Goal: Task Accomplishment & Management: Manage account settings

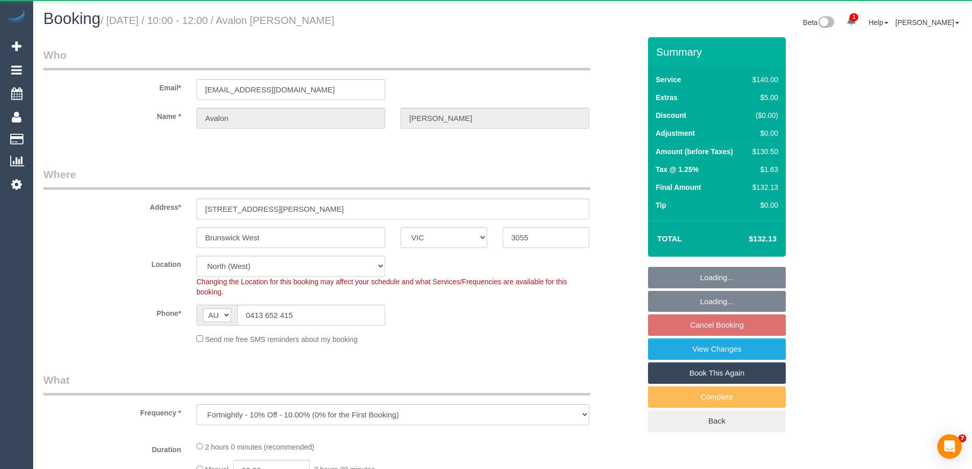
select select "VIC"
select select "string:stripe-pm_1OUf882GScqysDRVILXltGNy"
select select "number:29"
select select "number:14"
select select "number:19"
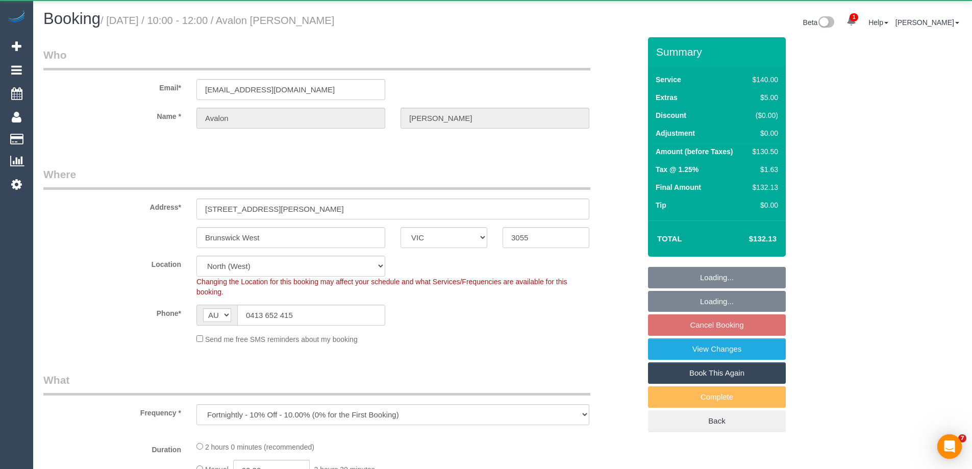
select select "number:24"
select select "number:34"
select select "number:26"
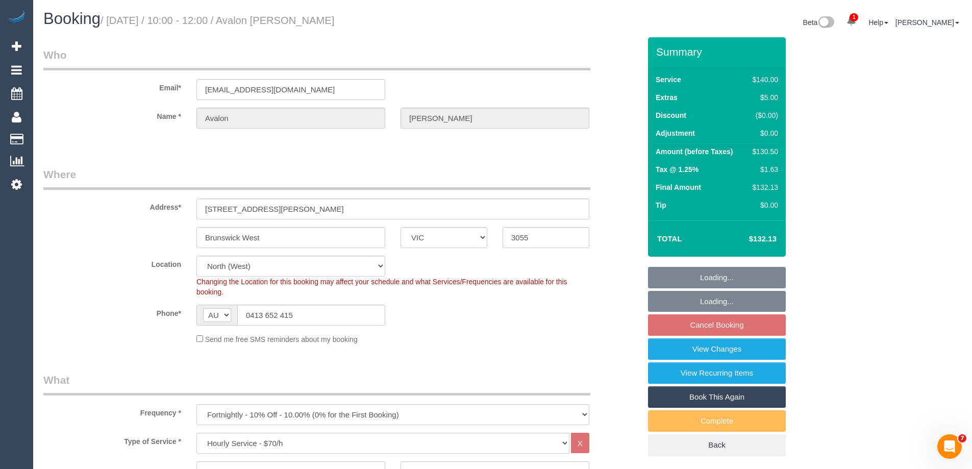
select select "object:897"
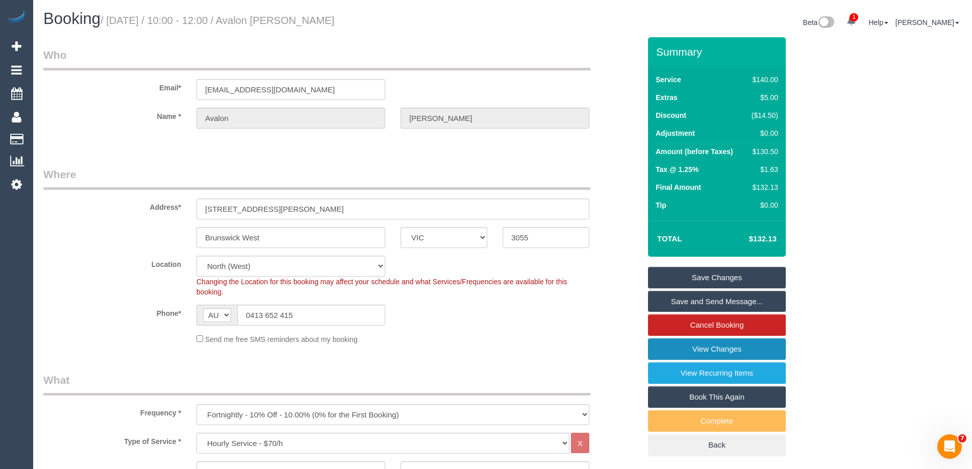
click at [679, 351] on link "View Changes" at bounding box center [717, 348] width 138 height 21
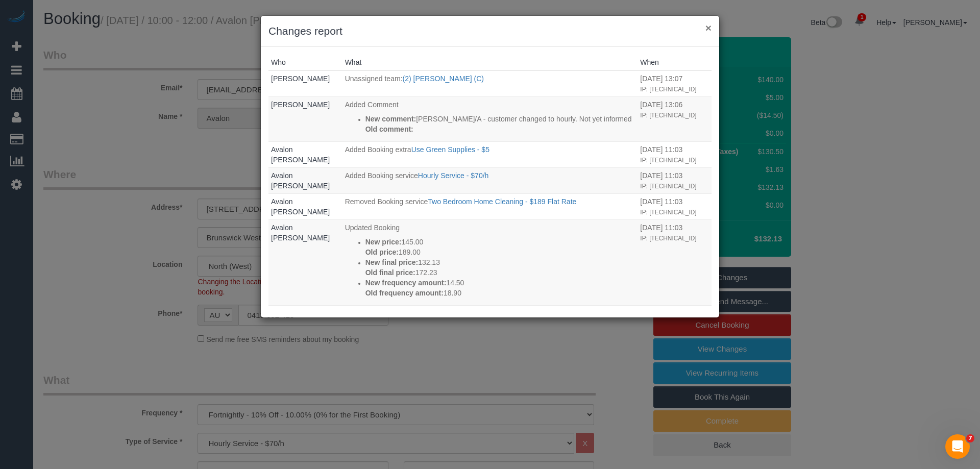
click at [708, 27] on button "×" at bounding box center [708, 27] width 6 height 11
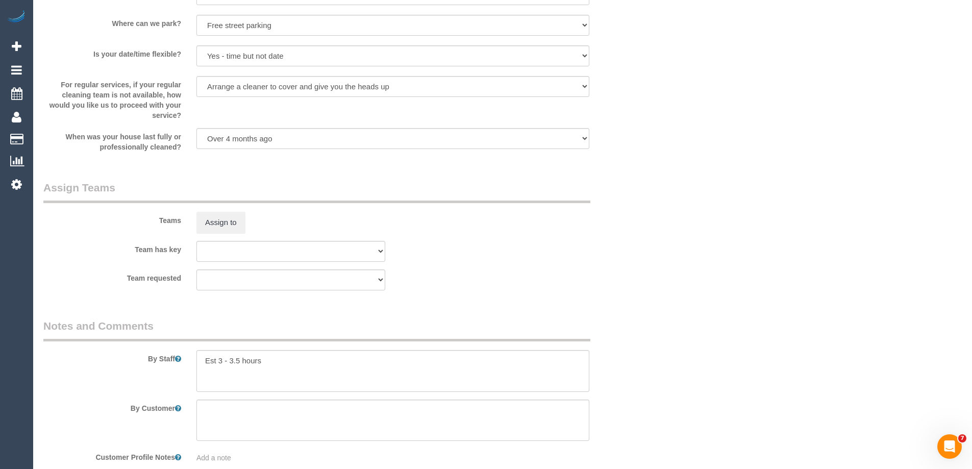
scroll to position [1582, 0]
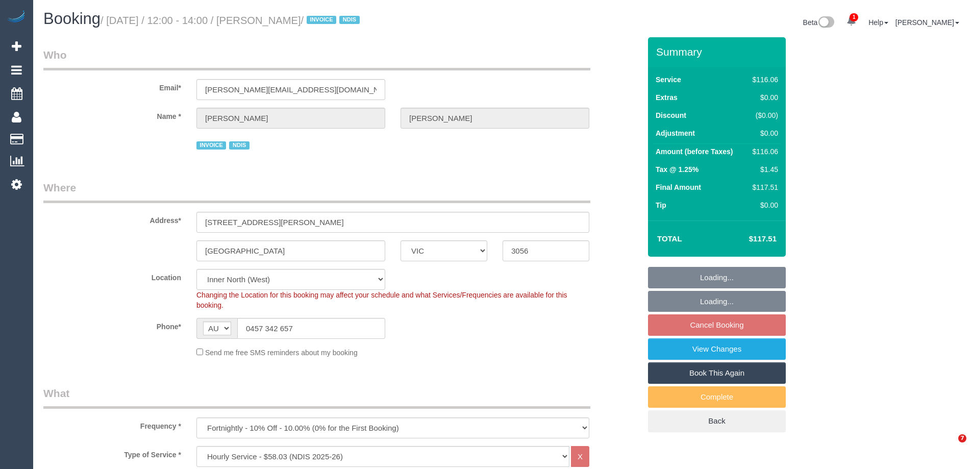
select select "VIC"
select select "number:28"
select select "number:14"
select select "number:19"
select select "number:36"
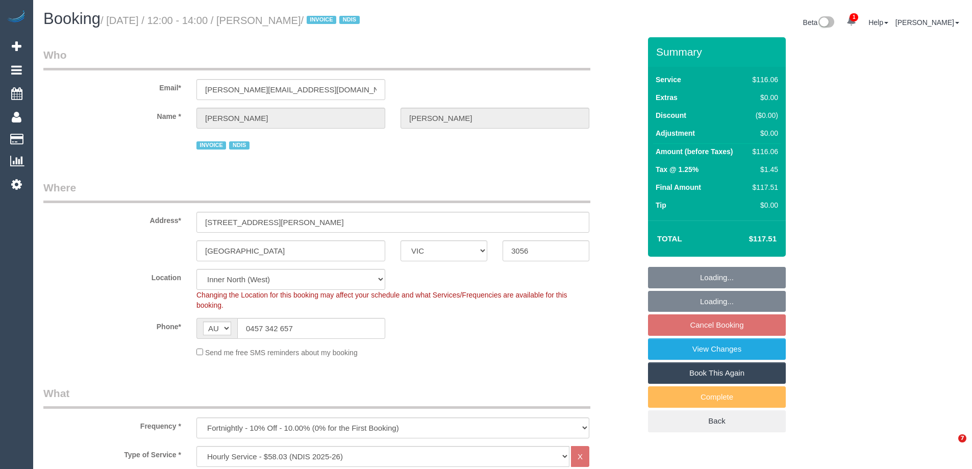
select select "number:35"
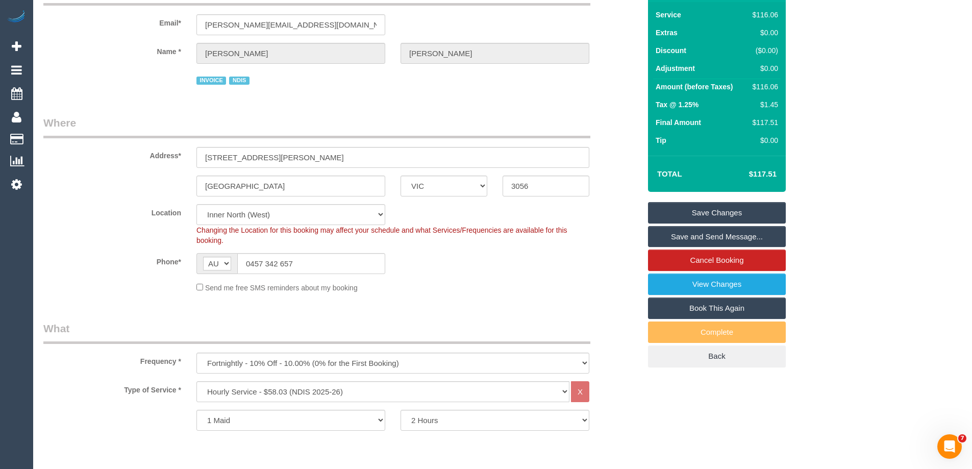
scroll to position [204, 0]
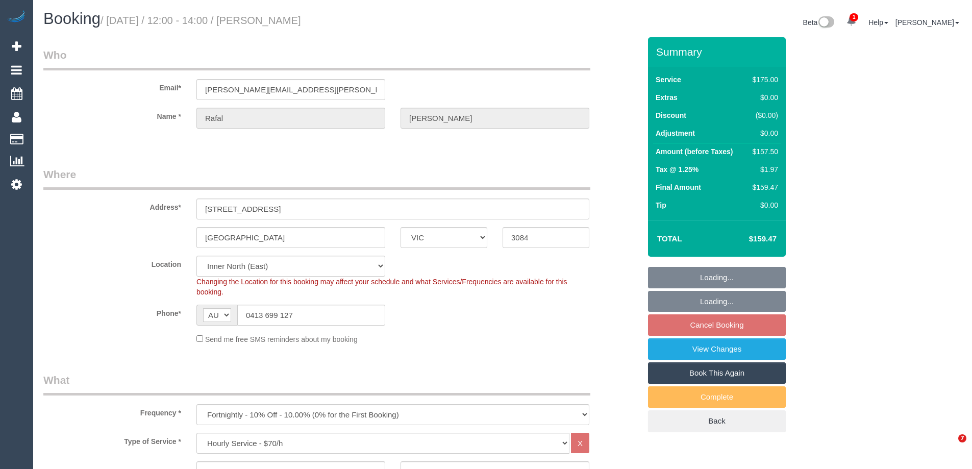
select select "VIC"
select select "150"
select select "string:stripe-pm_1RIhJ32GScqysDRVhKZfdR9r"
select select "number:28"
select select "number:14"
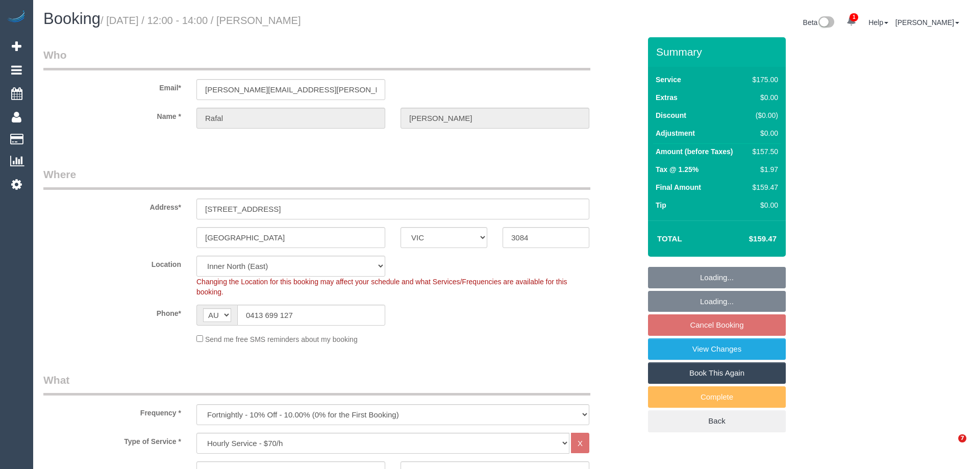
select select "number:19"
select select "number:25"
select select "number:34"
select select "number:12"
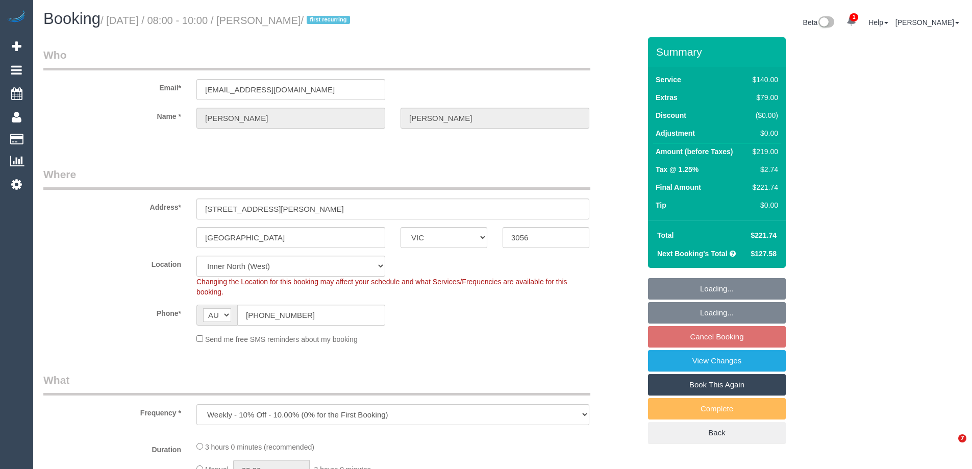
select select "VIC"
select select "number:29"
select select "number:14"
select select "number:20"
select select "number:22"
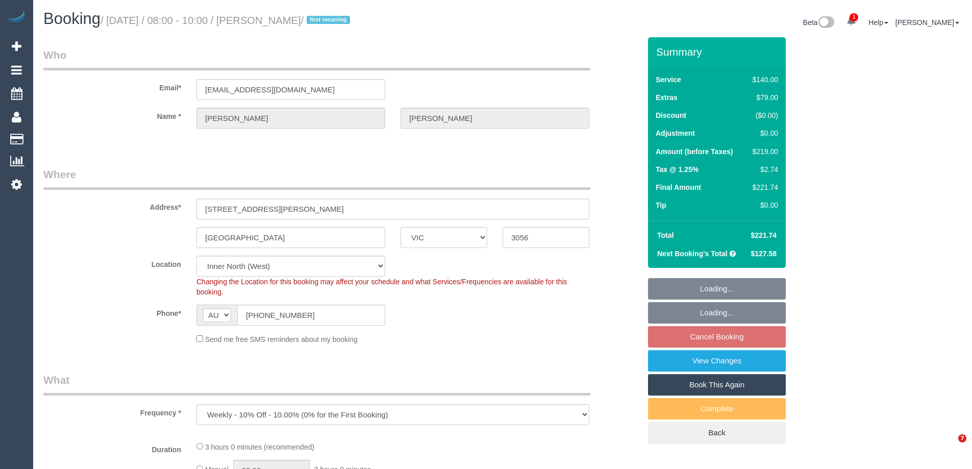
select select "number:33"
select select "number:11"
select select "object:1709"
select select "string:stripe-pm_1SB2PG2GScqysDRVIBxGP8ak"
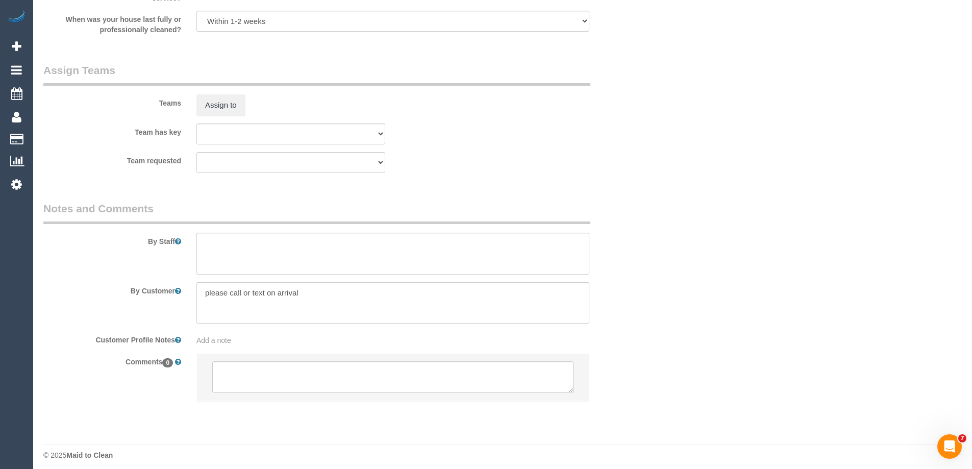
scroll to position [1564, 0]
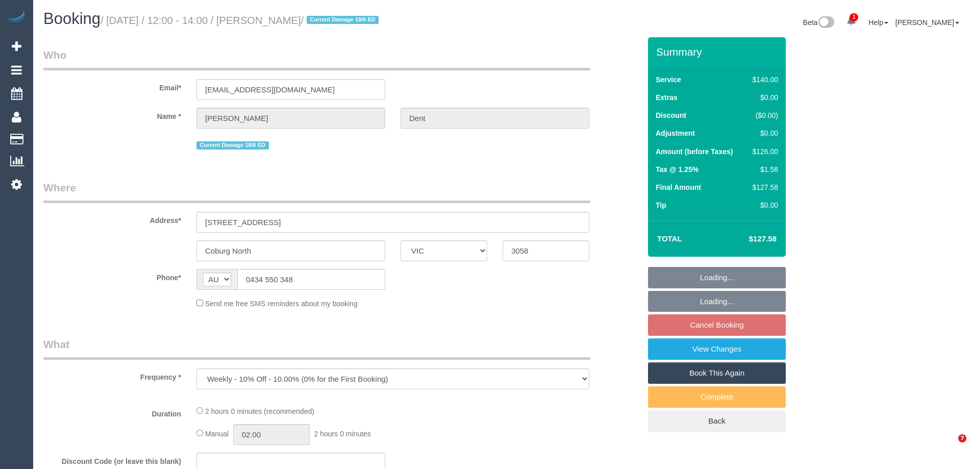
select select "VIC"
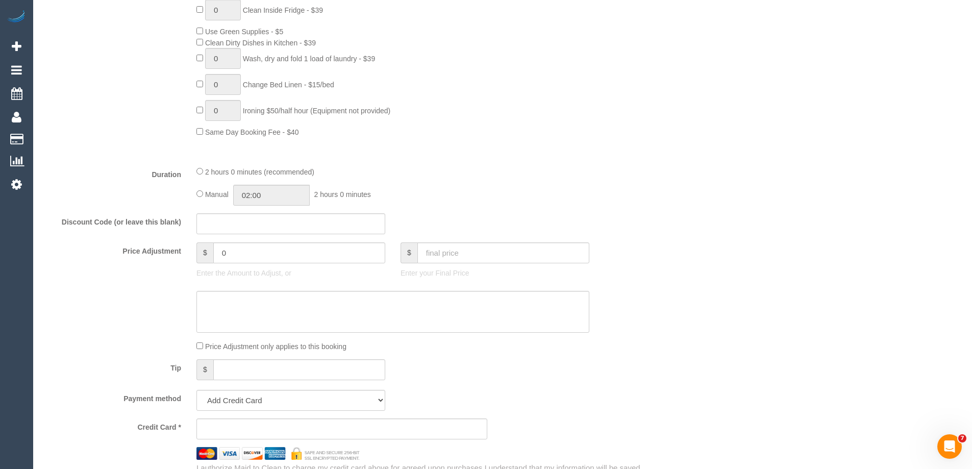
select select "string:stripe-pm_1R08oR2GScqysDRVSKA98B3j"
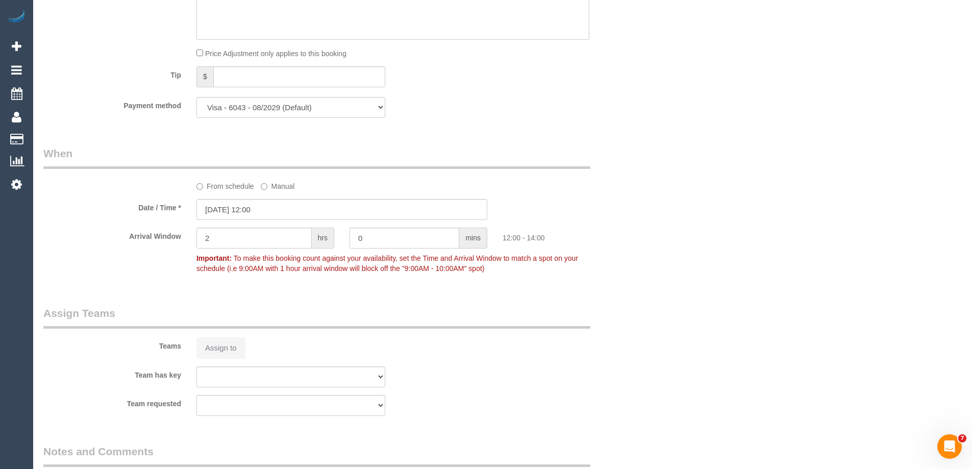
select select "object:1549"
select select "number:27"
select select "number:16"
select select "number:19"
select select "number:22"
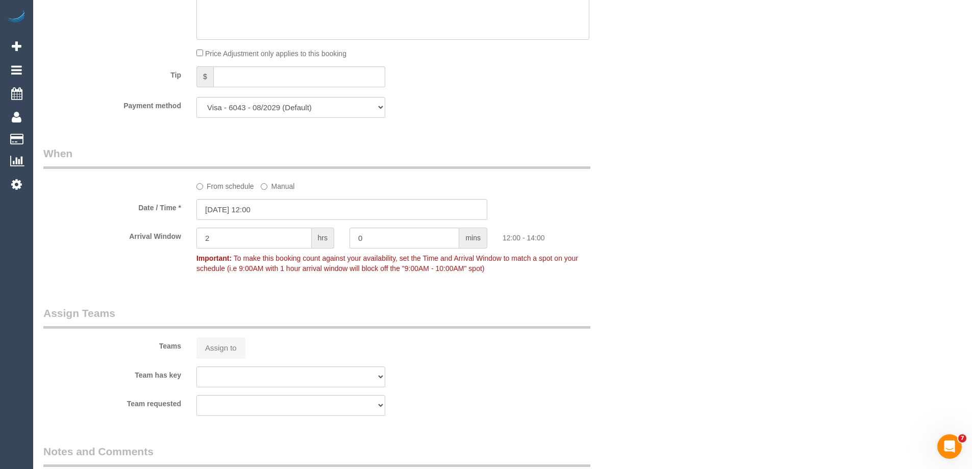
select select "number:34"
select select "number:11"
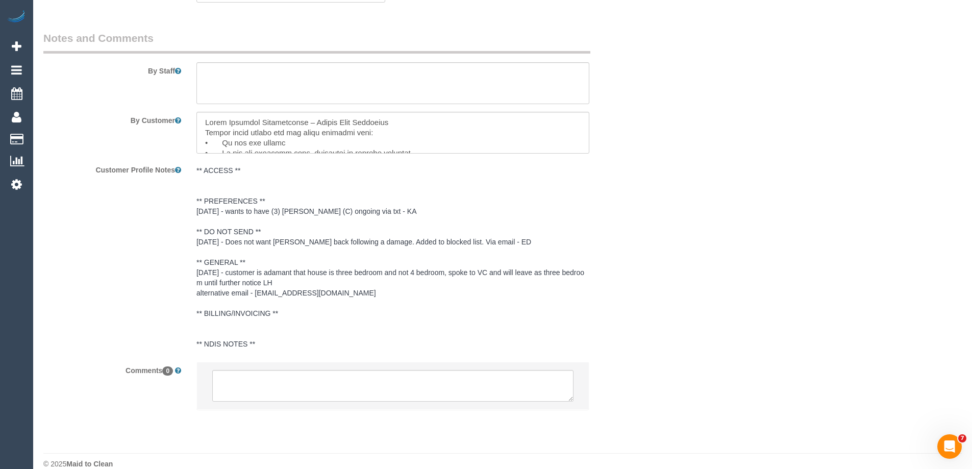
scroll to position [1757, 0]
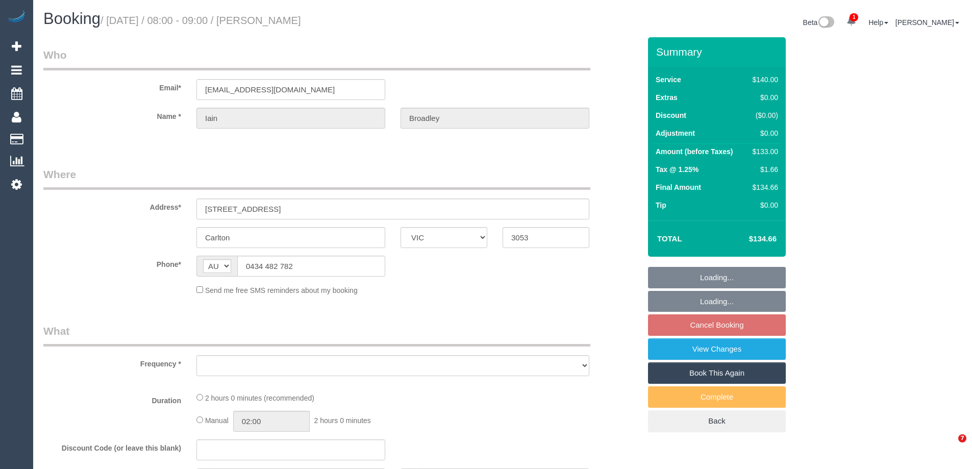
select select "VIC"
select select "string:stripe-pm_1OOZCj2GScqysDRVrYSmmQtE"
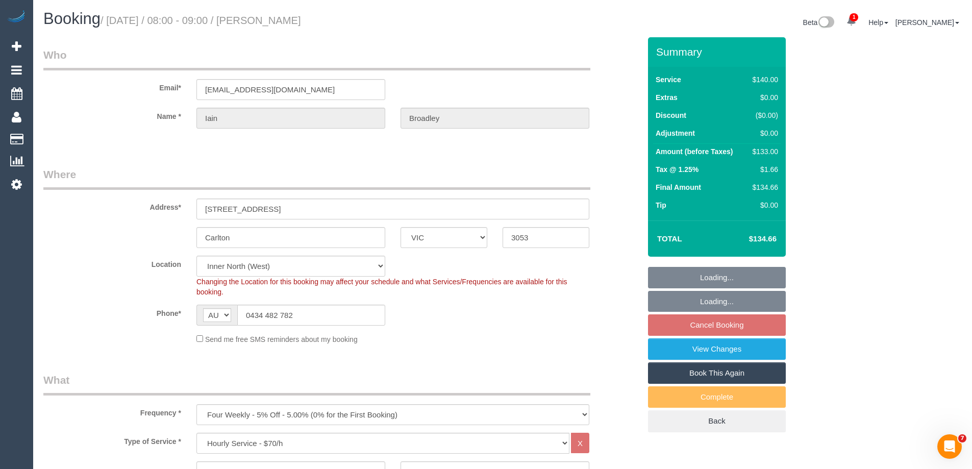
select select "object:860"
select select "number:28"
select select "number:14"
select select "number:19"
select select "number:25"
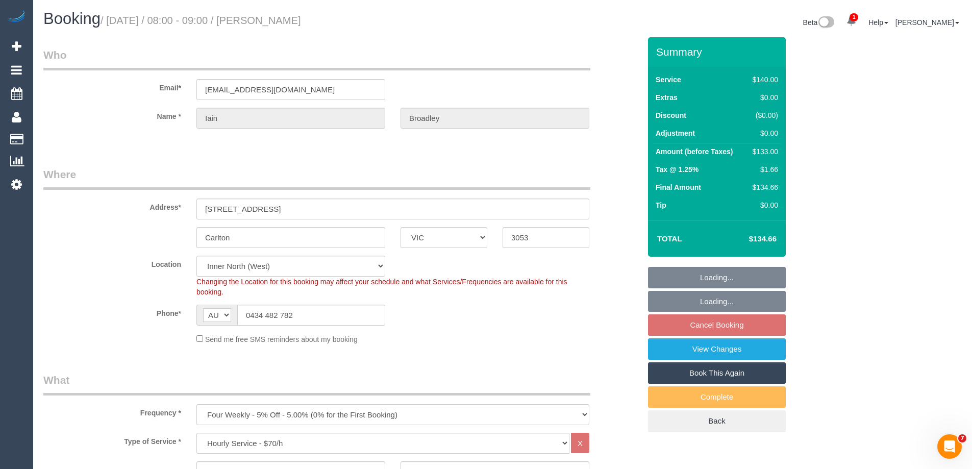
select select "number:35"
select select "number:12"
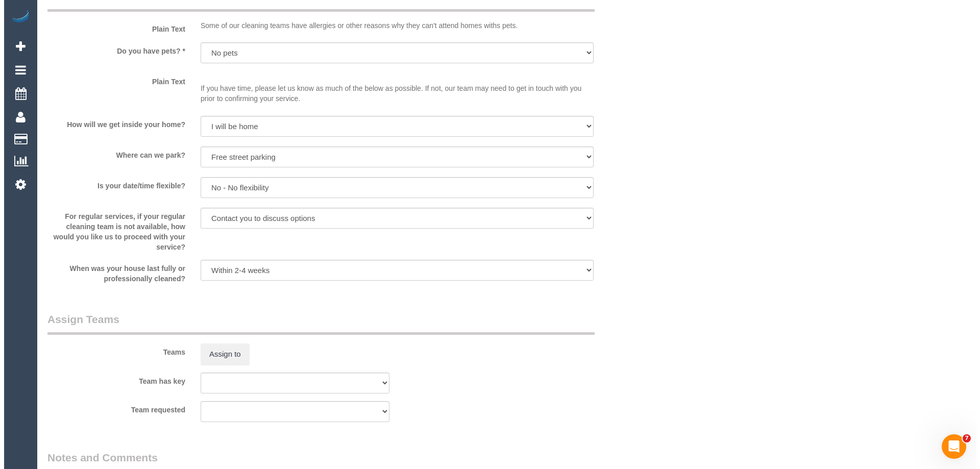
scroll to position [1429, 0]
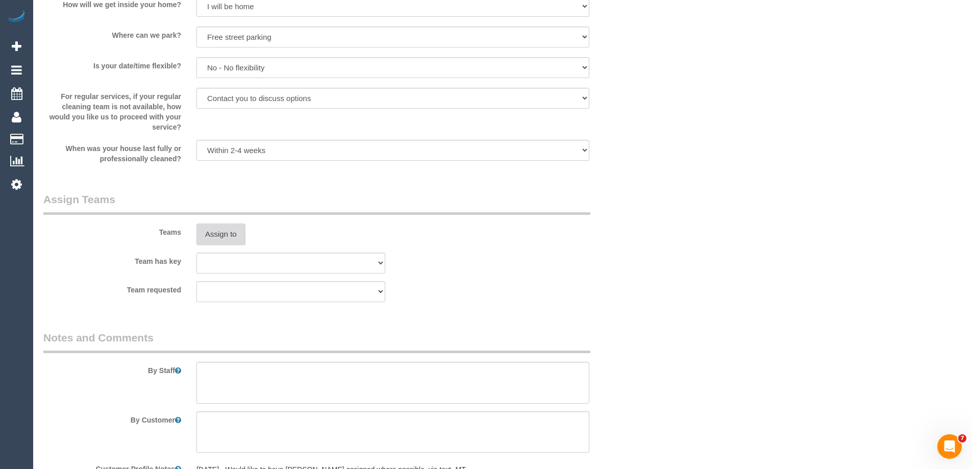
click at [225, 233] on button "Assign to" at bounding box center [221, 234] width 49 height 21
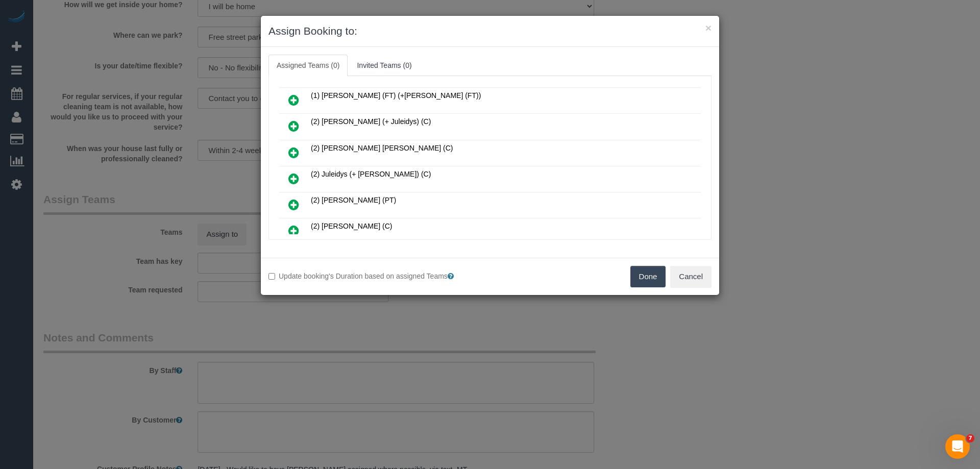
click at [293, 153] on icon at bounding box center [293, 152] width 11 height 12
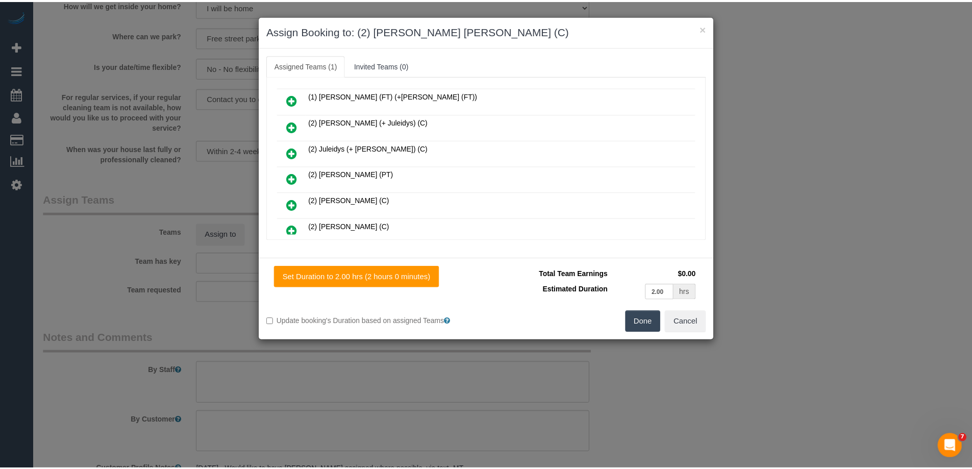
scroll to position [0, 0]
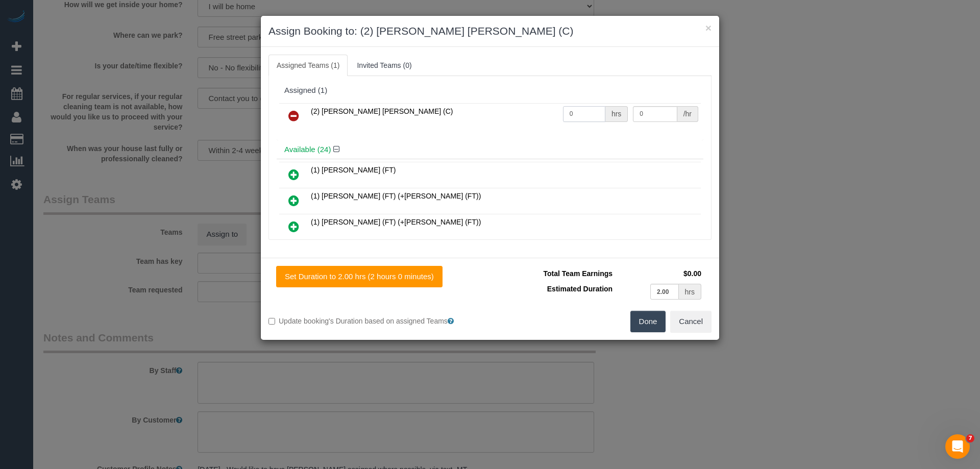
drag, startPoint x: 554, startPoint y: 112, endPoint x: 546, endPoint y: 112, distance: 8.2
click at [547, 112] on tr "(2) Joel Wei Ong (C) 0 hrs 0 /hr" at bounding box center [490, 116] width 422 height 26
type input "2"
drag, startPoint x: 641, startPoint y: 114, endPoint x: 622, endPoint y: 114, distance: 19.4
click at [622, 114] on tr "(2) Joel Wei Ong (C) 2 hrs 0 /hr" at bounding box center [490, 116] width 422 height 26
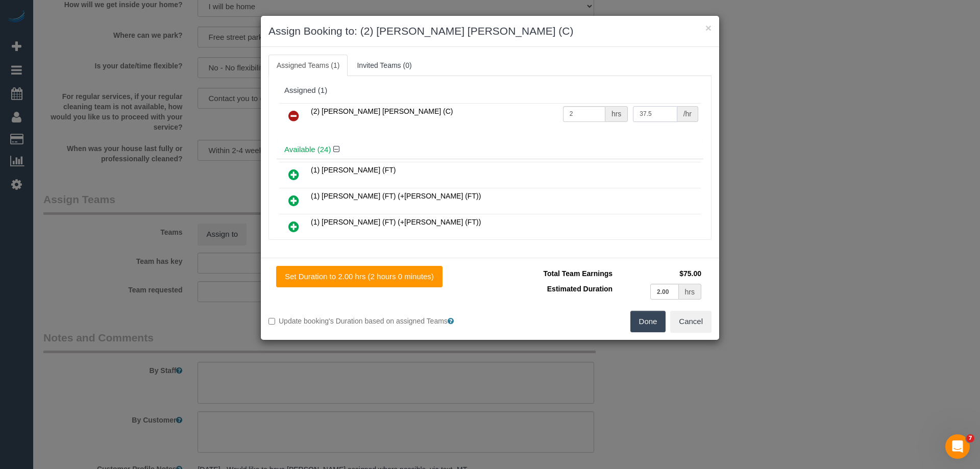
type input "37.5"
click at [646, 317] on button "Done" at bounding box center [648, 321] width 36 height 21
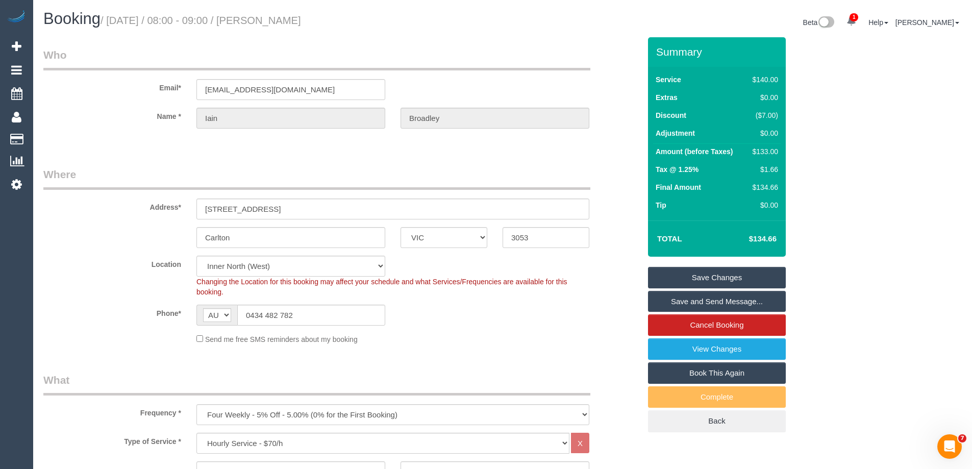
drag, startPoint x: 332, startPoint y: 21, endPoint x: 268, endPoint y: 20, distance: 64.3
click at [268, 20] on h1 "Booking / October 15, 2025 / 08:00 - 09:00 / Iain Broadley" at bounding box center [269, 18] width 452 height 17
copy small "Iain Broadley"
click at [670, 268] on link "Save Changes" at bounding box center [717, 277] width 138 height 21
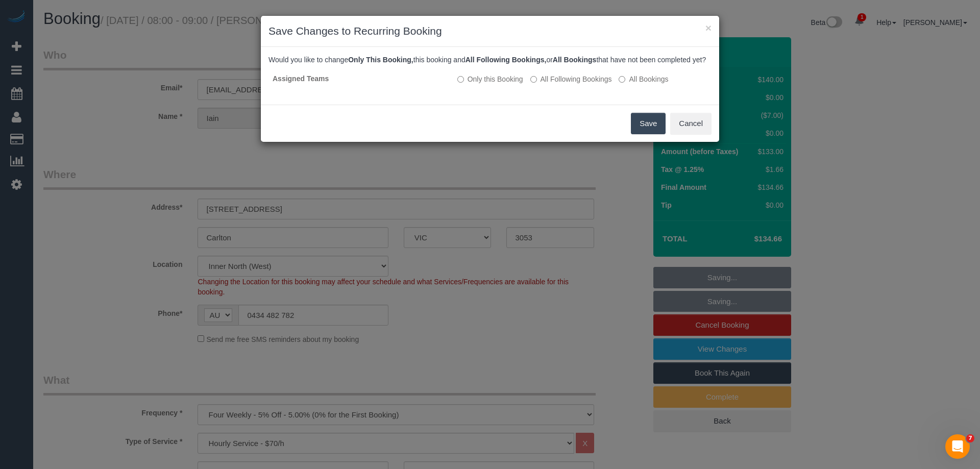
click at [657, 127] on button "Save" at bounding box center [648, 123] width 35 height 21
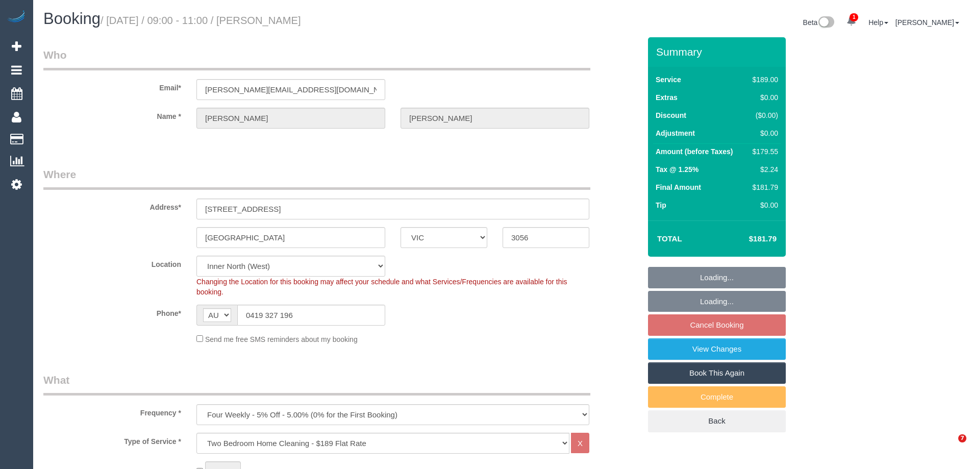
select select "VIC"
select select "string:stripe-pm_1RZjii2GScqysDRV6qWXqXTo"
select select "number:28"
select select "number:14"
select select "number:19"
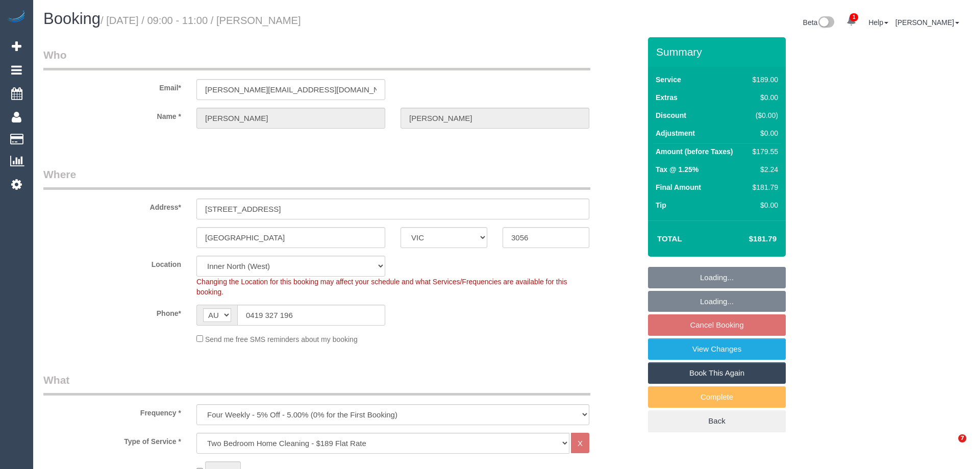
select select "number:24"
select select "number:34"
select select "number:13"
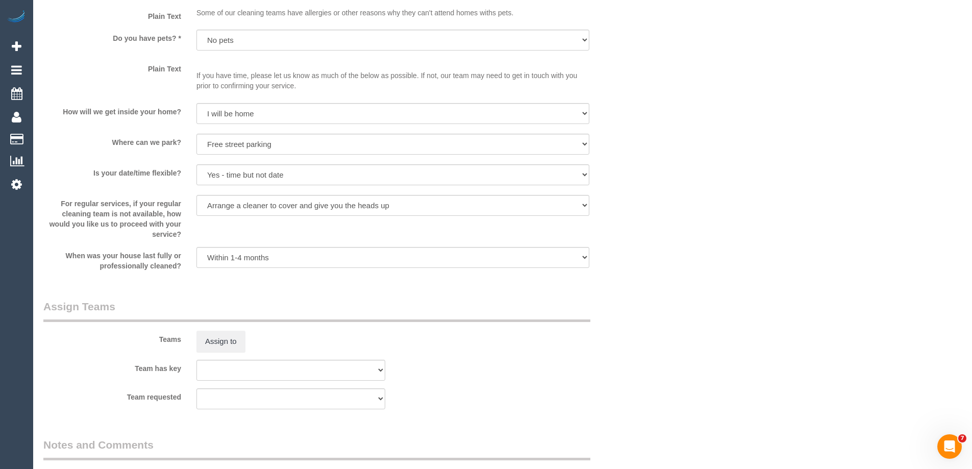
scroll to position [1531, 0]
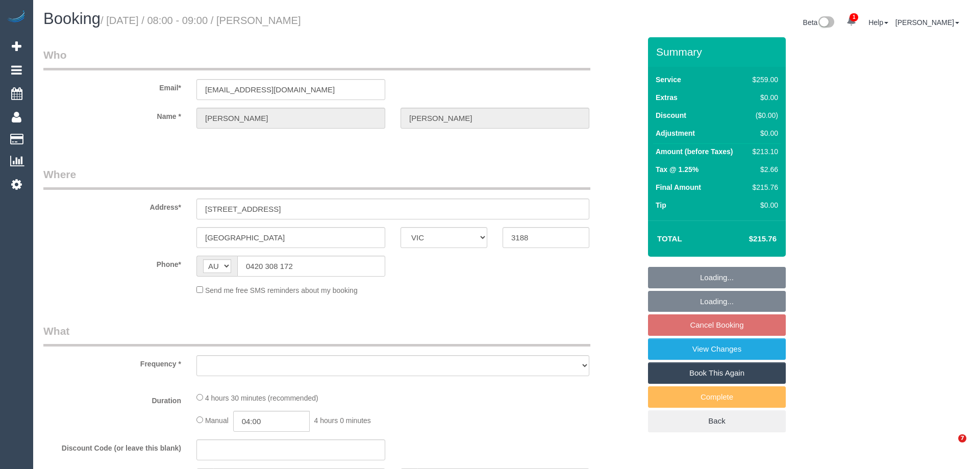
select select "VIC"
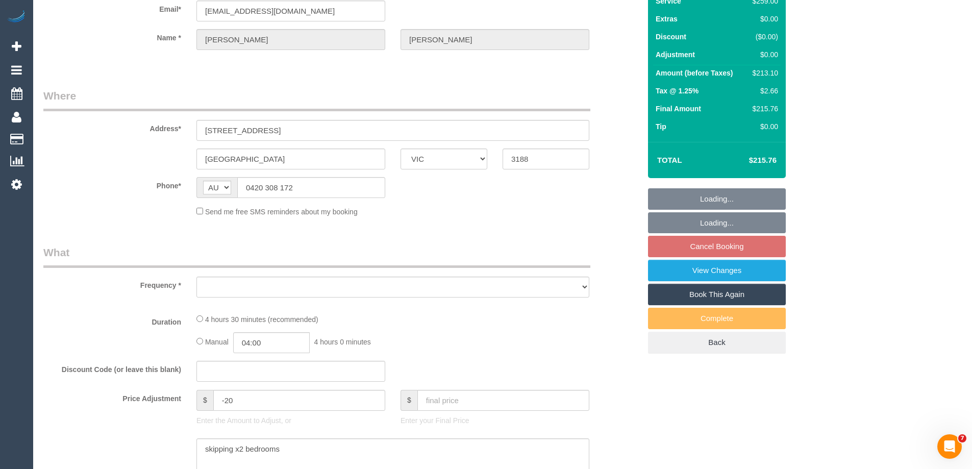
select select "string:stripe-pm_1QHjiZ2GScqysDRV7aZFuEvT"
select select "number:30"
select select "number:14"
select select "number:19"
select select "number:22"
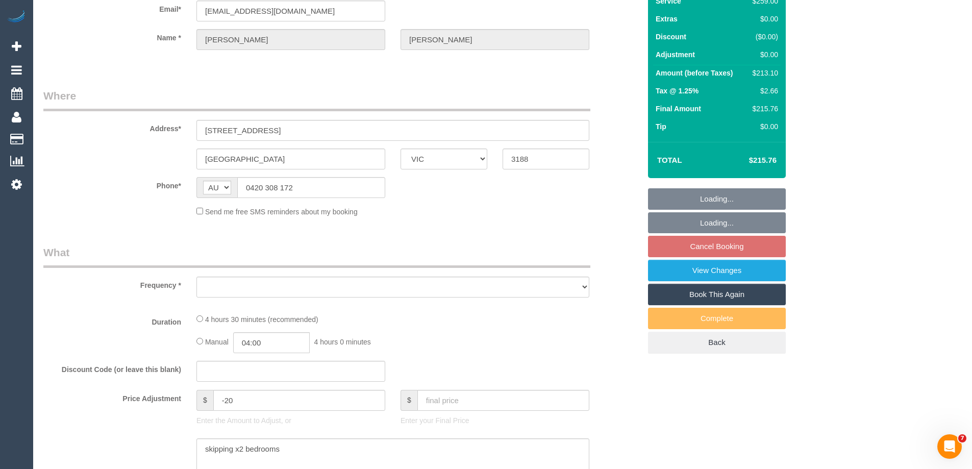
select select "number:35"
select select "number:13"
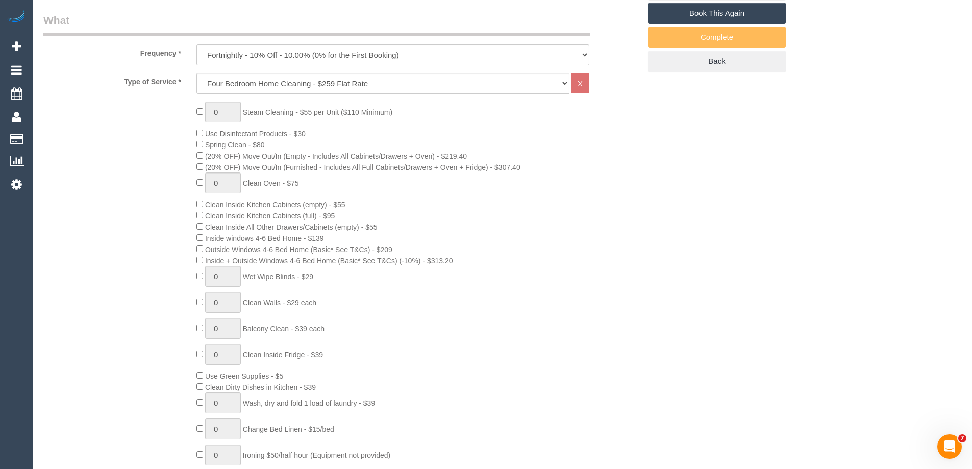
select select "object:1375"
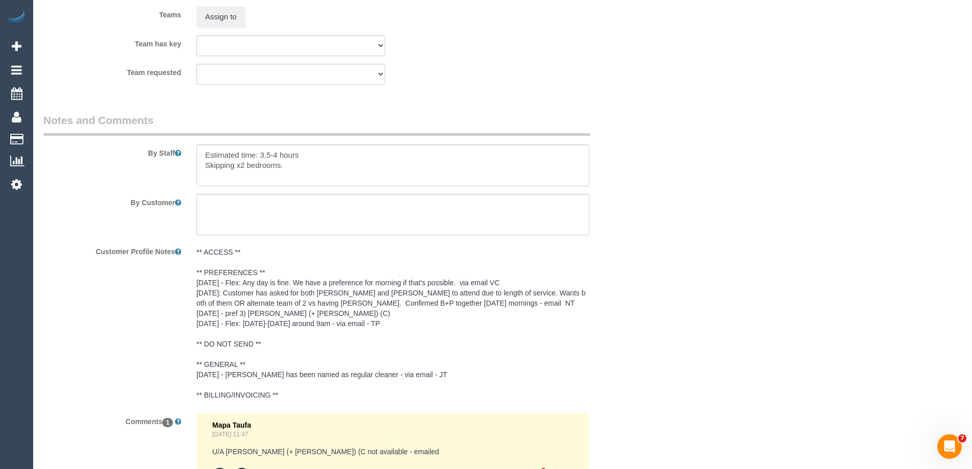
scroll to position [1812, 0]
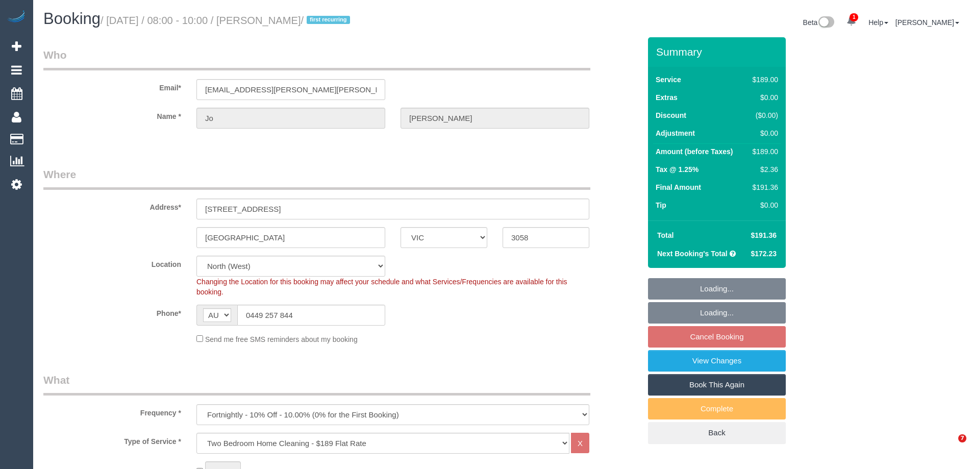
select select "VIC"
select select "number:32"
select select "number:14"
select select "number:19"
select select "number:22"
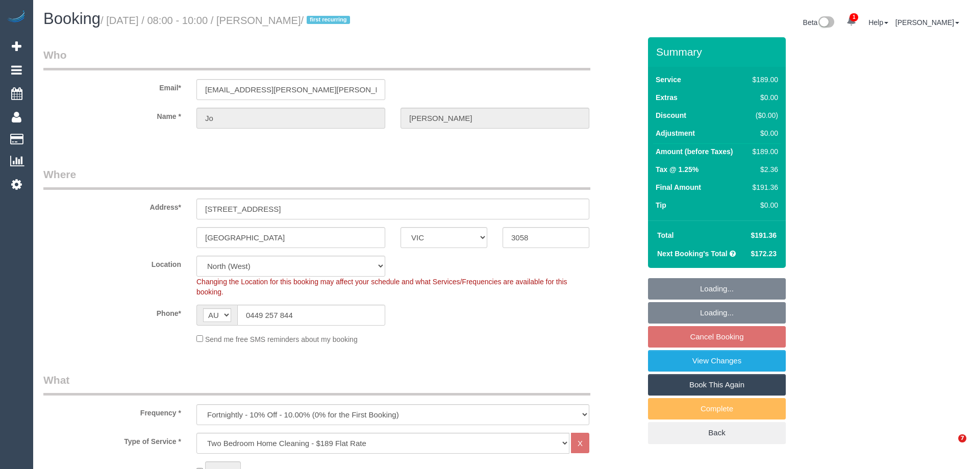
select select "number:34"
select select "number:26"
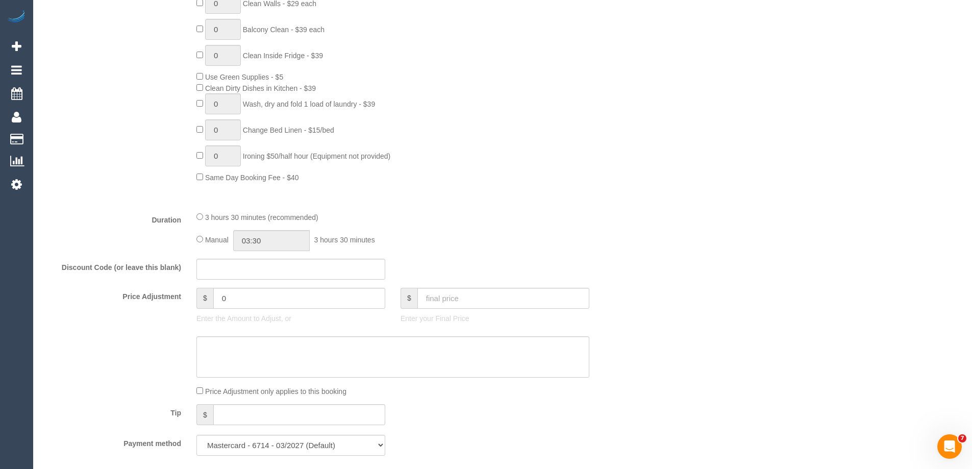
scroll to position [664, 0]
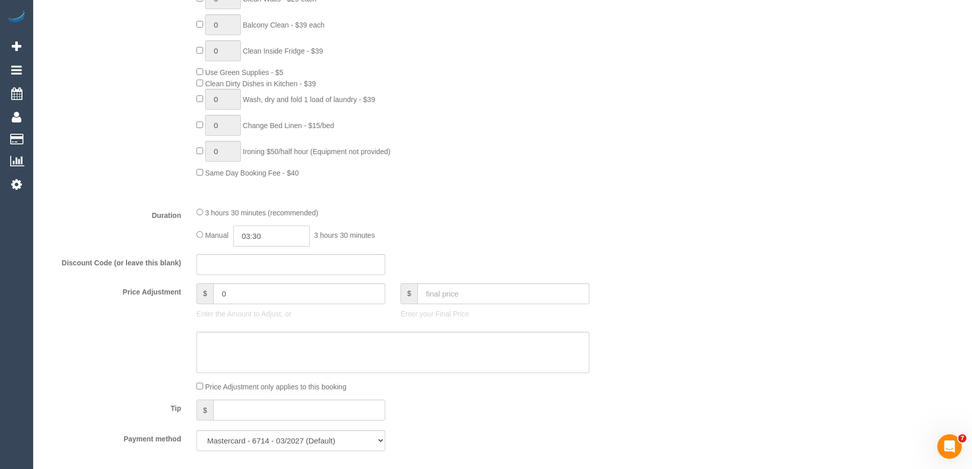
drag, startPoint x: 244, startPoint y: 232, endPoint x: 252, endPoint y: 232, distance: 8.2
click at [249, 232] on input "03:30" at bounding box center [271, 236] width 77 height 21
type input "03:00"
click at [263, 253] on li "03:00" at bounding box center [259, 253] width 45 height 13
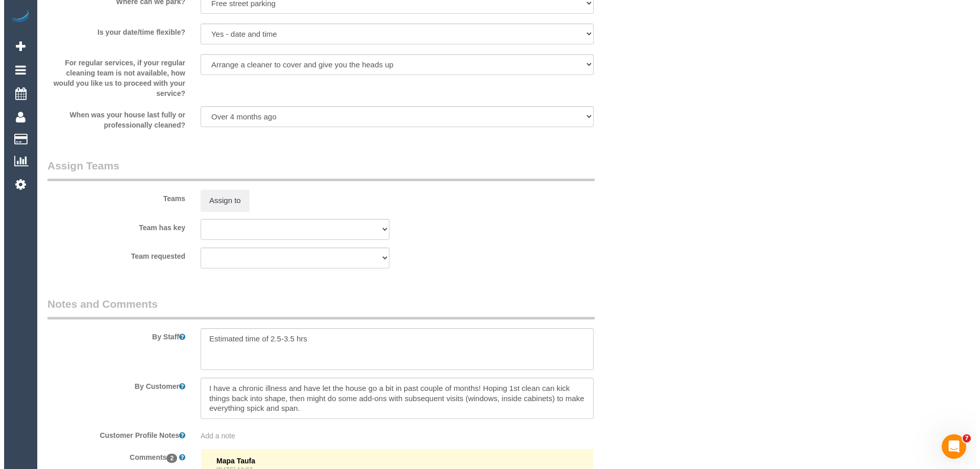
scroll to position [1480, 0]
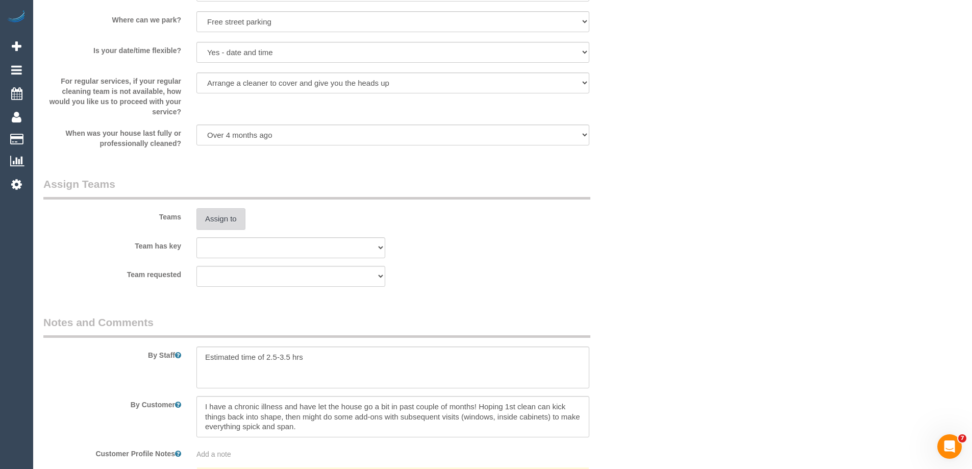
click at [211, 220] on button "Assign to" at bounding box center [221, 218] width 49 height 21
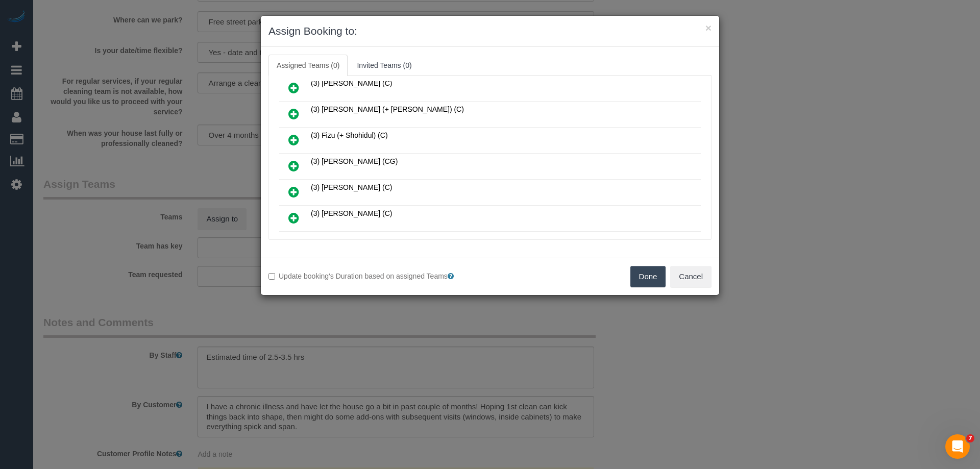
scroll to position [204, 0]
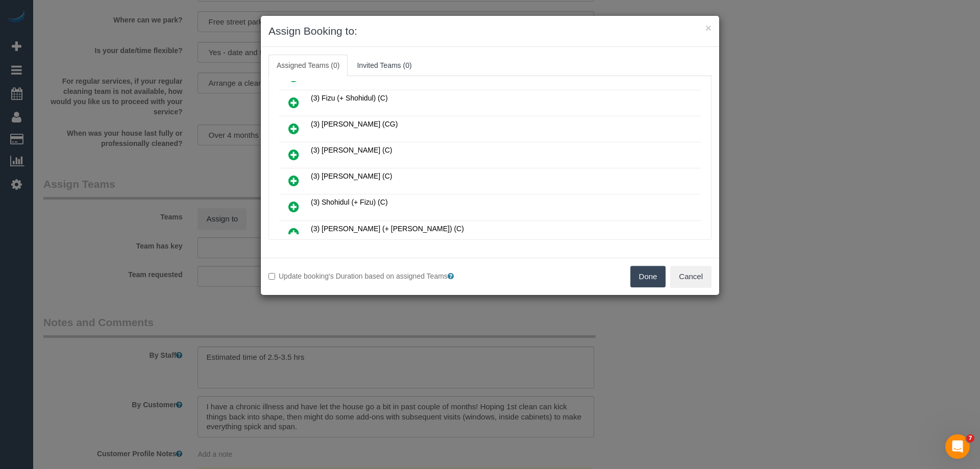
click at [301, 178] on link at bounding box center [294, 181] width 24 height 20
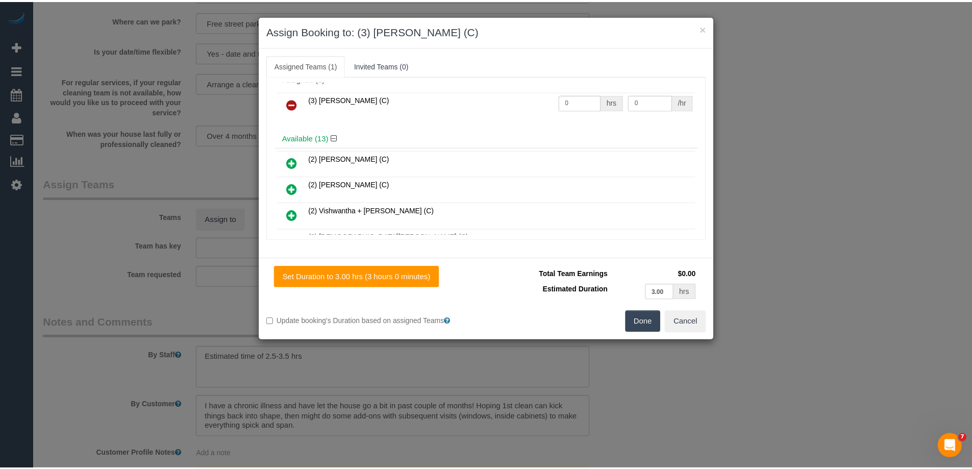
scroll to position [0, 0]
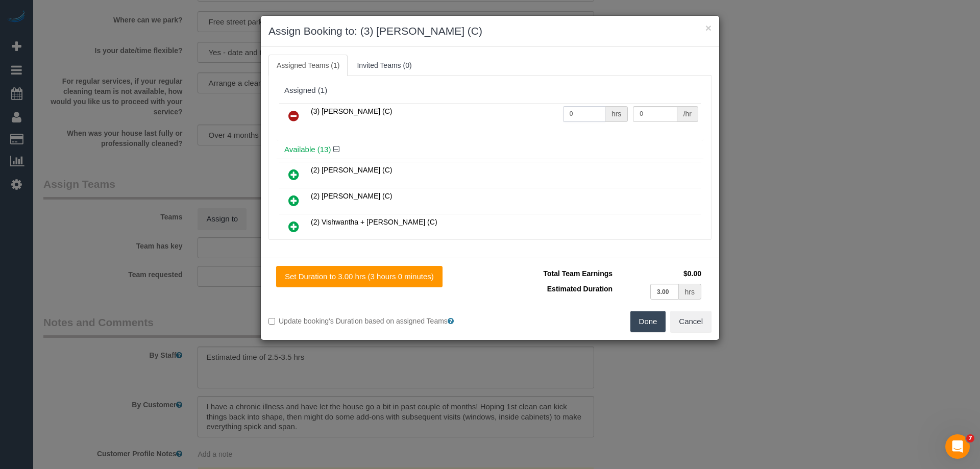
drag, startPoint x: 584, startPoint y: 108, endPoint x: 474, endPoint y: 104, distance: 110.3
click at [477, 105] on tr "(3) Nilash Jayasekara (C) 0 hrs 0 /hr" at bounding box center [490, 116] width 422 height 26
type input "1"
drag, startPoint x: 651, startPoint y: 116, endPoint x: 596, endPoint y: 107, distance: 56.5
click at [596, 107] on tr "(3) Nilash Jayasekara (C) 1 hrs 0 /hr" at bounding box center [490, 116] width 422 height 26
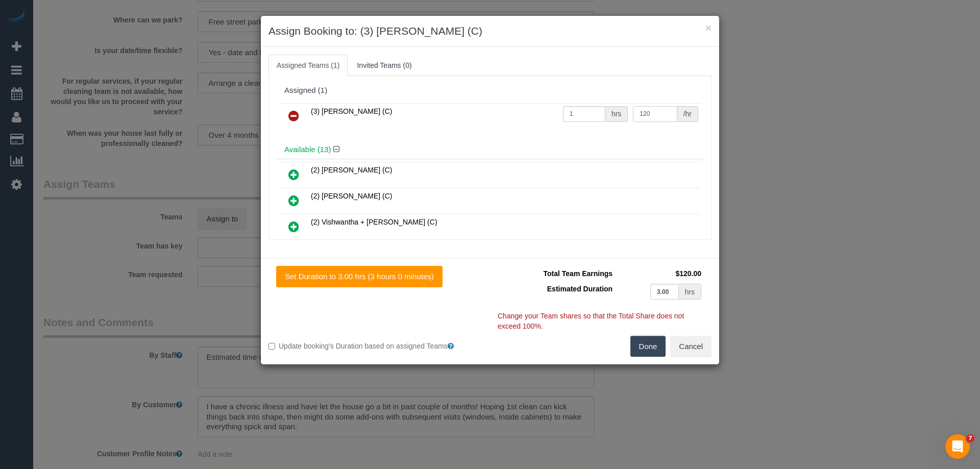
type input "120"
click at [650, 350] on button "Done" at bounding box center [648, 346] width 36 height 21
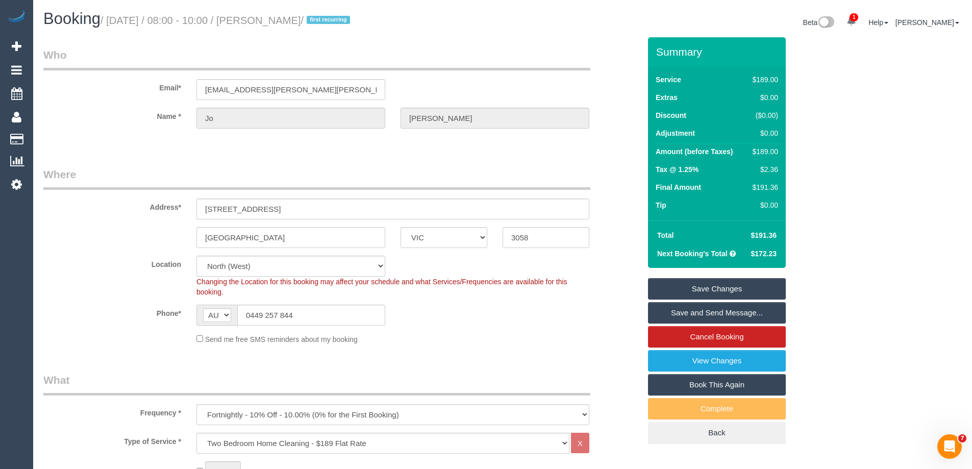
drag, startPoint x: 312, startPoint y: 23, endPoint x: 267, endPoint y: 18, distance: 45.2
click at [267, 18] on small "/ October 15, 2025 / 08:00 - 10:00 / Jo Walker / first recurring" at bounding box center [227, 20] width 253 height 11
copy small "Jo Walker"
click at [663, 309] on link "Save and Send Message..." at bounding box center [717, 312] width 138 height 21
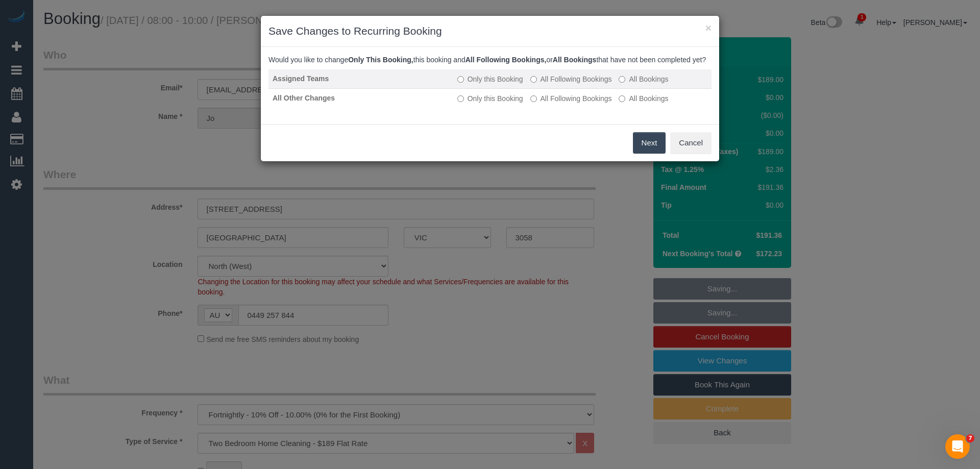
click at [603, 82] on td "Only this Booking All Following Bookings All Bookings" at bounding box center [582, 78] width 258 height 19
click at [588, 84] on label "All Following Bookings" at bounding box center [571, 79] width 82 height 10
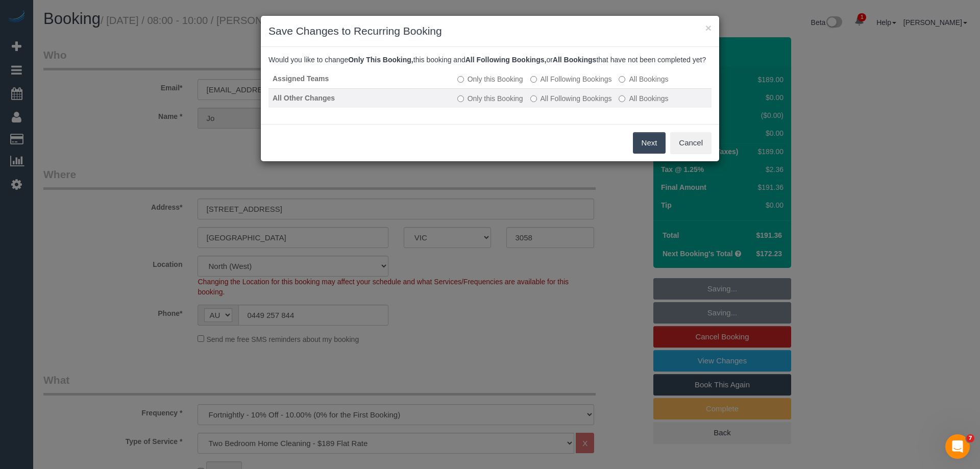
click at [574, 104] on label "All Following Bookings" at bounding box center [571, 98] width 82 height 10
click at [643, 145] on button "Save" at bounding box center [648, 142] width 35 height 21
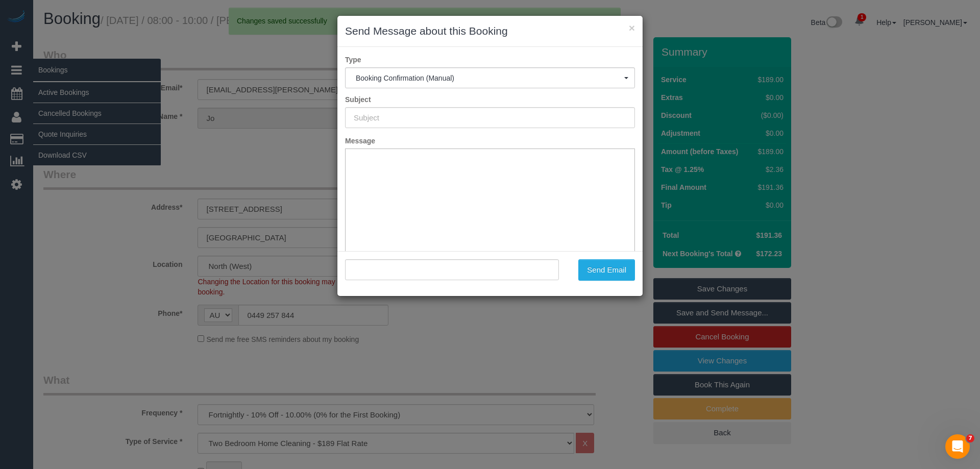
type input "Booking Confirmed"
type input ""Jo Walker" <jo.cathlin.walker@gmail.com>"
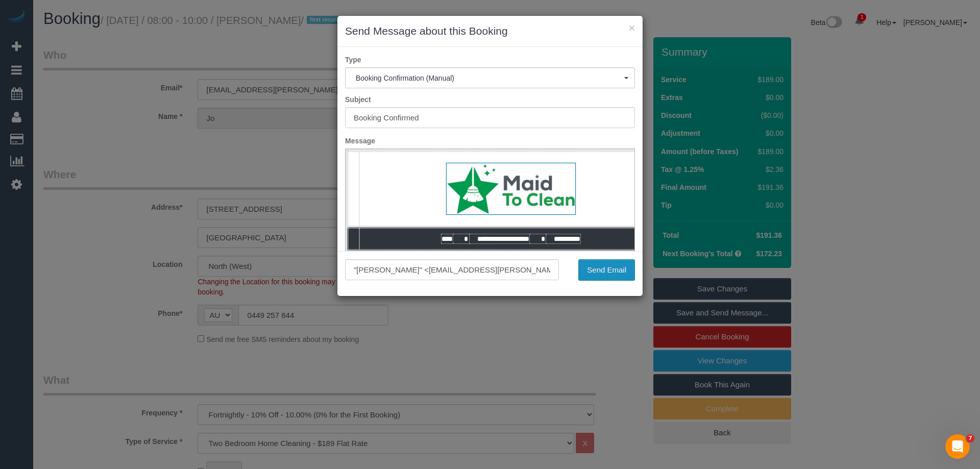
click at [602, 269] on button "Send Email" at bounding box center [606, 269] width 57 height 21
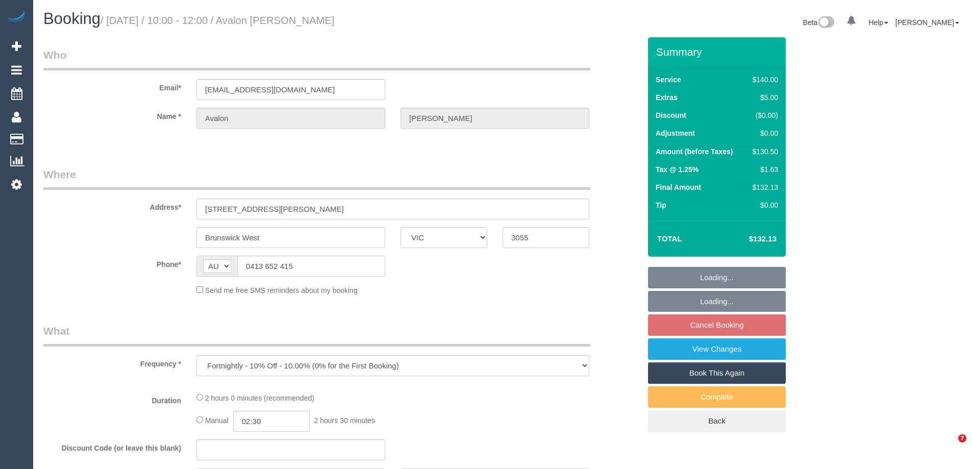
select select "VIC"
select select "string:stripe-pm_1OUf882GScqysDRVILXltGNy"
select select "number:29"
select select "number:14"
select select "number:19"
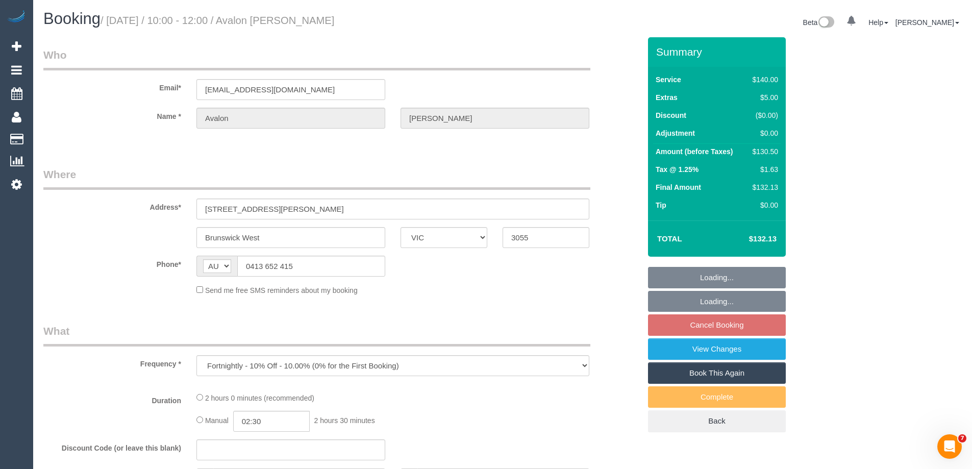
select select "number:24"
select select "number:34"
select select "number:26"
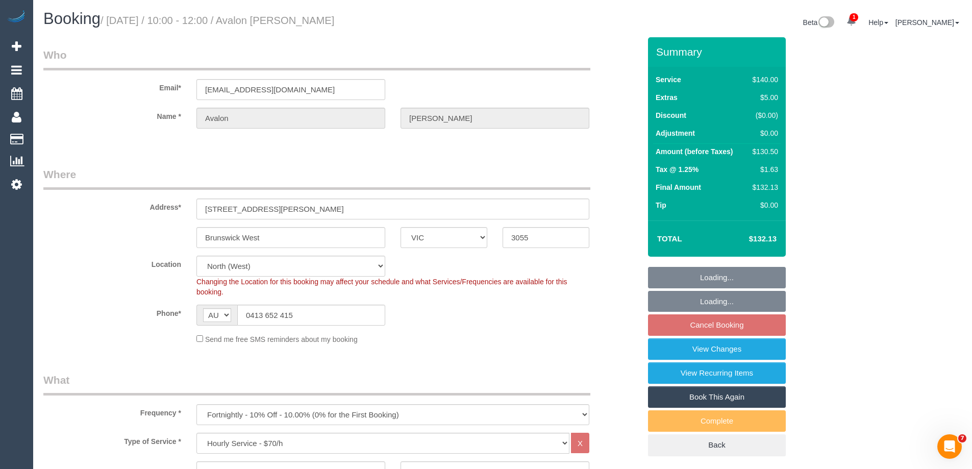
select select "object:883"
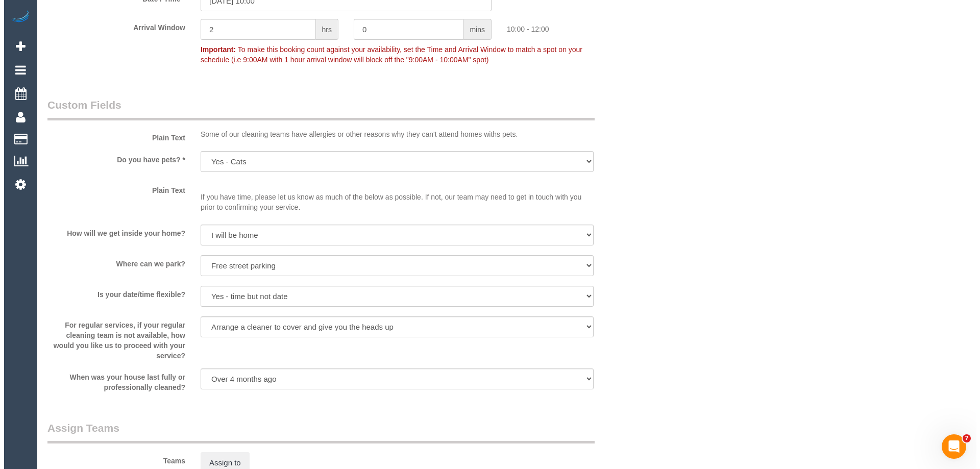
scroll to position [1276, 0]
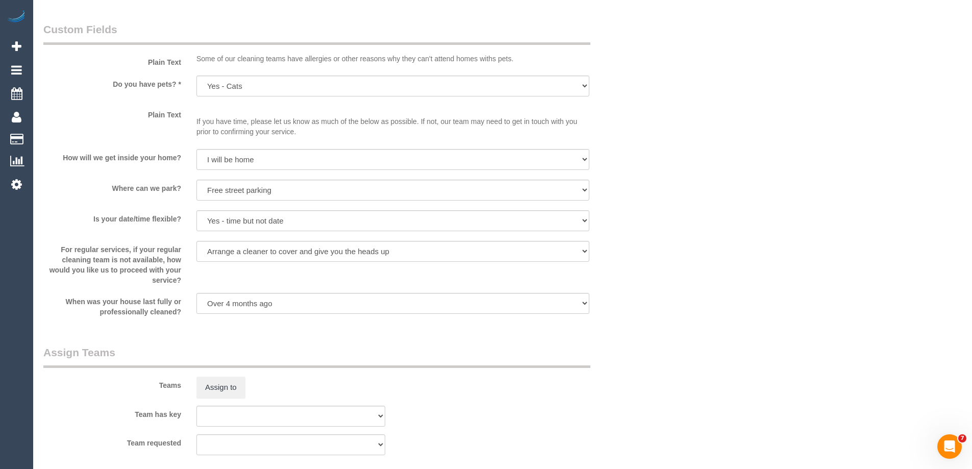
click at [218, 400] on sui-booking-teams "Teams Assign to Team has key (0) Office (1) Debbie Brodjanac (FT) (1) Karen Cru…" at bounding box center [341, 400] width 597 height 110
click at [218, 391] on button "Assign to" at bounding box center [221, 387] width 49 height 21
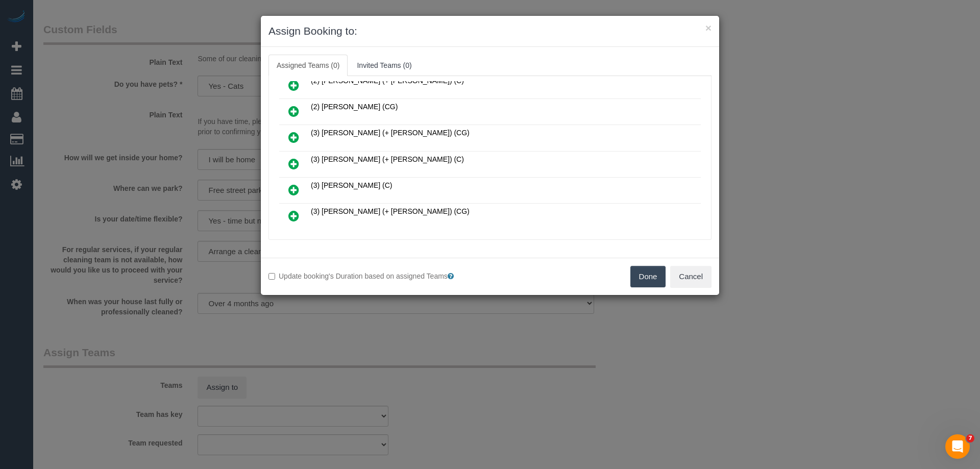
scroll to position [102, 0]
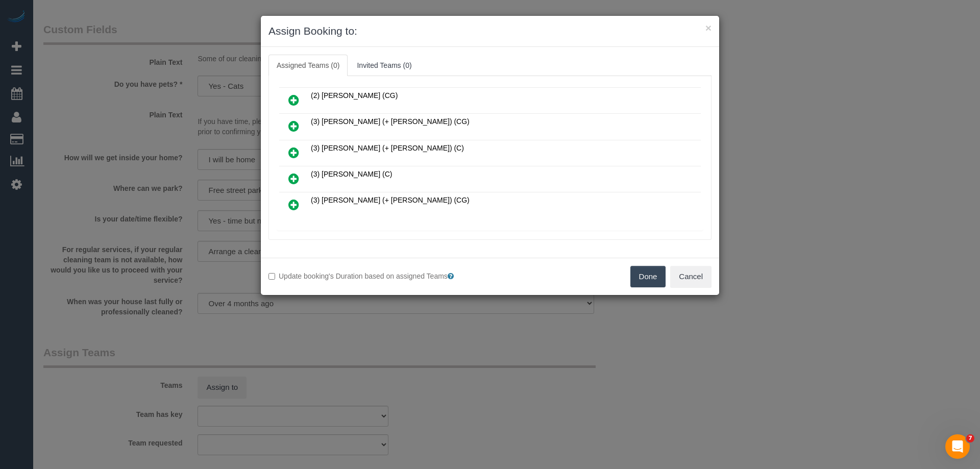
click at [295, 152] on icon at bounding box center [293, 152] width 11 height 12
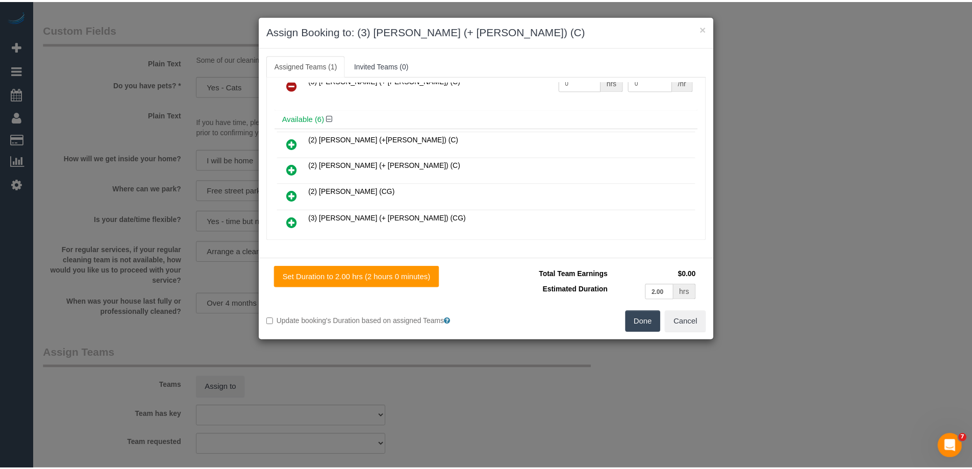
scroll to position [0, 0]
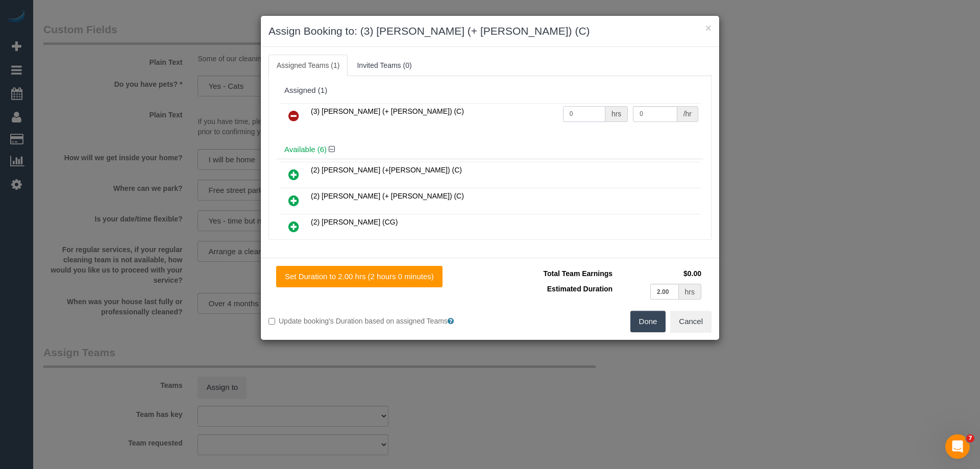
drag, startPoint x: 582, startPoint y: 110, endPoint x: 522, endPoint y: 109, distance: 60.7
click at [522, 109] on tr "(3) Gazi (+ Juireya) (C) 0 hrs 0 /hr" at bounding box center [490, 116] width 422 height 26
type input "2"
drag, startPoint x: 647, startPoint y: 112, endPoint x: 558, endPoint y: 110, distance: 88.8
click at [558, 110] on tr "(3) Gazi (+ Juireya) (C) 2 hrs 0 /hr" at bounding box center [490, 116] width 422 height 26
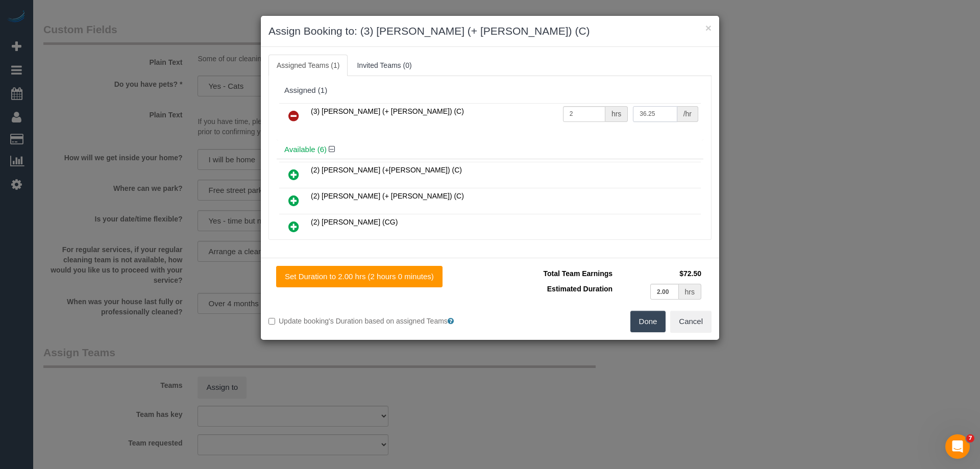
type input "36.25"
click at [642, 320] on button "Done" at bounding box center [648, 321] width 36 height 21
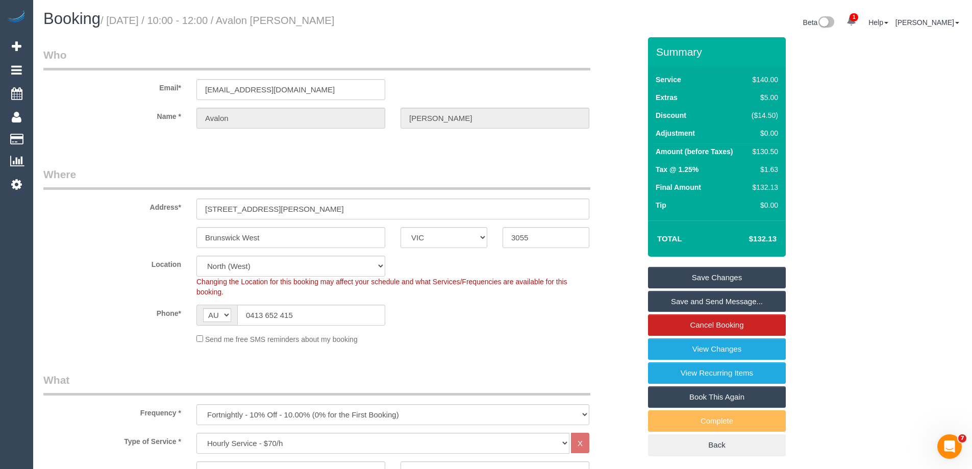
drag, startPoint x: 340, startPoint y: 20, endPoint x: 267, endPoint y: 18, distance: 73.5
click at [267, 18] on h1 "Booking / October 15, 2025 / 10:00 - 12:00 / Avalon McWha" at bounding box center [269, 18] width 452 height 17
copy small "Avalon McWha"
click at [677, 275] on link "Save Changes" at bounding box center [717, 277] width 138 height 21
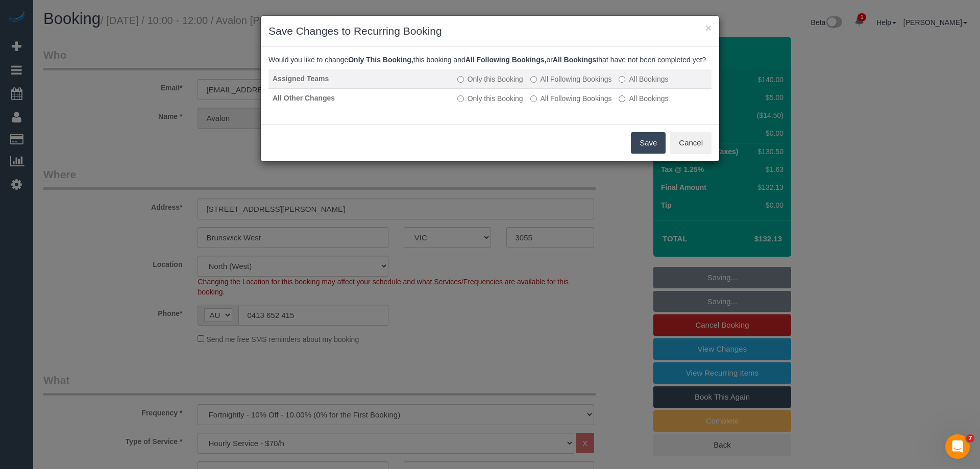
click at [539, 84] on label "All Following Bookings" at bounding box center [571, 79] width 82 height 10
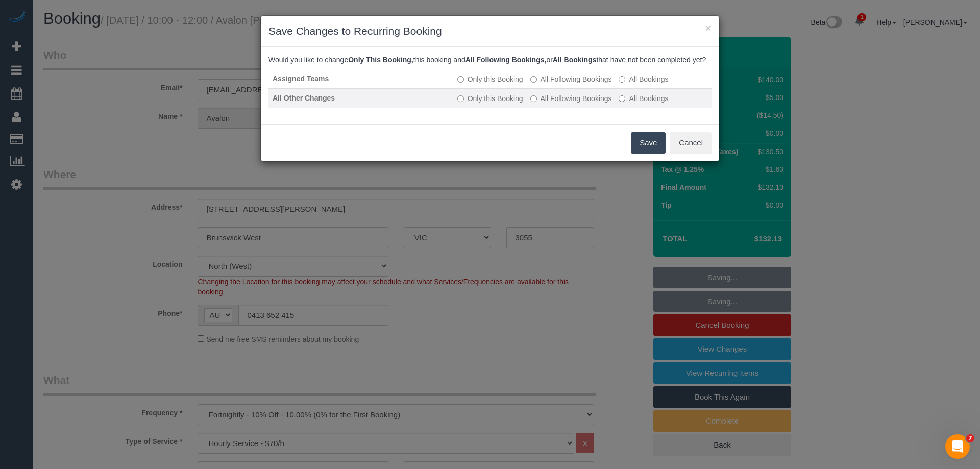
click at [552, 104] on label "All Following Bookings" at bounding box center [571, 98] width 82 height 10
click at [655, 151] on button "Save" at bounding box center [648, 142] width 35 height 21
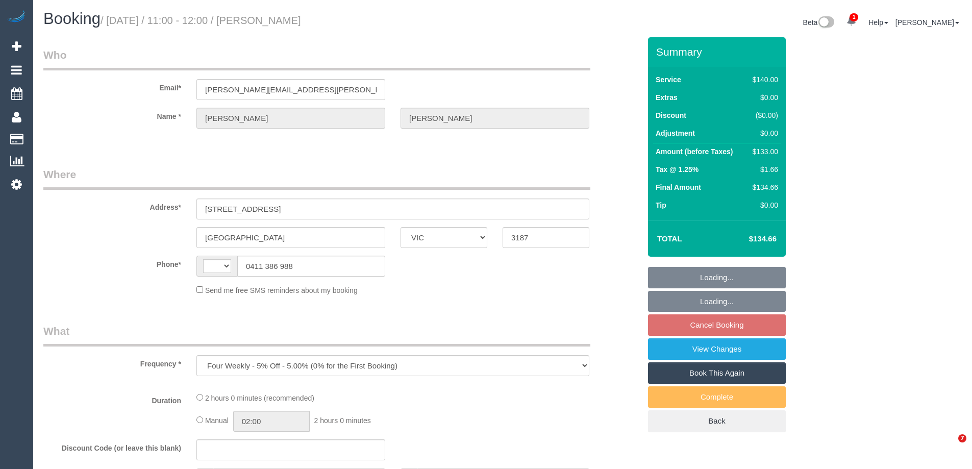
select select "VIC"
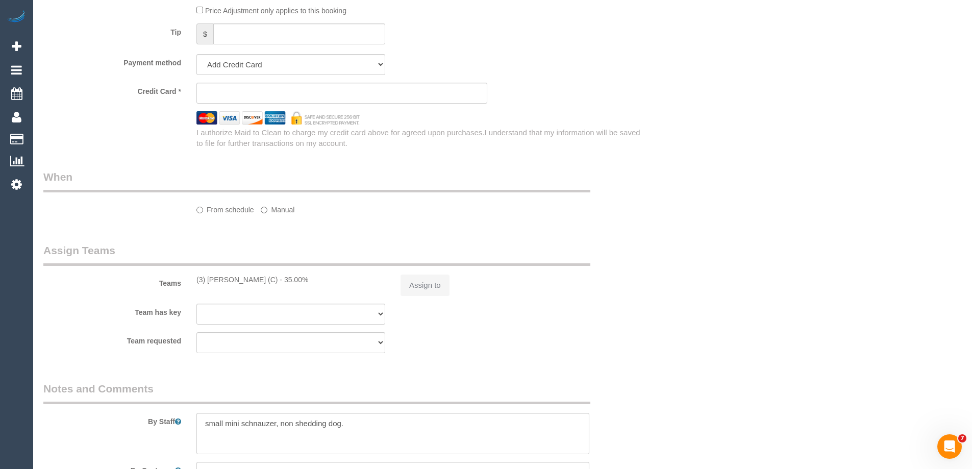
select select "string:AU"
select select "string:stripe-pm_1PDb8z2GScqysDRVsu4bu6om"
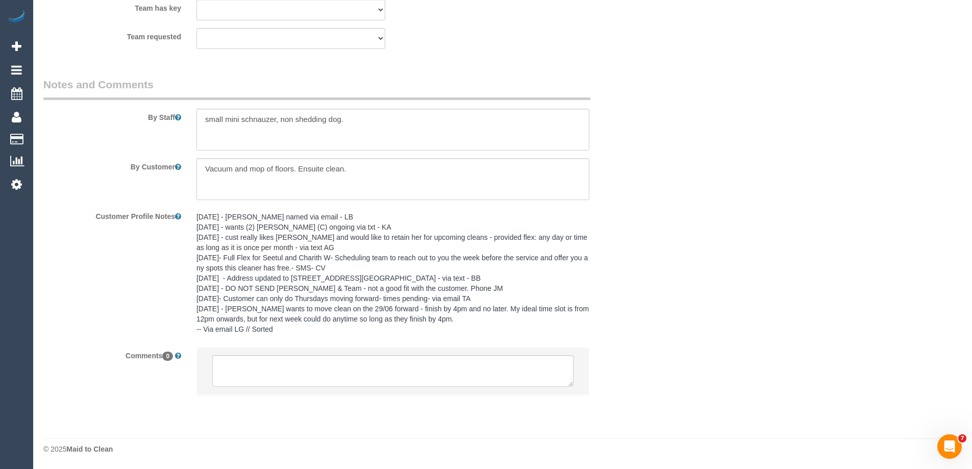
select select "object:1436"
select select "number:27"
select select "number:14"
select select "number:18"
select select "number:24"
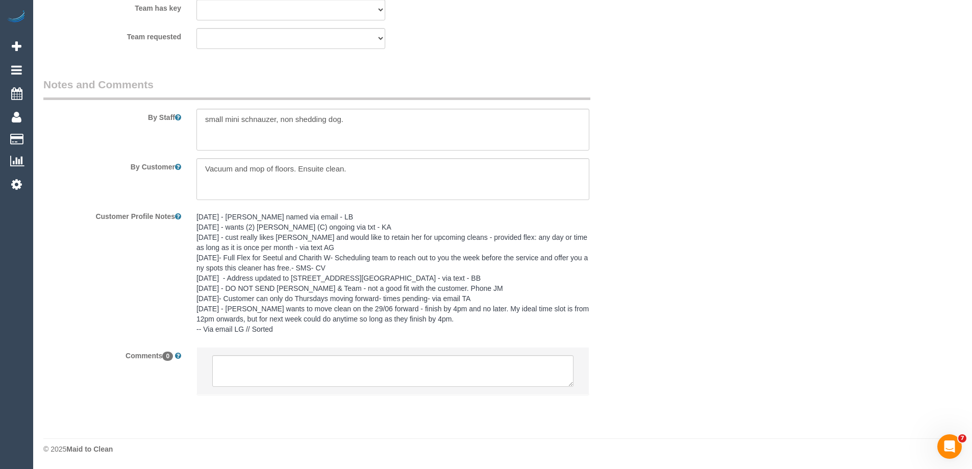
select select "number:34"
select select "number:11"
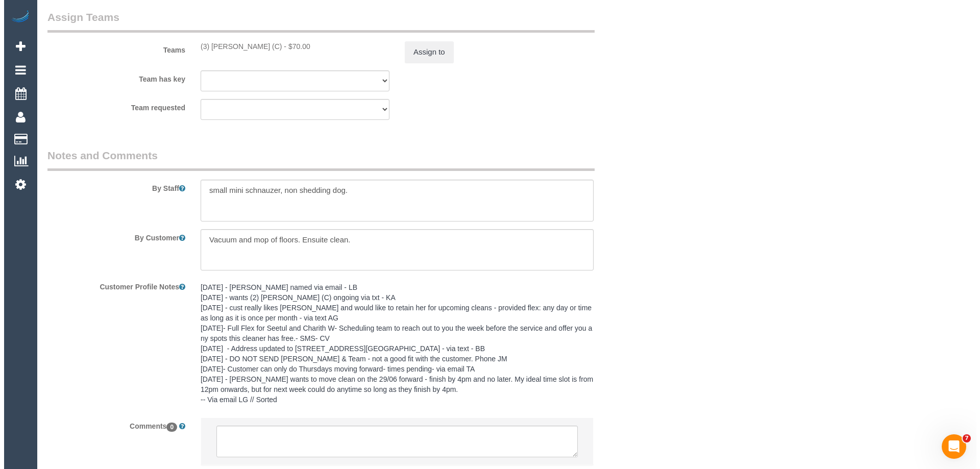
scroll to position [1597, 0]
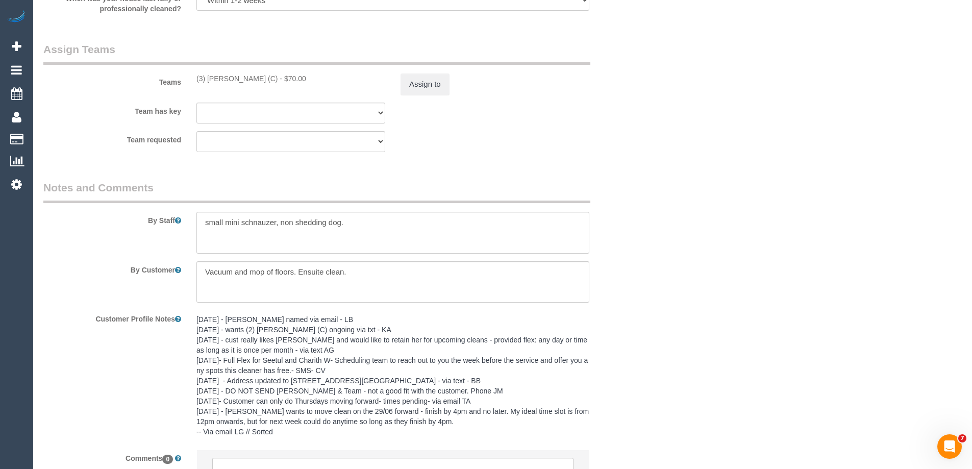
click at [431, 69] on div "Teams (3) [PERSON_NAME] (C) - $70.00 Assign to" at bounding box center [342, 68] width 612 height 53
click at [425, 79] on button "Assign to" at bounding box center [425, 83] width 49 height 21
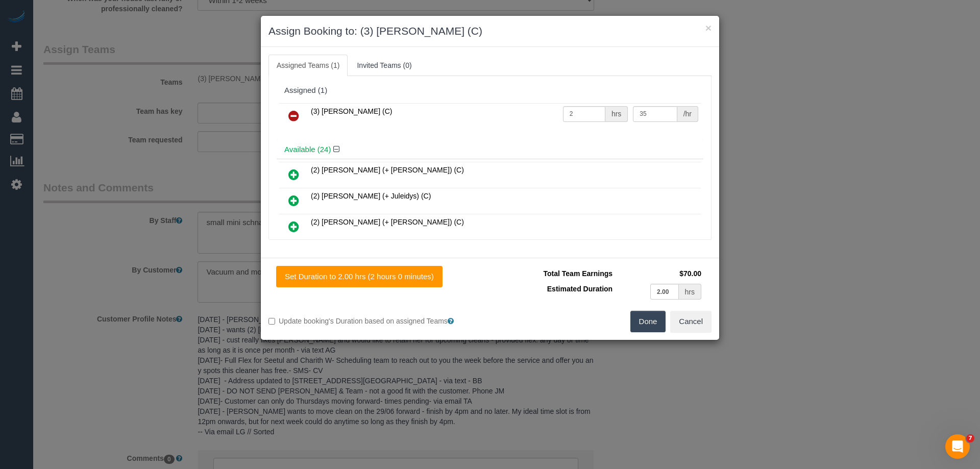
click at [289, 112] on icon at bounding box center [293, 116] width 11 height 12
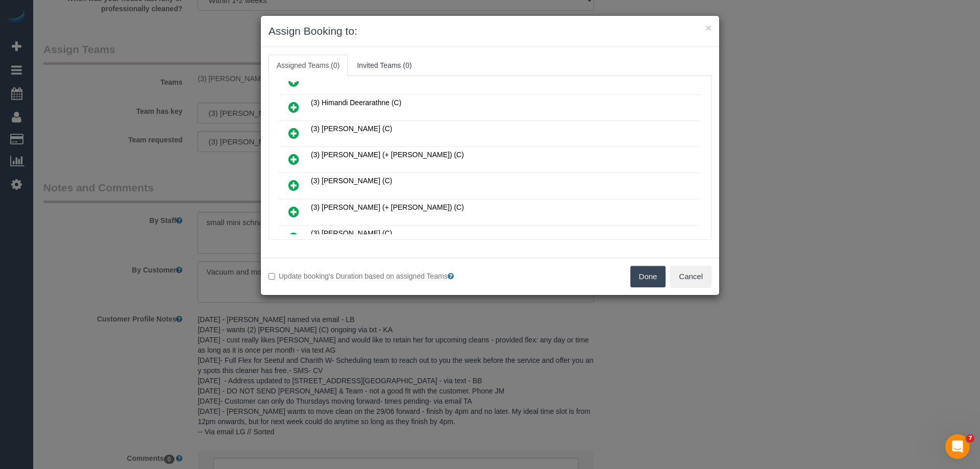
click at [293, 178] on link at bounding box center [294, 186] width 24 height 20
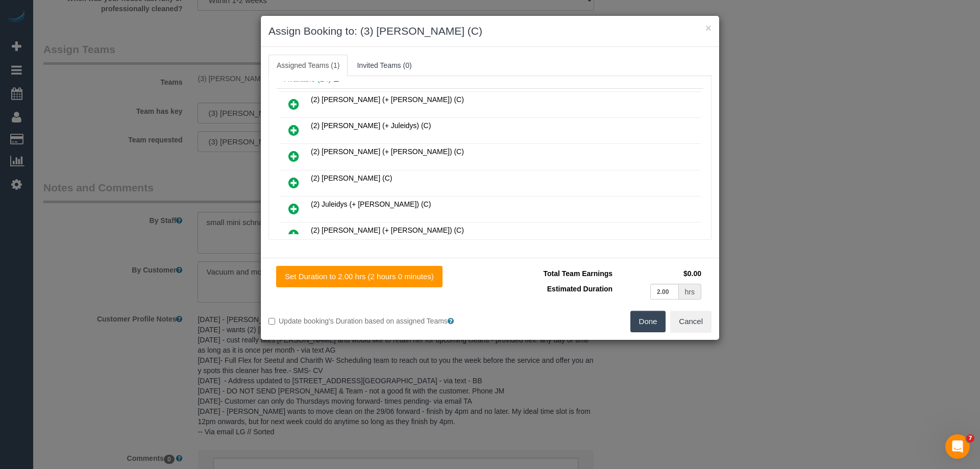
scroll to position [0, 0]
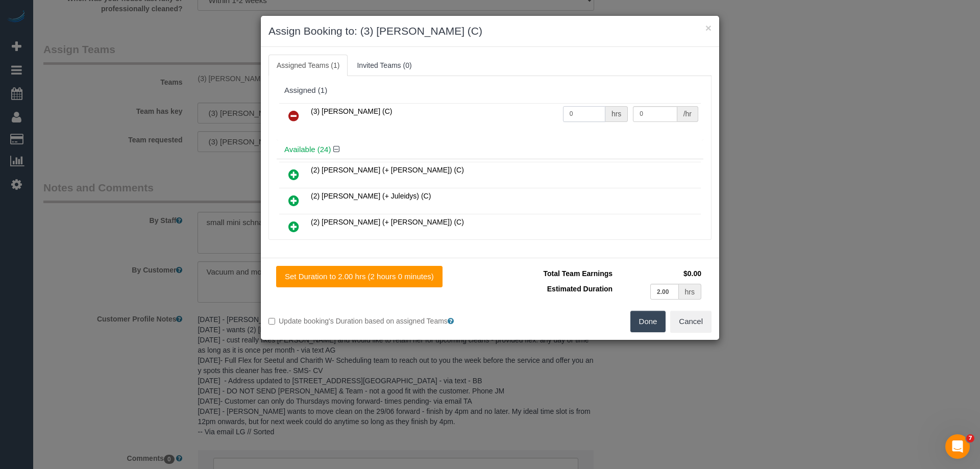
drag, startPoint x: 586, startPoint y: 114, endPoint x: 532, endPoint y: 114, distance: 54.6
click at [533, 114] on tr "(3) Lara Mendes (C) 0 hrs 0 /hr" at bounding box center [490, 116] width 422 height 26
type input "2"
drag, startPoint x: 655, startPoint y: 112, endPoint x: 562, endPoint y: 111, distance: 93.4
click at [577, 111] on tr "(3) Lara Mendes (C) 2 hrs 0 /hr" at bounding box center [490, 116] width 422 height 26
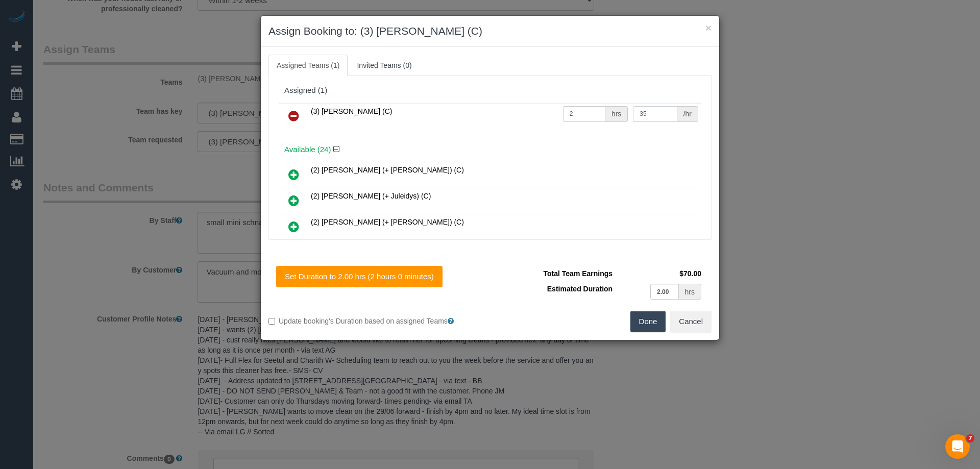
type input "35"
click at [647, 323] on button "Done" at bounding box center [648, 321] width 36 height 21
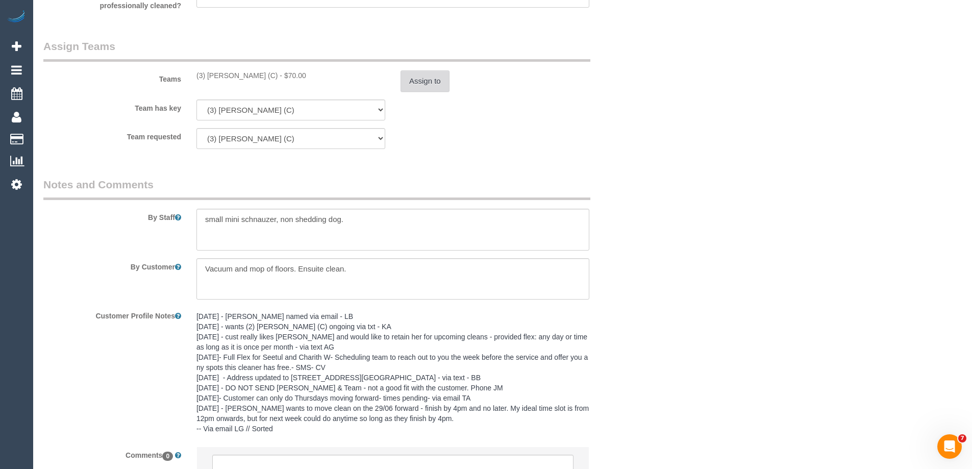
scroll to position [1700, 0]
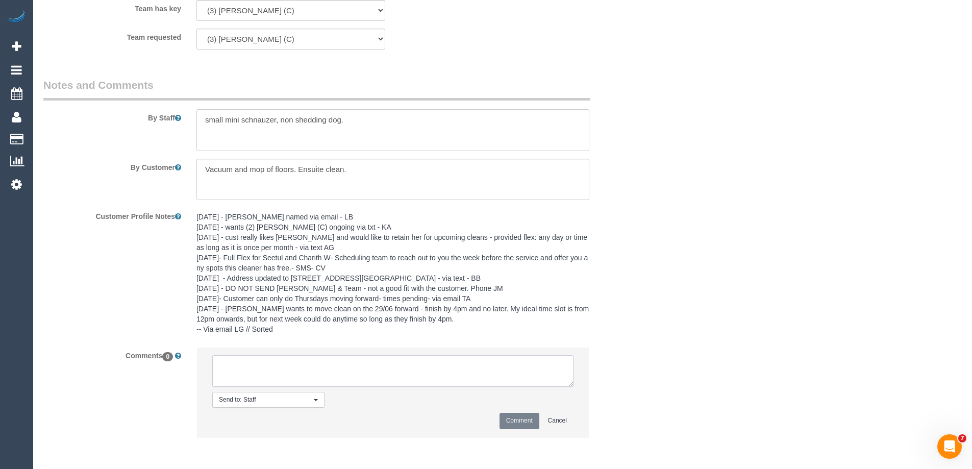
click at [238, 383] on textarea at bounding box center [392, 371] width 361 height 32
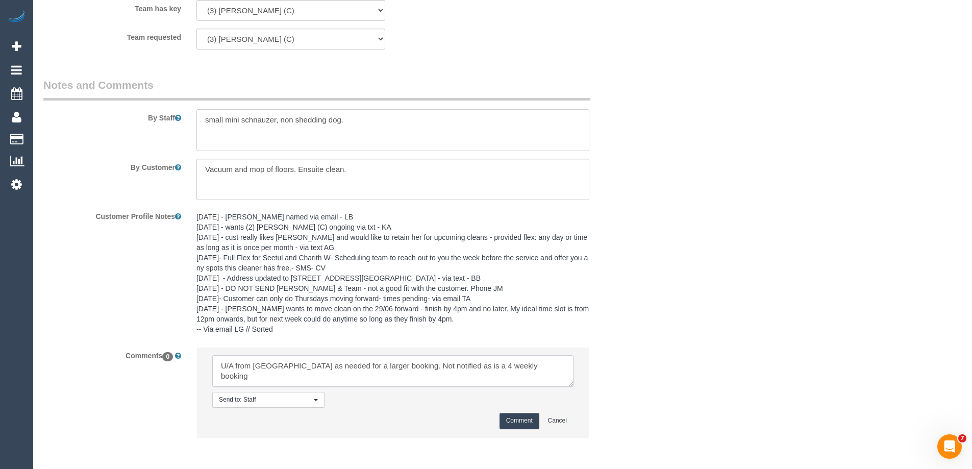
type textarea "U/A from Denuwan as needed for a larger booking. Not notified as is a 4 weekly …"
click at [517, 426] on button "Comment" at bounding box center [520, 421] width 40 height 16
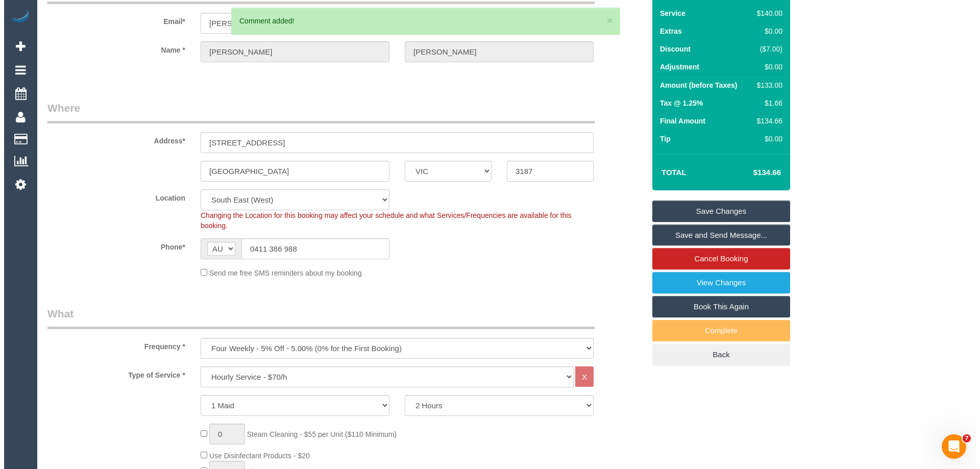
scroll to position [0, 0]
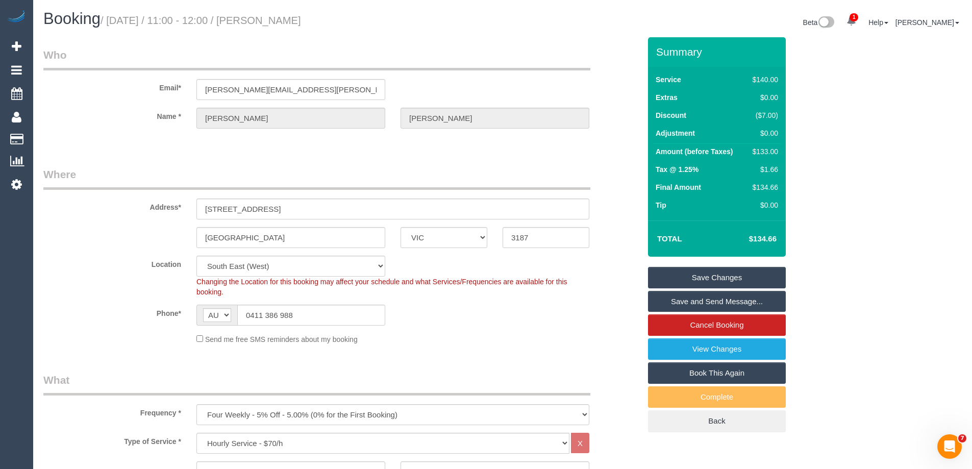
drag, startPoint x: 345, startPoint y: 21, endPoint x: 268, endPoint y: 19, distance: 76.1
click at [268, 19] on h1 "Booking / October 15, 2025 / 11:00 - 12:00 / Kali Dempster" at bounding box center [269, 18] width 452 height 17
copy small "Kali Dempster"
click at [663, 274] on link "Save Changes" at bounding box center [717, 277] width 138 height 21
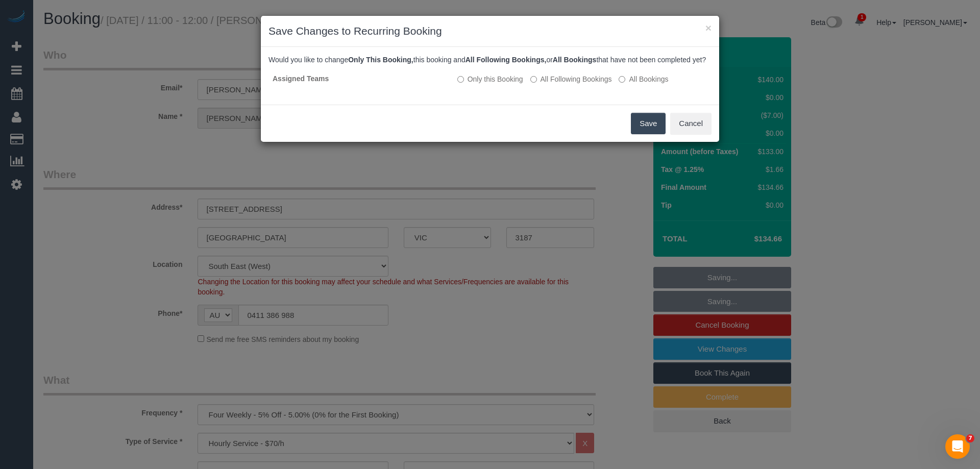
click at [644, 128] on button "Save" at bounding box center [648, 123] width 35 height 21
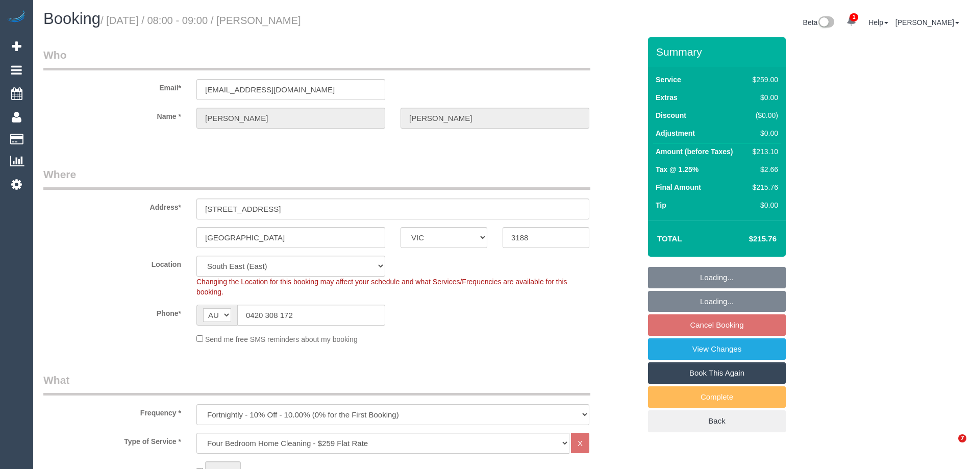
select select "VIC"
select select "string:stripe-pm_1QHjiZ2GScqysDRV7aZFuEvT"
select select "number:30"
select select "number:14"
select select "number:19"
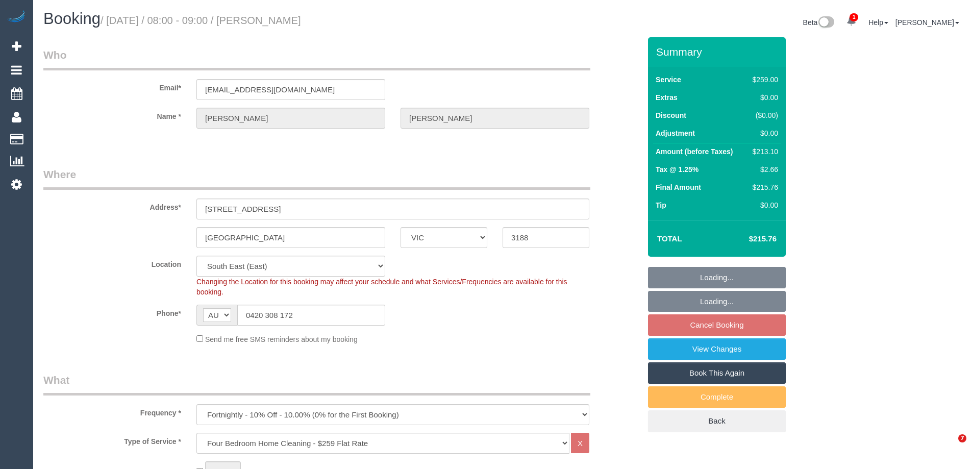
select select "number:22"
select select "number:35"
select select "number:13"
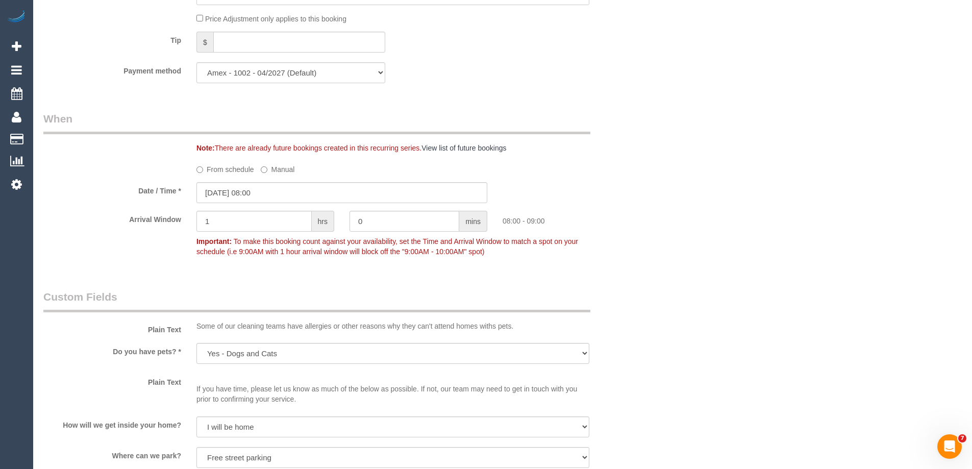
scroll to position [1123, 0]
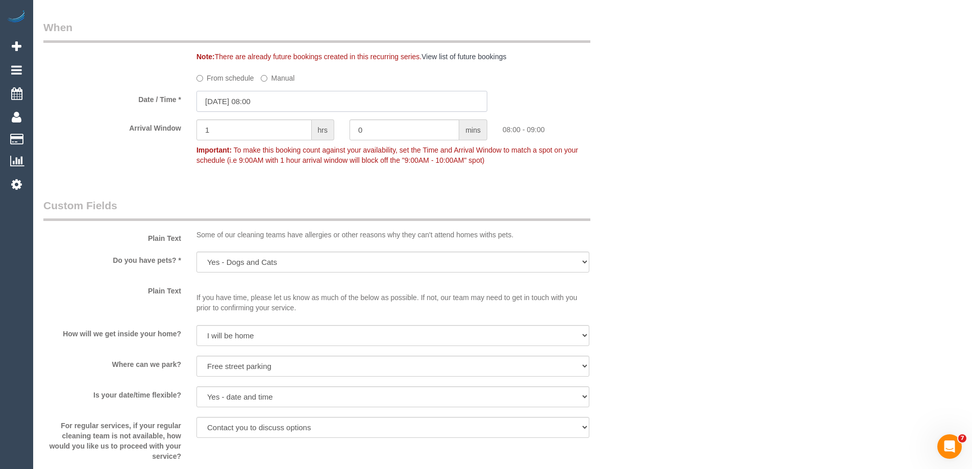
click at [250, 101] on input "15/10/2025 08:00" at bounding box center [342, 101] width 291 height 21
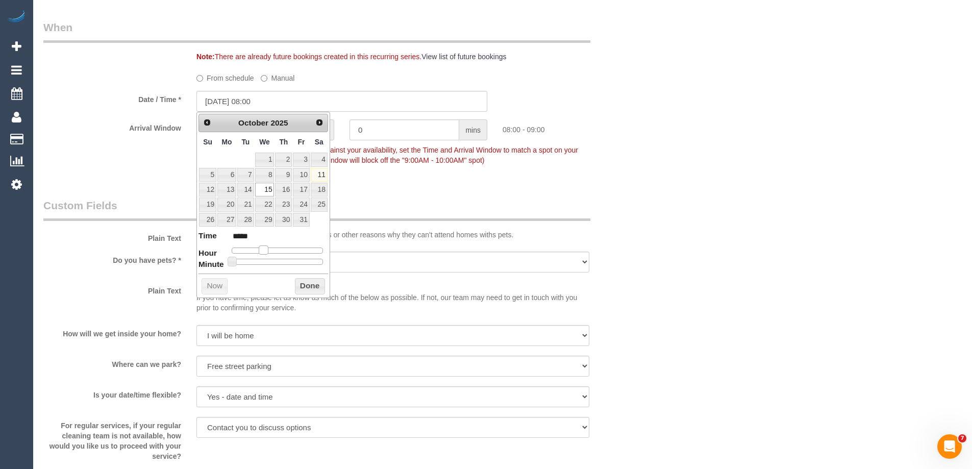
type input "[DATE] 09:00"
type input "*****"
type input "[DATE] 10:00"
type input "*****"
type input "[DATE] 09:00"
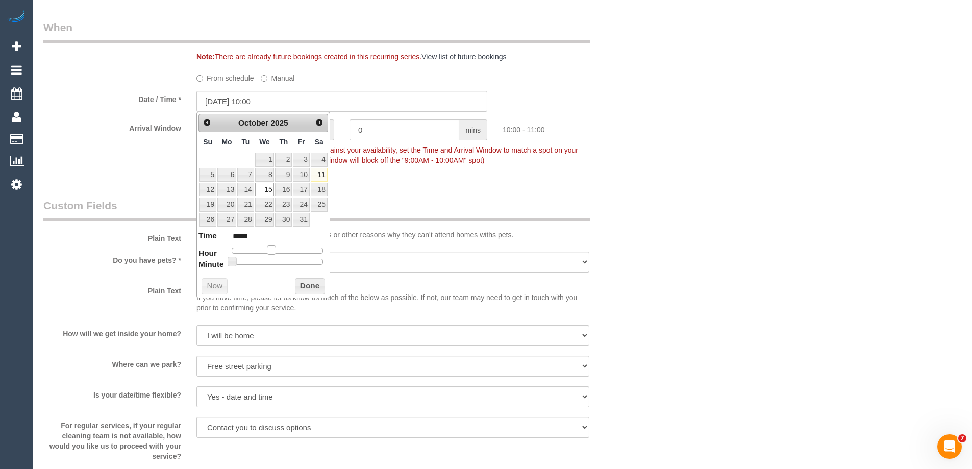
type input "*****"
drag, startPoint x: 263, startPoint y: 247, endPoint x: 297, endPoint y: 274, distance: 43.5
click at [268, 251] on span at bounding box center [267, 250] width 9 height 9
click at [311, 285] on button "Done" at bounding box center [310, 286] width 30 height 16
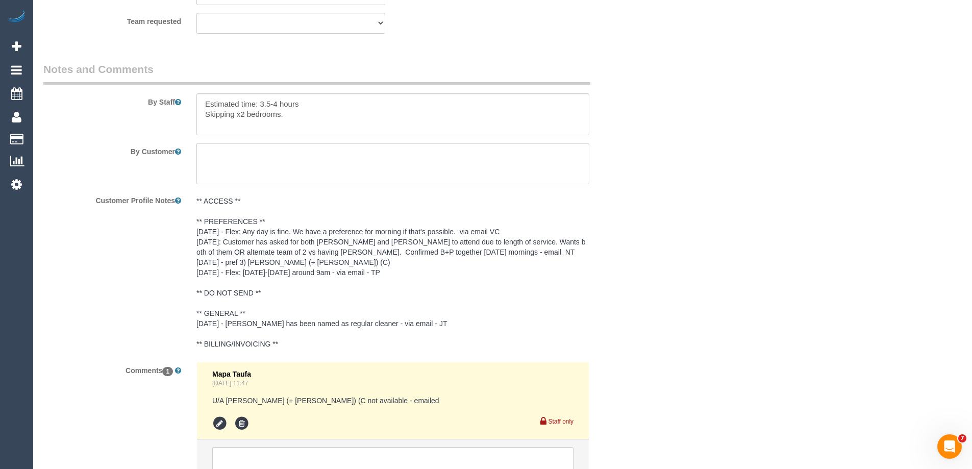
scroll to position [1710, 0]
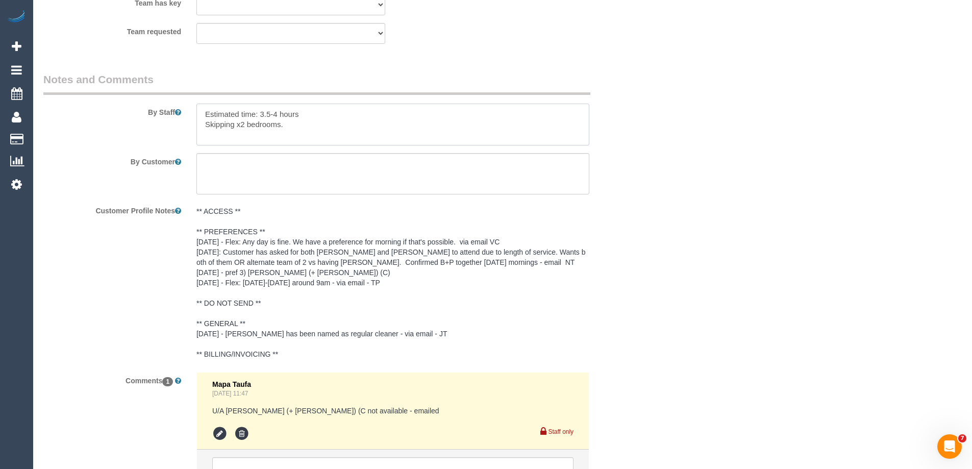
click at [201, 117] on textarea at bounding box center [393, 125] width 393 height 42
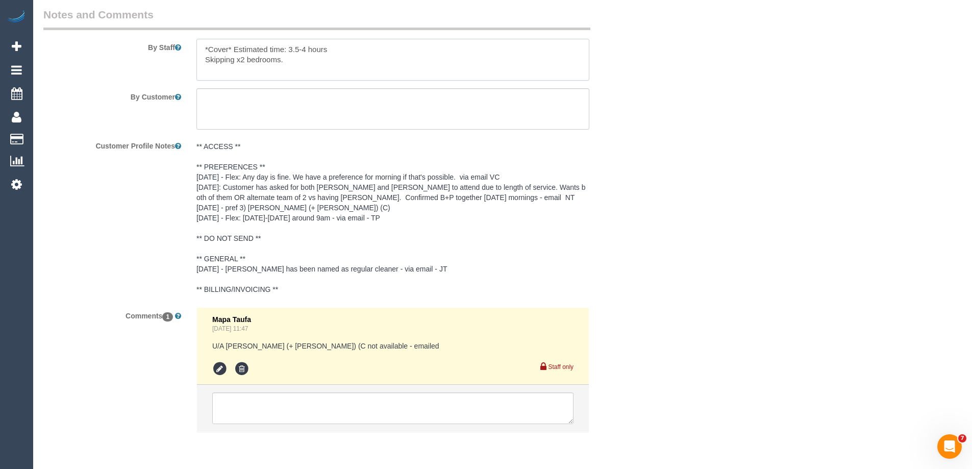
scroll to position [1812, 0]
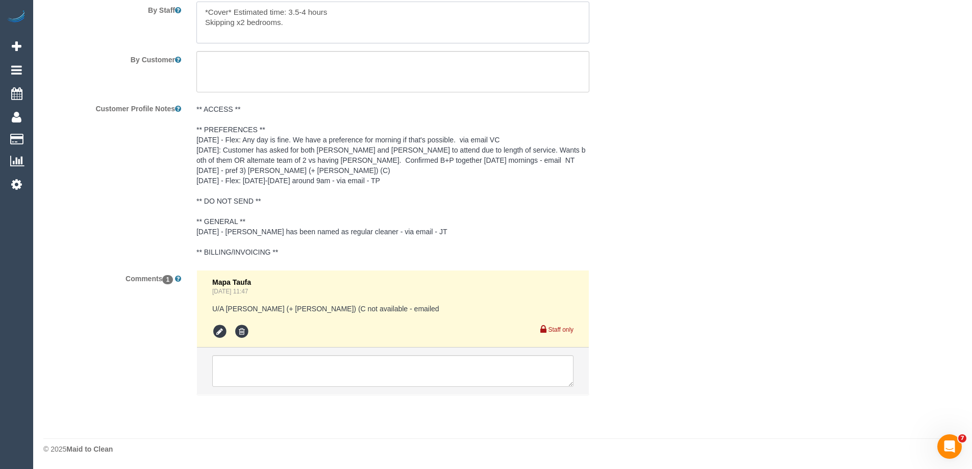
type textarea "*Cover* Estimated time: 3.5-4 hours Skipping x2 bedrooms."
click at [241, 375] on textarea at bounding box center [392, 371] width 361 height 32
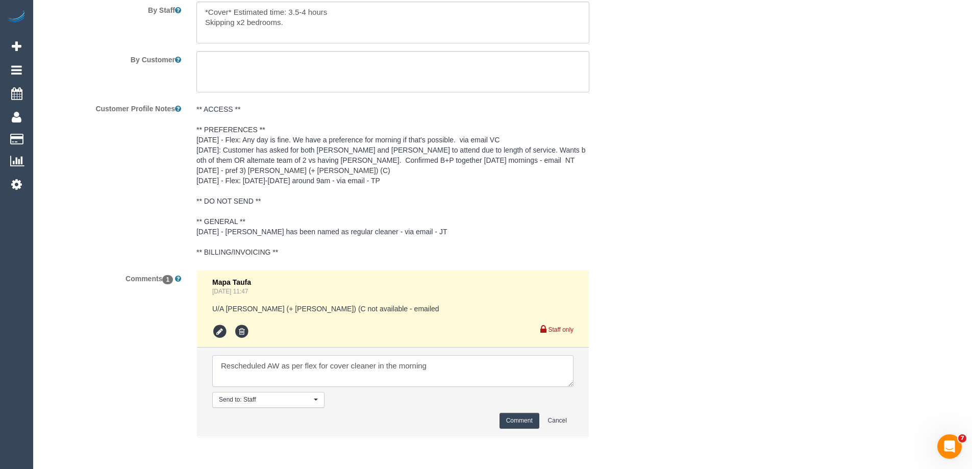
type textarea "Rescheduled AW as per flex for cover cleaner in the morning"
click at [508, 418] on button "Comment" at bounding box center [520, 421] width 40 height 16
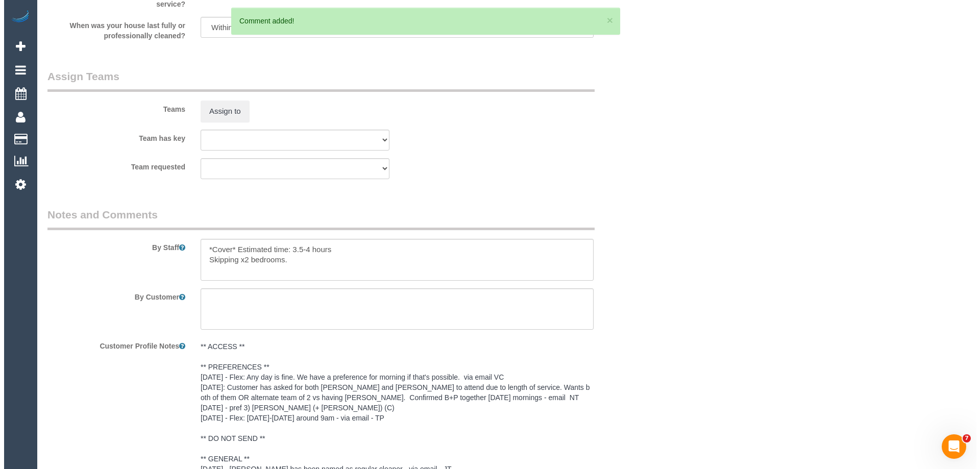
scroll to position [1557, 0]
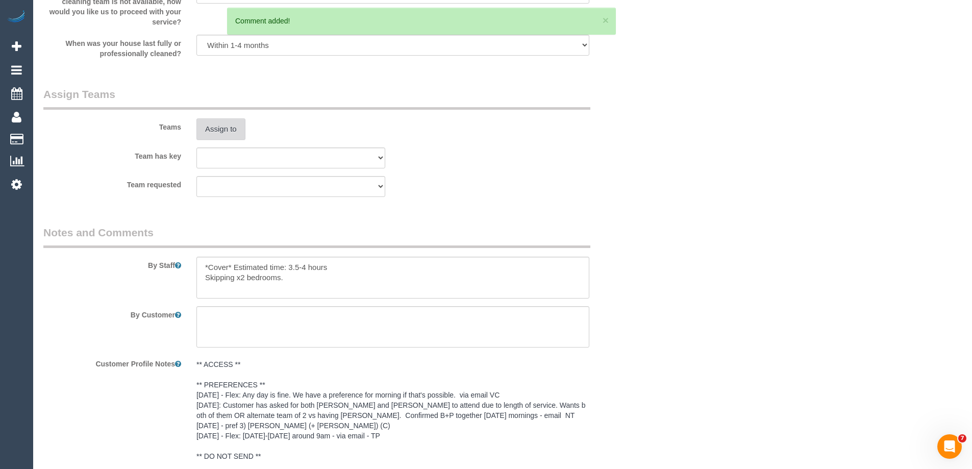
click at [215, 120] on button "Assign to" at bounding box center [221, 128] width 49 height 21
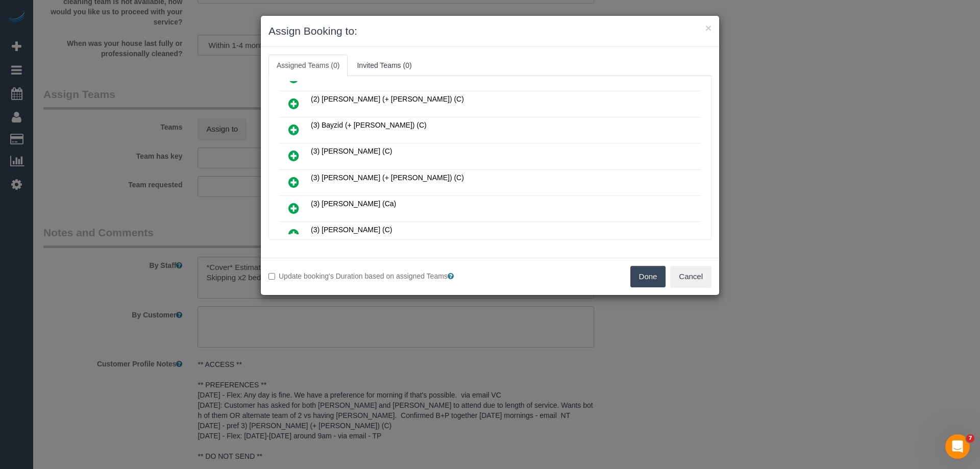
click at [295, 151] on icon at bounding box center [293, 156] width 11 height 12
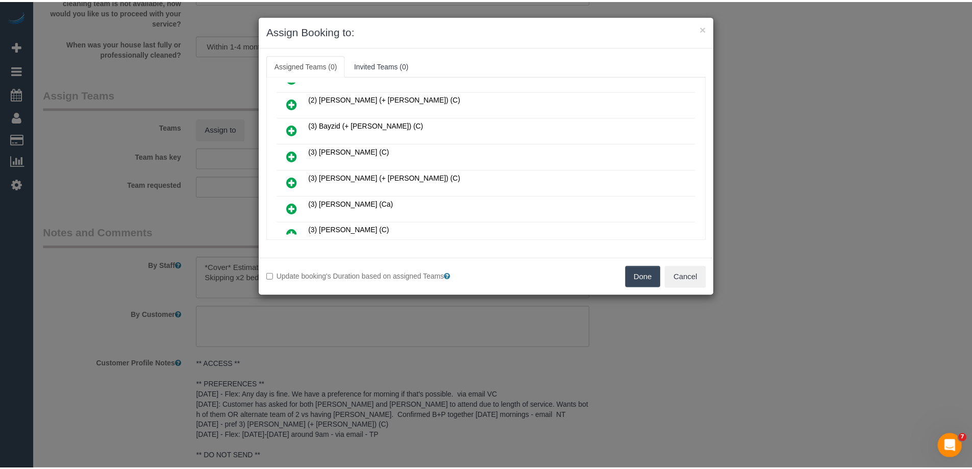
scroll to position [280, 0]
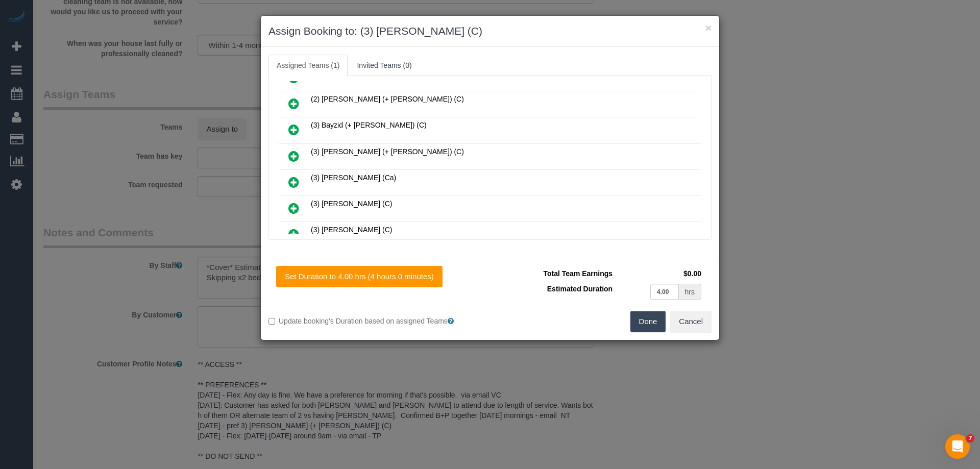
click at [652, 323] on button "Done" at bounding box center [648, 321] width 36 height 21
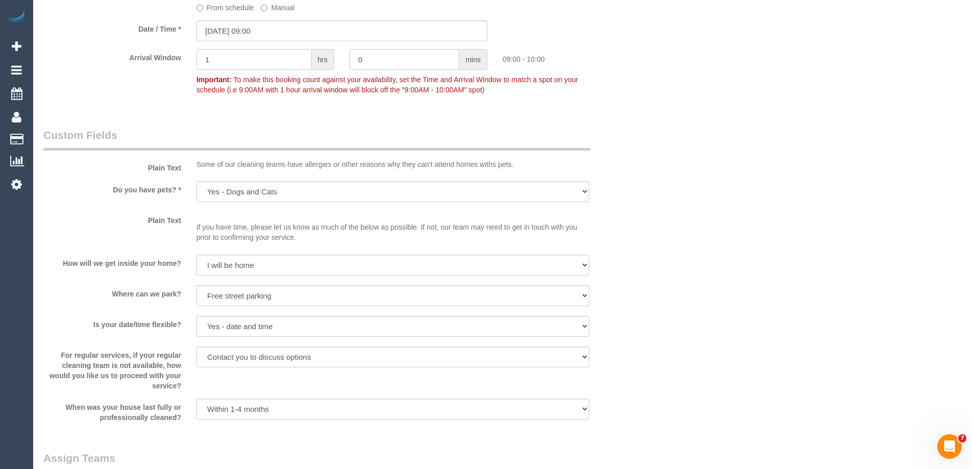
scroll to position [1327, 0]
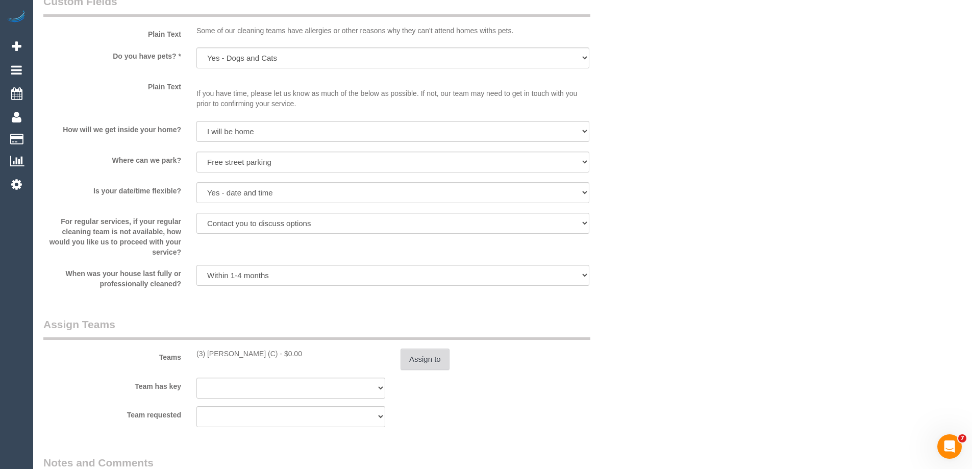
click at [409, 366] on button "Assign to" at bounding box center [425, 359] width 49 height 21
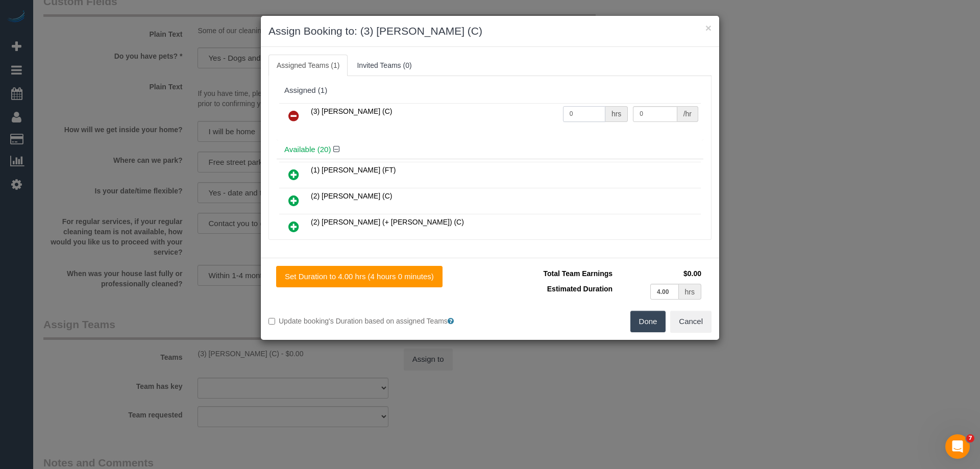
drag, startPoint x: 573, startPoint y: 115, endPoint x: 542, endPoint y: 112, distance: 31.2
click at [542, 112] on tr "(3) Denuwan Lamahewa (C) 0 hrs 0 /hr" at bounding box center [490, 116] width 422 height 26
type input "1"
click at [571, 113] on tr "(3) Denuwan Lamahewa (C) 1 hrs 0 /hr" at bounding box center [490, 116] width 422 height 26
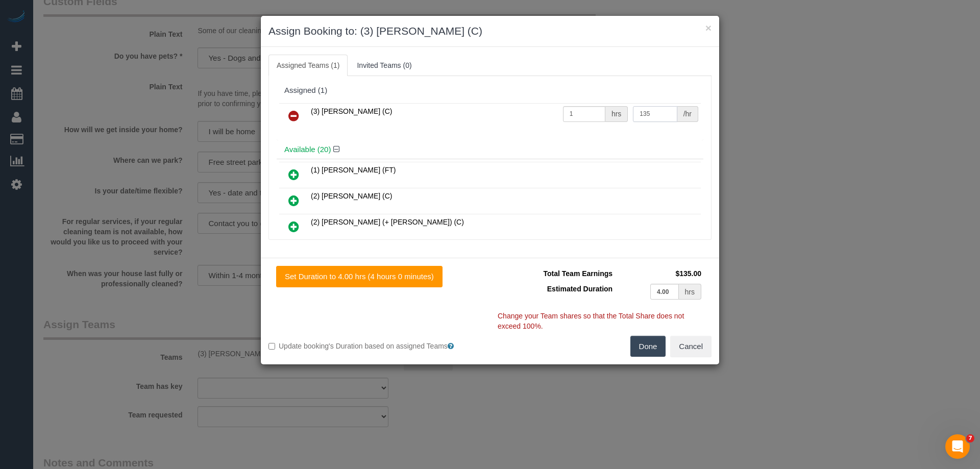
type input "135"
drag, startPoint x: 643, startPoint y: 341, endPoint x: 784, endPoint y: 352, distance: 142.3
click at [643, 342] on button "Done" at bounding box center [648, 346] width 36 height 21
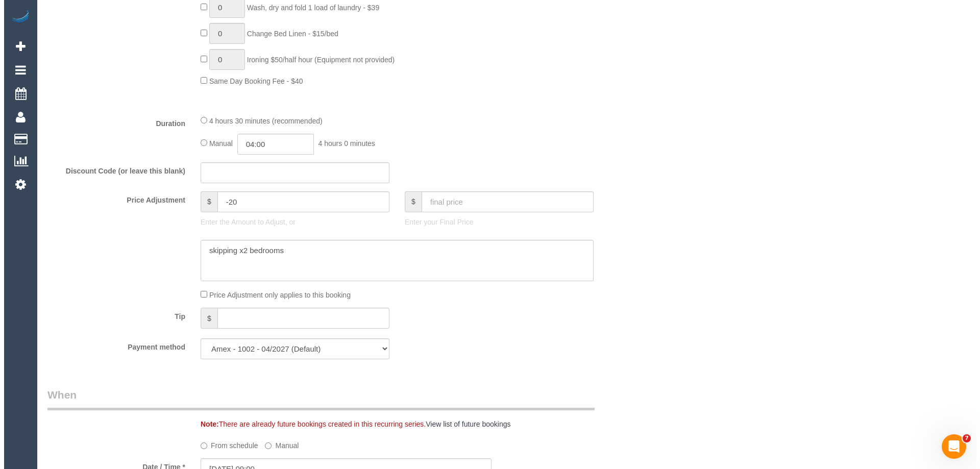
scroll to position [0, 0]
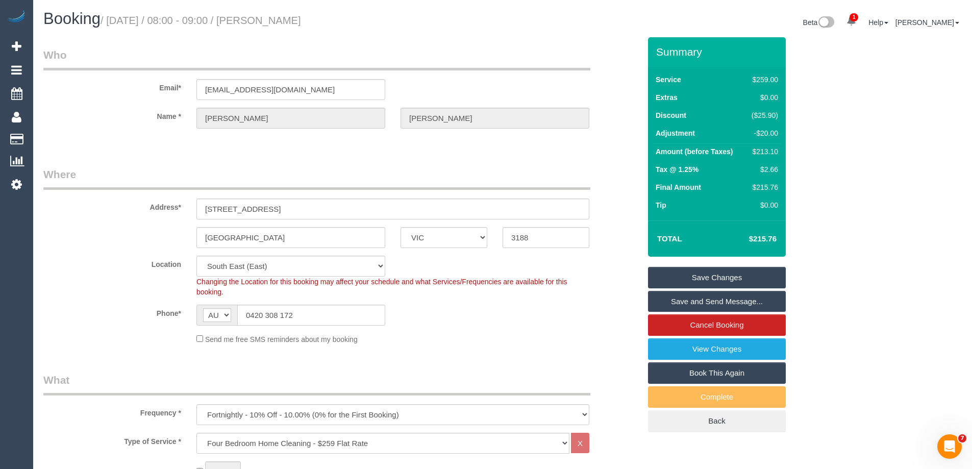
drag, startPoint x: 358, startPoint y: 19, endPoint x: 268, endPoint y: 16, distance: 89.9
click at [268, 16] on h1 "Booking / October 15, 2025 / 08:00 - 09:00 / Rachel Goldfeld" at bounding box center [269, 18] width 452 height 17
copy small "Rachel Goldfeld"
click at [677, 302] on link "Save and Send Message..." at bounding box center [717, 301] width 138 height 21
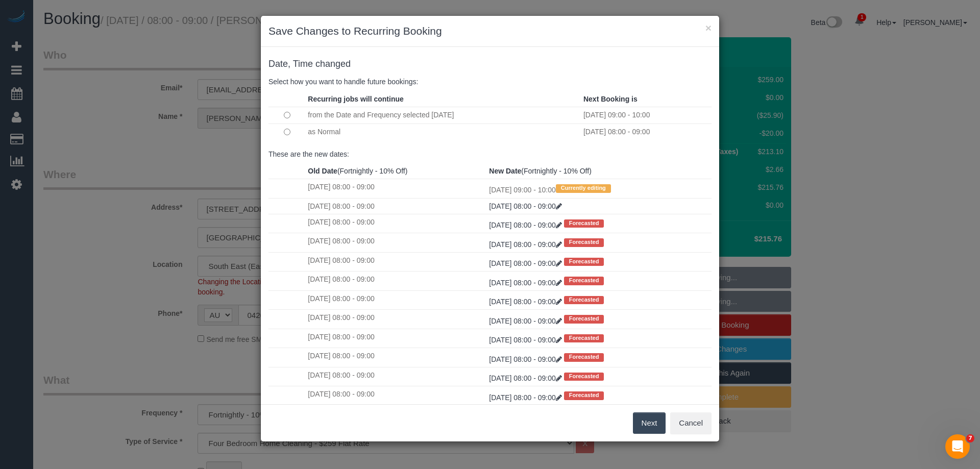
click at [645, 429] on button "Next" at bounding box center [649, 422] width 33 height 21
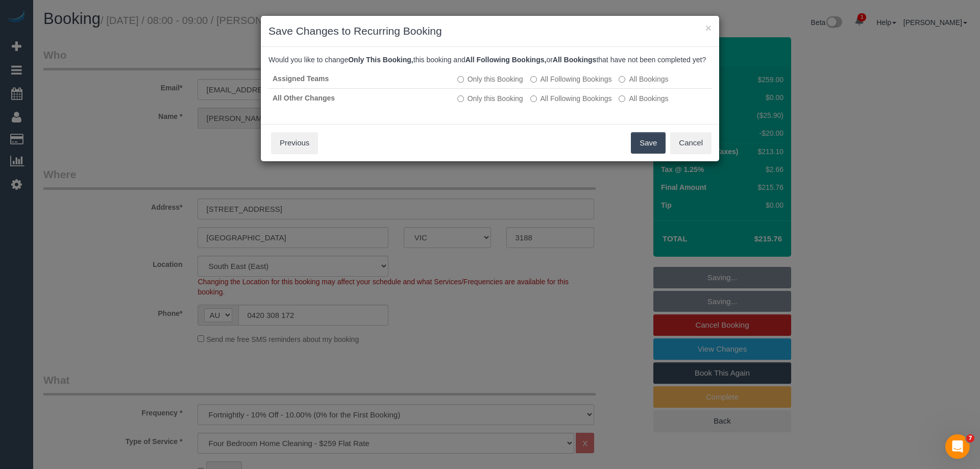
click at [646, 152] on button "Save" at bounding box center [648, 142] width 35 height 21
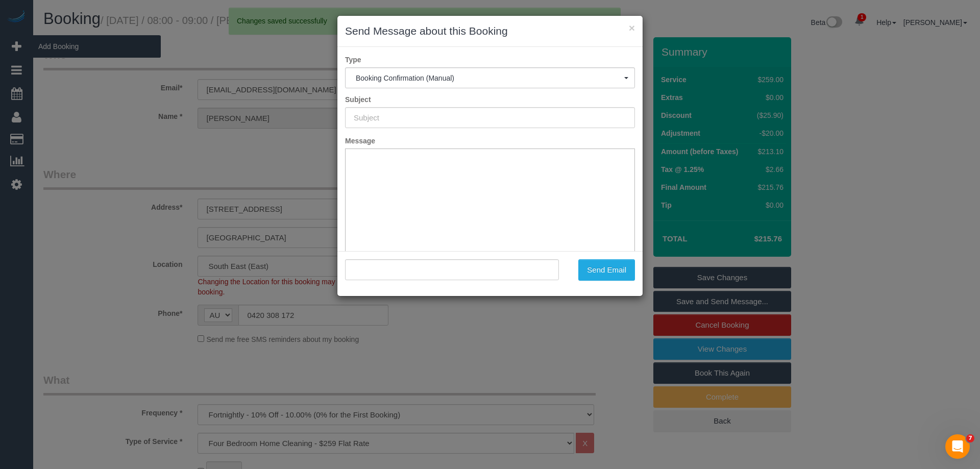
type input "Booking Confirmed"
type input ""Rachel Goldfeld" <rachelgoldfeld@gmail.com>"
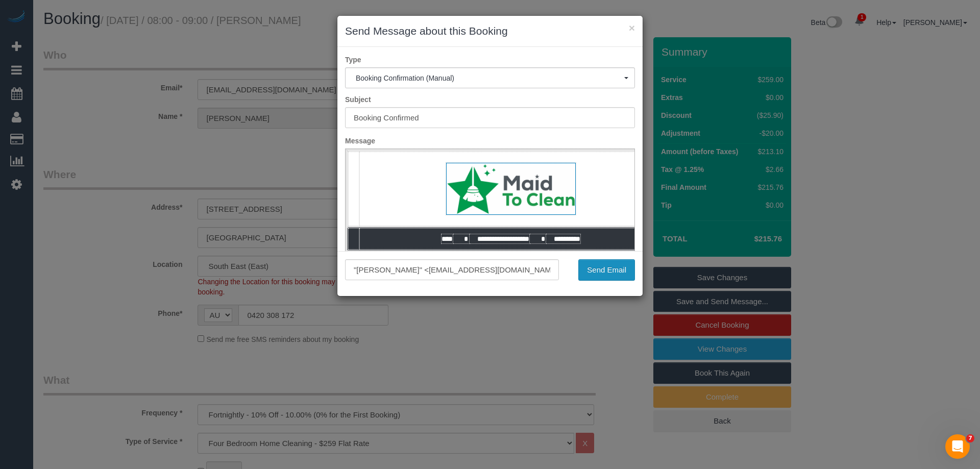
click at [609, 272] on button "Send Email" at bounding box center [606, 269] width 57 height 21
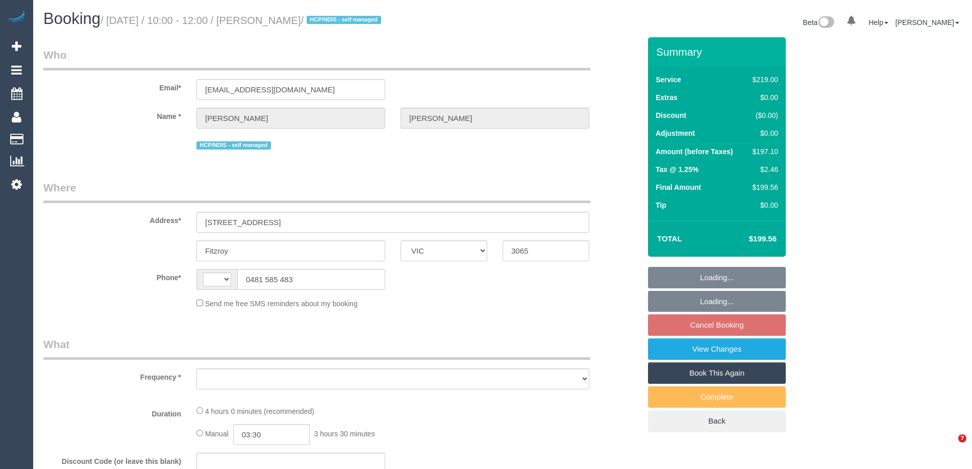
select select "VIC"
select select "object:317"
select select "string:stripe-pm_1OmOJi2GScqysDRVfd7ONQd1"
select select "string:AU"
select select "number:28"
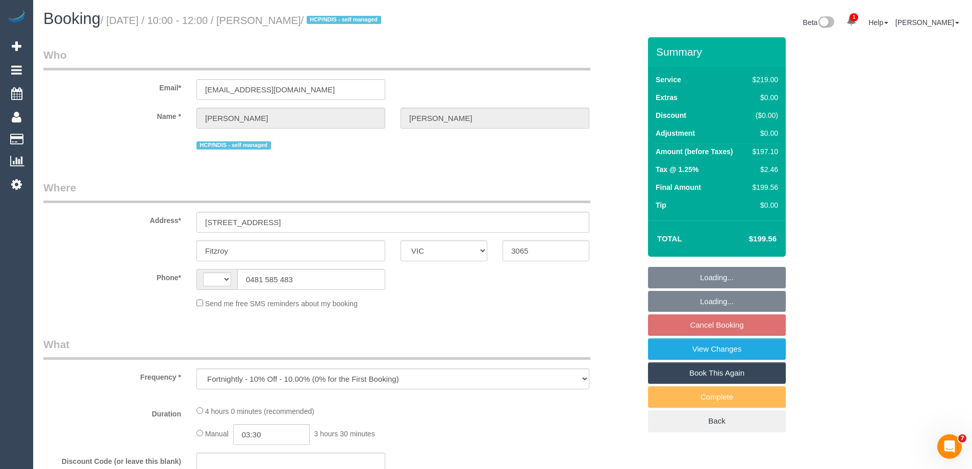
select select "number:14"
select select "number:19"
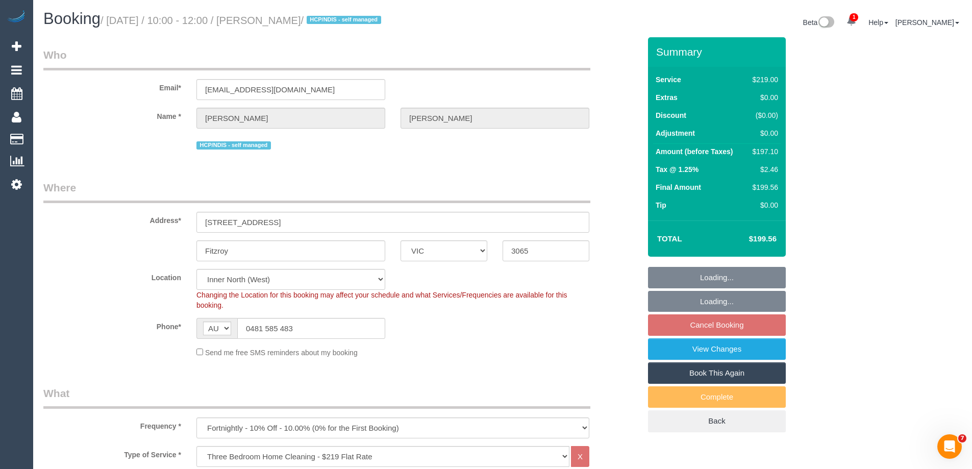
select select "object:833"
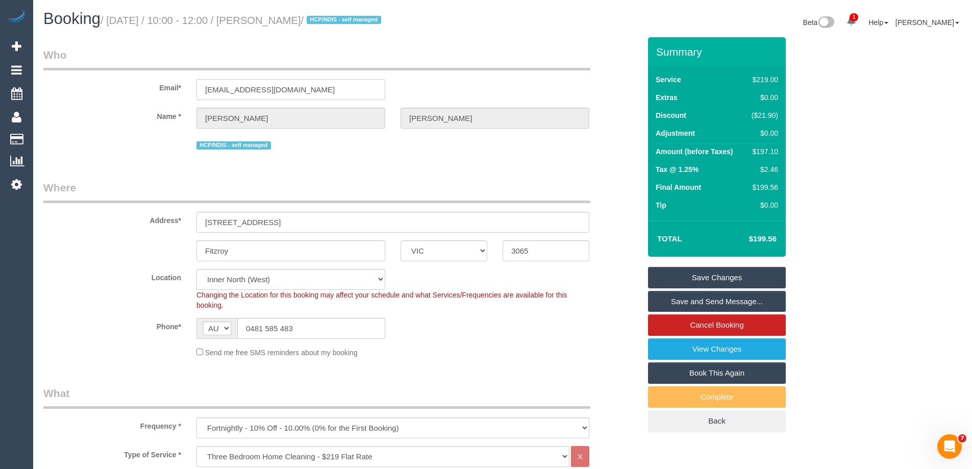
drag, startPoint x: 293, startPoint y: 89, endPoint x: 199, endPoint y: 86, distance: 93.9
click at [199, 86] on input "ameliacox1@gmail.com" at bounding box center [291, 89] width 189 height 21
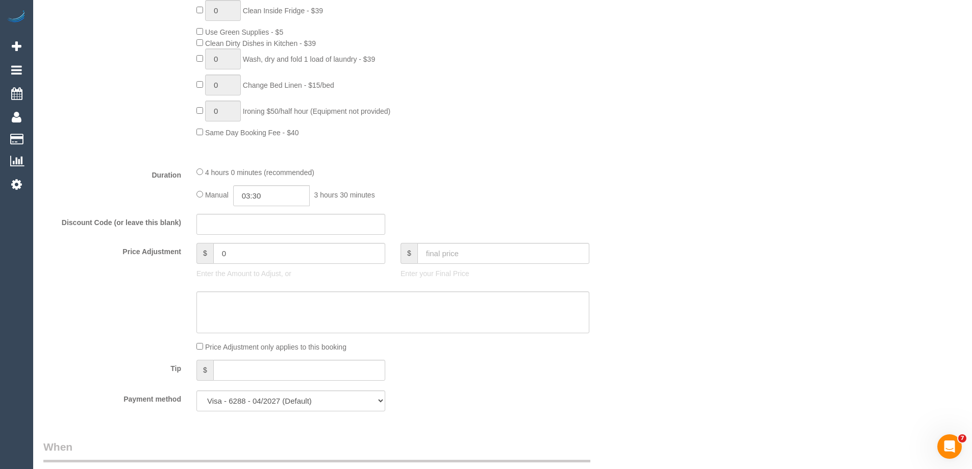
scroll to position [690, 0]
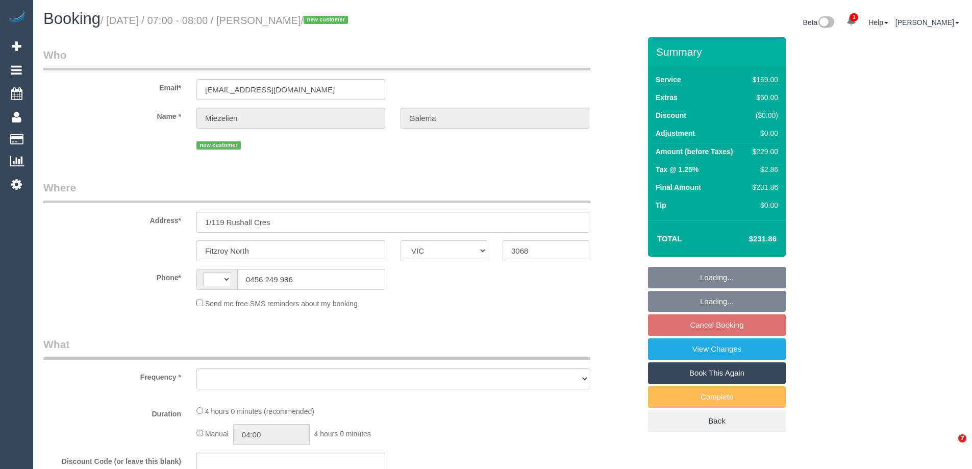
select select "VIC"
select select "string:stripe-pm_1SFjS62GScqysDRVMGci9t7U"
select select "string:AU"
select select "object:554"
select select "number:28"
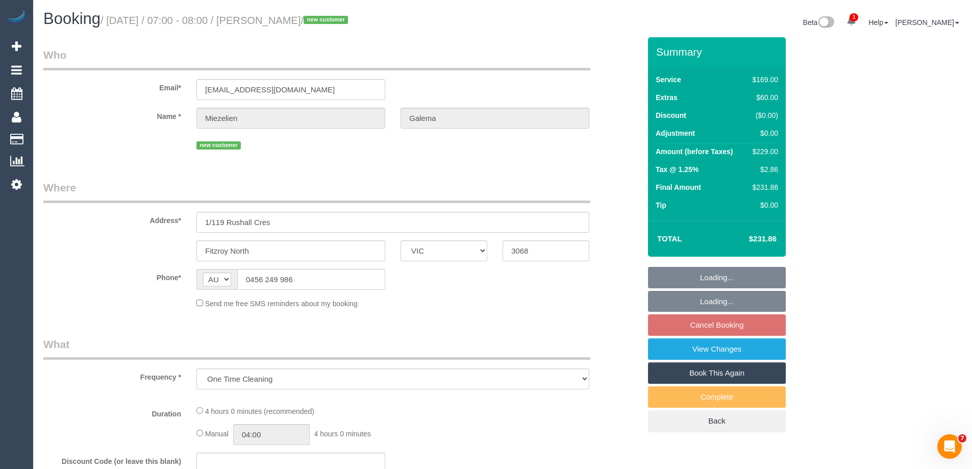
select select "number:14"
select select "number:19"
select select "number:22"
select select "number:34"
select select "number:26"
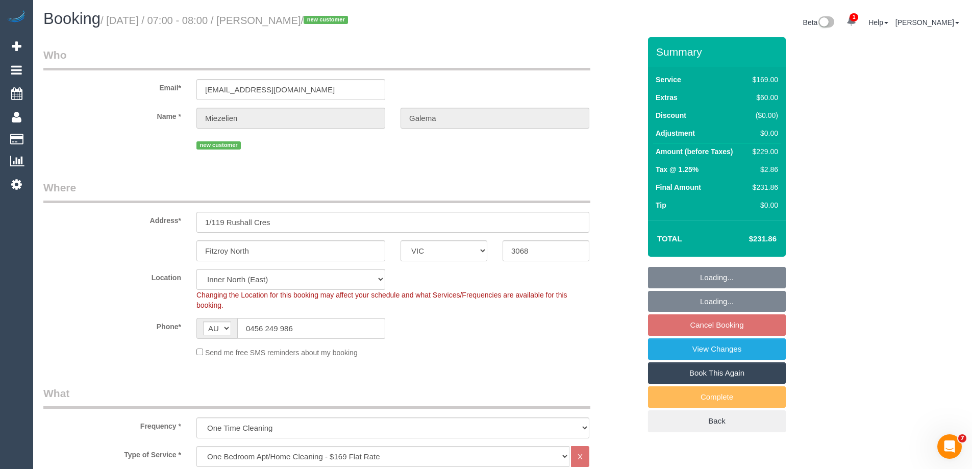
select select "object:1560"
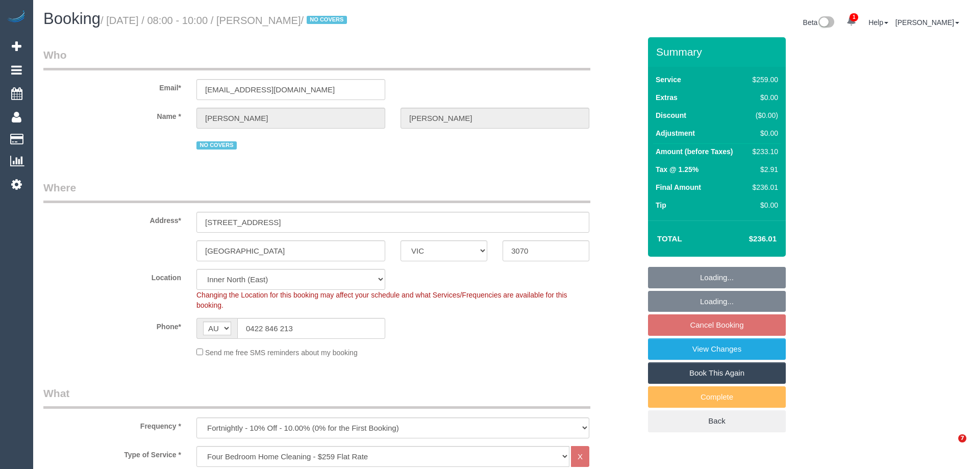
select select "VIC"
select select "string:stripe-pm_1OlK2H2GScqysDRVfOEa2nbp"
select select "number:28"
select select "number:15"
select select "number:19"
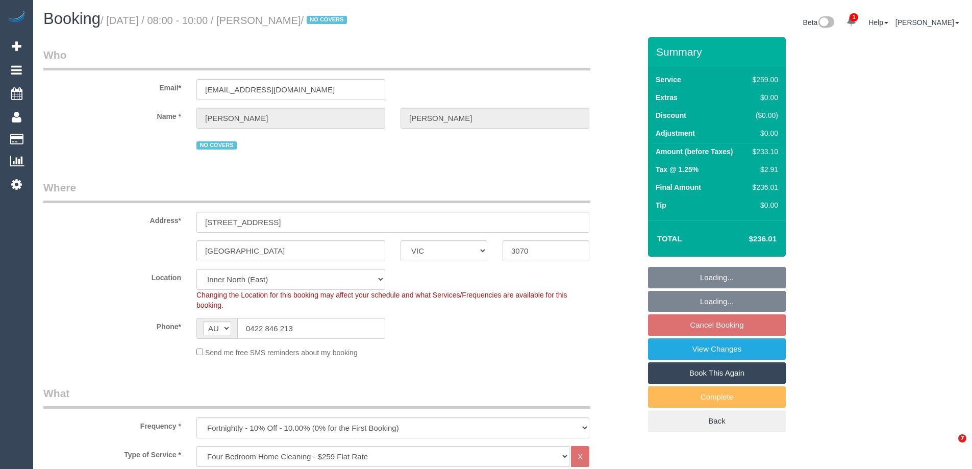
select select "number:22"
select select "number:35"
select select "number:13"
select select "object:830"
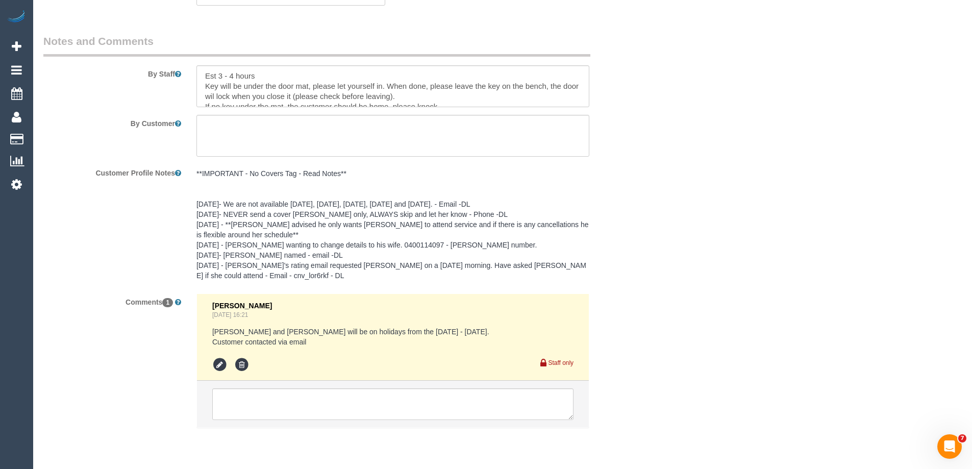
scroll to position [1744, 0]
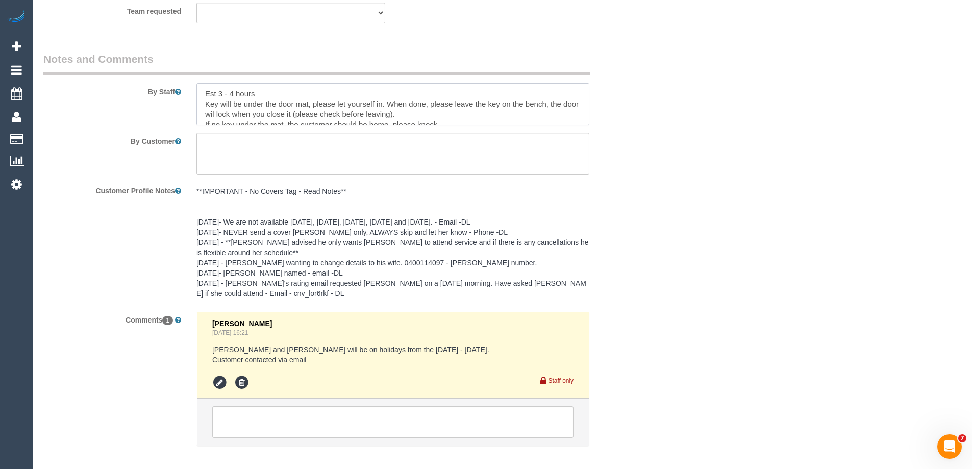
click at [203, 91] on textarea at bounding box center [393, 104] width 393 height 42
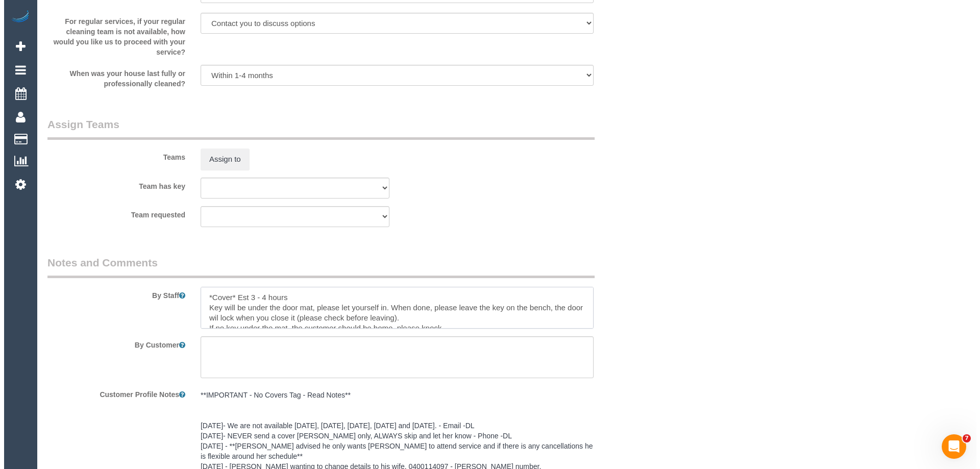
scroll to position [1540, 0]
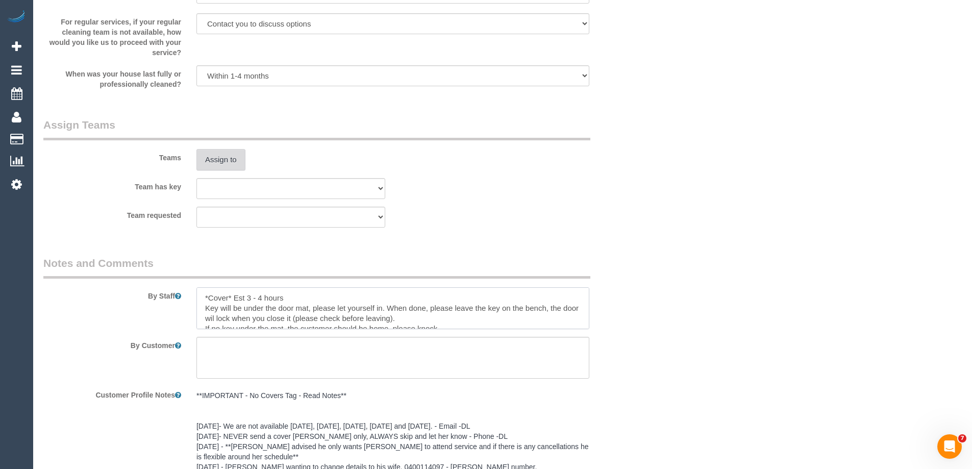
type textarea "*Cover* Est 3 - 4 hours Key will be under the door mat, please let yourself in.…"
click at [230, 150] on button "Assign to" at bounding box center [221, 159] width 49 height 21
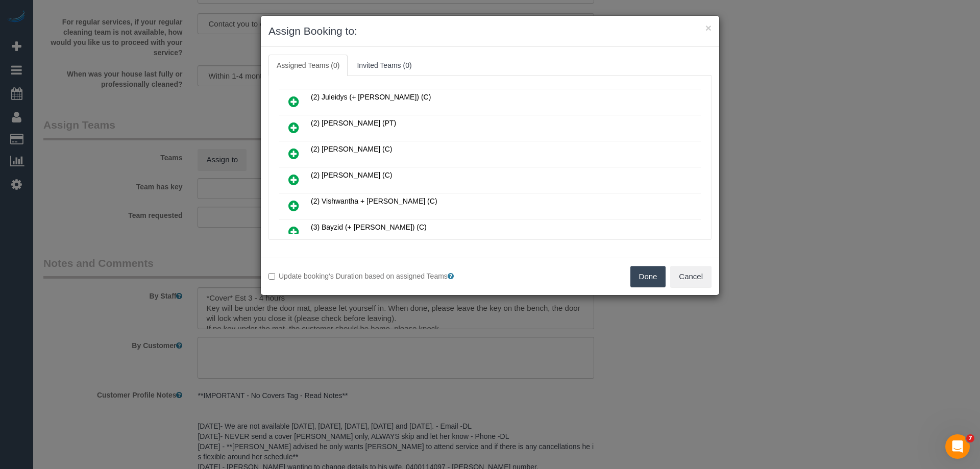
scroll to position [204, 0]
click at [289, 179] on icon at bounding box center [293, 181] width 11 height 12
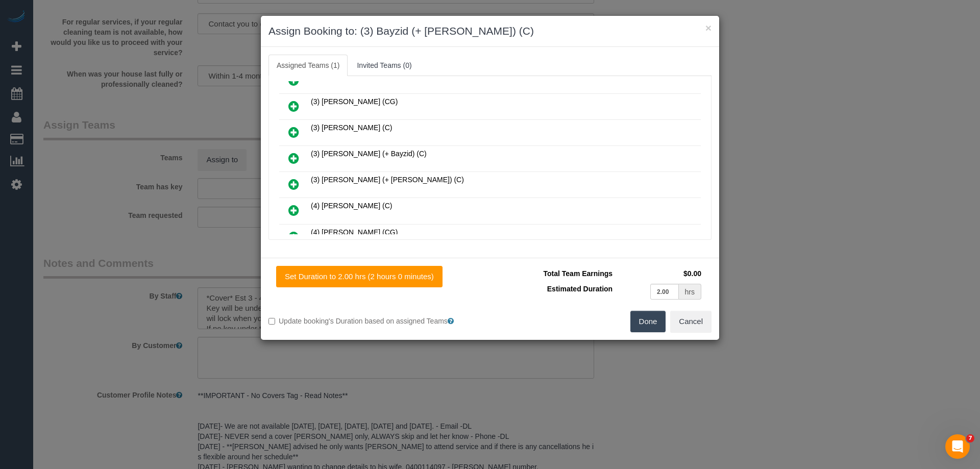
click at [295, 158] on icon at bounding box center [293, 158] width 11 height 12
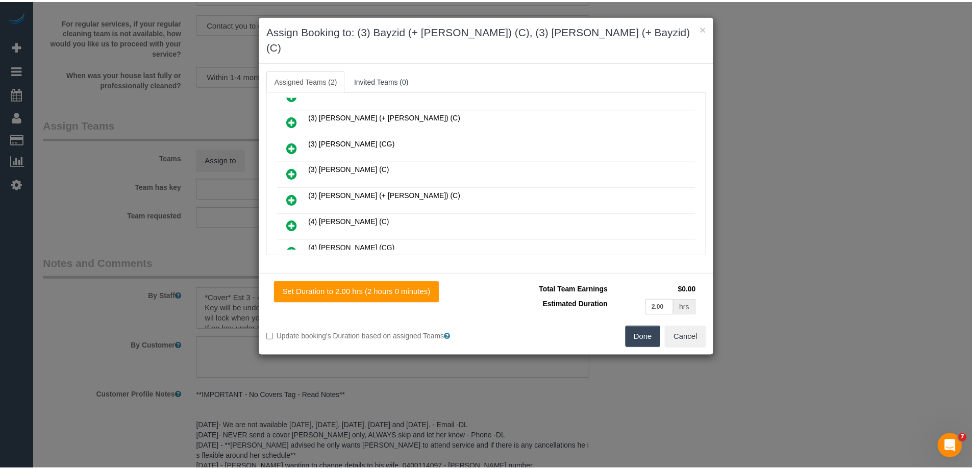
scroll to position [408, 0]
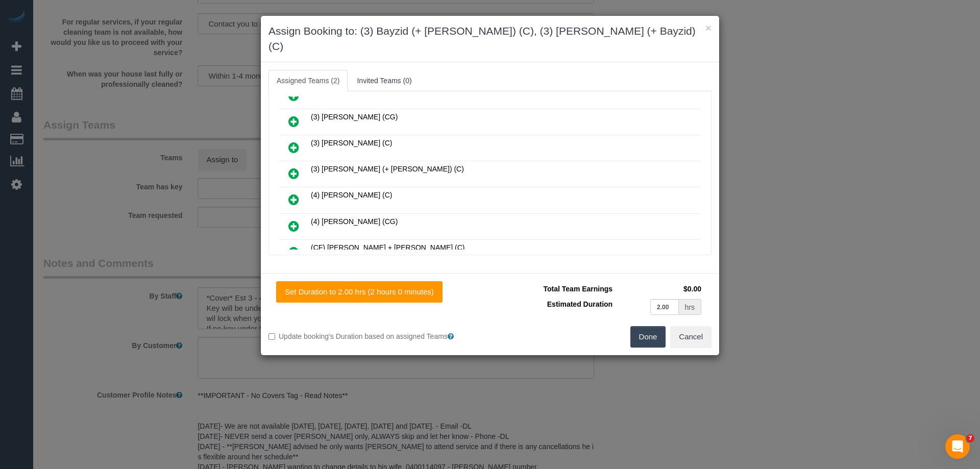
click at [645, 326] on button "Done" at bounding box center [648, 336] width 36 height 21
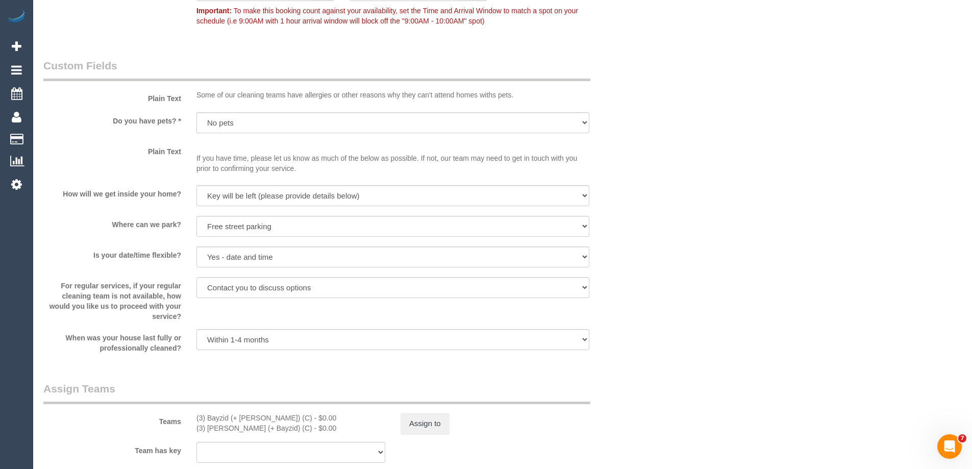
scroll to position [1531, 0]
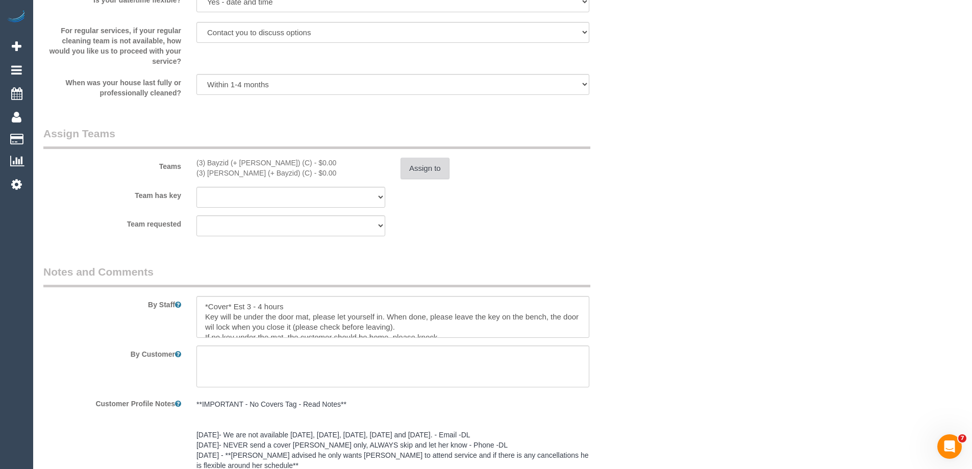
click at [409, 171] on button "Assign to" at bounding box center [425, 168] width 49 height 21
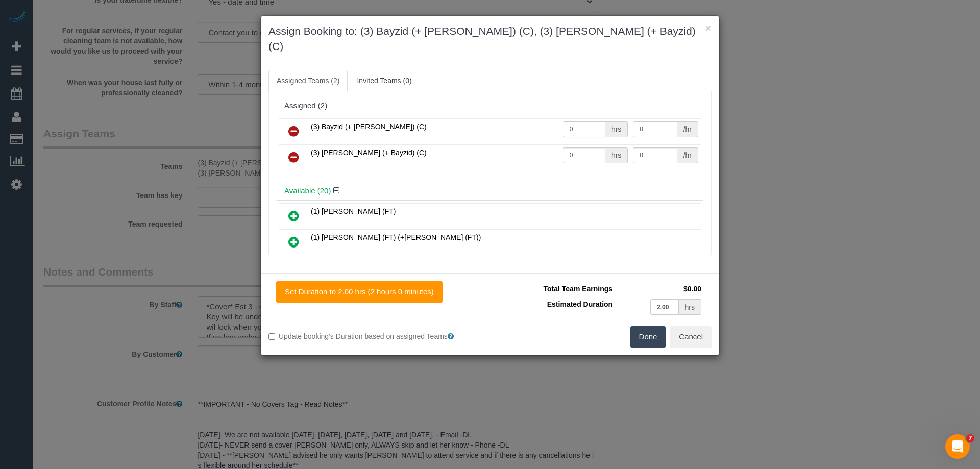
drag, startPoint x: 580, startPoint y: 118, endPoint x: 529, endPoint y: 113, distance: 51.8
click at [529, 118] on tr "(3) Bayzid (+ [PERSON_NAME]) (C) 0 hrs 0 /hr" at bounding box center [490, 131] width 422 height 26
type input "1"
drag, startPoint x: 588, startPoint y: 137, endPoint x: 498, endPoint y: 136, distance: 89.8
click at [505, 144] on tr "(3) [PERSON_NAME] (+ Bayzid) (C) 0 hrs 0 /hr" at bounding box center [490, 157] width 422 height 26
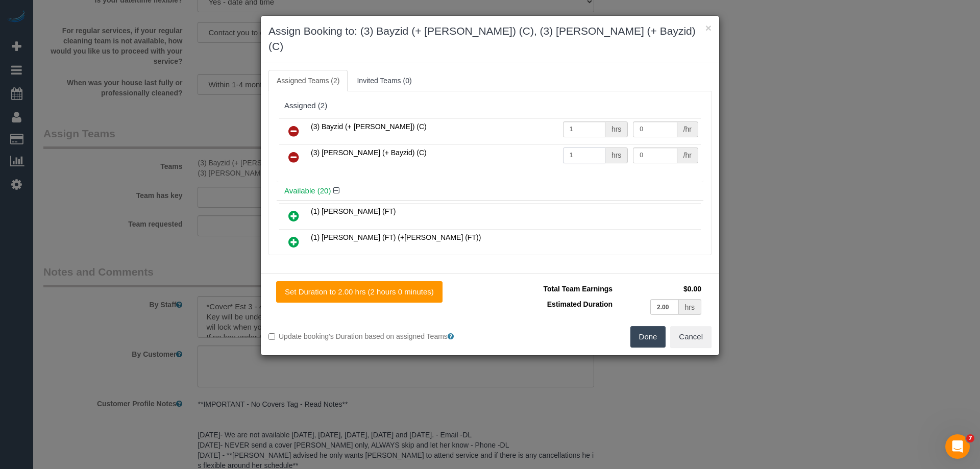
type input "1"
drag, startPoint x: 643, startPoint y: 113, endPoint x: 593, endPoint y: 118, distance: 49.8
click at [598, 118] on tr "(3) Bayzid (+ [PERSON_NAME]) (C) 1 hrs 0 /hr" at bounding box center [490, 131] width 422 height 26
type input "75"
drag, startPoint x: 652, startPoint y: 136, endPoint x: 584, endPoint y: 137, distance: 67.9
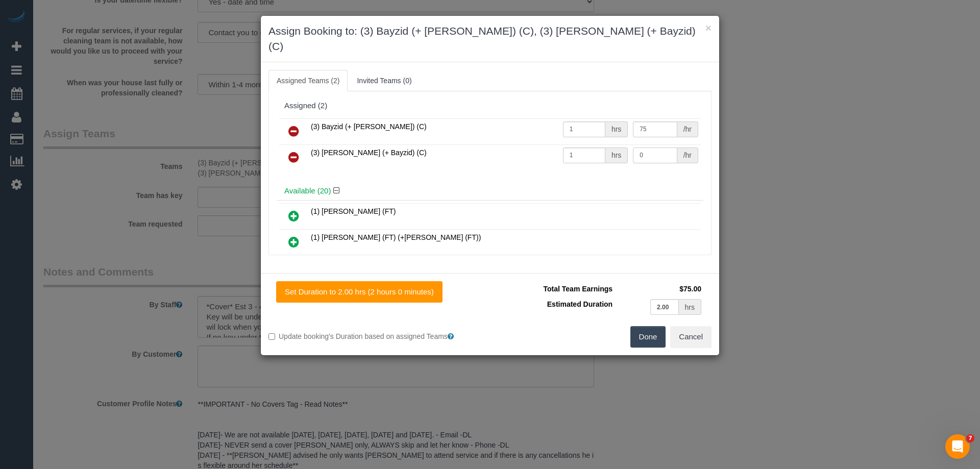
click at [593, 144] on tr "(3) [PERSON_NAME] (+ Bayzid) (C) 1 hrs 0 /hr" at bounding box center [490, 157] width 422 height 26
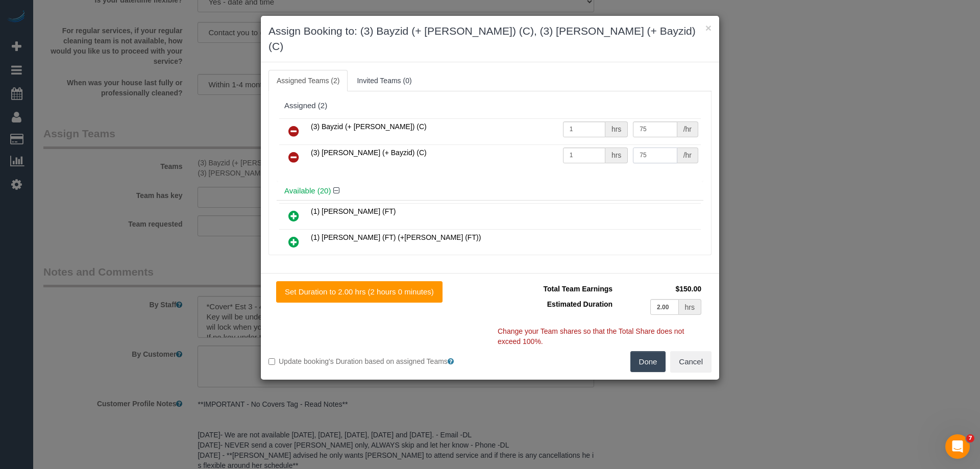
type input "75"
click at [643, 351] on button "Done" at bounding box center [648, 361] width 36 height 21
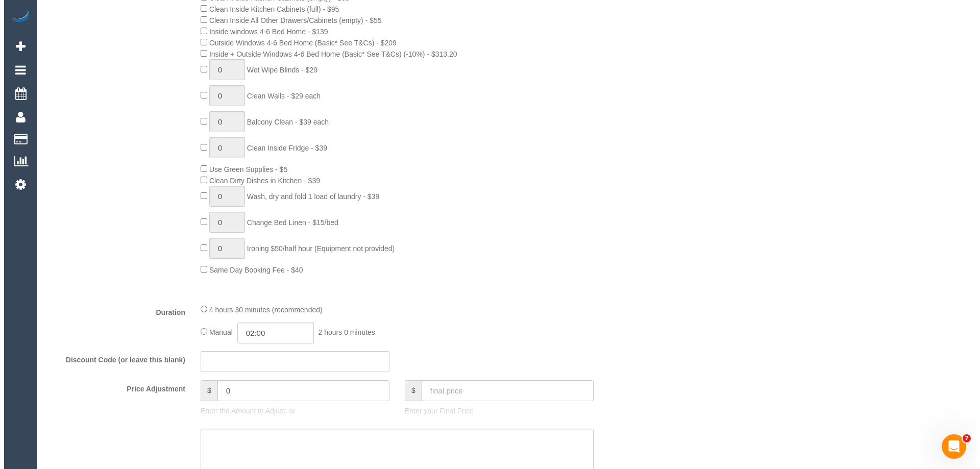
scroll to position [0, 0]
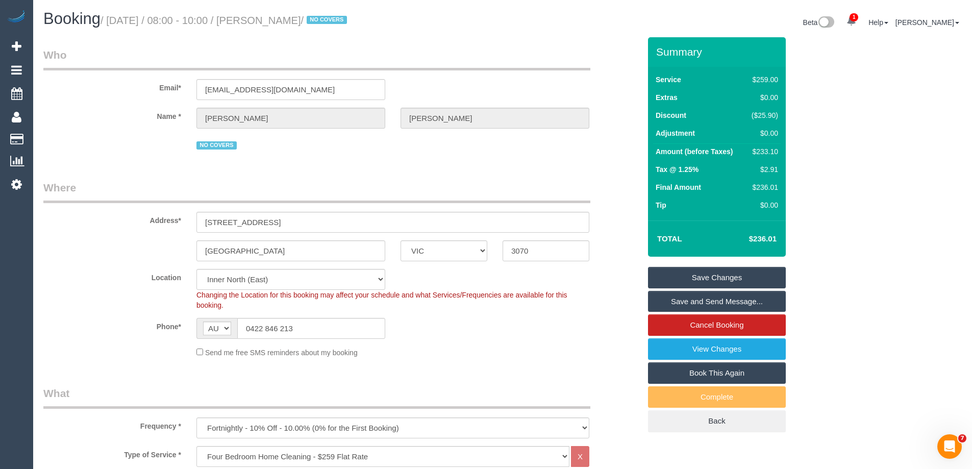
drag, startPoint x: 352, startPoint y: 20, endPoint x: 268, endPoint y: 19, distance: 84.2
click at [267, 19] on small "/ October 15, 2025 / 08:00 - 10:00 / Alicia Marin Yanez / NO COVERS" at bounding box center [226, 20] width 250 height 11
copy small "Alicia Marin Yanez"
click at [681, 296] on link "Save and Send Message..." at bounding box center [717, 301] width 138 height 21
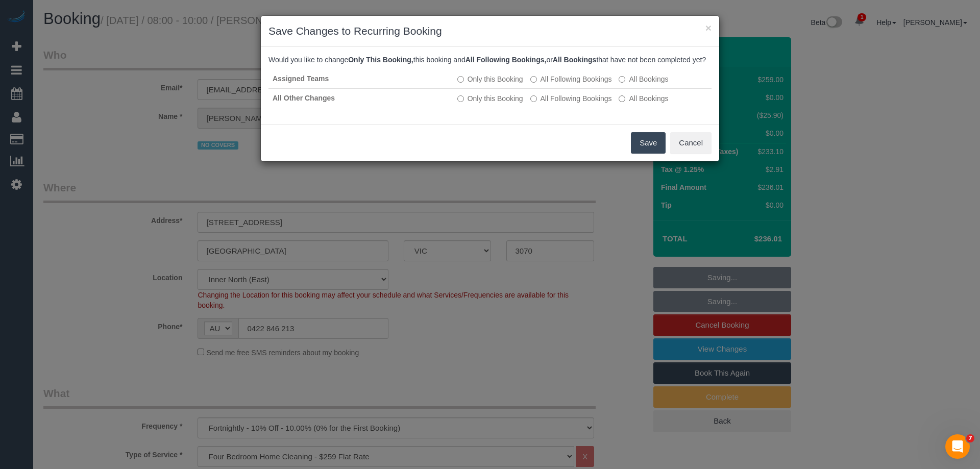
click at [647, 154] on button "Save" at bounding box center [648, 142] width 35 height 21
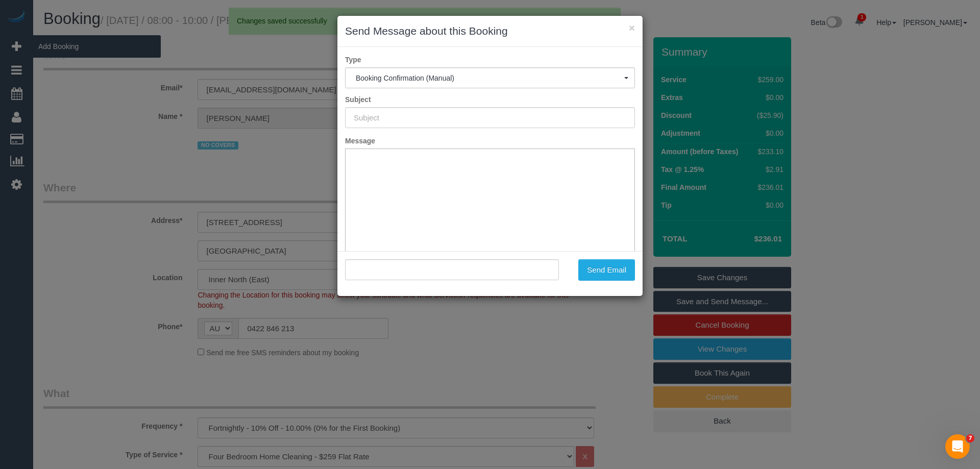
type input "Booking Confirmed"
type input ""Alicia Marin Yanez" <aliciamarin@mac.com>"
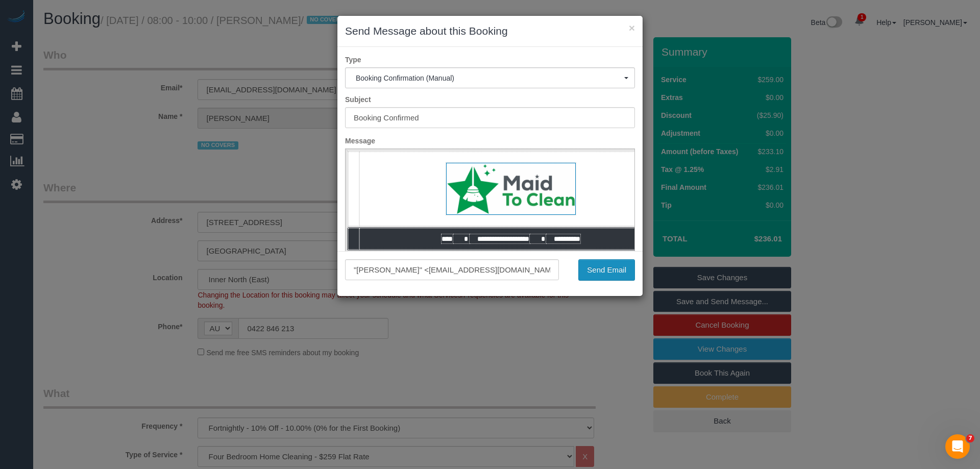
click at [595, 273] on button "Send Email" at bounding box center [606, 269] width 57 height 21
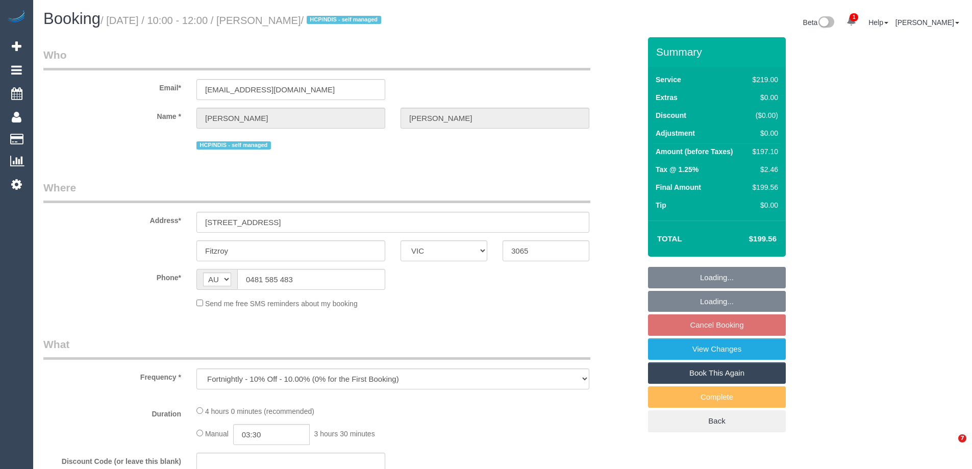
select select "VIC"
select select "string:stripe-pm_1OmOJi2GScqysDRVfd7ONQd1"
select select "number:28"
select select "number:14"
select select "number:19"
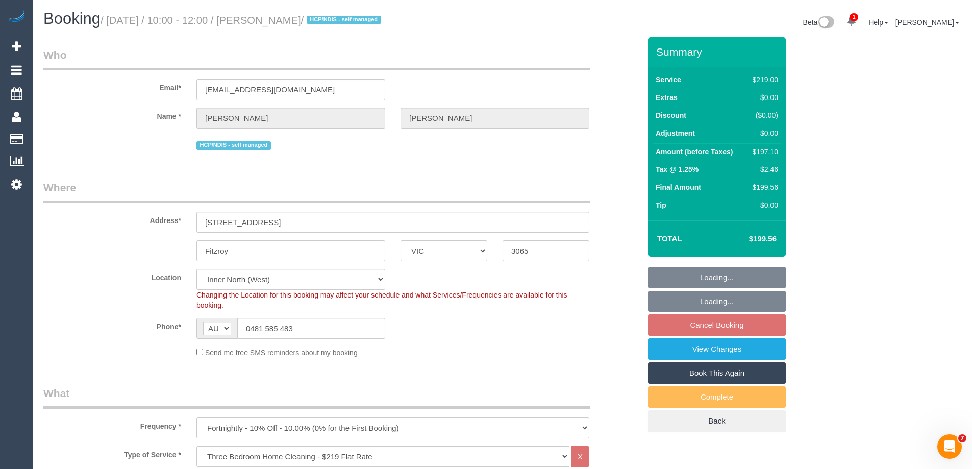
select select "object:819"
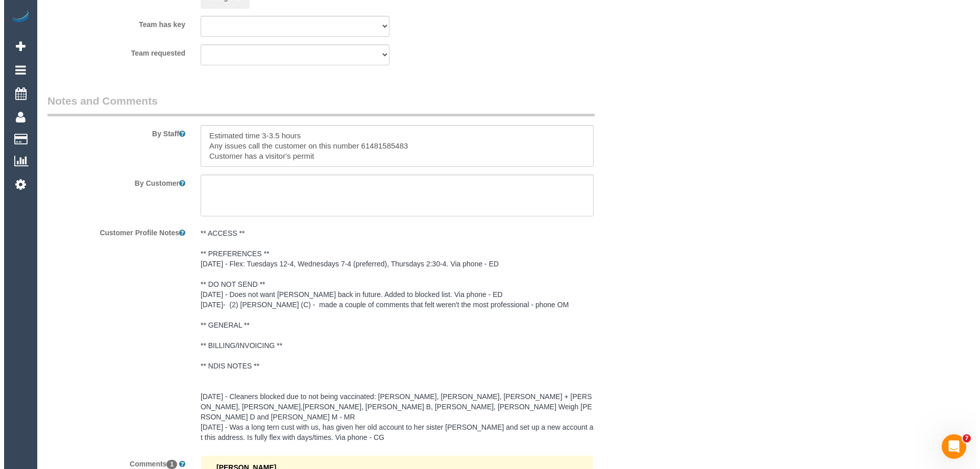
scroll to position [1531, 0]
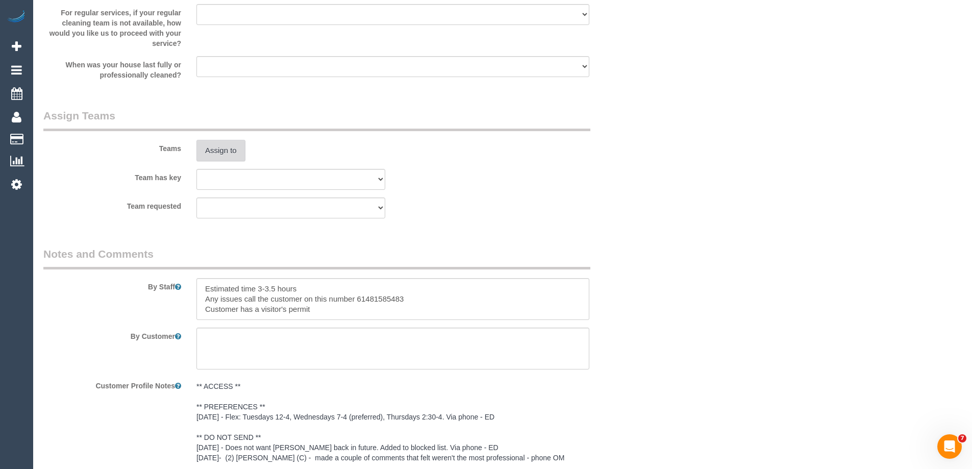
click at [226, 149] on button "Assign to" at bounding box center [221, 150] width 49 height 21
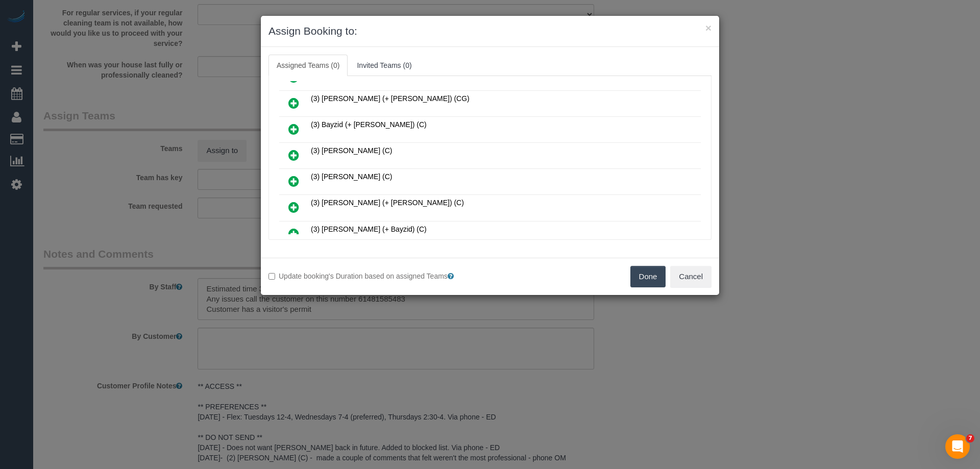
scroll to position [204, 0]
click at [291, 124] on icon at bounding box center [293, 128] width 11 height 12
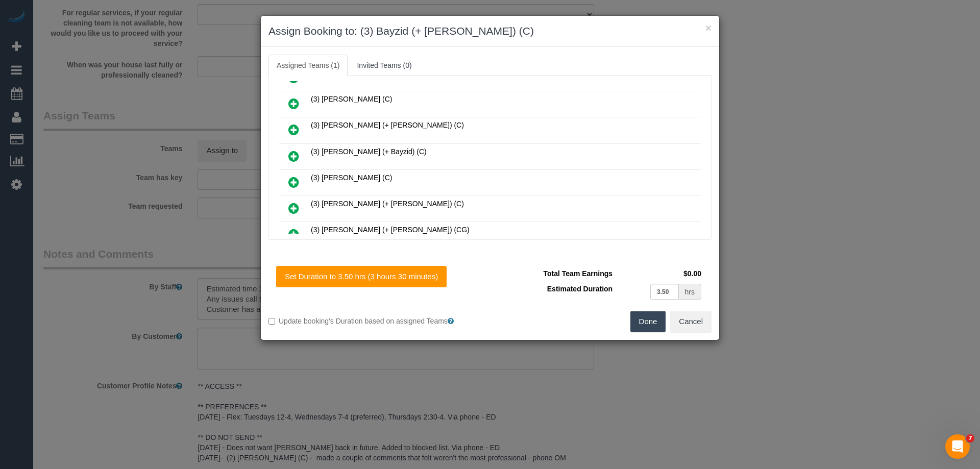
click at [291, 155] on icon at bounding box center [293, 156] width 11 height 12
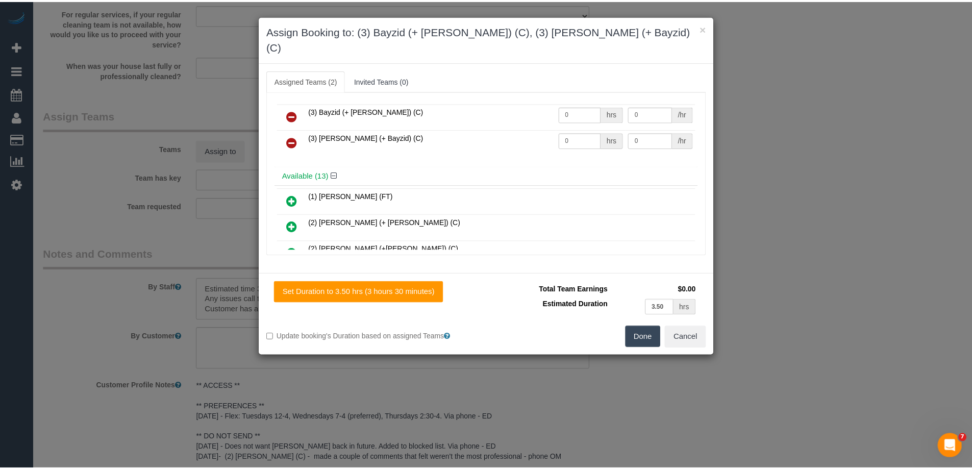
scroll to position [0, 0]
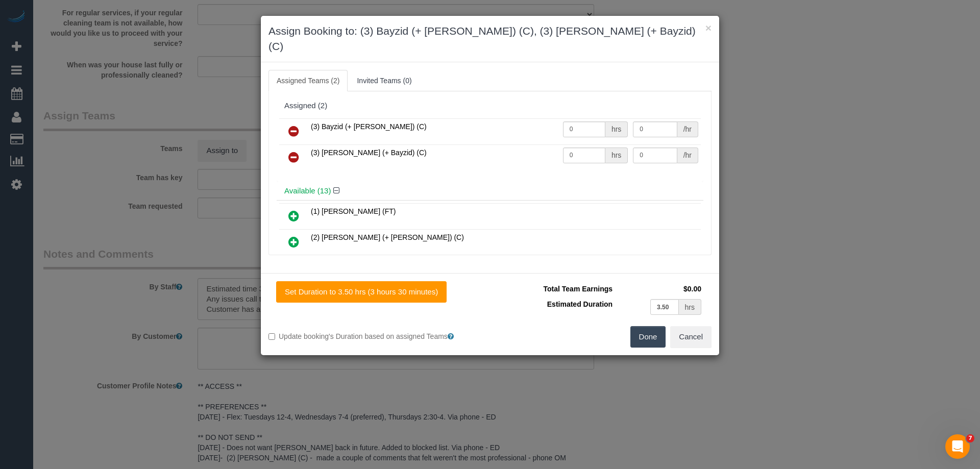
drag, startPoint x: 640, startPoint y: 331, endPoint x: 653, endPoint y: 324, distance: 15.1
click at [640, 329] on button "Done" at bounding box center [648, 336] width 36 height 21
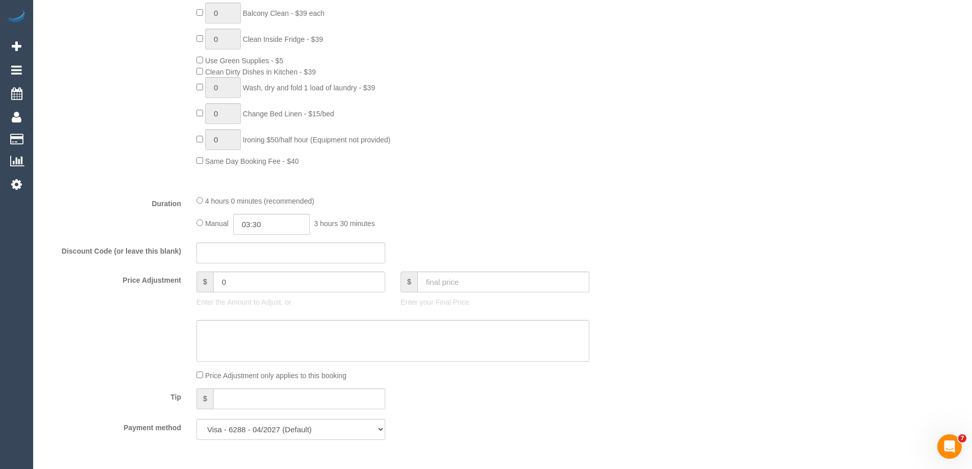
scroll to position [715, 0]
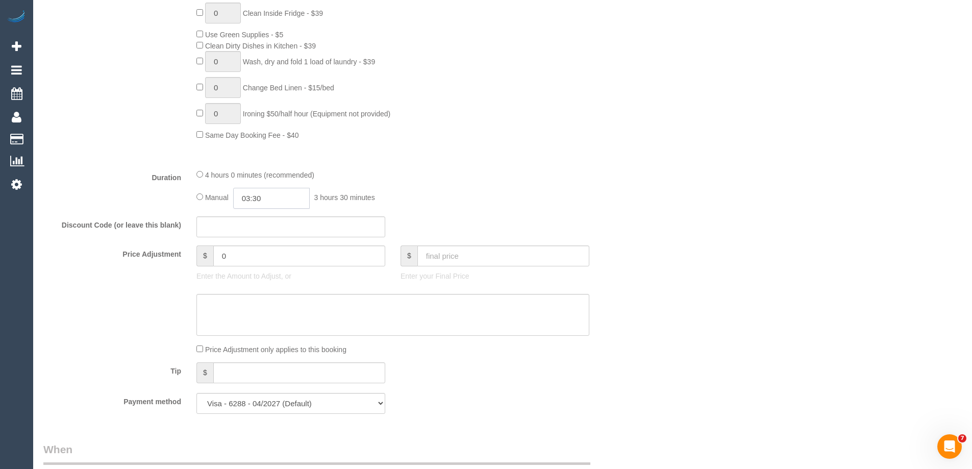
click at [266, 202] on input "03:30" at bounding box center [271, 198] width 77 height 21
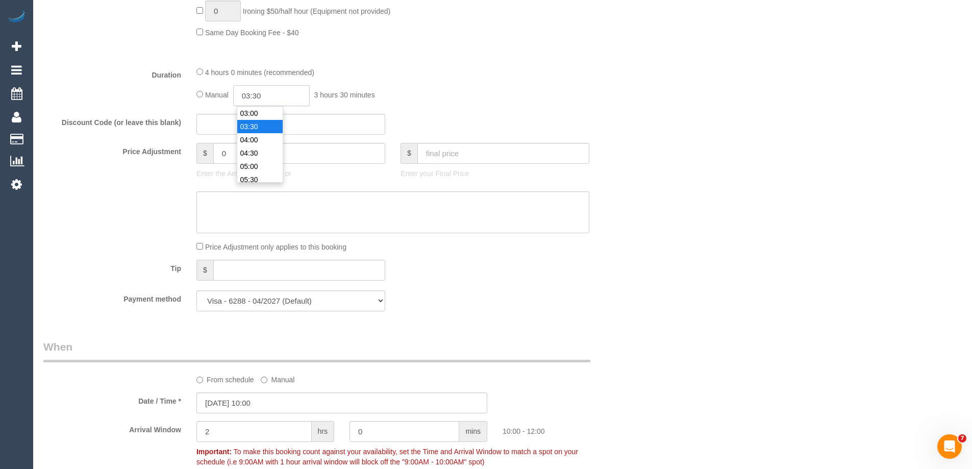
scroll to position [817, 0]
drag, startPoint x: 265, startPoint y: 118, endPoint x: 269, endPoint y: 97, distance: 21.3
click at [265, 118] on li "01:30" at bounding box center [259, 114] width 45 height 13
drag, startPoint x: 269, startPoint y: 97, endPoint x: 257, endPoint y: 93, distance: 13.3
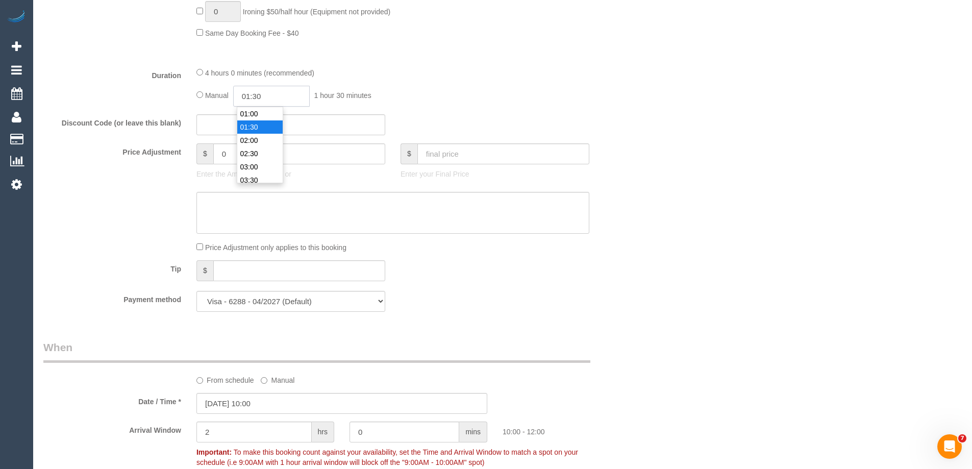
click at [257, 93] on input "01:30" at bounding box center [271, 96] width 77 height 21
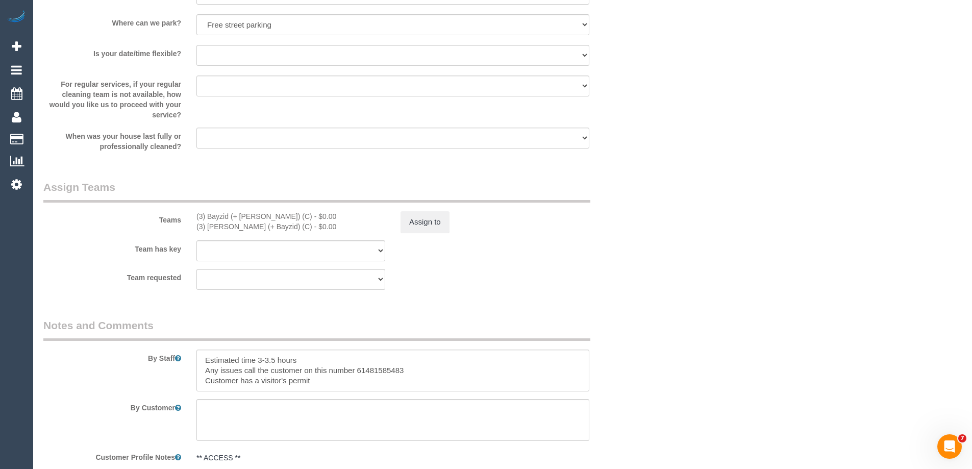
scroll to position [1480, 0]
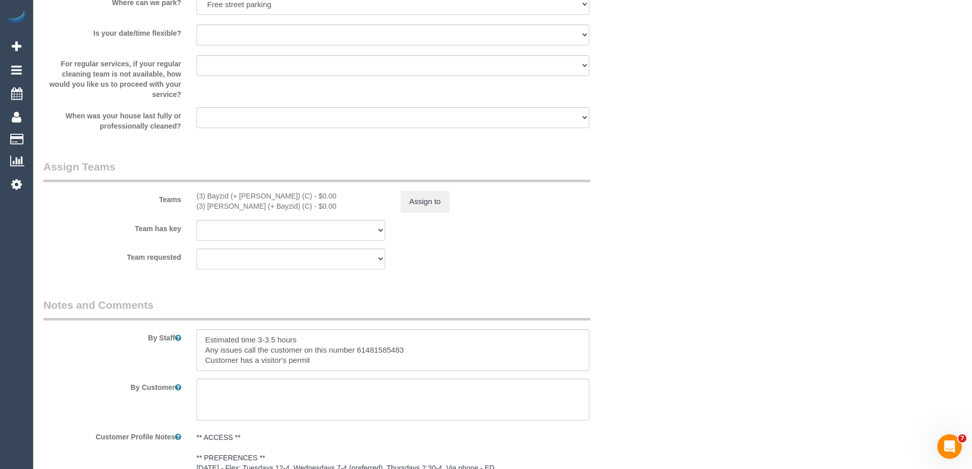
type input "01:45"
click at [425, 202] on button "Assign to" at bounding box center [425, 201] width 49 height 21
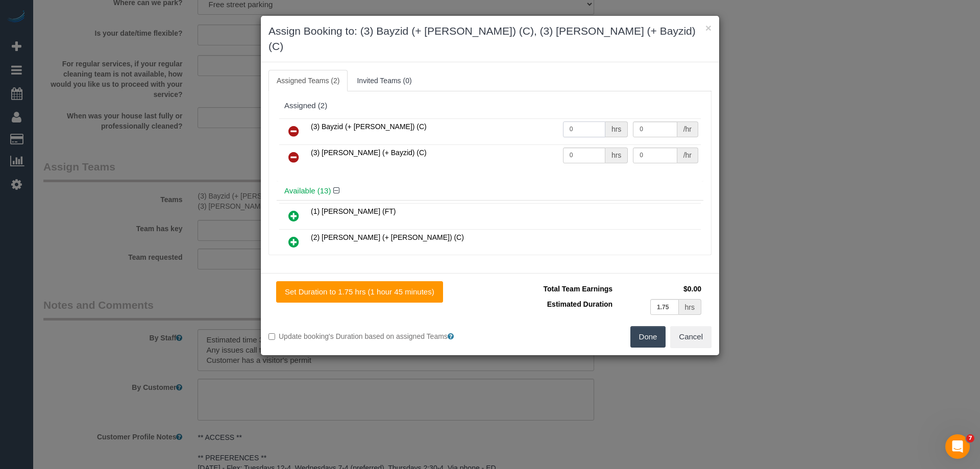
drag, startPoint x: 581, startPoint y: 115, endPoint x: 523, endPoint y: 115, distance: 57.7
click at [524, 118] on tr "(3) Bayzid (+ Rafid) (C) 0 hrs 0 /hr" at bounding box center [490, 131] width 422 height 26
type input "1"
drag, startPoint x: 532, startPoint y: 137, endPoint x: 525, endPoint y: 137, distance: 7.7
click at [525, 144] on tr "(3) Rafid (+ Bayzid) (C) 0 hrs 0 /hr" at bounding box center [490, 157] width 422 height 26
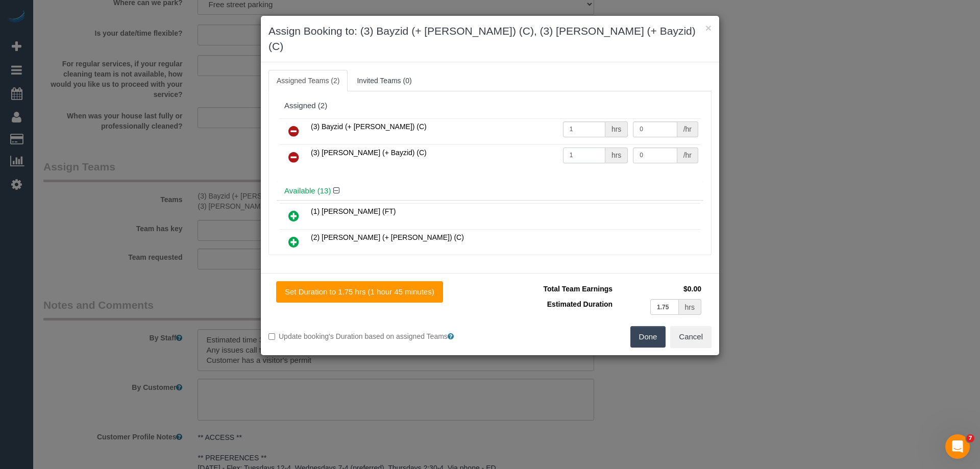
type input "1"
drag, startPoint x: 630, startPoint y: 113, endPoint x: 588, endPoint y: 103, distance: 42.5
click at [593, 118] on tr "(3) Bayzid (+ Rafid) (C) 1 hrs 0 /hr" at bounding box center [490, 131] width 422 height 26
type input "62.5"
drag, startPoint x: 645, startPoint y: 139, endPoint x: 596, endPoint y: 136, distance: 49.1
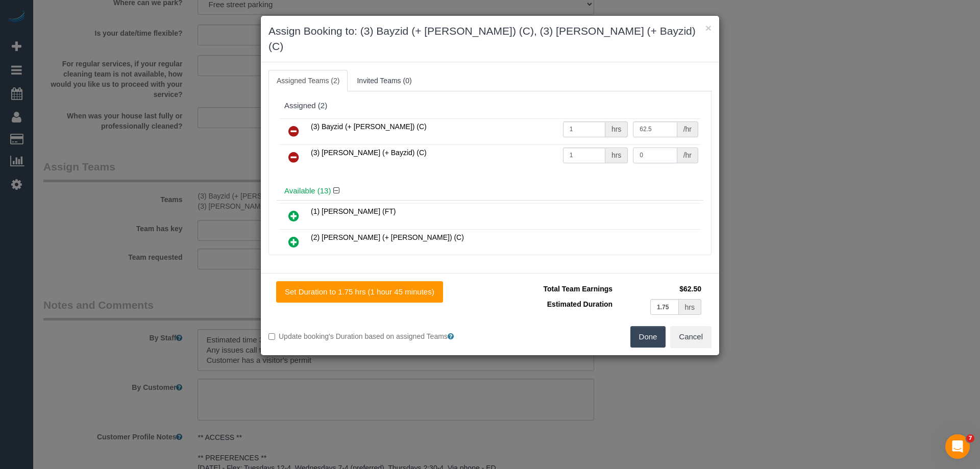
click at [596, 144] on tr "(3) Rafid (+ Bayzid) (C) 1 hrs 0 /hr" at bounding box center [490, 157] width 422 height 26
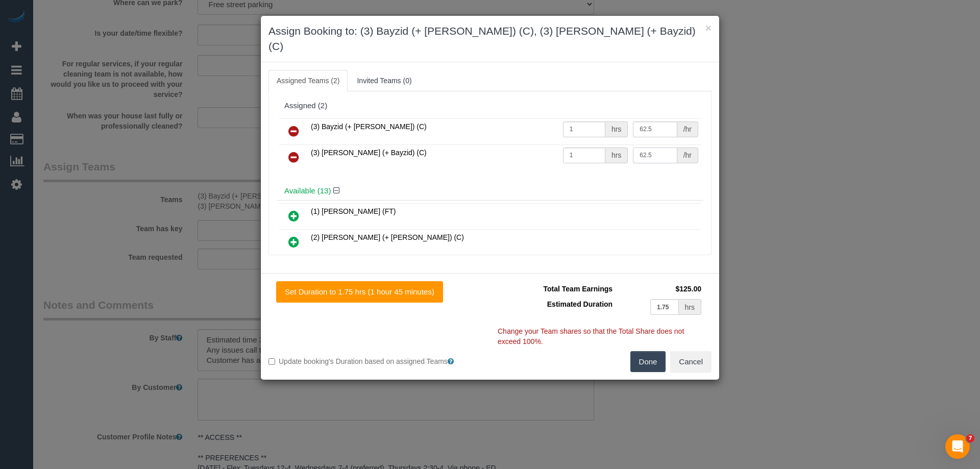
type input "62.5"
click at [638, 351] on button "Done" at bounding box center [648, 361] width 36 height 21
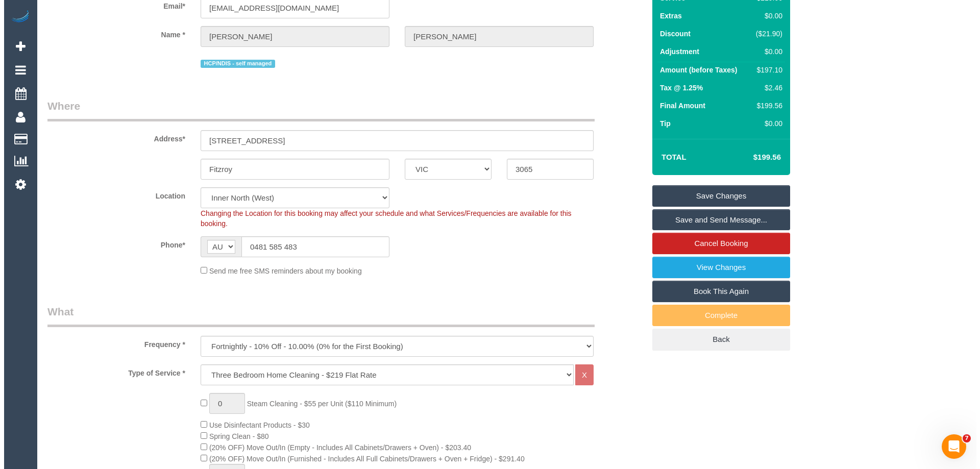
scroll to position [0, 0]
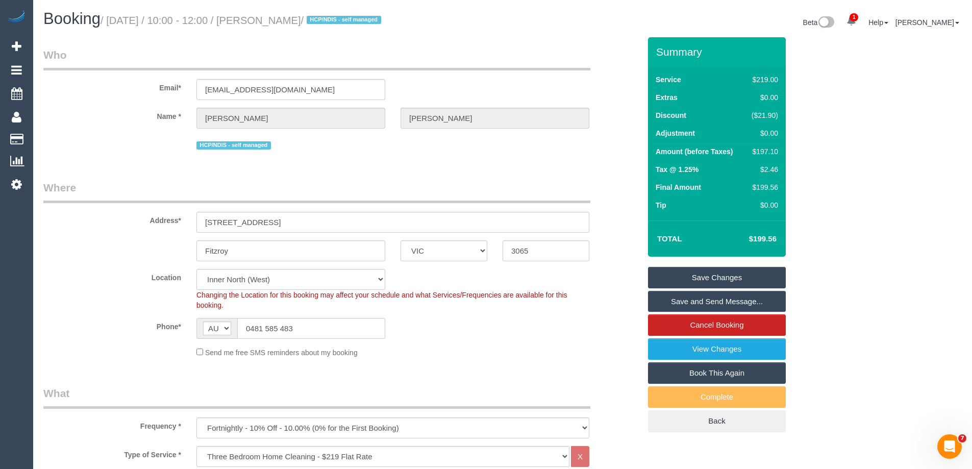
drag, startPoint x: 320, startPoint y: 17, endPoint x: 267, endPoint y: 18, distance: 52.1
click at [267, 18] on small "/ October 15, 2025 / 10:00 - 12:00 / Amelia Cox / HCP/NDIS - self managed" at bounding box center [243, 20] width 284 height 11
copy small "Amelia Cox"
click at [670, 285] on link "Save Changes" at bounding box center [717, 277] width 138 height 21
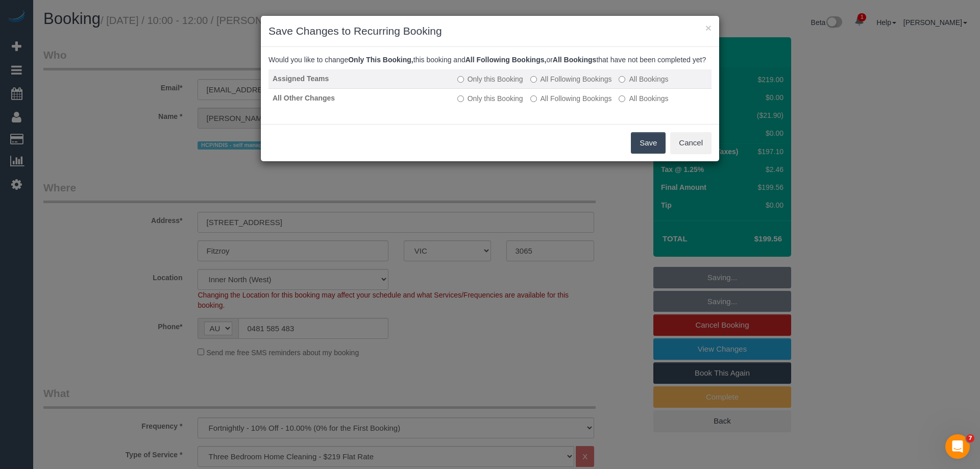
click at [573, 84] on label "All Following Bookings" at bounding box center [571, 79] width 82 height 10
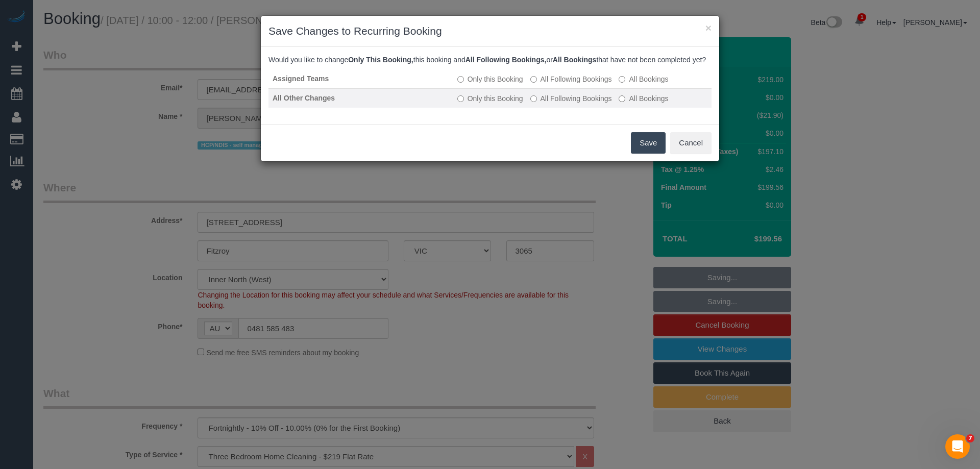
click at [554, 104] on label "All Following Bookings" at bounding box center [571, 98] width 82 height 10
click at [647, 154] on button "Save" at bounding box center [648, 142] width 35 height 21
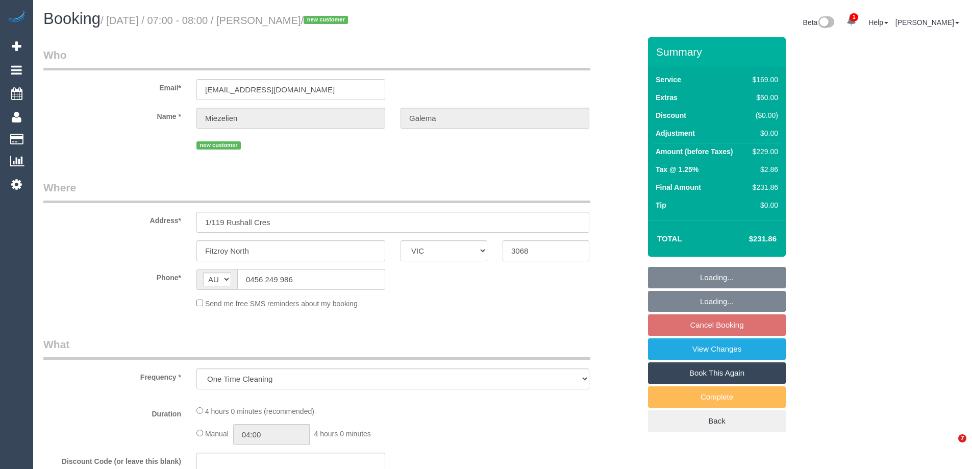
select select "VIC"
select select "string:stripe-pm_1SFjS62GScqysDRVMGci9t7U"
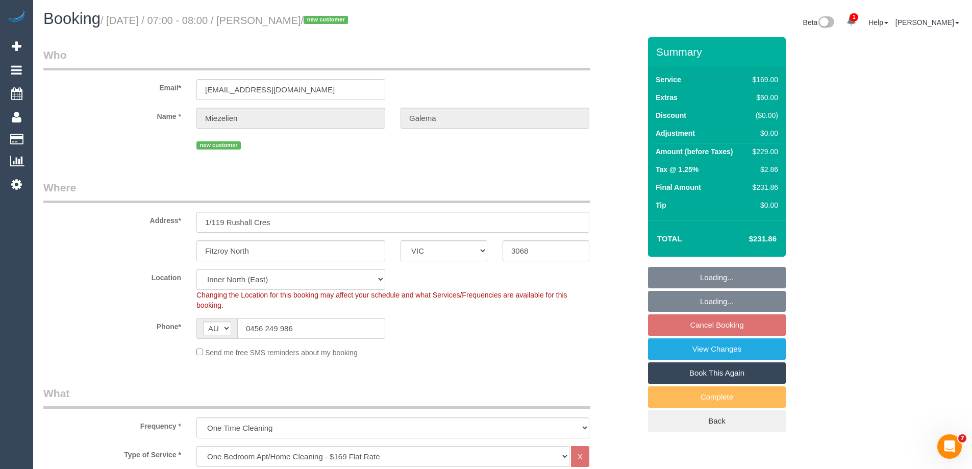
select select "object:795"
select select "number:28"
select select "number:14"
select select "number:19"
select select "number:22"
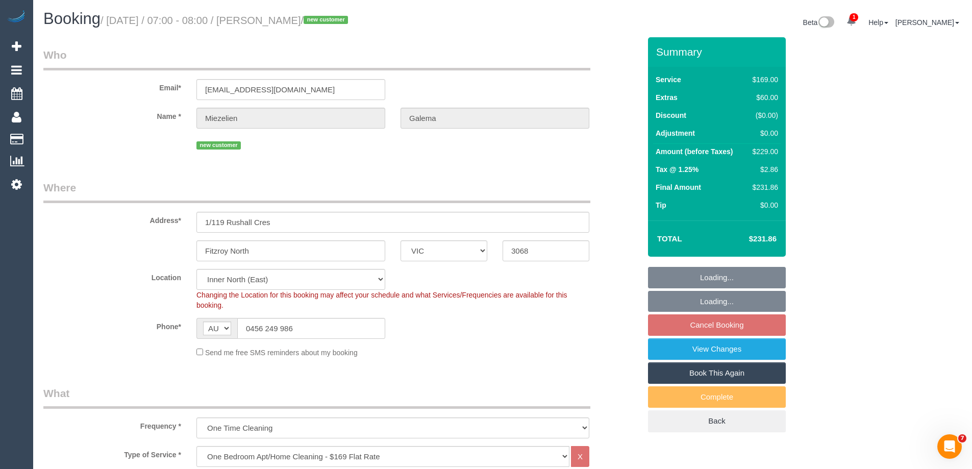
select select "number:34"
select select "number:26"
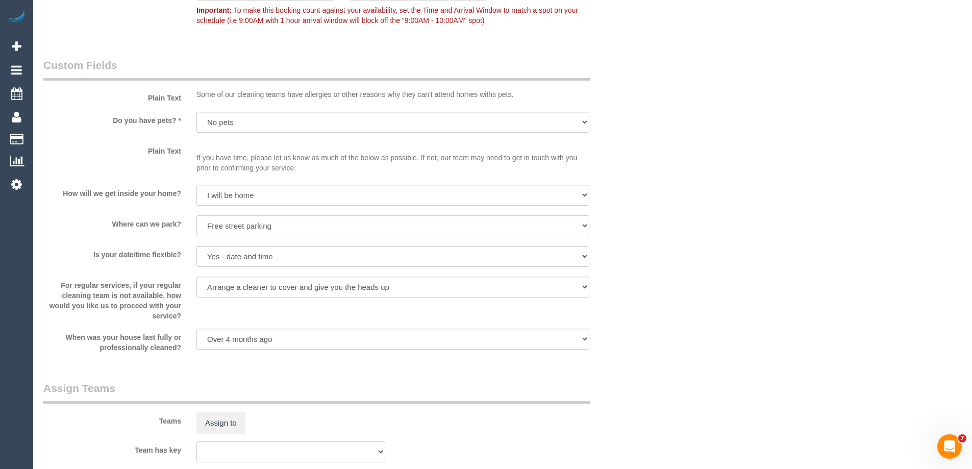
scroll to position [1073, 0]
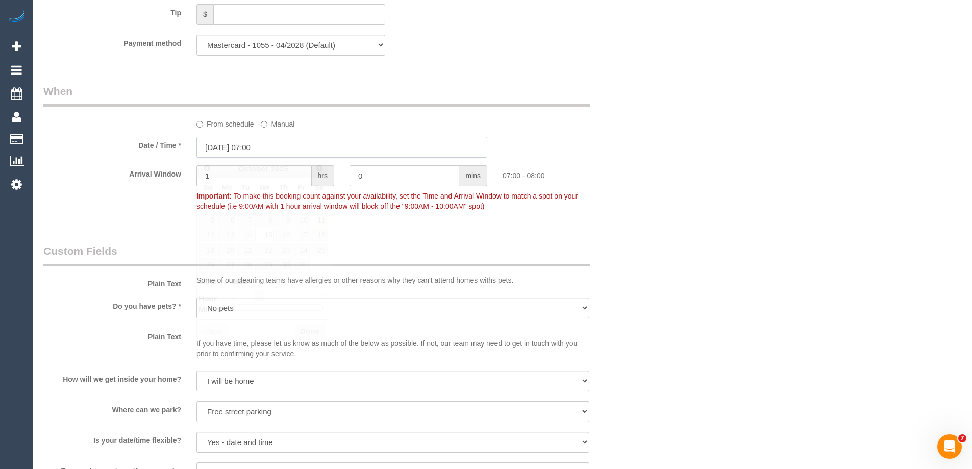
click at [222, 146] on input "[DATE] 07:00" at bounding box center [342, 147] width 291 height 21
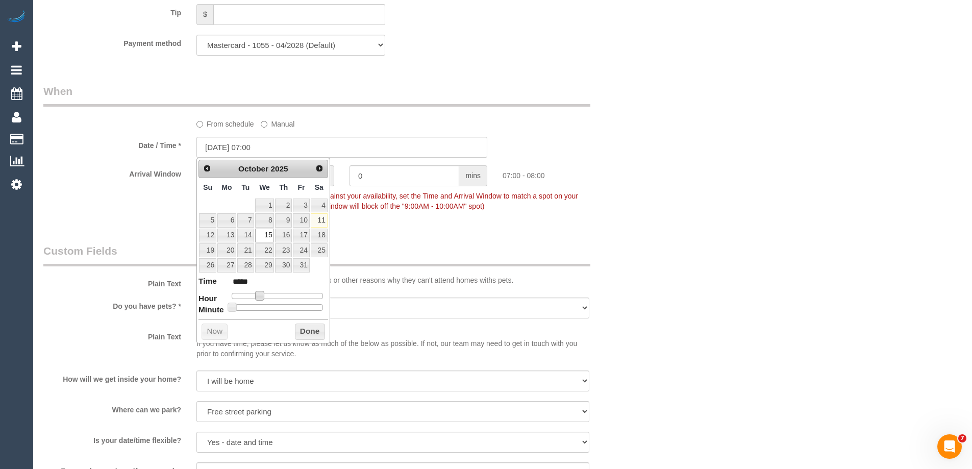
type input "[DATE] 08:00"
type input "*****"
type input "[DATE] 09:00"
type input "*****"
type input "[DATE] 10:00"
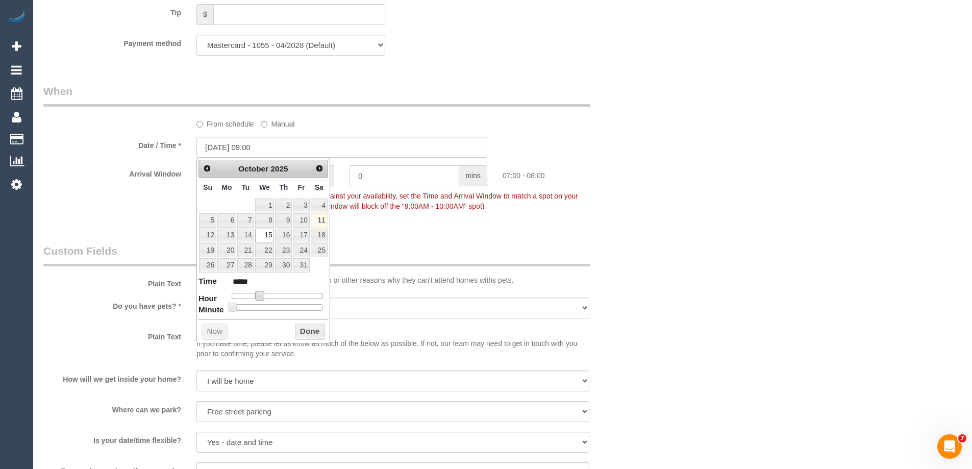
type input "*****"
type input "[DATE] 12:00"
type input "*****"
drag, startPoint x: 262, startPoint y: 295, endPoint x: 281, endPoint y: 298, distance: 19.6
click at [281, 298] on span at bounding box center [279, 295] width 9 height 9
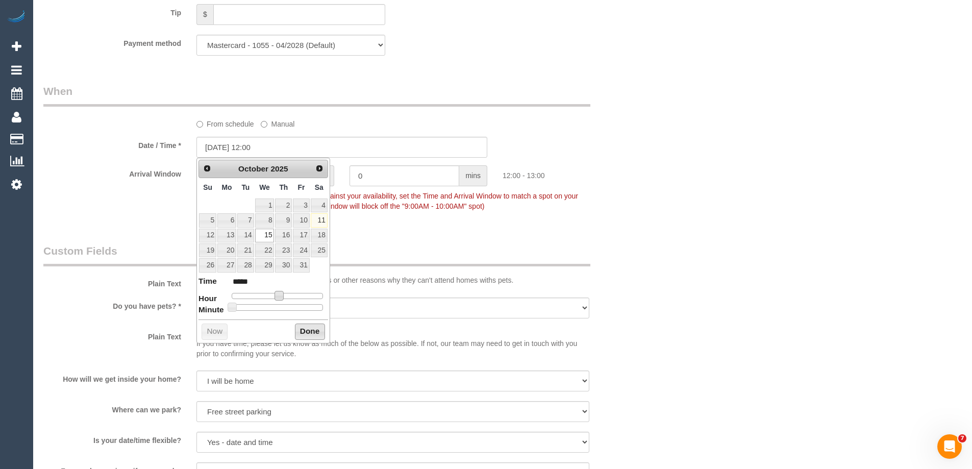
click at [317, 336] on button "Done" at bounding box center [310, 332] width 30 height 16
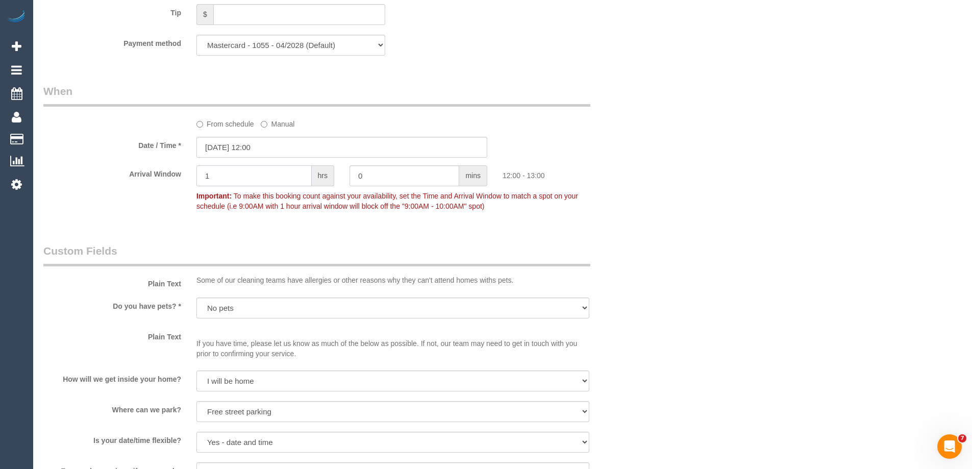
click at [189, 176] on div "1 hrs" at bounding box center [265, 176] width 153 height 23
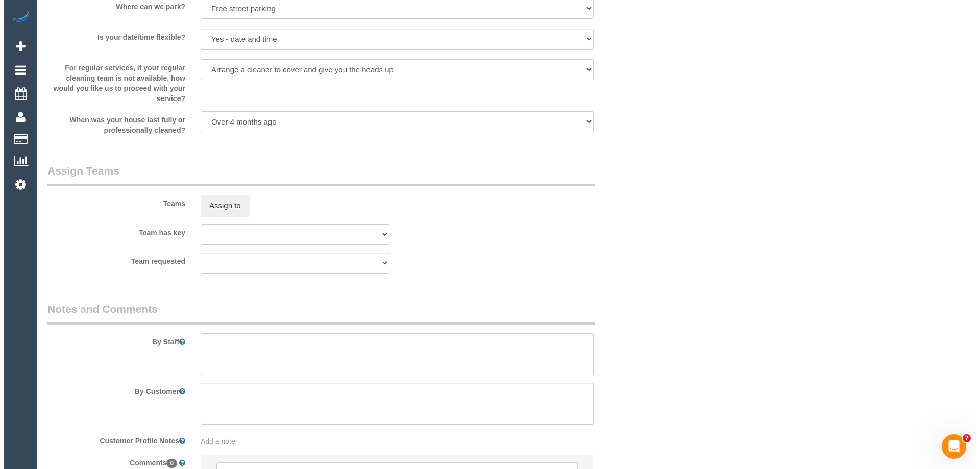
scroll to position [1481, 0]
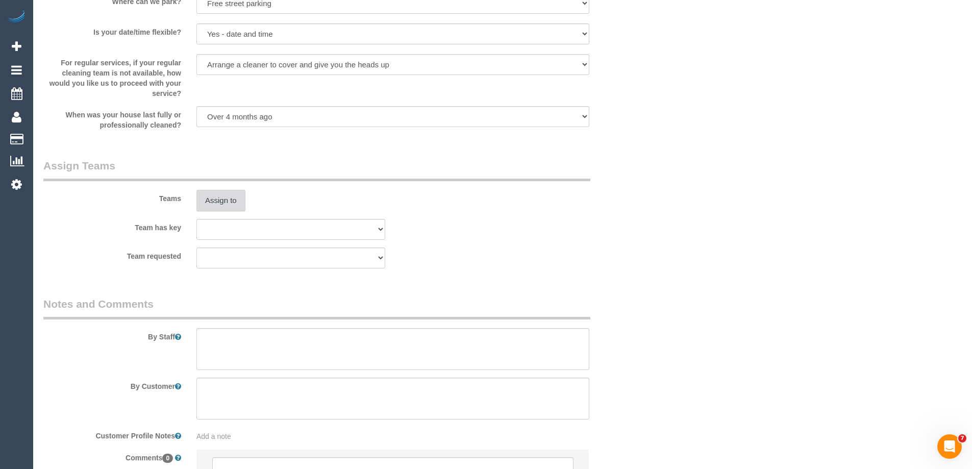
type input "2"
click at [217, 192] on button "Assign to" at bounding box center [221, 200] width 49 height 21
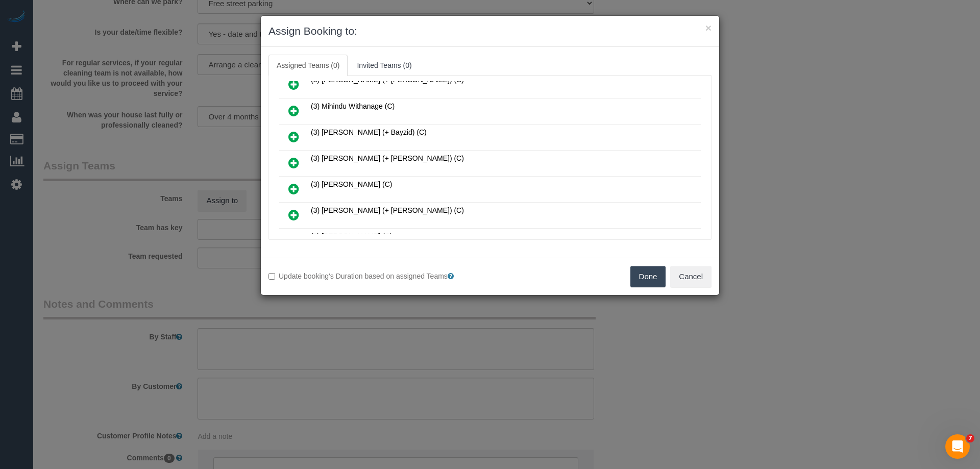
scroll to position [510, 0]
click at [293, 133] on icon at bounding box center [293, 136] width 11 height 12
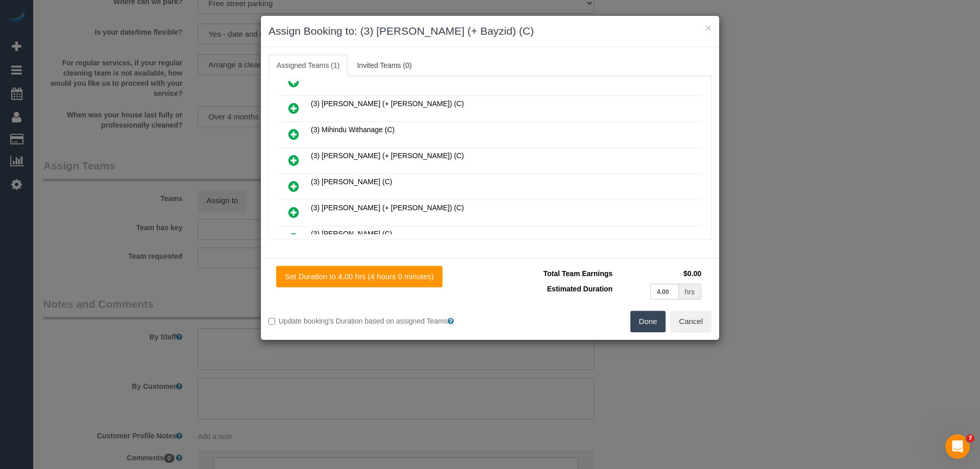
scroll to position [535, 0]
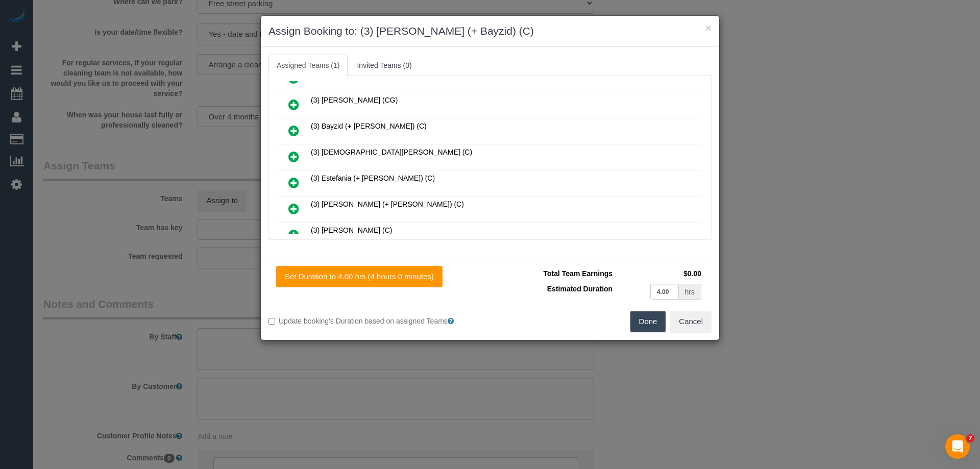
click at [293, 126] on icon at bounding box center [293, 131] width 11 height 12
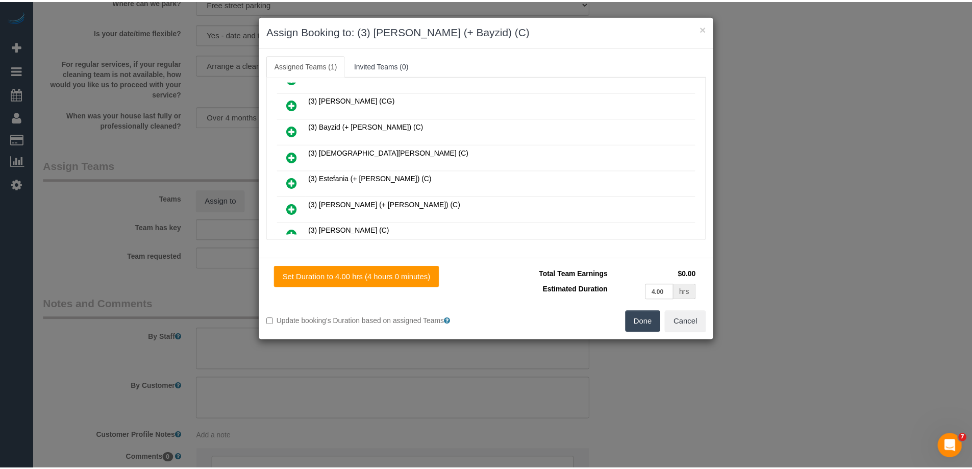
scroll to position [358, 0]
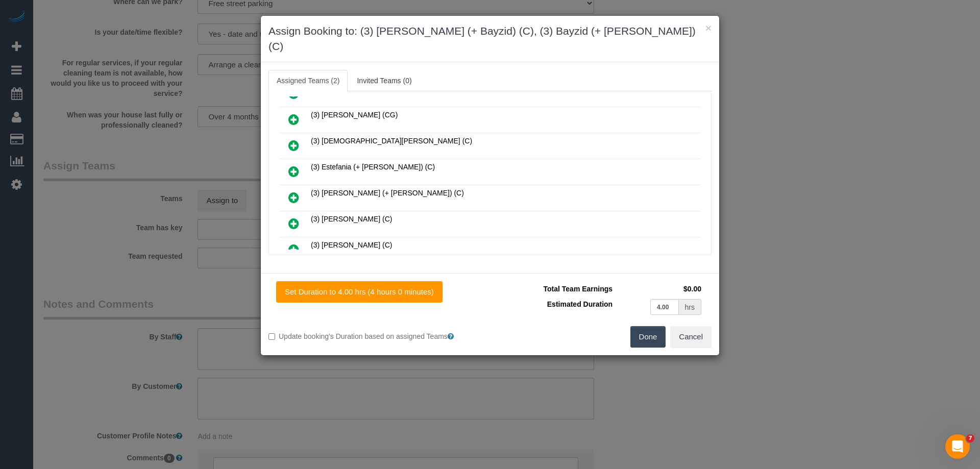
drag, startPoint x: 633, startPoint y: 318, endPoint x: 691, endPoint y: 324, distance: 58.4
click at [633, 326] on button "Done" at bounding box center [648, 336] width 36 height 21
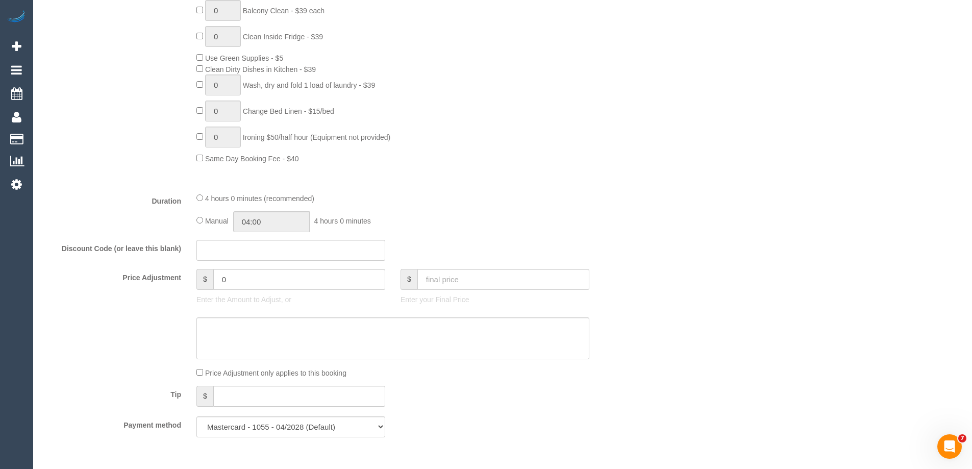
scroll to position [766, 0]
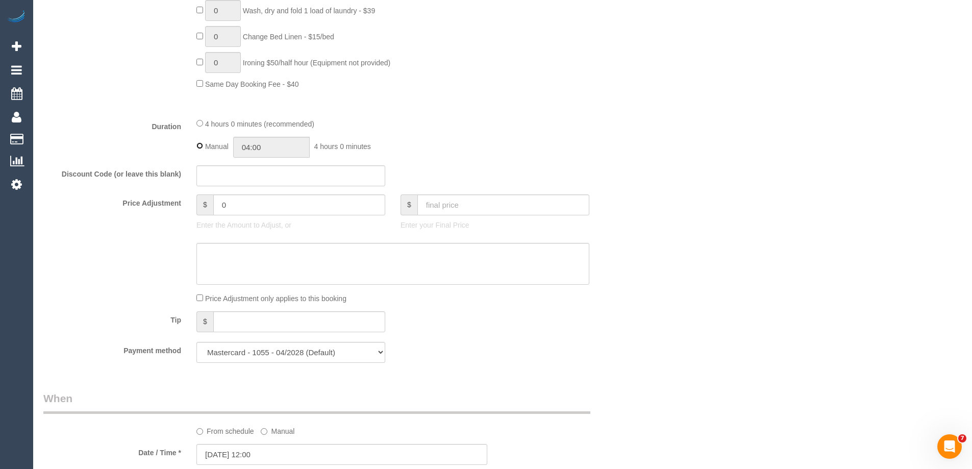
click at [198, 150] on div "Manual 04:00 4 hours 0 minutes" at bounding box center [393, 147] width 393 height 21
click at [267, 150] on input "04:00" at bounding box center [271, 147] width 77 height 21
click at [277, 161] on div "00:00 00:30 01:00 01:30 02:00 02:30 03:00 03:30 04:00 04:30 05:00 05:30 06:00 0…" at bounding box center [260, 196] width 46 height 77
click at [260, 164] on li "02:00" at bounding box center [259, 165] width 45 height 13
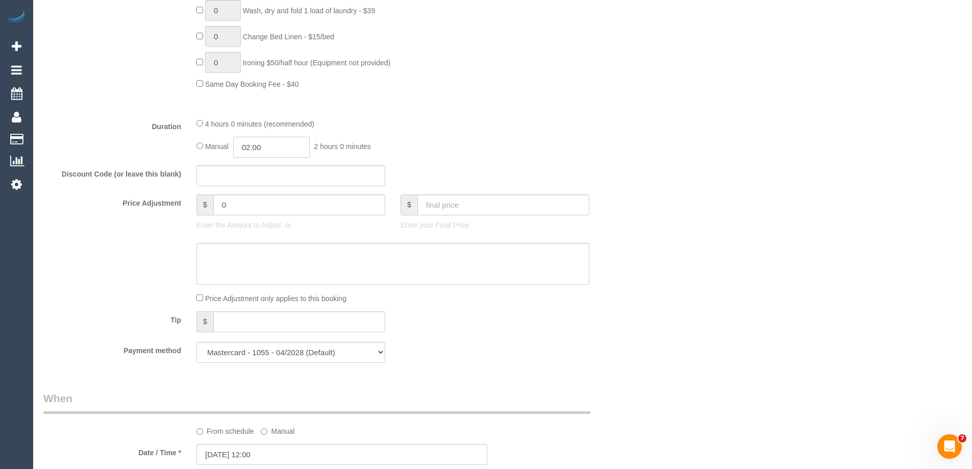
scroll to position [40, 0]
drag, startPoint x: 276, startPoint y: 144, endPoint x: 257, endPoint y: 143, distance: 18.9
click at [257, 143] on input "02:00" at bounding box center [271, 147] width 77 height 21
type input "02:15"
click at [411, 146] on div "Manual 02:15 2 hours 15 minutes" at bounding box center [393, 147] width 393 height 21
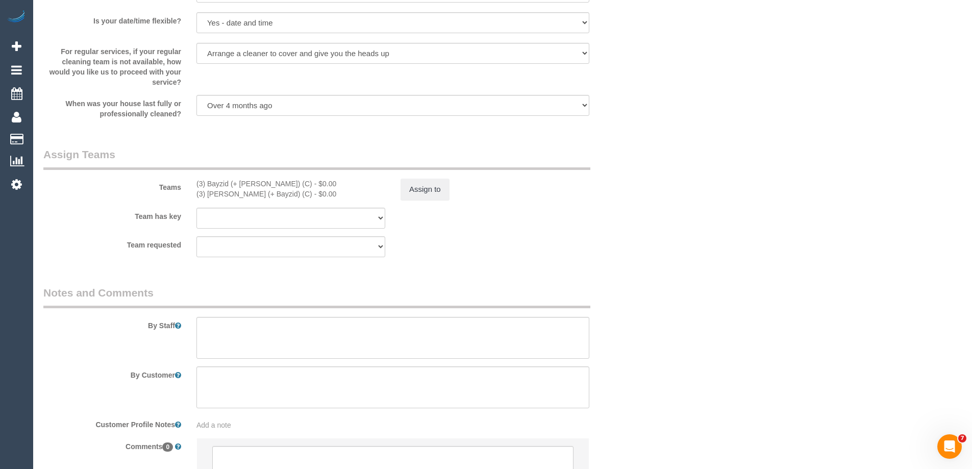
scroll to position [1582, 0]
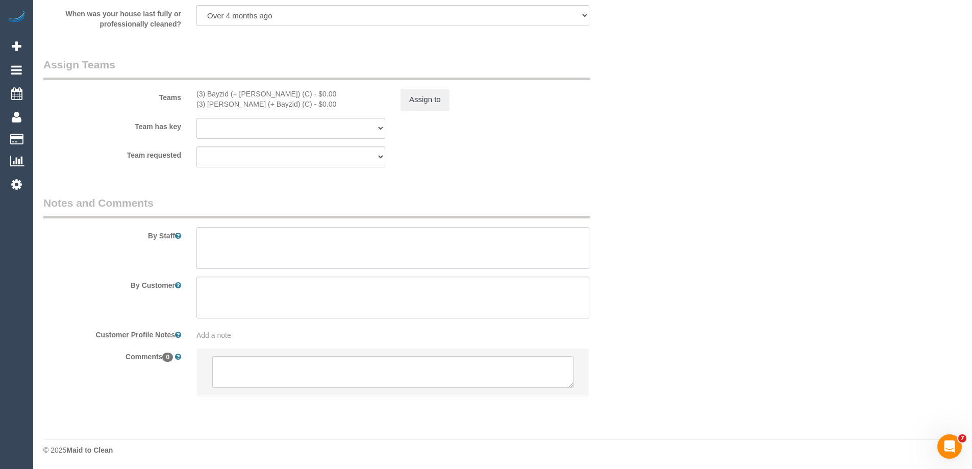
click at [240, 249] on textarea at bounding box center [393, 248] width 393 height 42
type textarea "Estimated time of 4-4.5 hrs"
click at [422, 88] on div "Teams (3) Bayzid (+ Rafid) (C) - $0.00 (3) Rafid (+ Bayzid) (C) - $0.00 Assign …" at bounding box center [342, 83] width 612 height 53
click at [418, 94] on button "Assign to" at bounding box center [425, 99] width 49 height 21
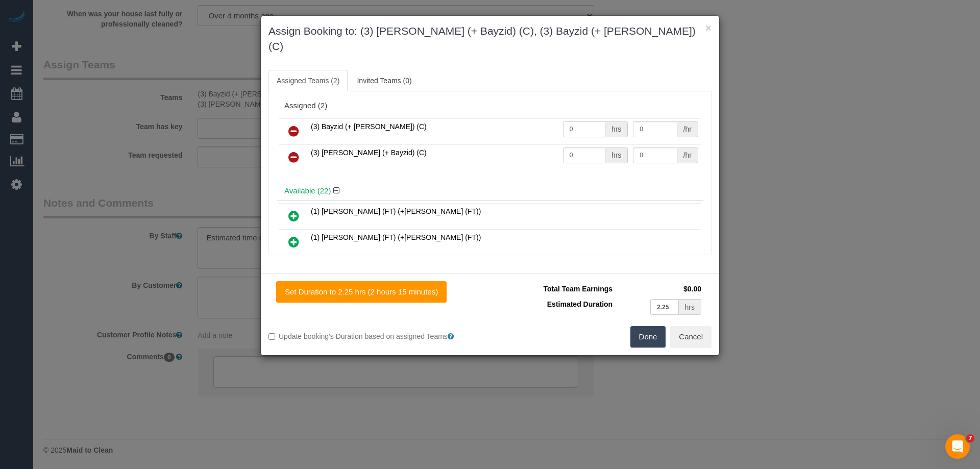
drag, startPoint x: 576, startPoint y: 112, endPoint x: 544, endPoint y: 110, distance: 32.7
click at [544, 118] on tr "(3) Bayzid (+ Rafid) (C) 0 hrs 0 /hr" at bounding box center [490, 131] width 422 height 26
type input "1"
drag, startPoint x: 584, startPoint y: 140, endPoint x: 530, endPoint y: 135, distance: 54.3
click at [530, 144] on tr "(3) Rafid (+ Bayzid) (C) 0 hrs 0 /hr" at bounding box center [490, 157] width 422 height 26
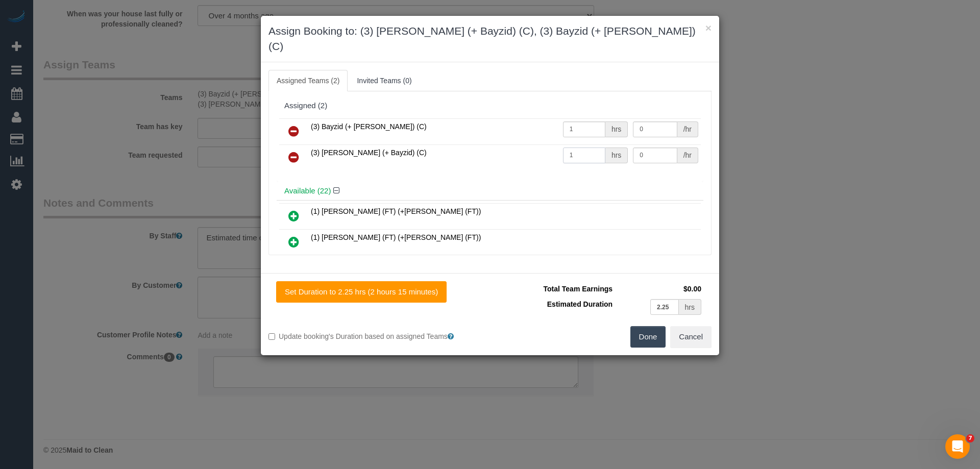
type input "1"
drag, startPoint x: 645, startPoint y: 111, endPoint x: 586, endPoint y: 107, distance: 58.8
click at [586, 118] on tr "(3) Bayzid (+ Rafid) (C) 1 hrs 0 /hr" at bounding box center [490, 131] width 422 height 26
type input "72.5"
drag, startPoint x: 653, startPoint y: 141, endPoint x: 586, endPoint y: 130, distance: 67.9
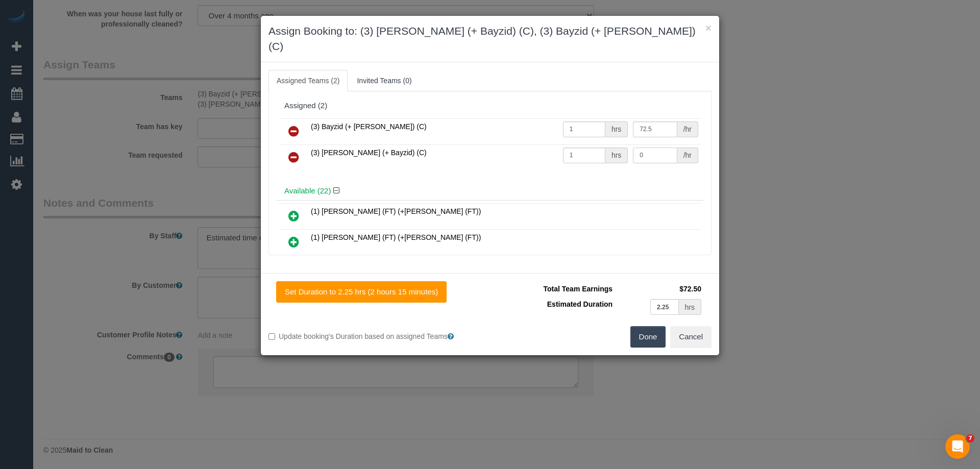
click at [586, 144] on tr "(3) Rafid (+ Bayzid) (C) 1 hrs 0 /hr" at bounding box center [490, 157] width 422 height 26
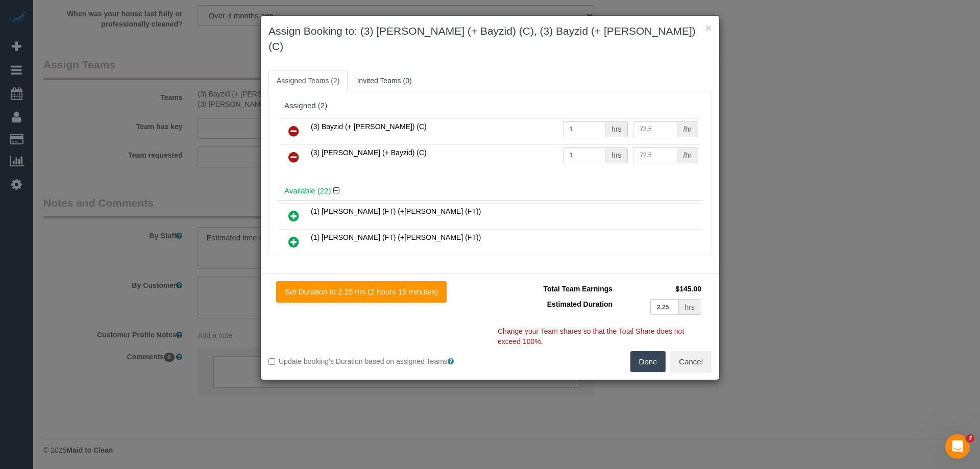
type input "72.5"
click at [653, 351] on button "Done" at bounding box center [648, 361] width 36 height 21
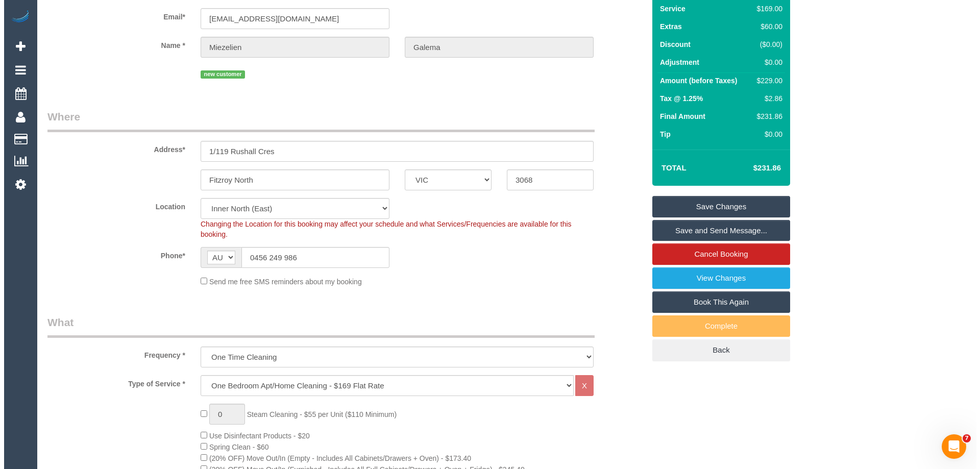
scroll to position [0, 0]
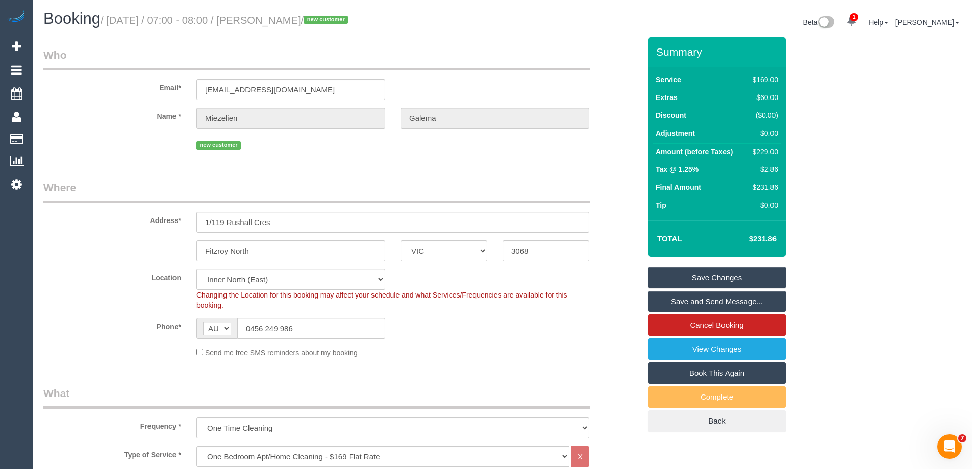
drag, startPoint x: 349, startPoint y: 23, endPoint x: 267, endPoint y: 20, distance: 81.7
click at [267, 20] on small "/ October 15, 2025 / 07:00 - 08:00 / Miezelien Galema / new customer" at bounding box center [226, 20] width 251 height 11
copy small "Miezelien Galema"
click at [676, 279] on link "Save Changes" at bounding box center [717, 277] width 138 height 21
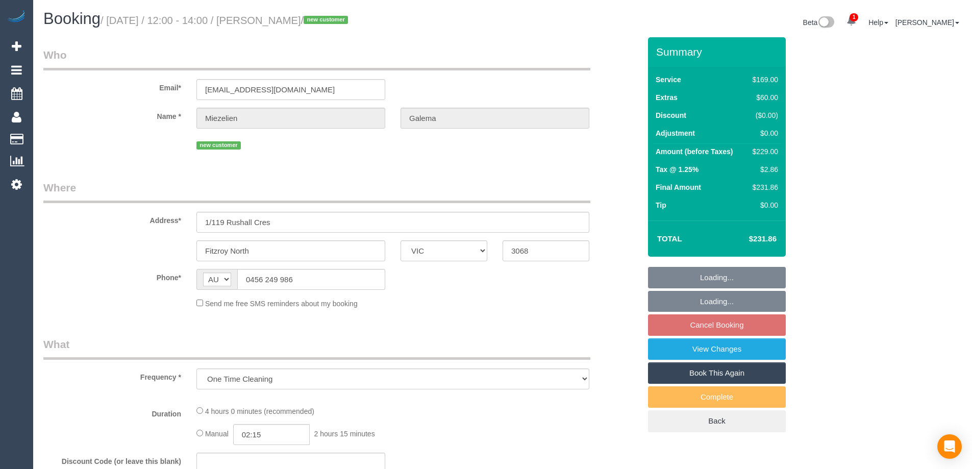
select select "VIC"
select select "string:stripe-pm_1SFjS62GScqysDRVMGci9t7U"
select select "number:28"
select select "number:14"
select select "number:19"
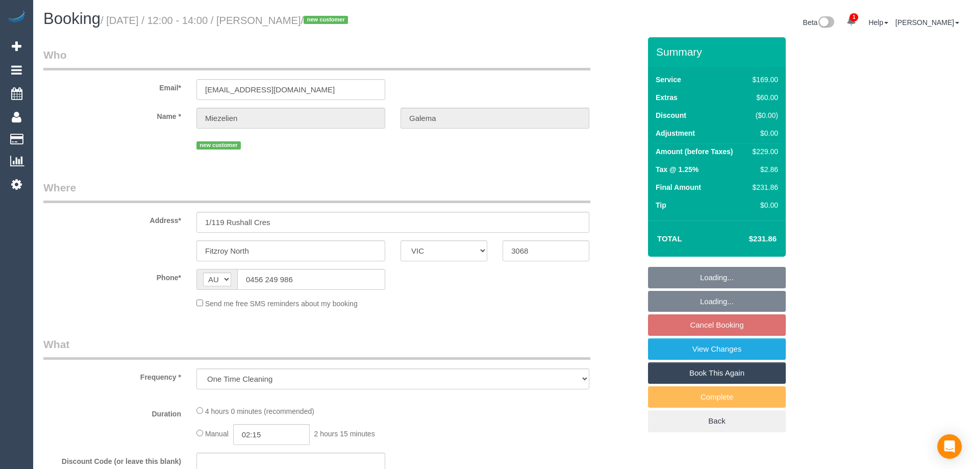
select select "number:22"
select select "number:34"
select select "number:26"
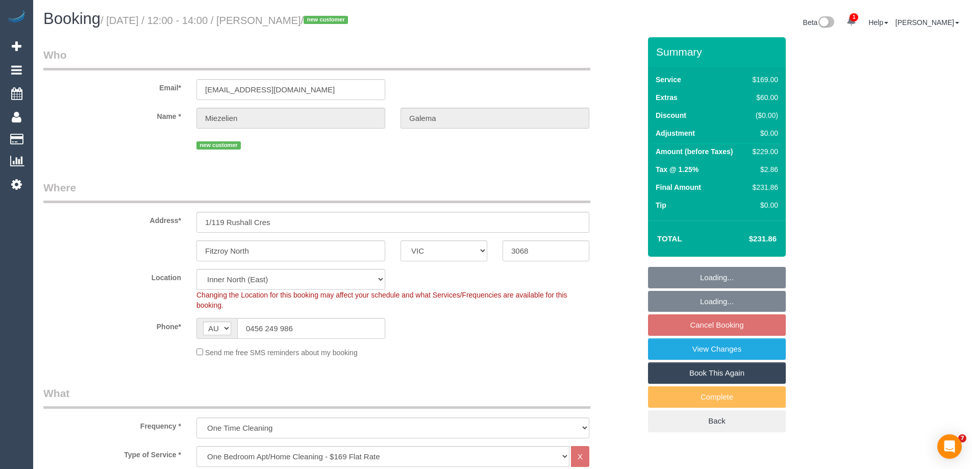
select select "object:805"
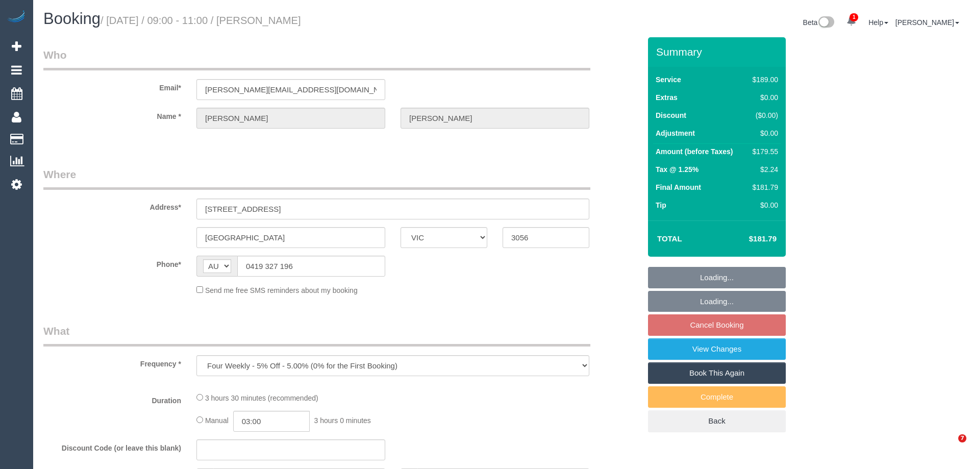
select select "VIC"
select select "string:stripe-pm_1RZjii2GScqysDRV6qWXqXTo"
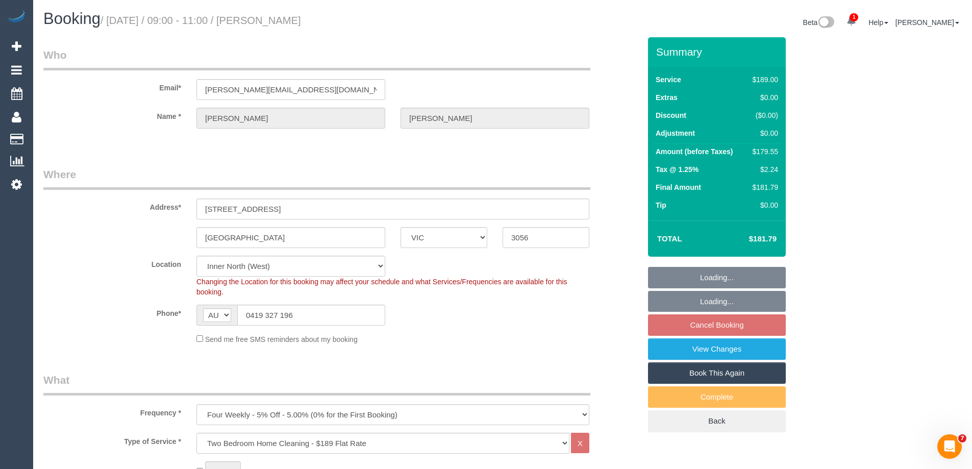
select select "object:807"
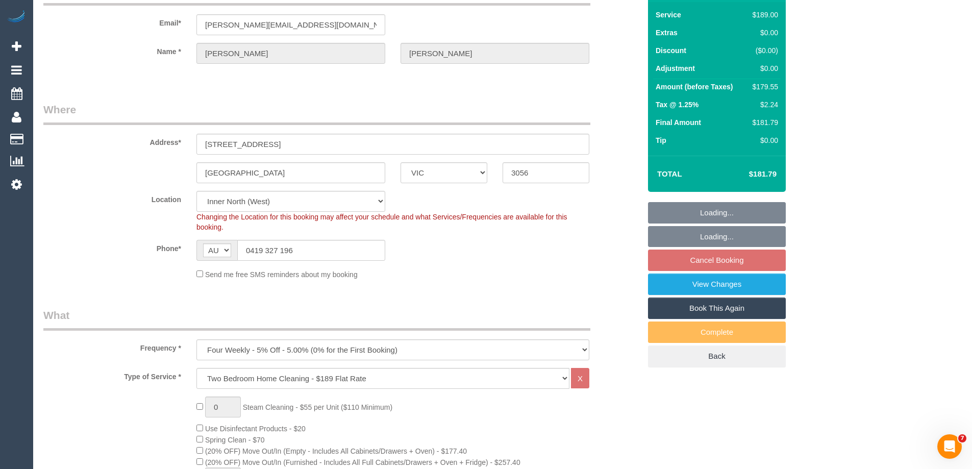
select select "number:28"
select select "number:14"
select select "number:19"
select select "number:24"
select select "number:34"
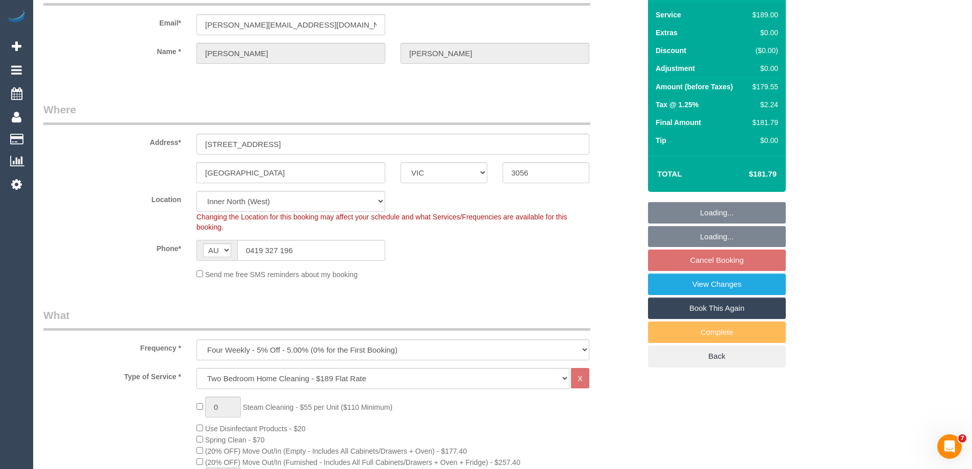
select select "number:13"
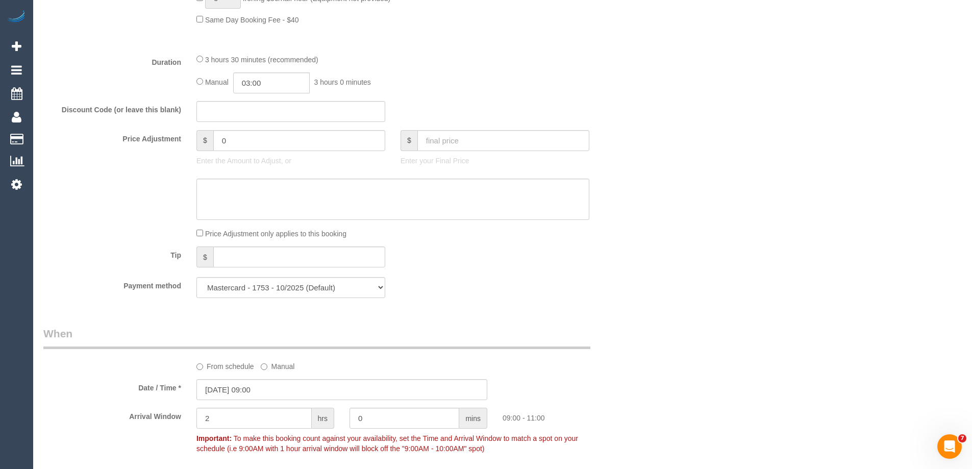
scroll to position [1072, 0]
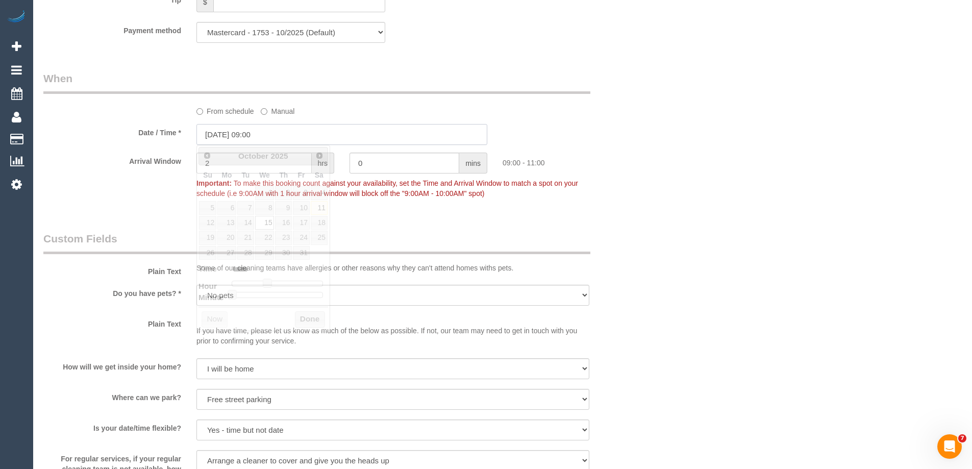
click at [236, 139] on input "[DATE] 09:00" at bounding box center [342, 134] width 291 height 21
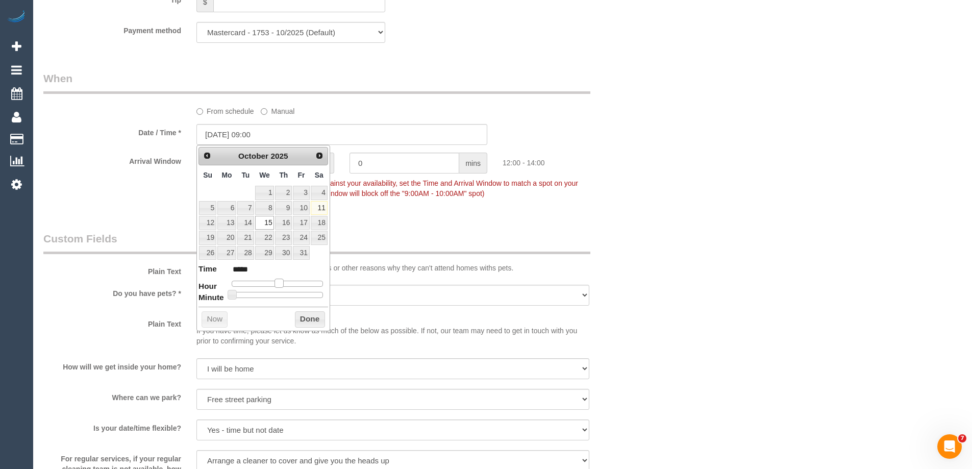
type input "[DATE] 12:00"
type input "*****"
type input "[DATE] 11:00"
type input "*****"
type input "[DATE] 12:00"
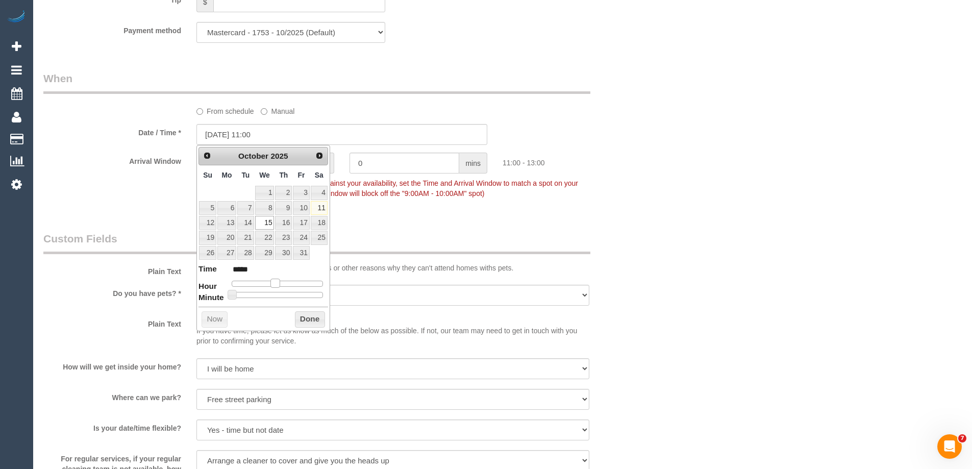
type input "*****"
type input "[DATE] 13:00"
type input "*****"
type input "[DATE] 12:00"
type input "*****"
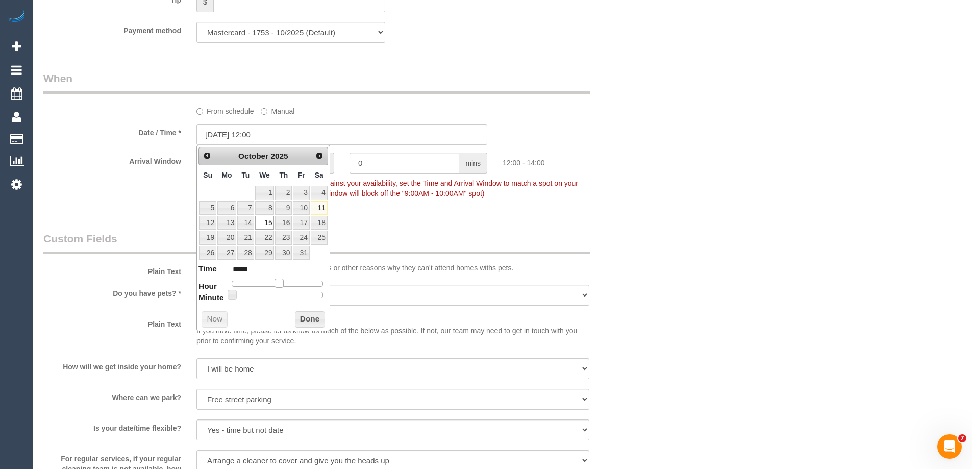
click at [284, 285] on span at bounding box center [279, 283] width 9 height 9
click at [306, 317] on button "Done" at bounding box center [310, 319] width 30 height 16
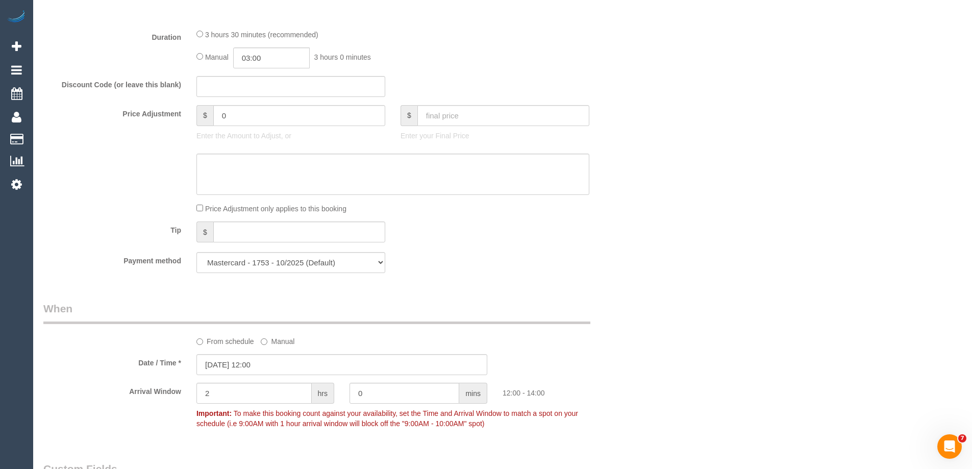
scroll to position [715, 0]
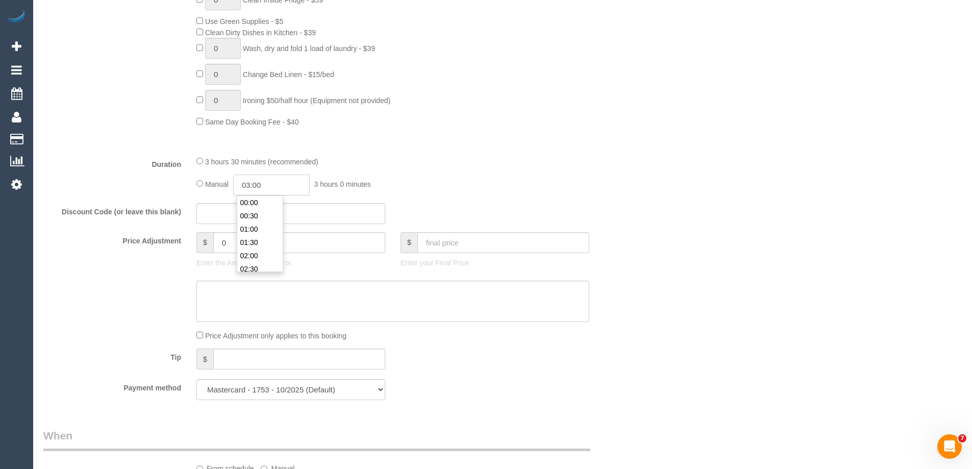
click at [277, 184] on input "03:00" at bounding box center [271, 185] width 77 height 21
type input "01:30"
click at [261, 200] on li "01:30" at bounding box center [259, 196] width 45 height 13
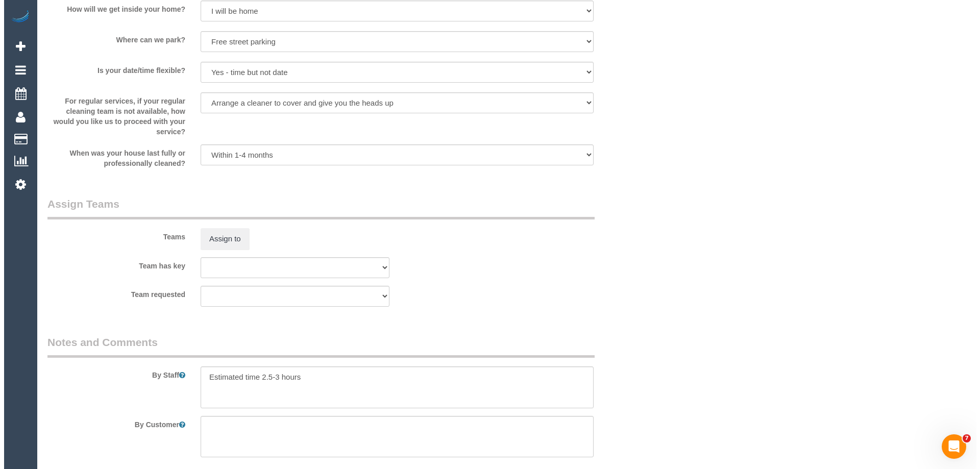
scroll to position [1633, 0]
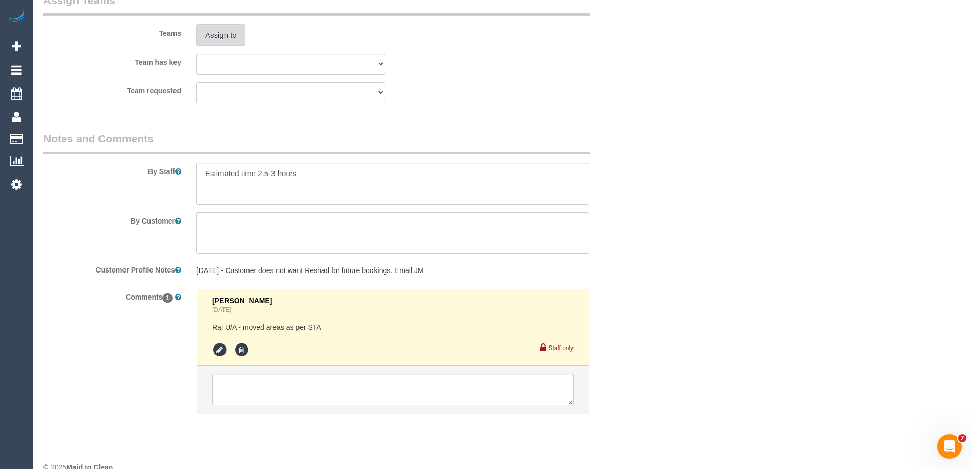
click at [215, 42] on button "Assign to" at bounding box center [221, 34] width 49 height 21
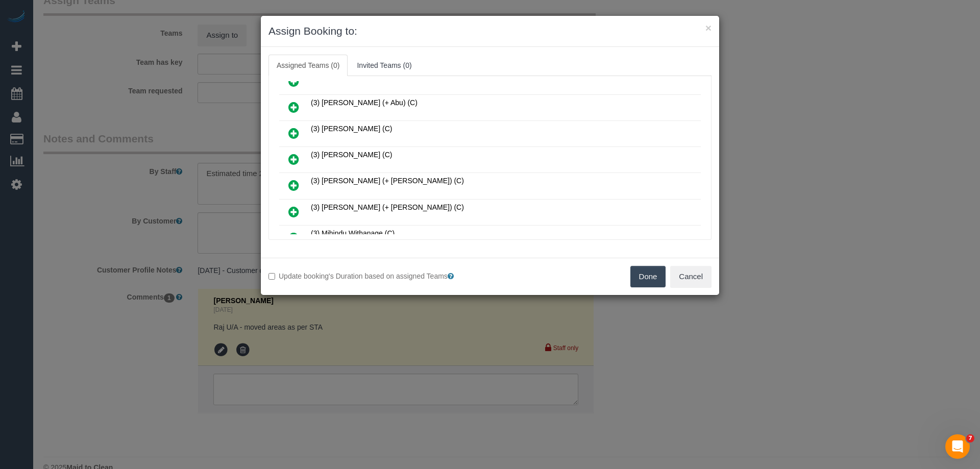
scroll to position [357, 0]
click at [285, 158] on link at bounding box center [294, 159] width 24 height 20
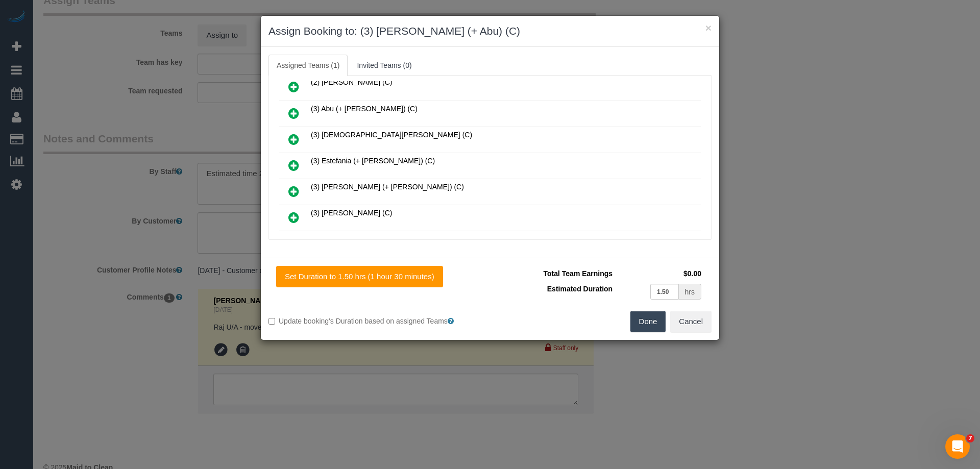
scroll to position [229, 0]
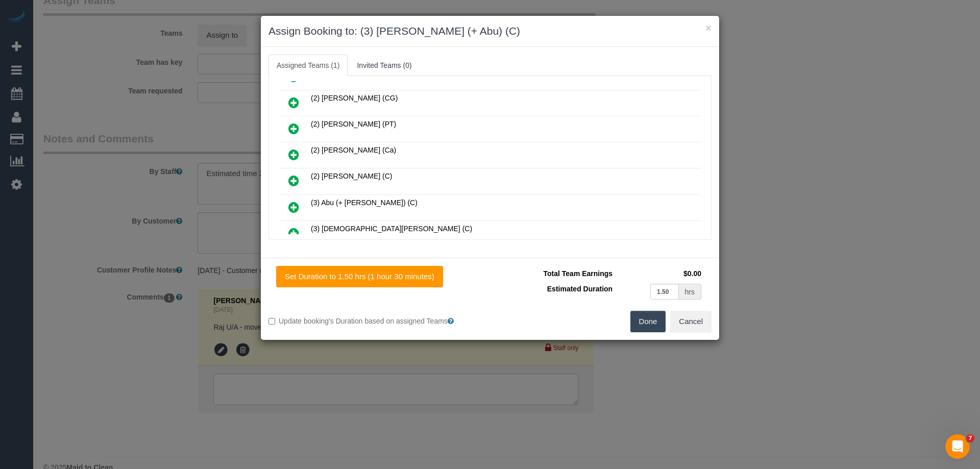
click at [295, 202] on icon at bounding box center [293, 207] width 11 height 12
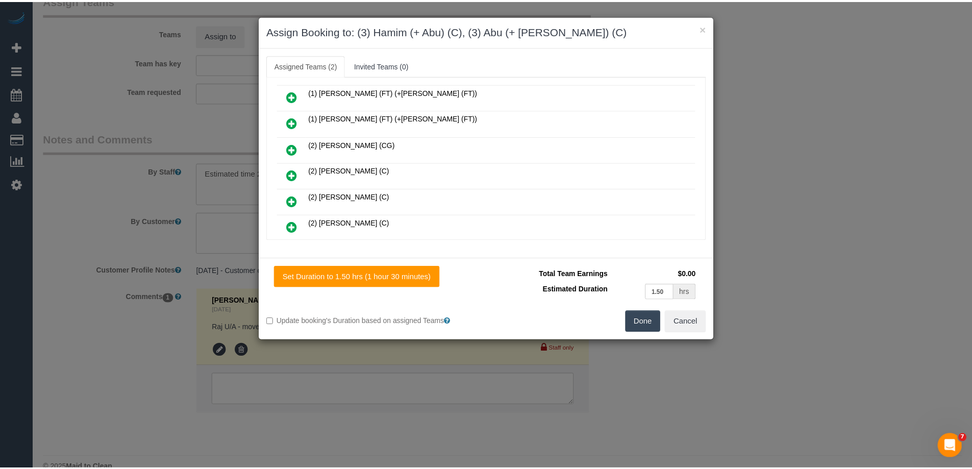
scroll to position [0, 0]
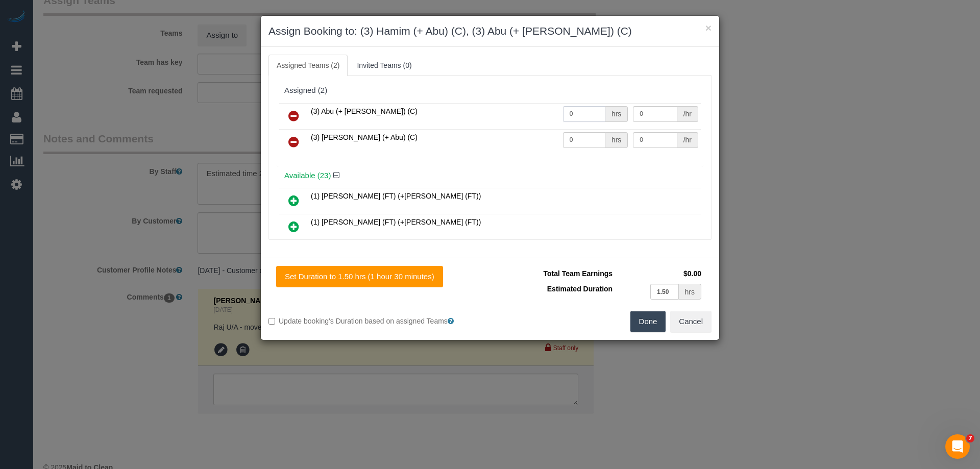
drag, startPoint x: 583, startPoint y: 111, endPoint x: 535, endPoint y: 117, distance: 48.3
click at [532, 113] on tr "(3) Abu (+ Hamim) (C) 0 hrs 0 /hr" at bounding box center [490, 116] width 422 height 26
type input "1"
drag, startPoint x: 581, startPoint y: 141, endPoint x: 525, endPoint y: 141, distance: 56.7
click at [526, 141] on tr "(3) Hamim (+ Abu) (C) 0 hrs 0 /hr" at bounding box center [490, 142] width 422 height 26
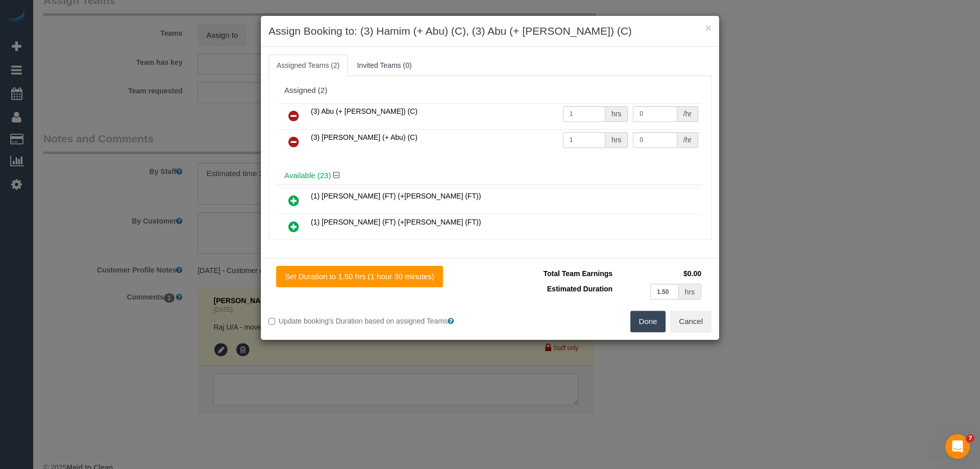
type input "1"
drag, startPoint x: 644, startPoint y: 117, endPoint x: 596, endPoint y: 113, distance: 48.2
click at [596, 113] on tr "(3) Abu (+ Hamim) (C) 1 hrs 0 /hr" at bounding box center [490, 116] width 422 height 26
type input "57.5"
drag, startPoint x: 643, startPoint y: 138, endPoint x: 538, endPoint y: 139, distance: 104.1
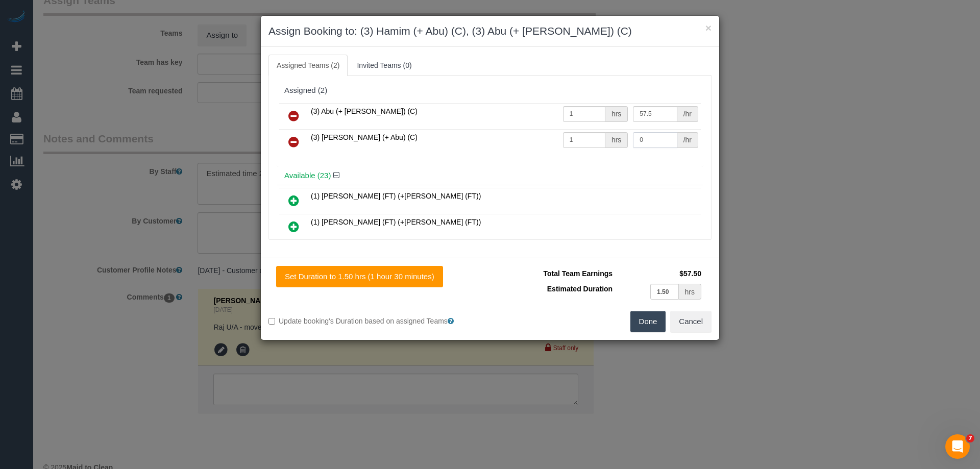
click at [545, 138] on tr "(3) Hamim (+ Abu) (C) 1 hrs 0 /hr" at bounding box center [490, 142] width 422 height 26
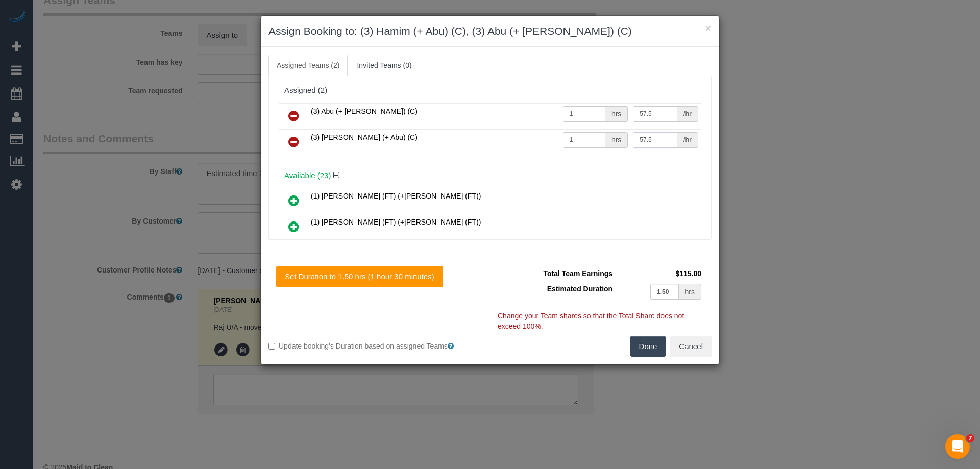
type input "57.5"
click at [642, 346] on button "Done" at bounding box center [648, 346] width 36 height 21
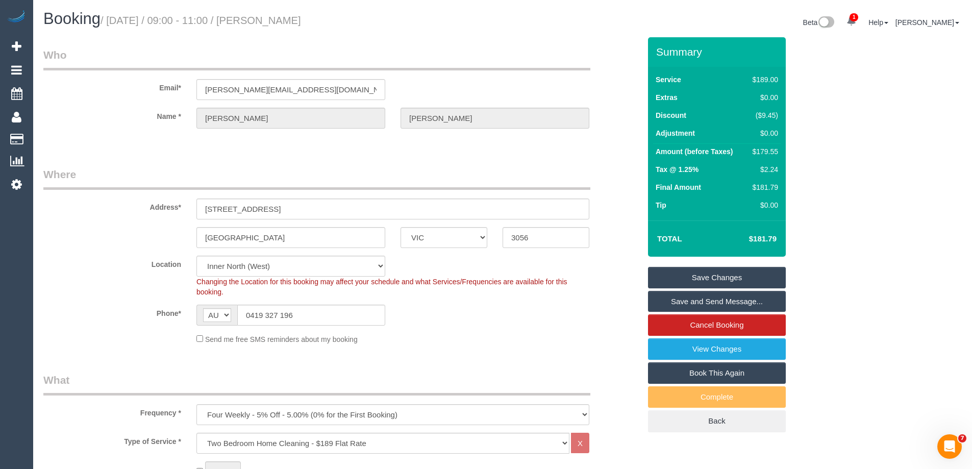
drag, startPoint x: 311, startPoint y: 16, endPoint x: 269, endPoint y: 15, distance: 41.9
click at [269, 15] on h1 "Booking / October 15, 2025 / 09:00 - 11:00 / Melissa Moyle" at bounding box center [269, 18] width 452 height 17
copy small "Melissa Moyle"
click at [670, 279] on link "Save Changes" at bounding box center [717, 277] width 138 height 21
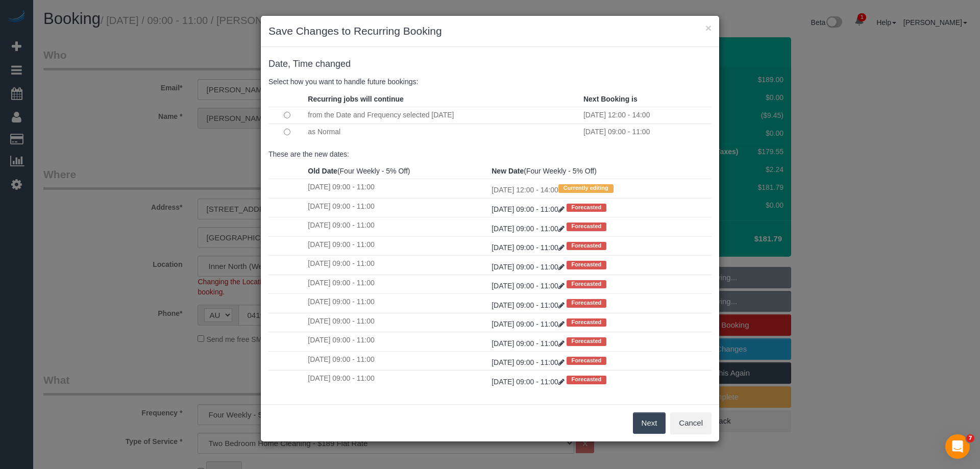
click at [648, 421] on button "Next" at bounding box center [649, 422] width 33 height 21
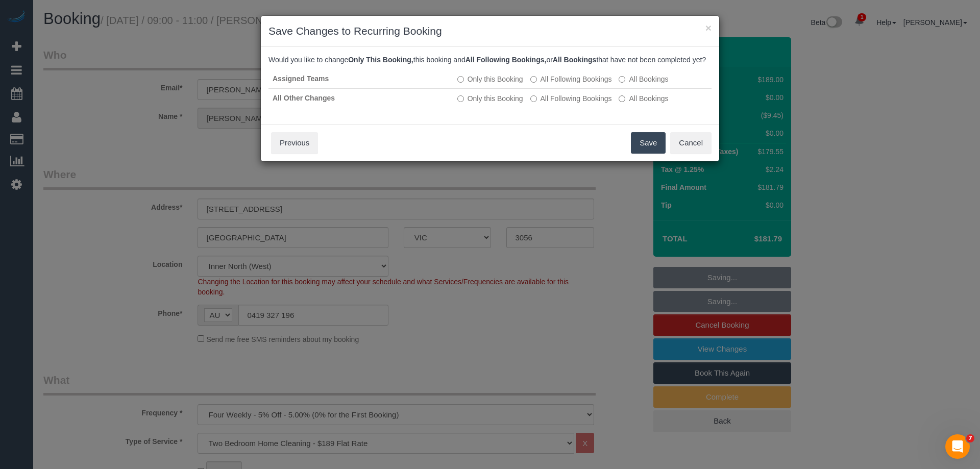
click at [646, 148] on button "Save" at bounding box center [648, 142] width 35 height 21
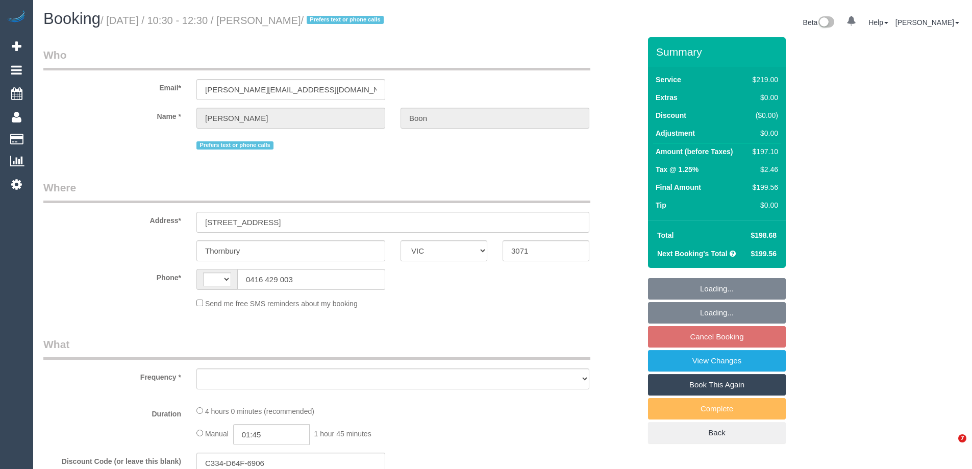
select select "VIC"
select select "string:AU"
select select "string:stripe-pm_1Q1gZF2GScqysDRVbjgigklW"
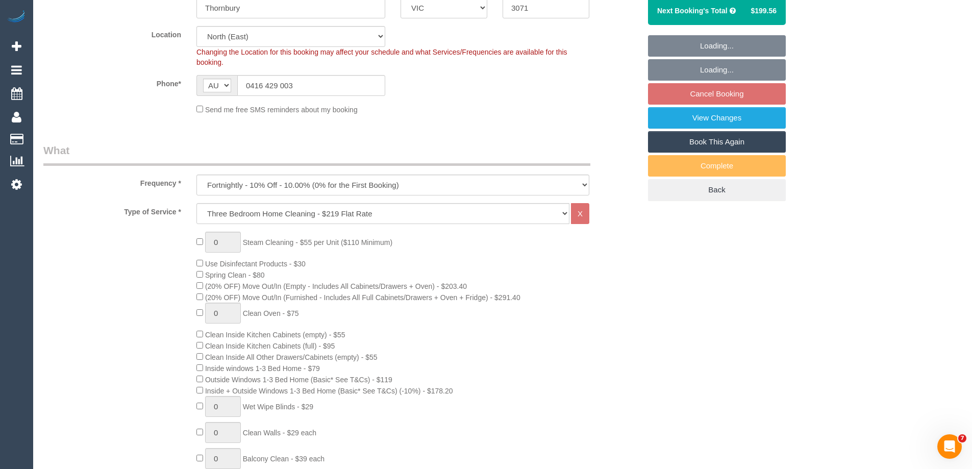
select select "object:714"
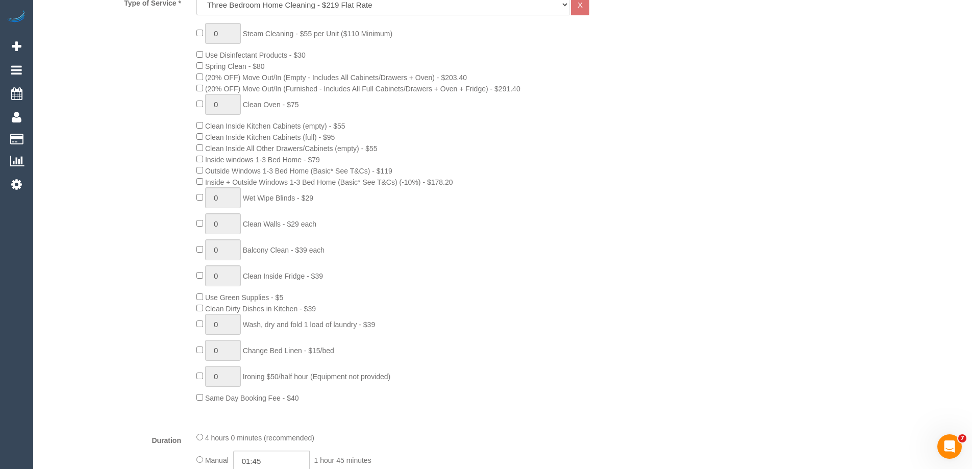
select select "22760"
select select "number:32"
select select "number:35"
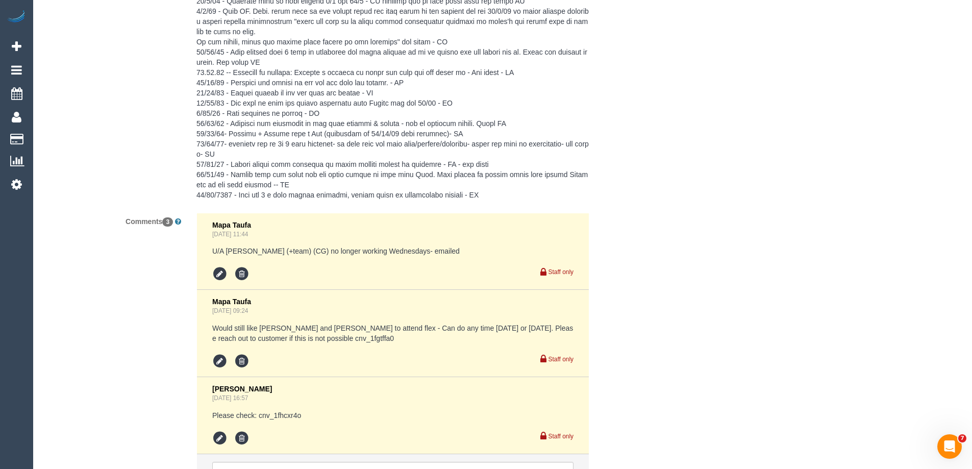
scroll to position [2093, 0]
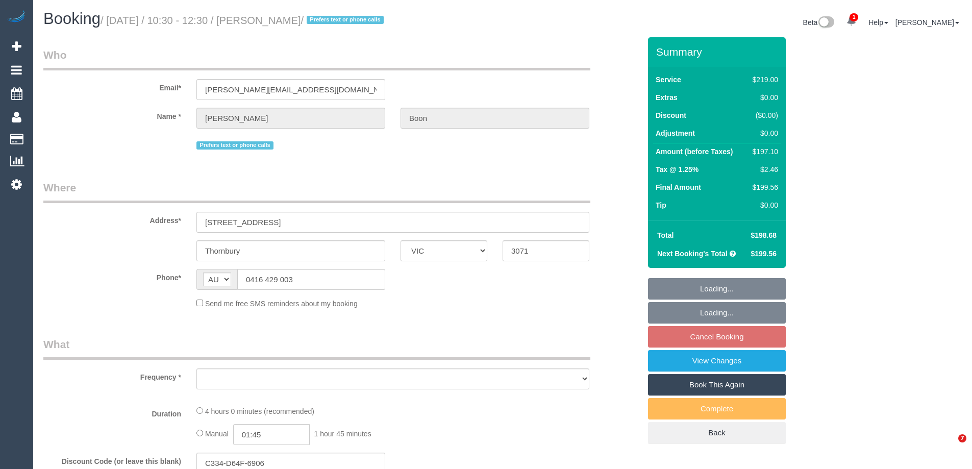
select select "VIC"
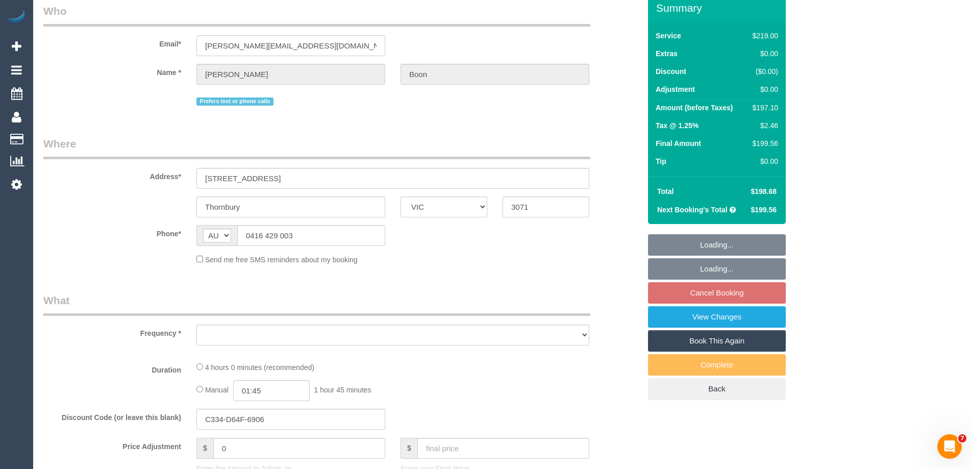
select select "object:605"
select select "string:stripe-pm_1Q1gZF2GScqysDRVbjgigklW"
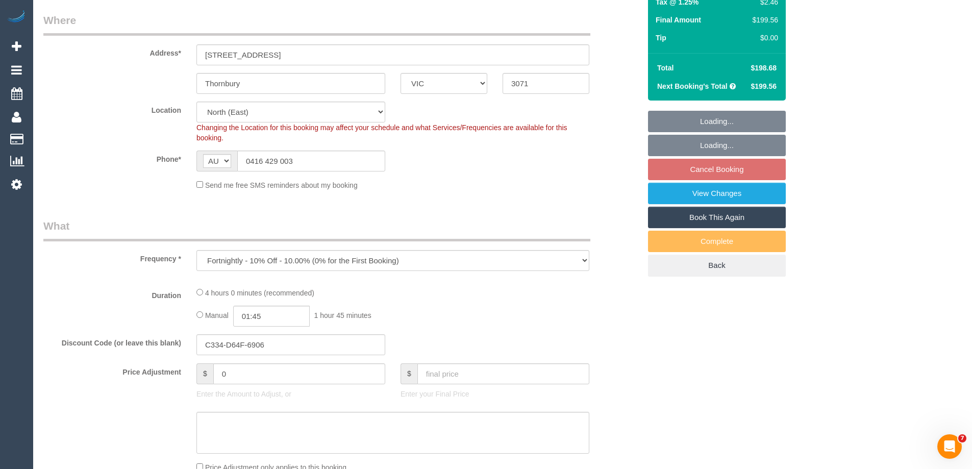
select select "object:758"
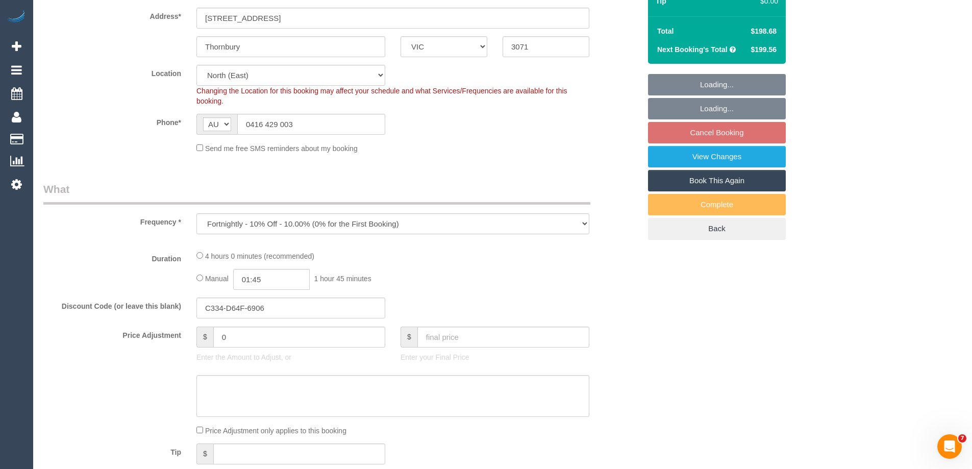
select select "number:32"
select select "number:35"
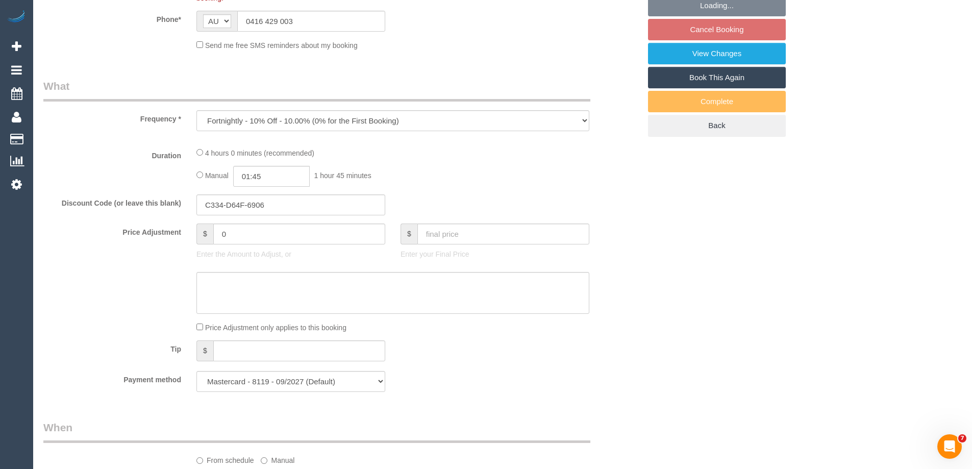
select select "22760"
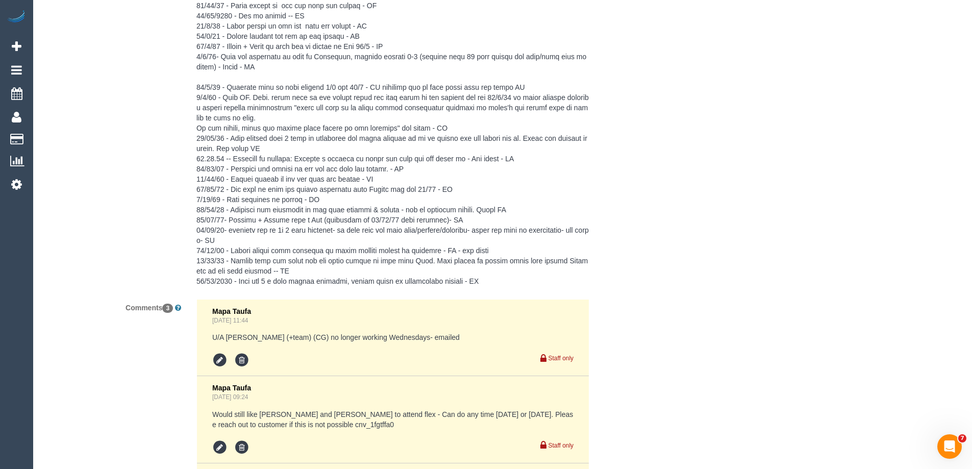
scroll to position [2011, 0]
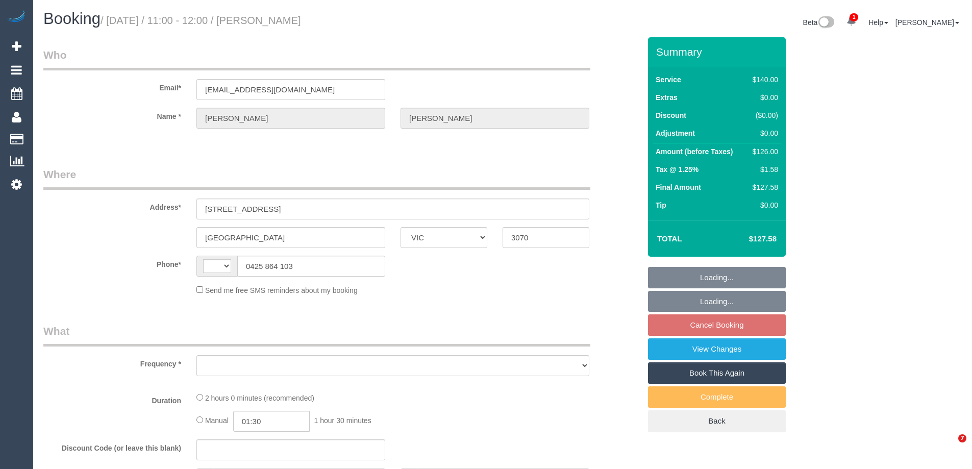
select select "VIC"
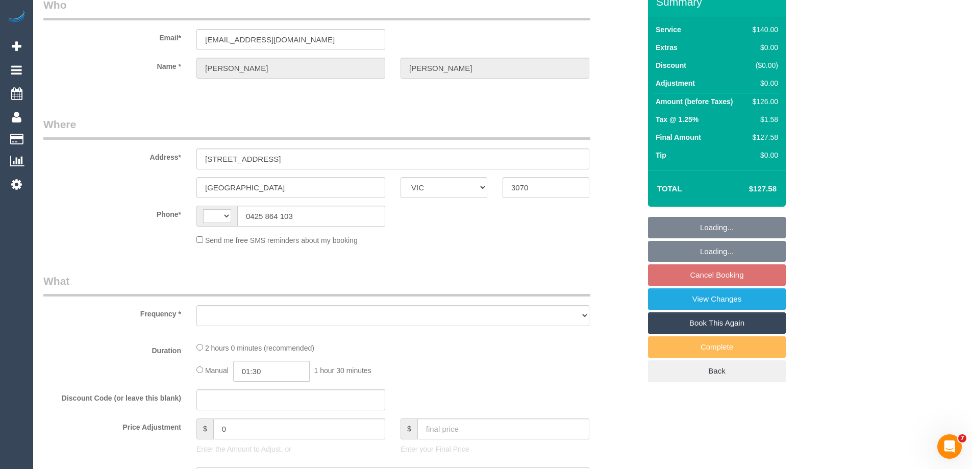
select select "object:323"
select select "string:stripe-pm_1RSoJS2GScqysDRV90nIYhjl"
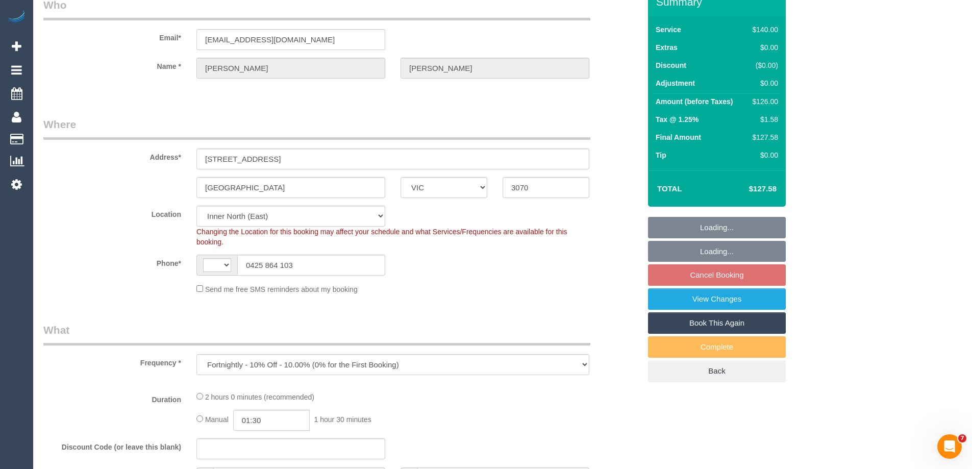
scroll to position [153, 0]
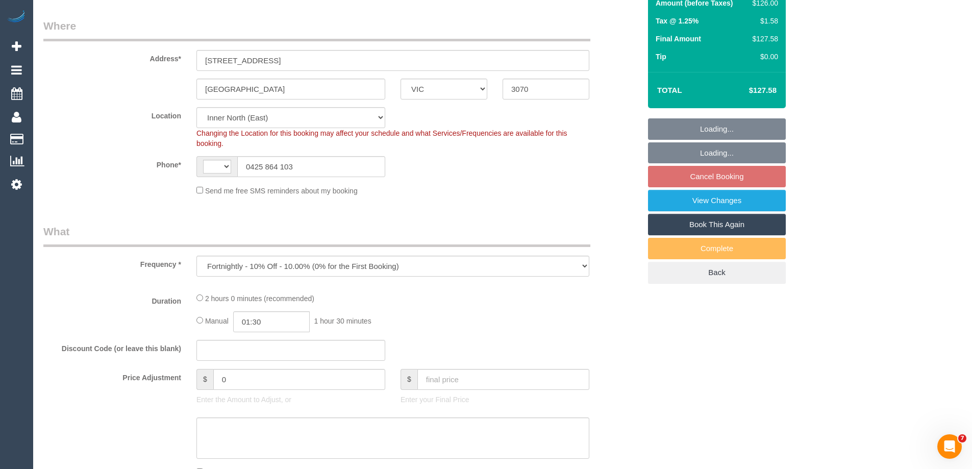
select select "object:577"
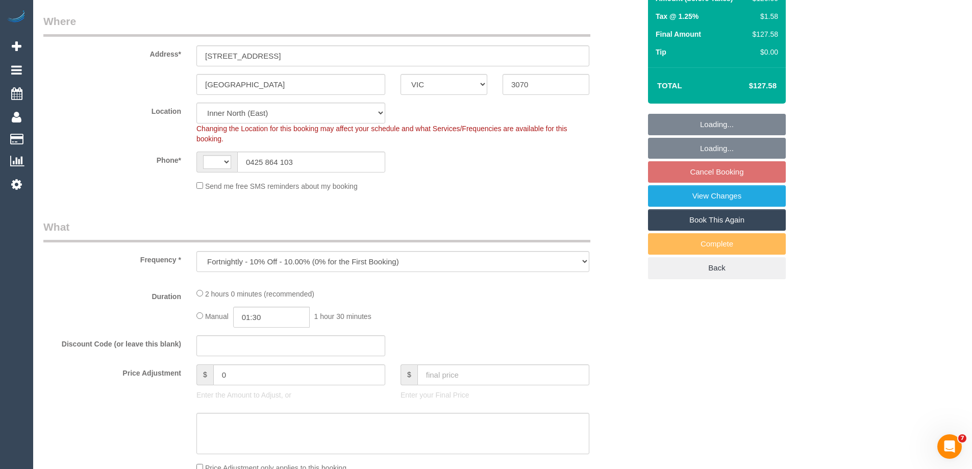
select select "string:AU"
select select "number:27"
select select "number:14"
select select "number:19"
select select "number:36"
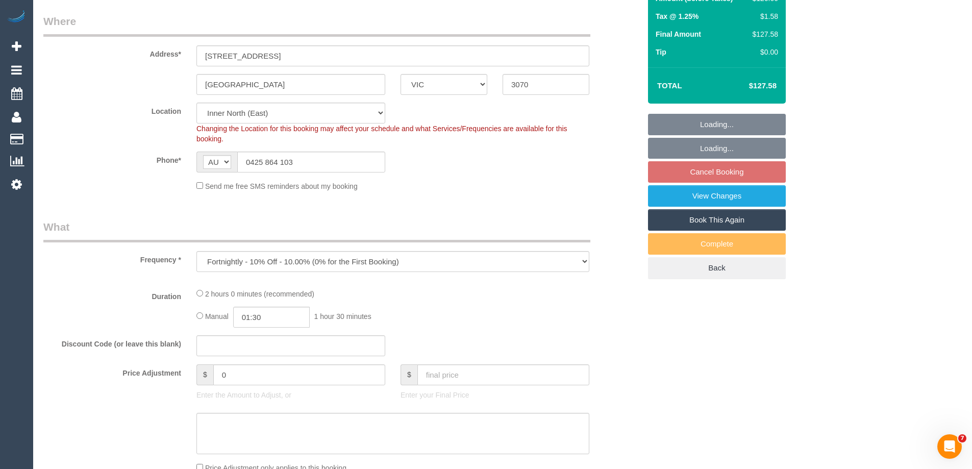
select select "number:34"
select select "number:26"
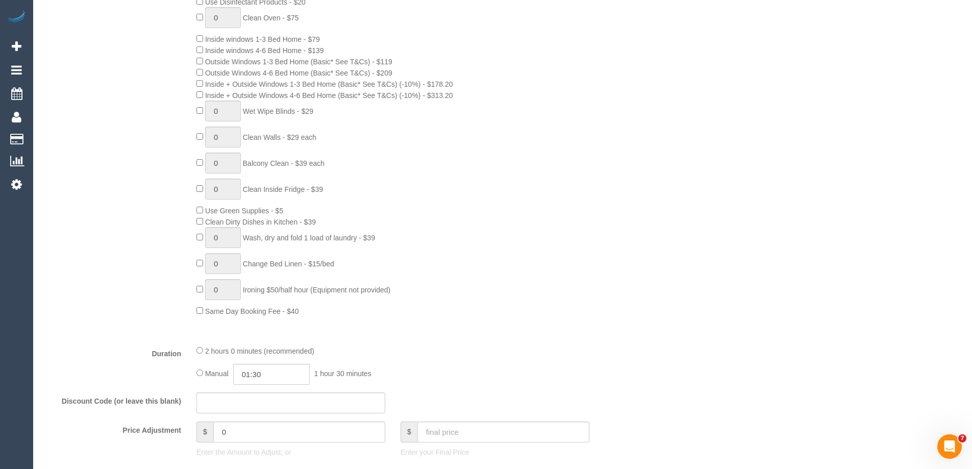
scroll to position [612, 0]
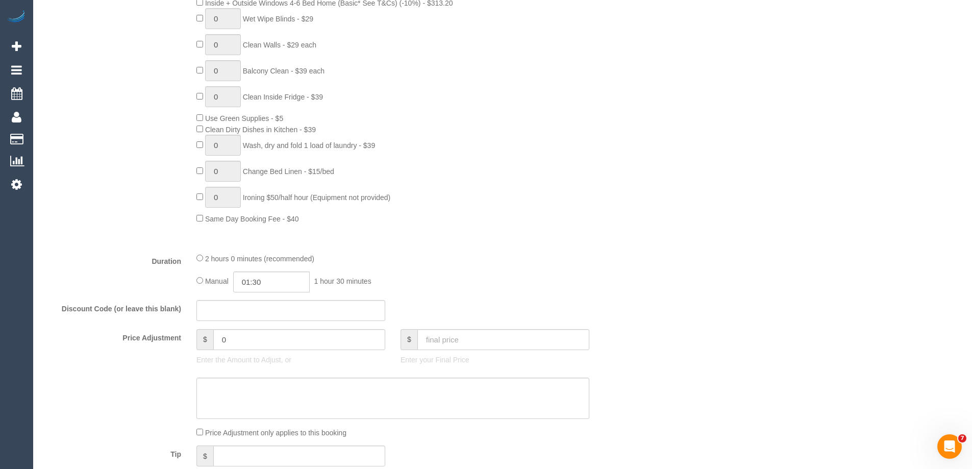
click at [194, 257] on div "2 hours 0 minutes (recommended) Manual 01:30 1 hour 30 minutes" at bounding box center [393, 273] width 408 height 40
click at [207, 256] on span "2 hours 0 minutes (recommended)" at bounding box center [259, 259] width 109 height 8
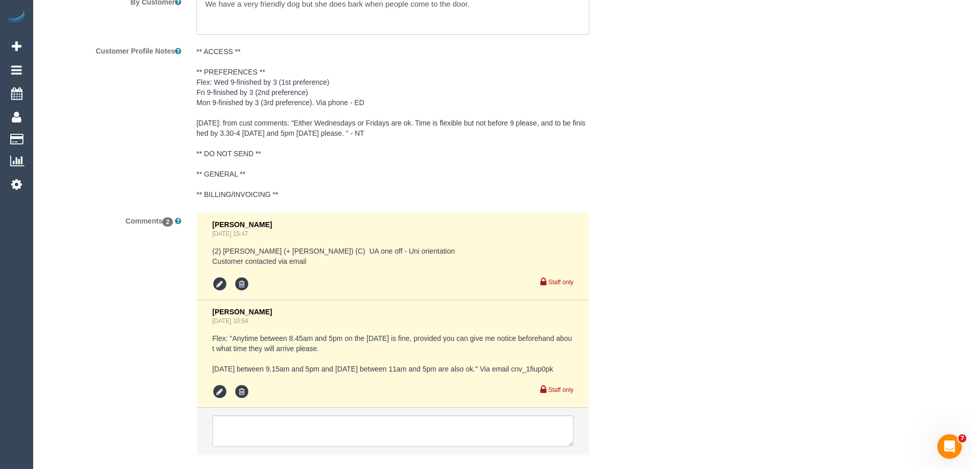
scroll to position [1888, 0]
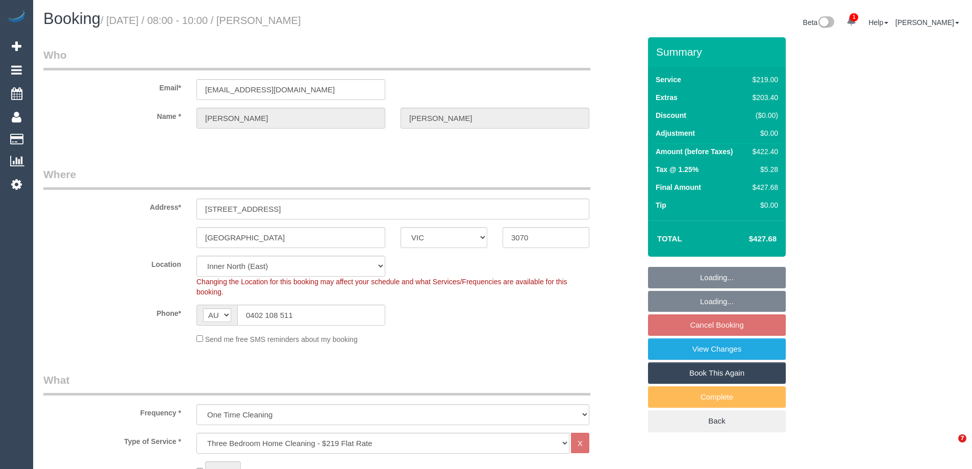
select select "VIC"
select select "string:stripe-pm_1SDbOM2GScqysDRVVr2Qulse"
select select "number:28"
select select "number:15"
select select "number:19"
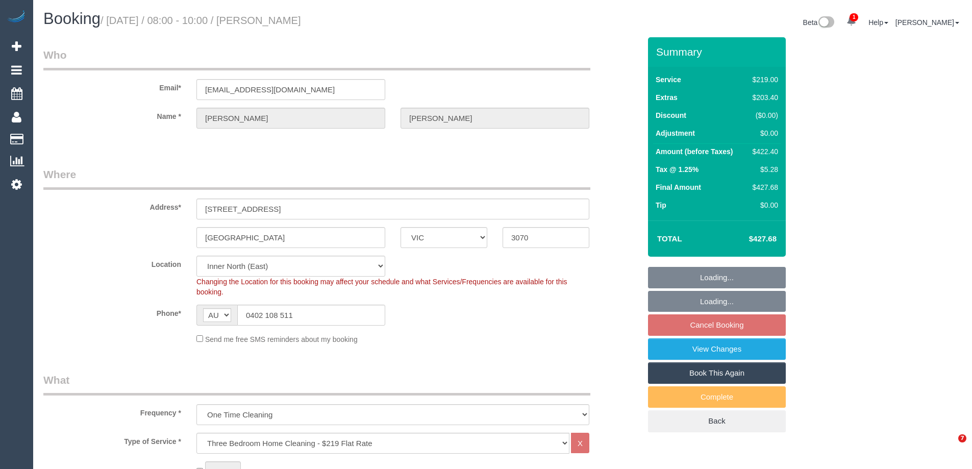
select select "number:22"
select select "number:26"
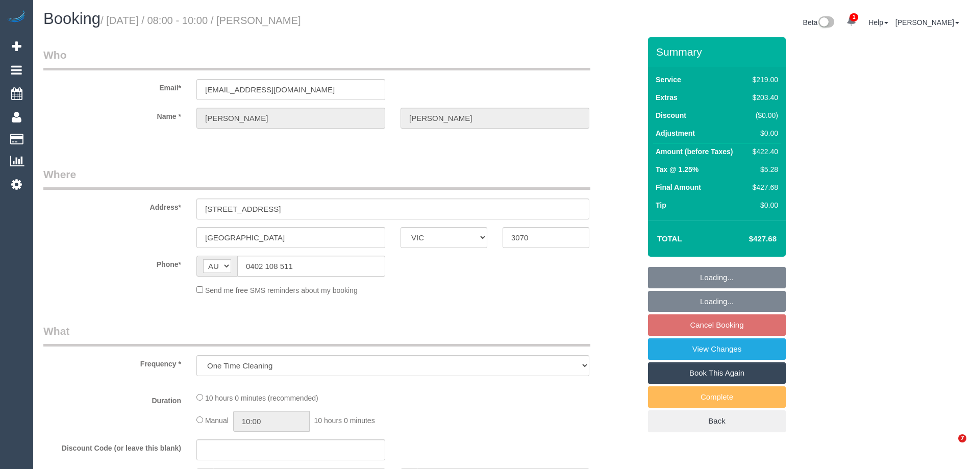
select select "VIC"
select select "string:stripe-pm_1SDbOM2GScqysDRVVr2Qulse"
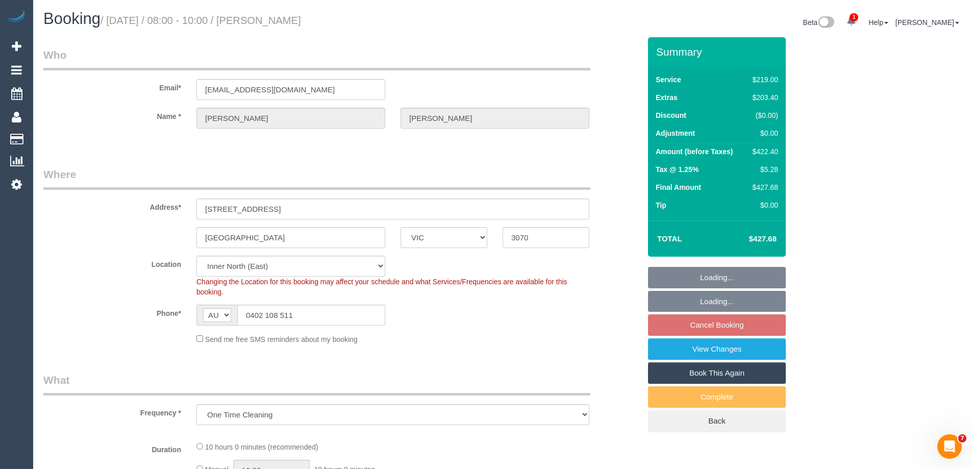
select select "object:661"
select select "number:28"
select select "number:15"
select select "number:19"
select select "number:22"
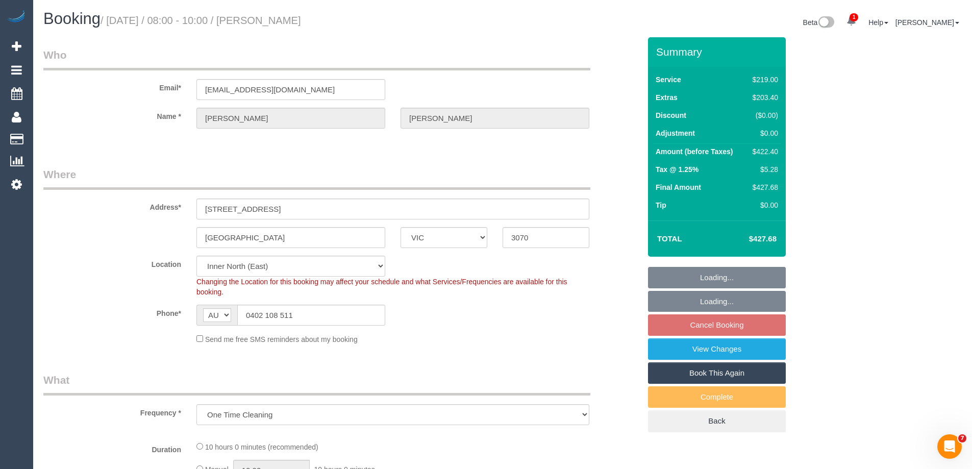
select select "number:26"
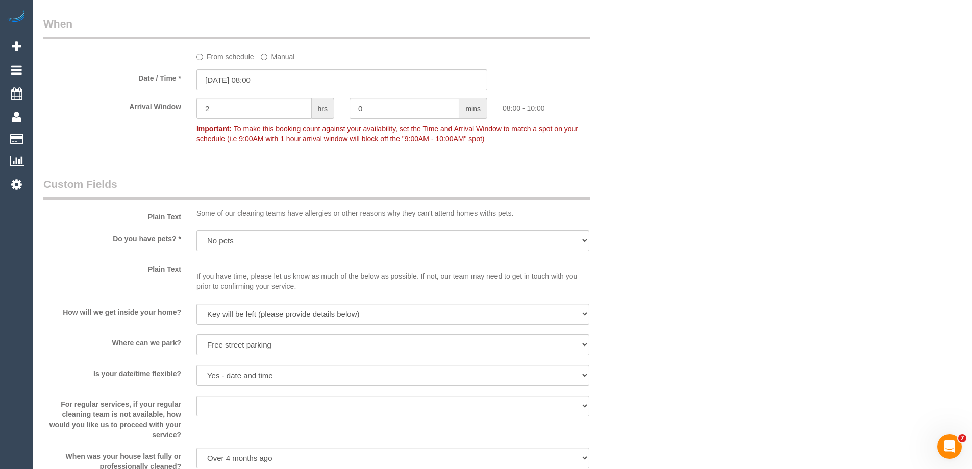
scroll to position [1647, 0]
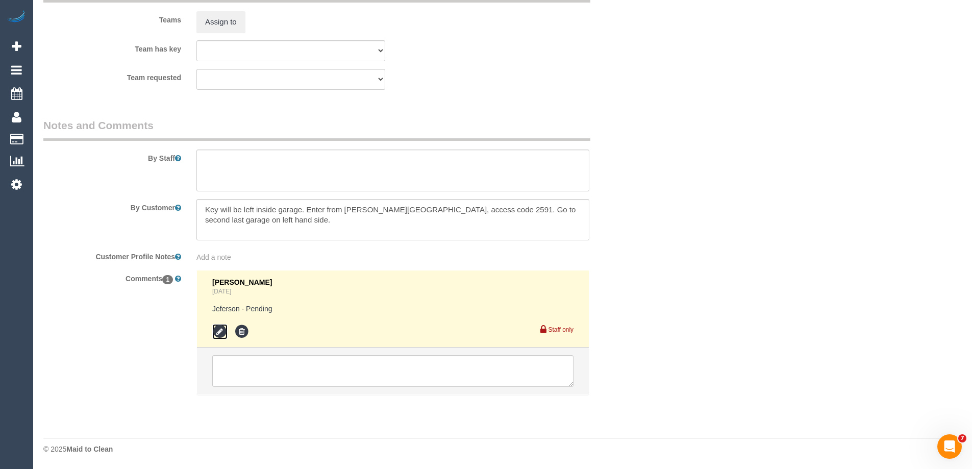
click at [214, 334] on icon at bounding box center [219, 331] width 15 height 15
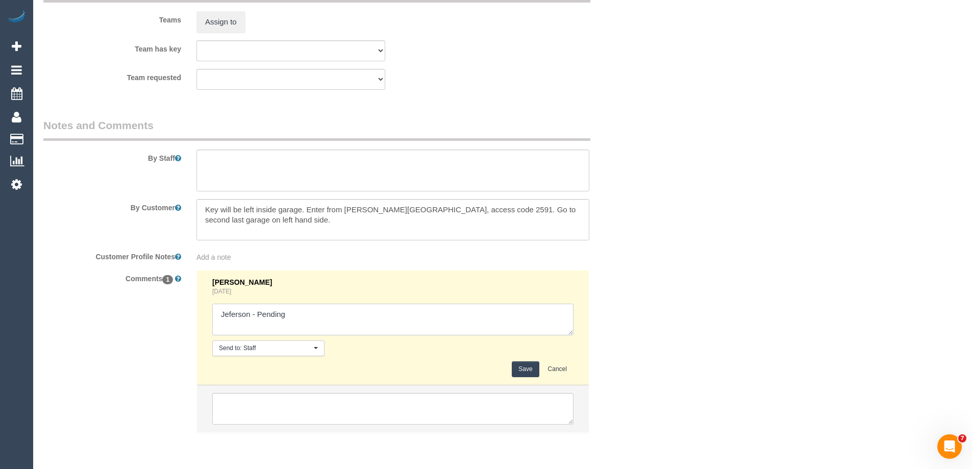
drag, startPoint x: 258, startPoint y: 315, endPoint x: 386, endPoint y: 323, distance: 128.4
click at [386, 323] on textarea at bounding box center [392, 320] width 361 height 32
type textarea "Jeferson - Unavialable Lahiru P - Pending"
click at [526, 366] on button "Save" at bounding box center [525, 369] width 27 height 16
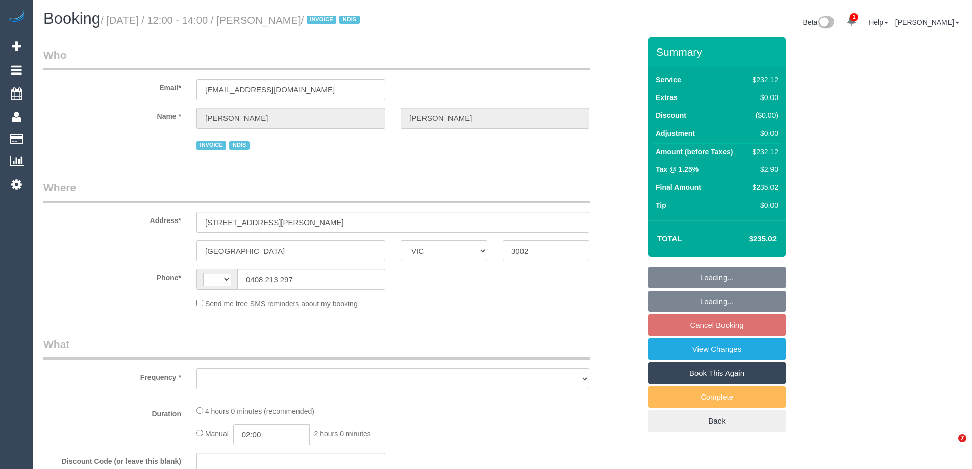
select select "VIC"
select select "string:AU"
select select "object:528"
select select "240"
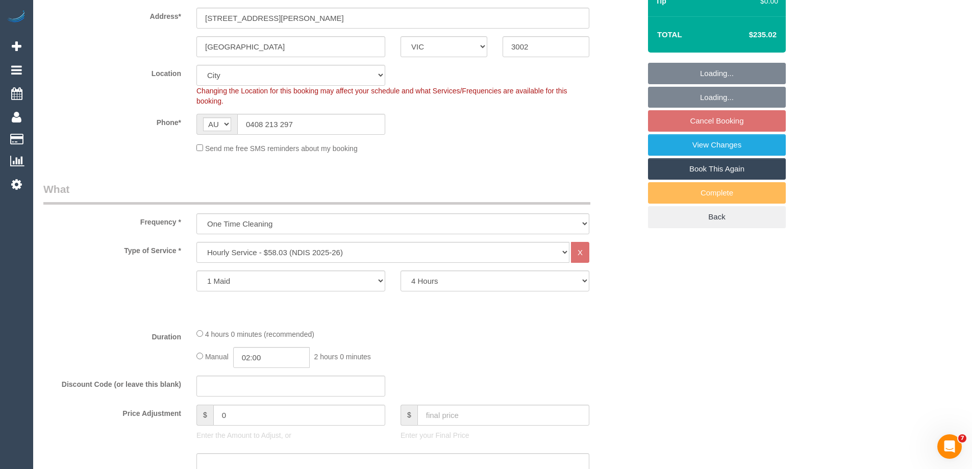
select select "number:28"
select select "number:14"
select select "number:19"
select select "number:23"
select select "number:35"
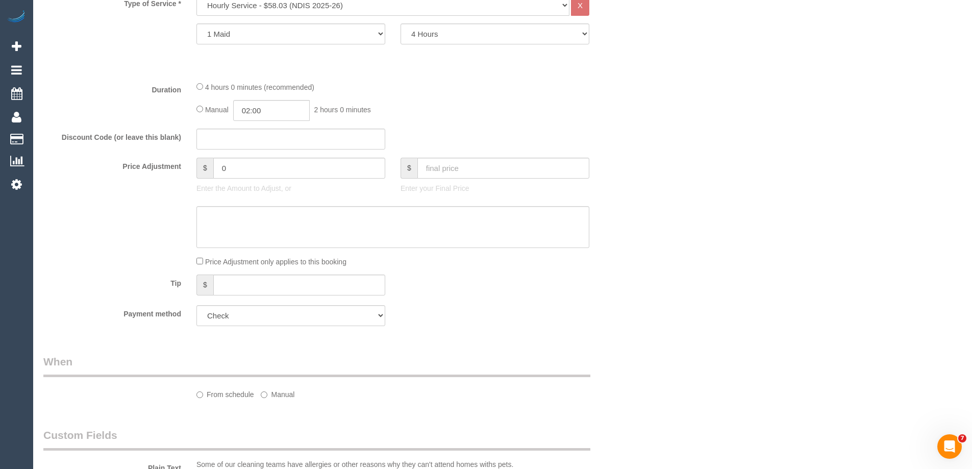
select select "object:775"
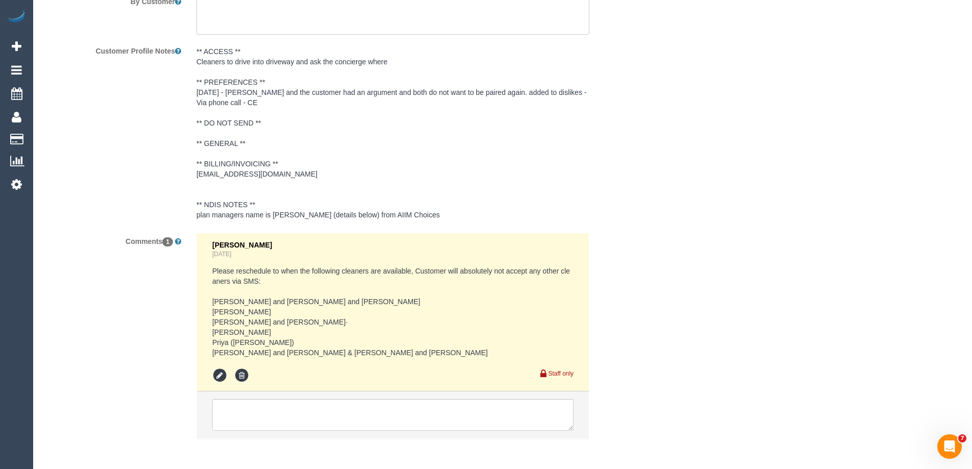
scroll to position [1531, 0]
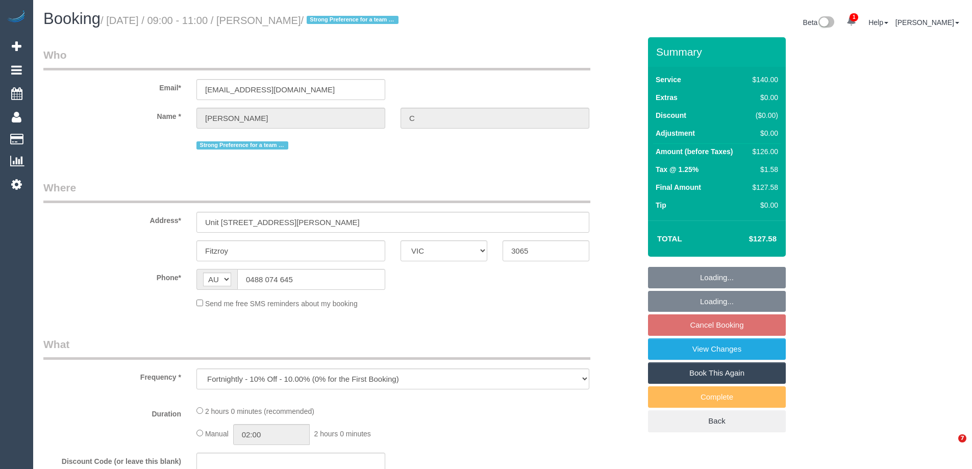
select select "VIC"
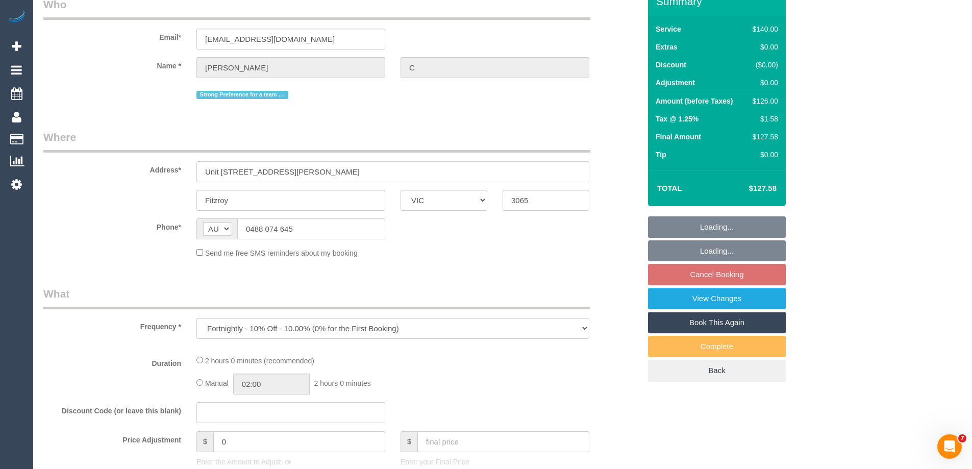
scroll to position [175, 0]
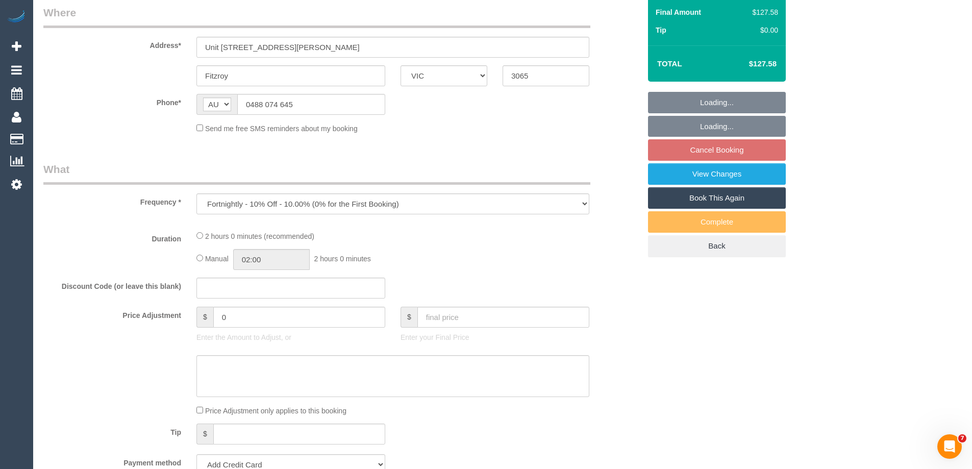
select select "string:stripe-pm_1QRSer2GScqysDRVdsBRKzC8"
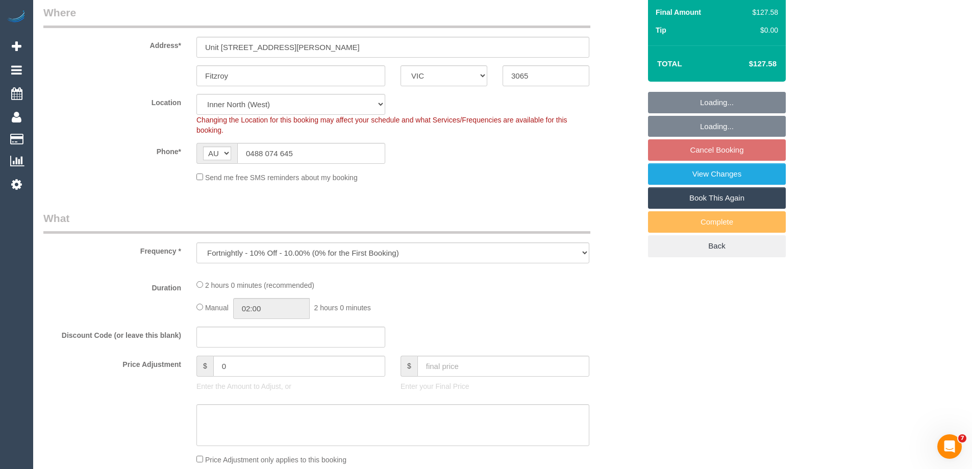
select select "object:568"
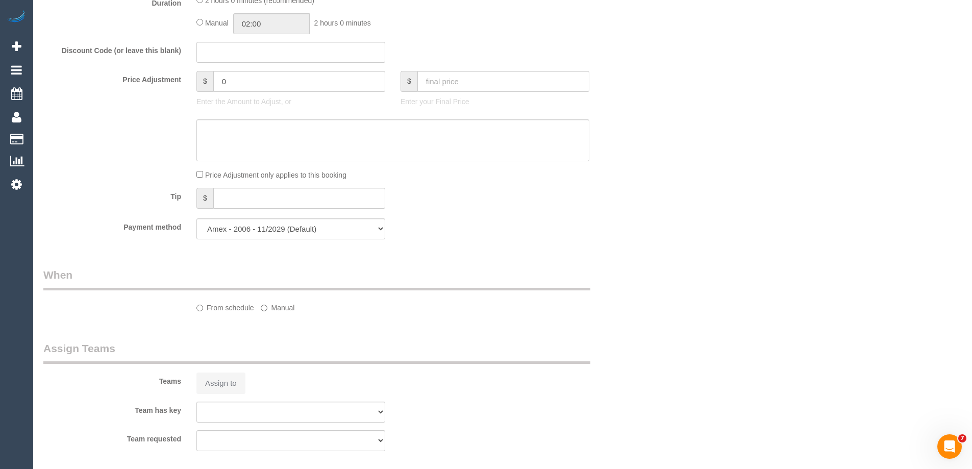
select select "number:28"
select select "number:14"
select select "number:19"
select select "number:36"
select select "number:11"
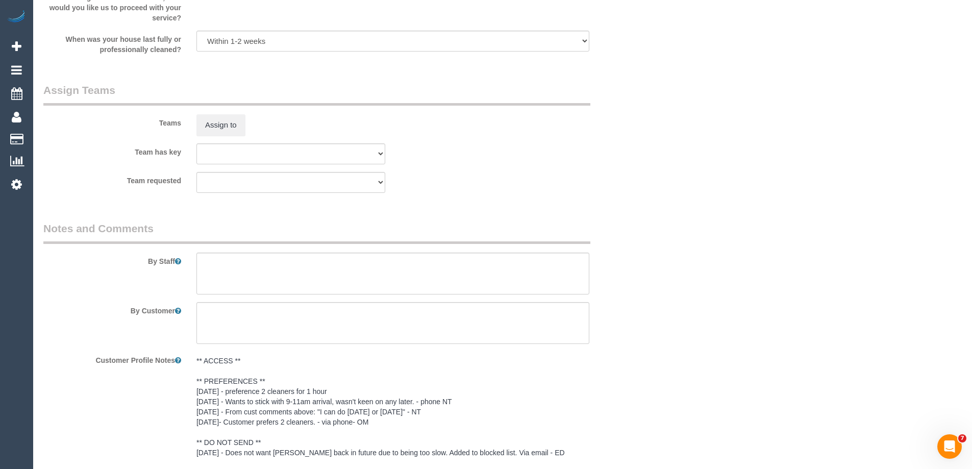
scroll to position [1735, 0]
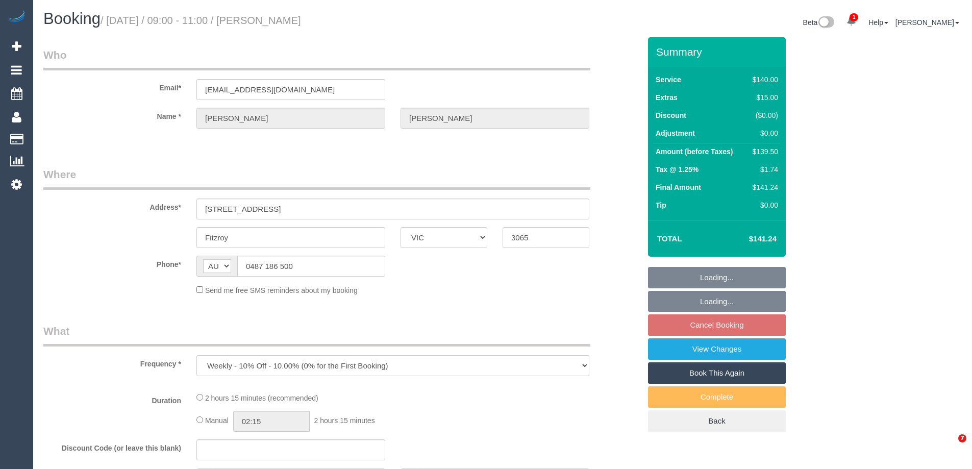
select select "VIC"
select select "string:stripe-pm_1S9EDK2GScqysDRV8mSUpJKS"
select select "number:29"
select select "number:15"
select select "number:18"
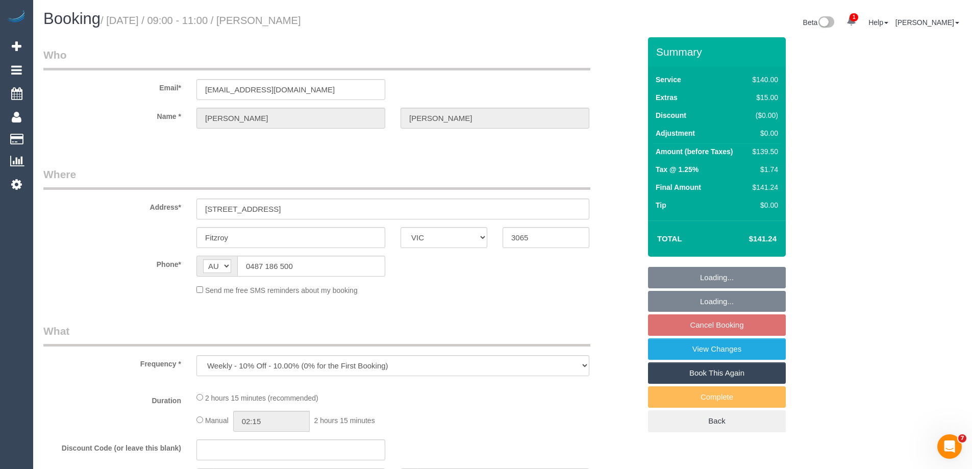
select select "number:24"
select select "number:35"
select select "number:12"
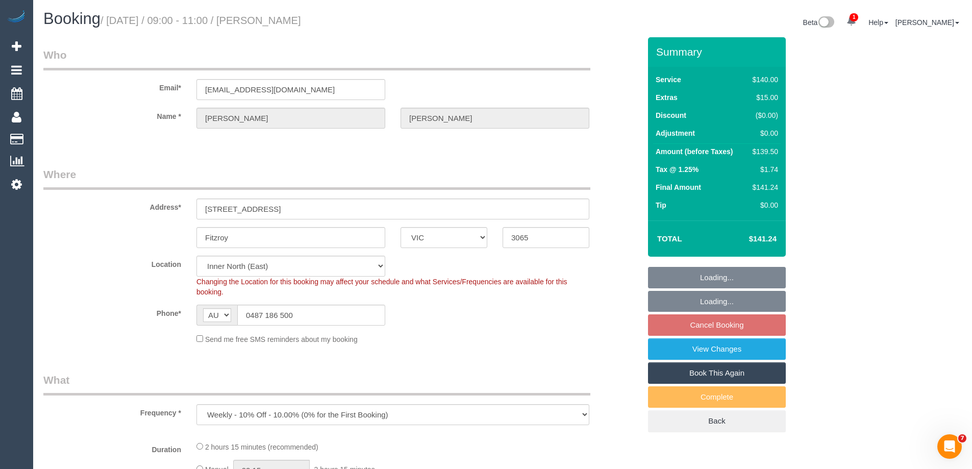
select select "object:705"
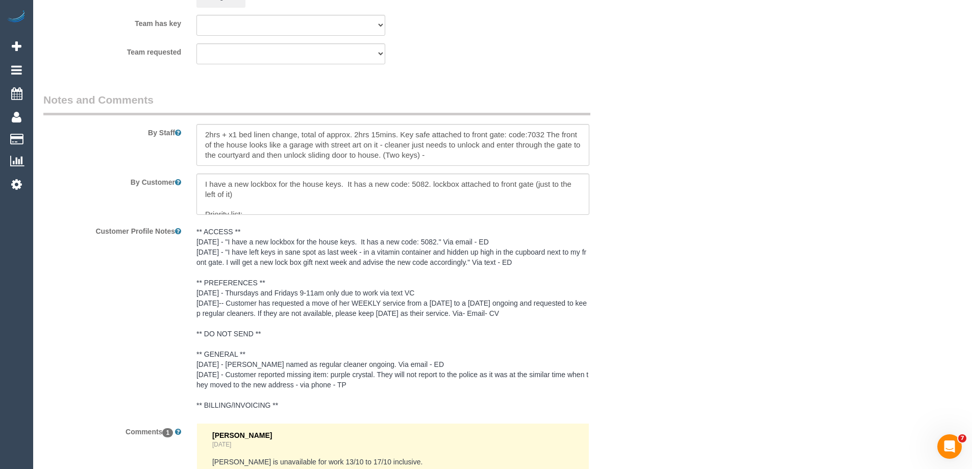
scroll to position [1684, 0]
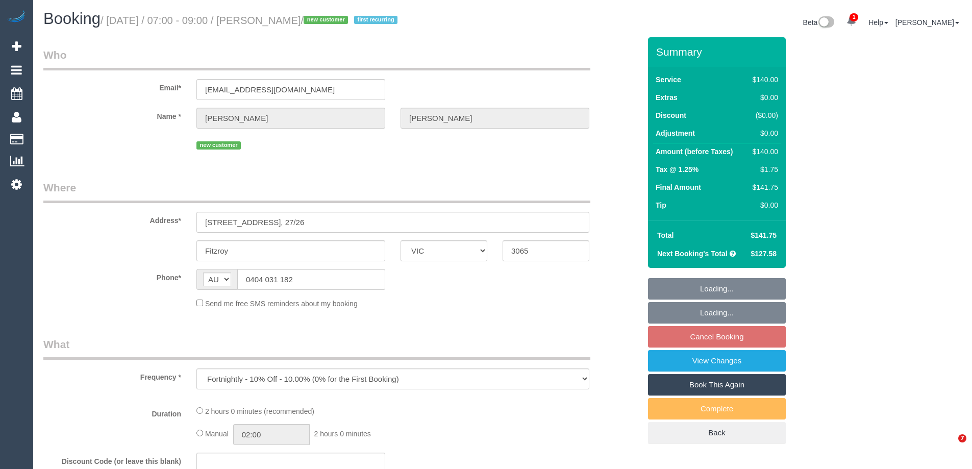
select select "VIC"
select select "string:stripe-pm_1SCfIf2GScqysDRV53HWlqbS"
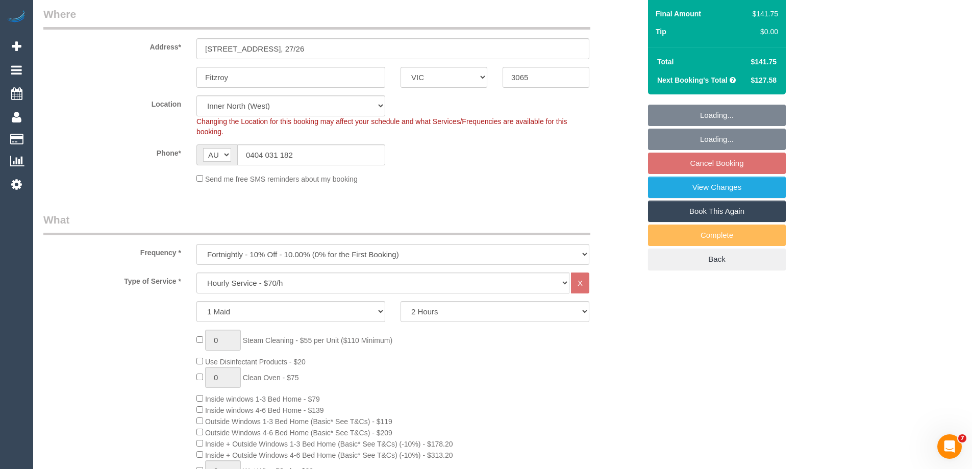
select select "object:1554"
select select "number:29"
select select "number:14"
select select "number:19"
select select "number:22"
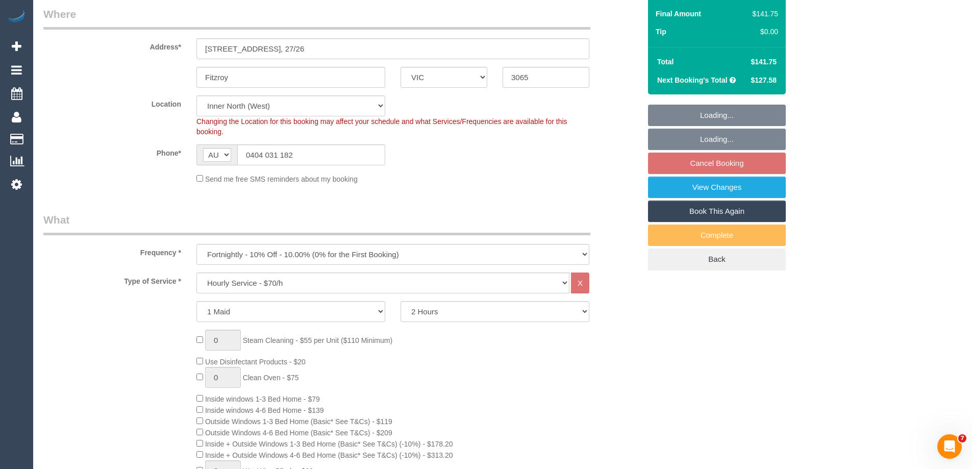
select select "number:34"
select select "number:26"
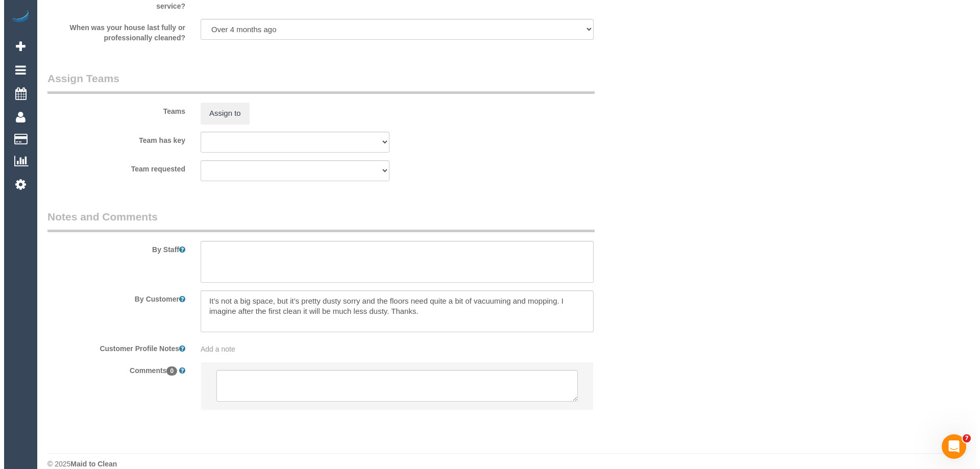
scroll to position [1578, 0]
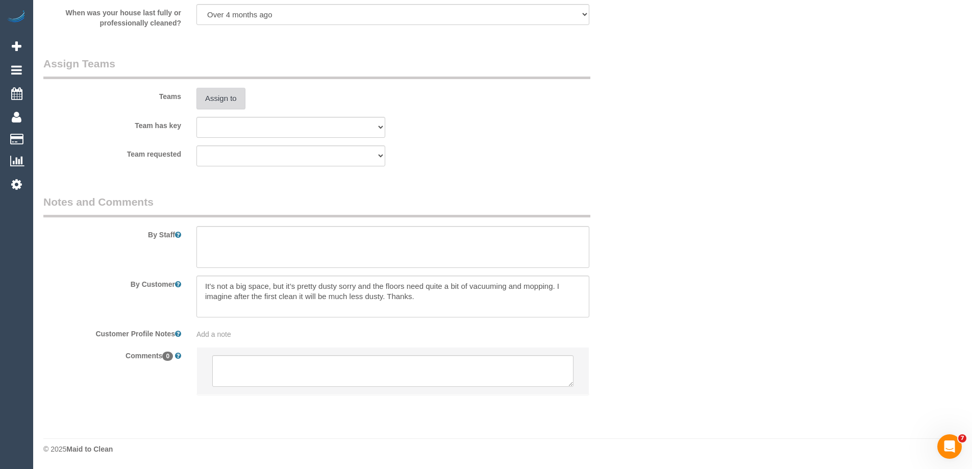
click at [227, 95] on button "Assign to" at bounding box center [221, 98] width 49 height 21
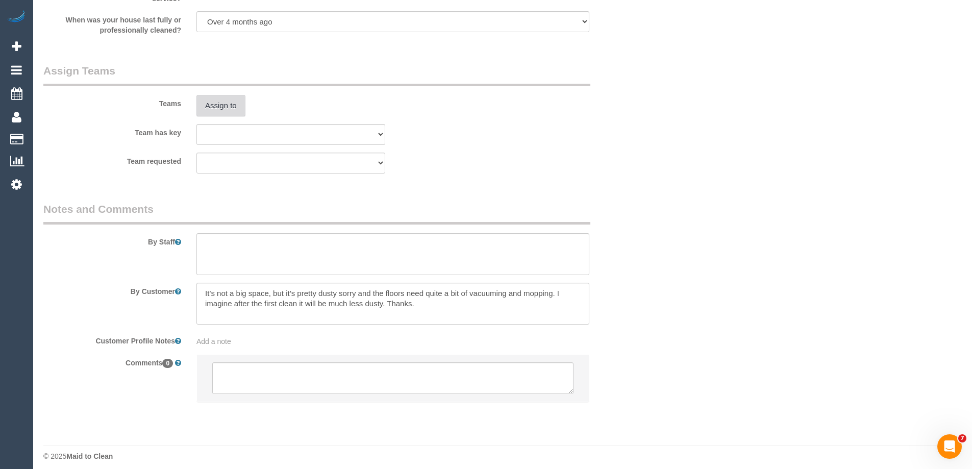
scroll to position [1527, 0]
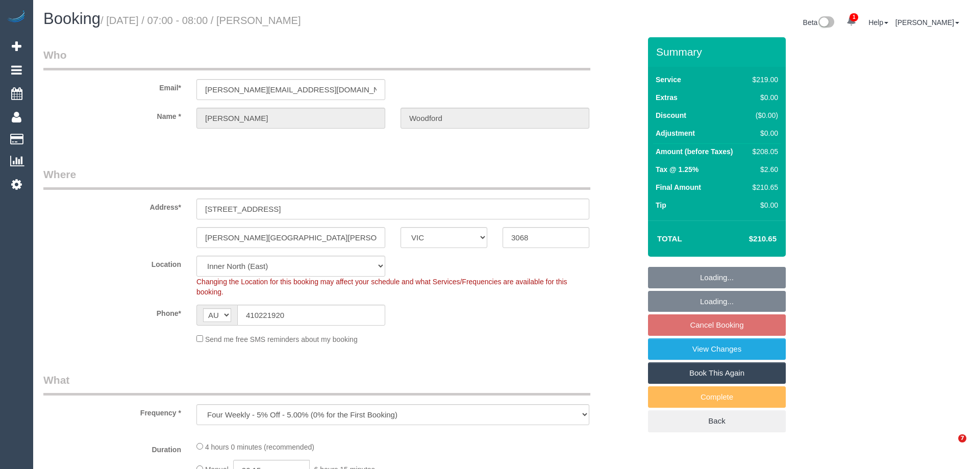
select select "VIC"
select select "string:stripe-pm_1RBr5N2GScqysDRVJMNDFezK"
select select "object:640"
select select "number:28"
select select "number:14"
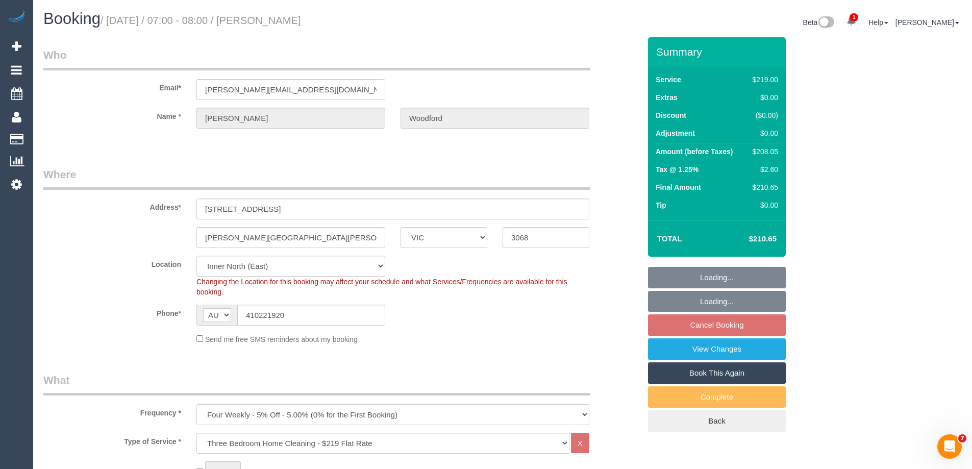
select select "number:19"
select select "number:25"
select select "number:34"
select select "number:26"
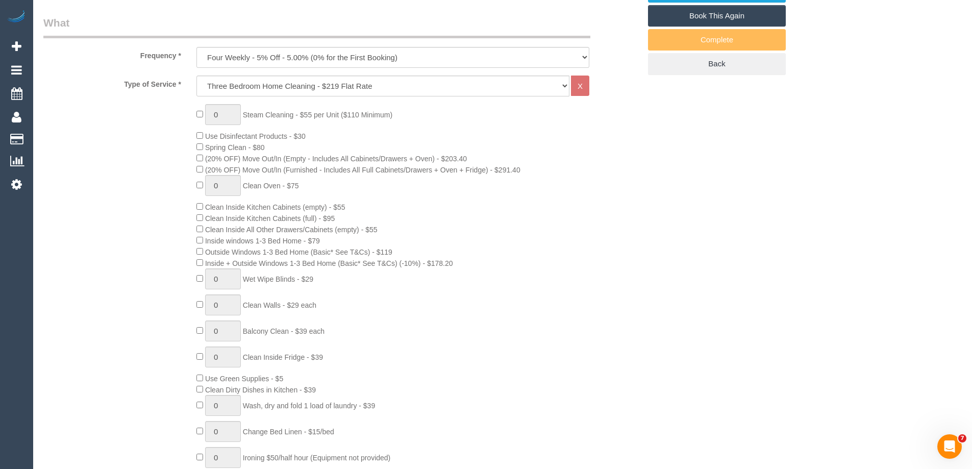
scroll to position [715, 0]
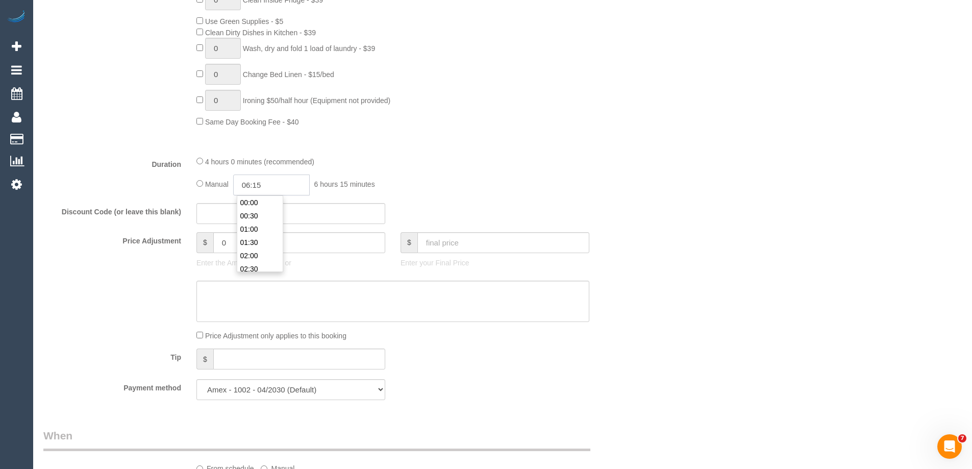
click at [261, 185] on input "06:15" at bounding box center [271, 185] width 77 height 21
type input "02:00"
click at [255, 253] on li "02:00" at bounding box center [259, 255] width 45 height 13
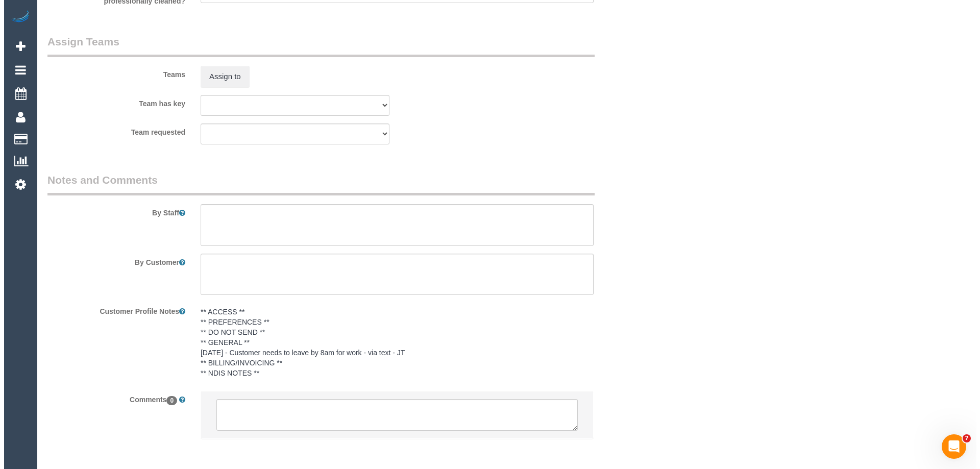
scroll to position [1633, 0]
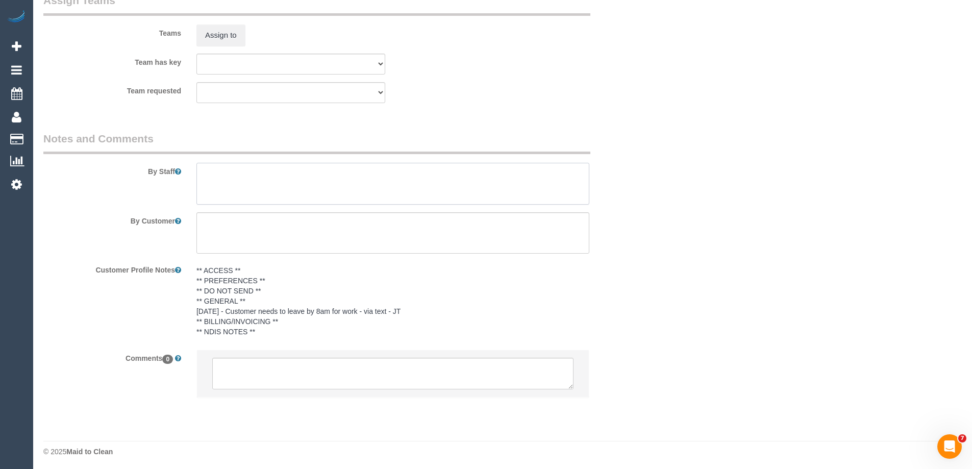
click at [217, 188] on textarea at bounding box center [393, 184] width 393 height 42
type textarea "Estimated time of 3-4 hrs"
click at [224, 36] on button "Assign to" at bounding box center [221, 34] width 49 height 21
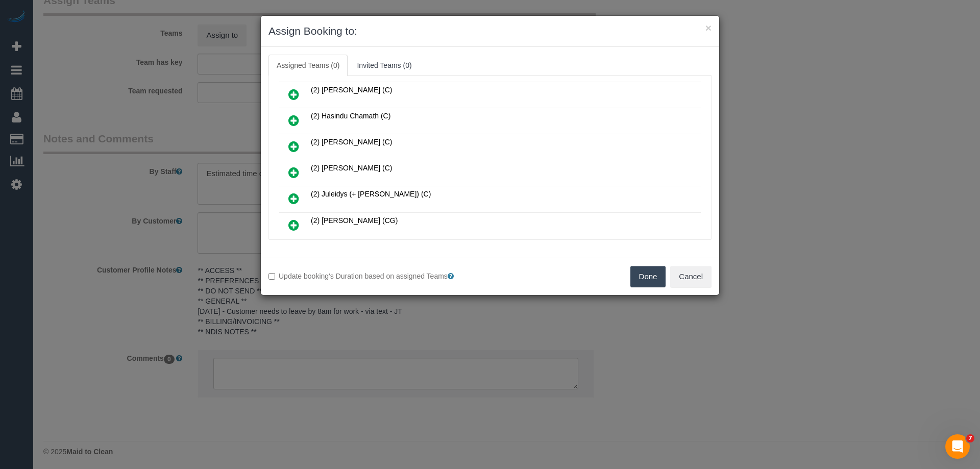
scroll to position [255, 0]
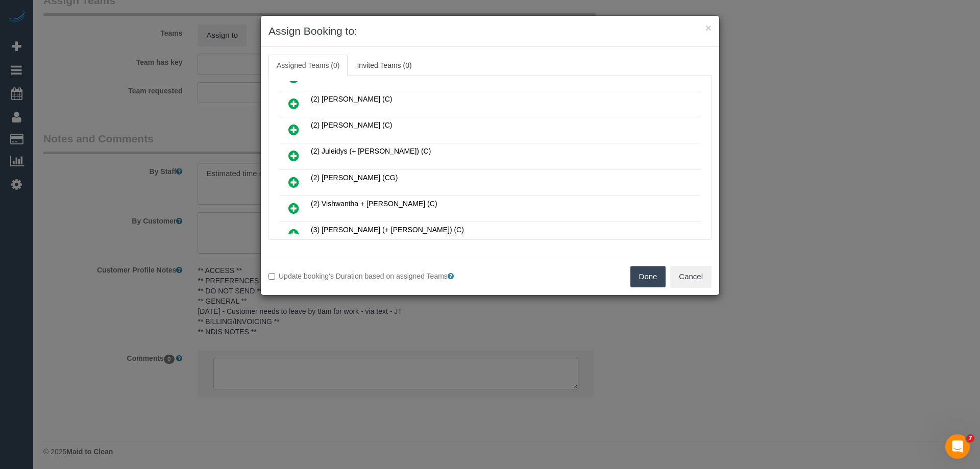
click at [295, 209] on icon at bounding box center [293, 208] width 11 height 12
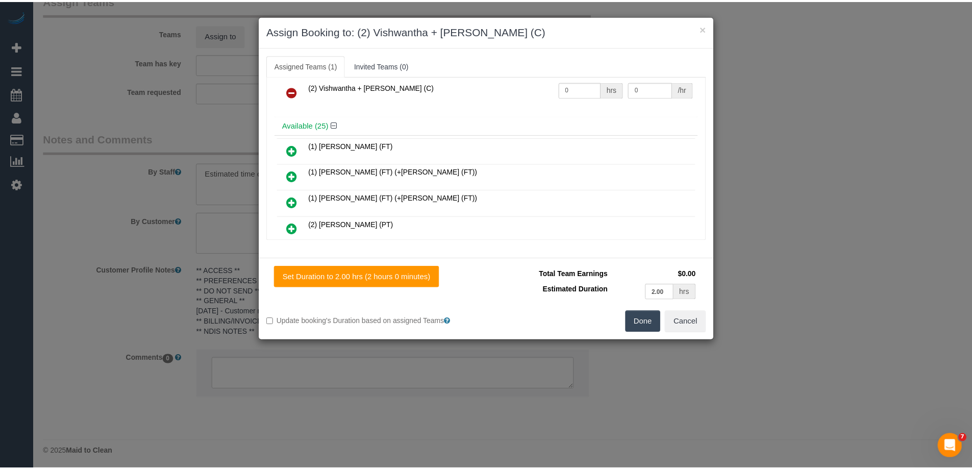
scroll to position [0, 0]
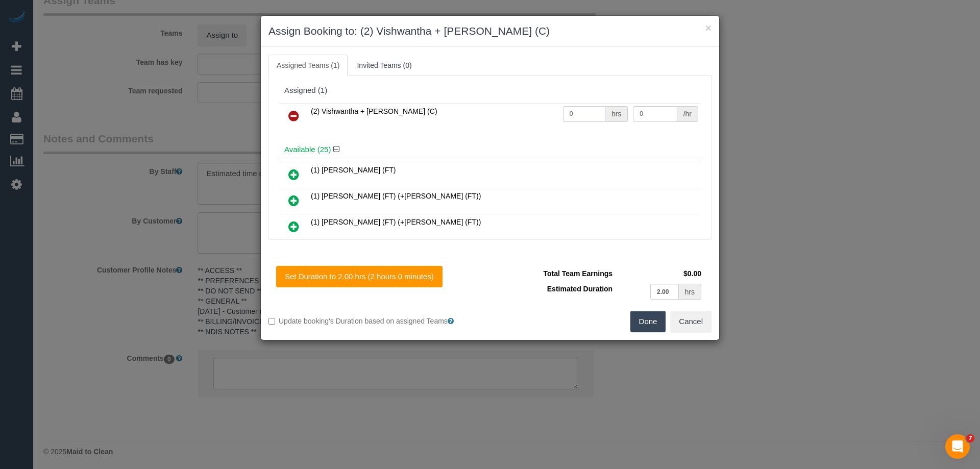
drag, startPoint x: 573, startPoint y: 112, endPoint x: 524, endPoint y: 112, distance: 49.0
click at [526, 112] on tr "(2) Vishwantha + Madhushika (C) 0 hrs 0 /hr" at bounding box center [490, 116] width 422 height 26
type input "1"
drag, startPoint x: 644, startPoint y: 113, endPoint x: 555, endPoint y: 109, distance: 88.9
click at [561, 111] on tr "(2) Vishwantha + Madhushika (C) 1 hrs 0 /hr" at bounding box center [490, 116] width 422 height 26
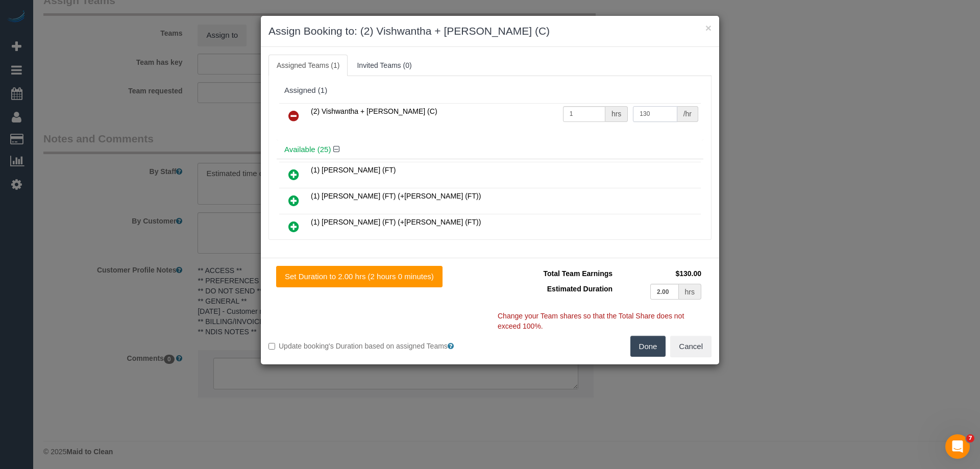
type input "130"
click at [652, 342] on button "Done" at bounding box center [648, 346] width 36 height 21
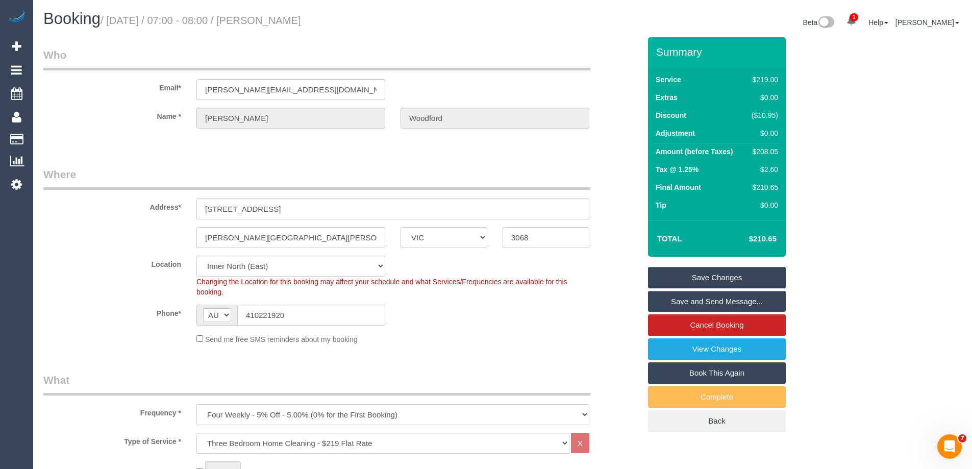
drag, startPoint x: 335, startPoint y: 18, endPoint x: 269, endPoint y: 20, distance: 65.9
click at [269, 20] on h1 "Booking / October 16, 2025 / 07:00 - 08:00 / Darryl Woodford" at bounding box center [269, 18] width 452 height 17
copy small "Darryl Woodford"
click at [678, 283] on link "Save Changes" at bounding box center [717, 277] width 138 height 21
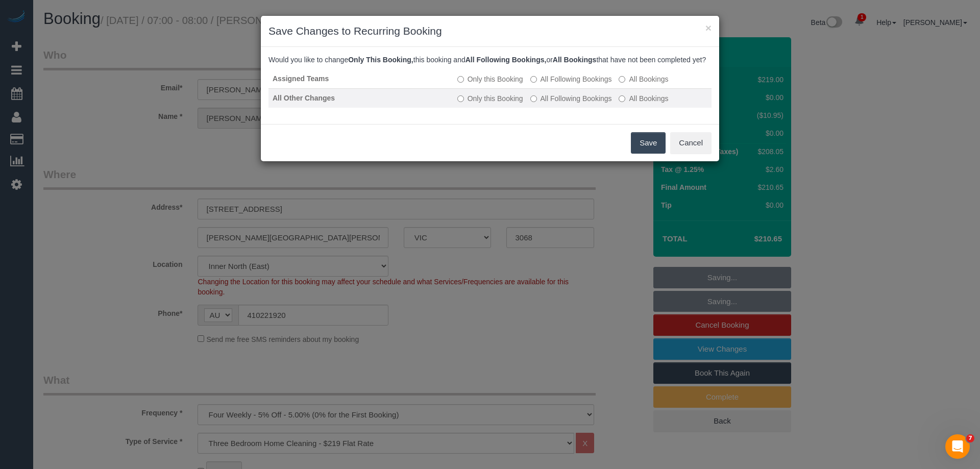
click at [556, 104] on label "All Following Bookings" at bounding box center [571, 98] width 82 height 10
click at [642, 151] on button "Save" at bounding box center [648, 142] width 35 height 21
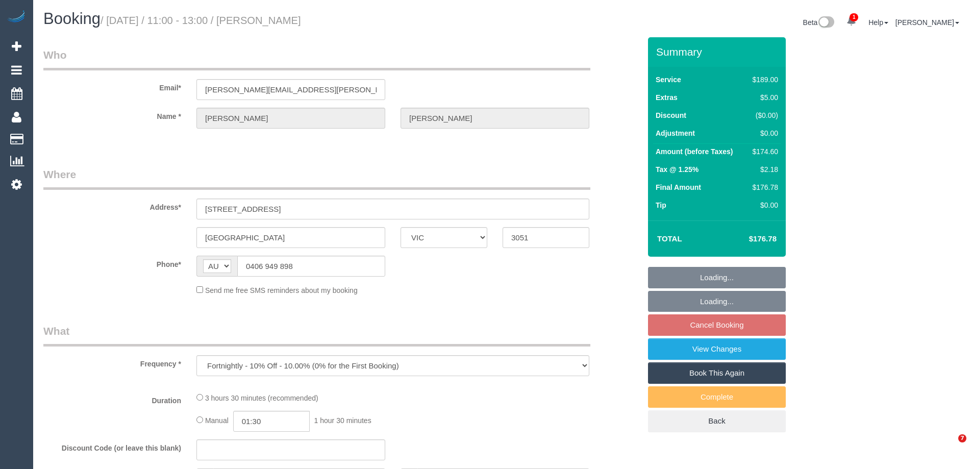
select select "VIC"
select select "string:stripe-pm_1RLCS42GScqysDRV7kGzCMJ3"
select select "number:29"
select select "number:14"
select select "number:19"
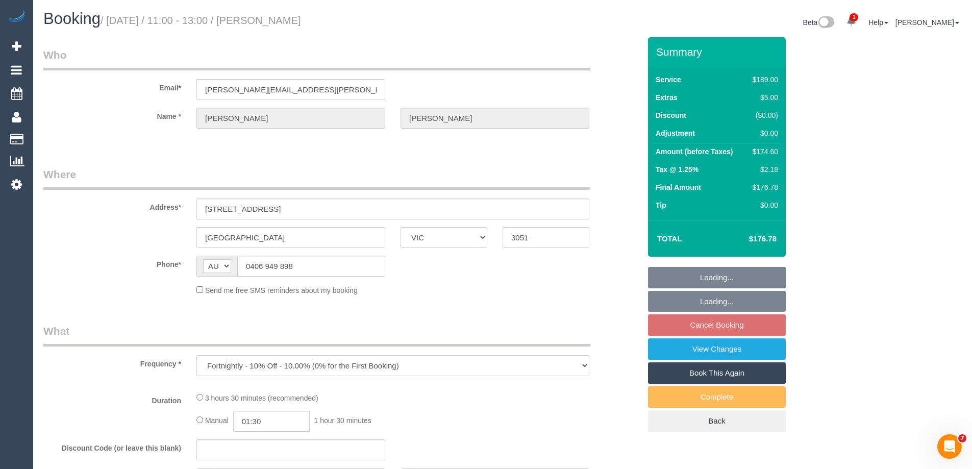
select select "number:24"
select select "number:34"
select select "number:12"
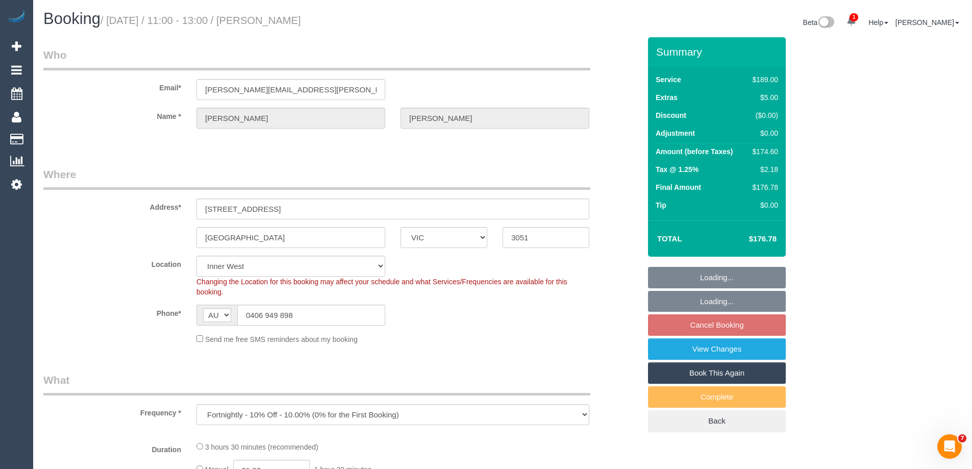
select select "object:698"
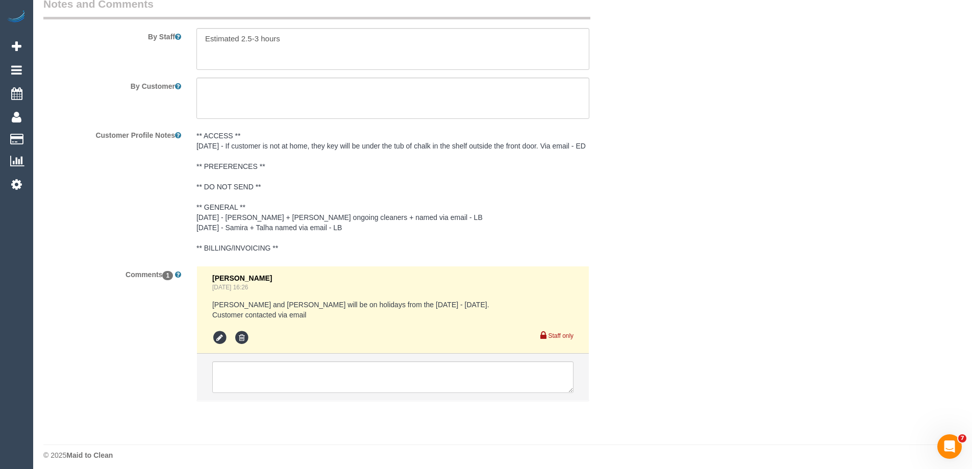
scroll to position [1786, 0]
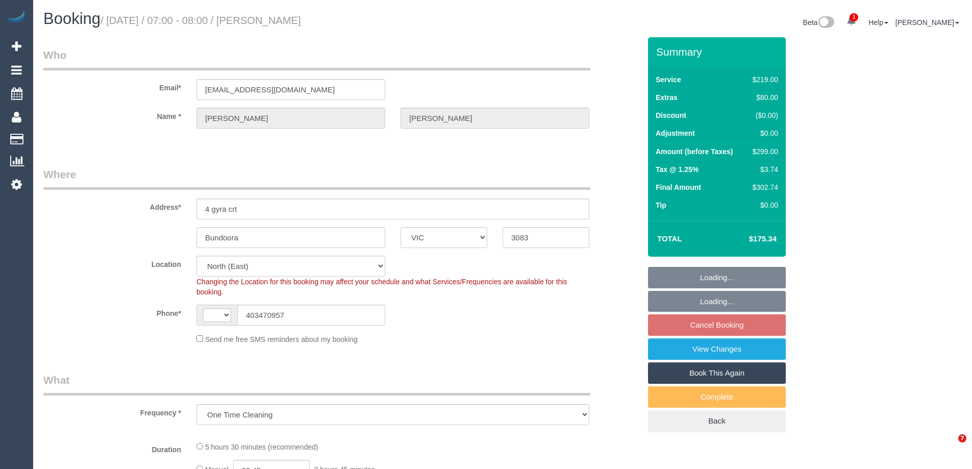
select select "VIC"
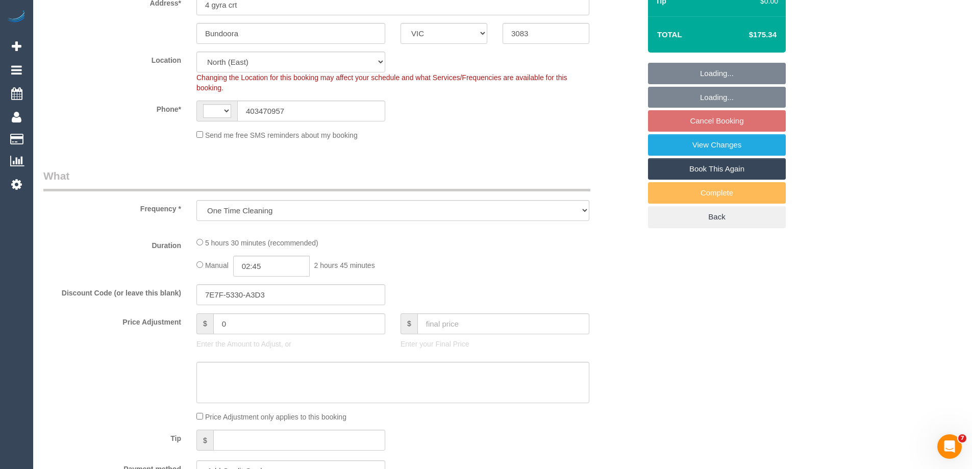
select select "object:604"
select select "string:AU"
select select "string:stripe-pm_1Qy6V52GScqysDRV6wpOFT89"
select select "number:28"
select select "number:14"
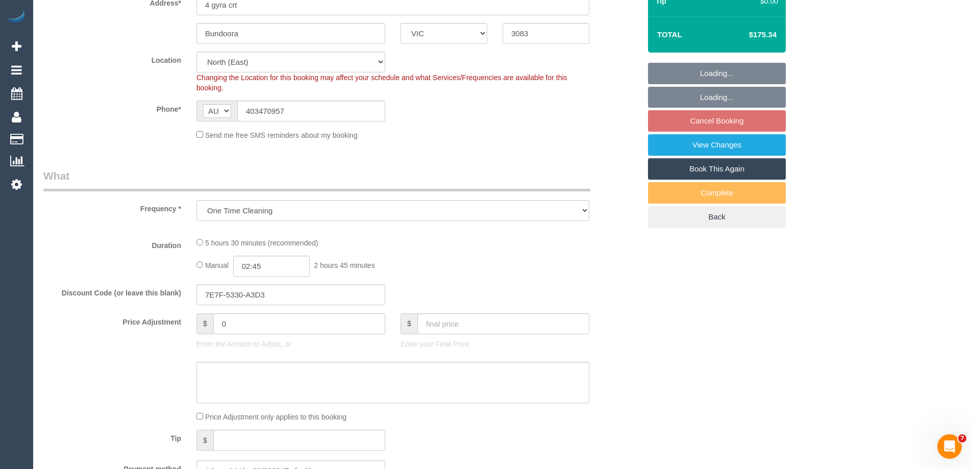
select select "number:19"
select select "number:24"
select select "number:26"
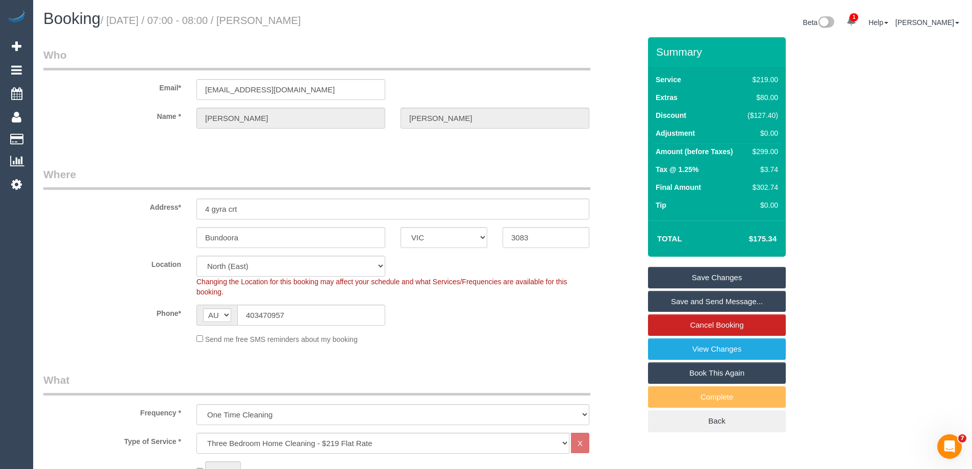
click at [687, 276] on link "Save Changes" at bounding box center [717, 277] width 138 height 21
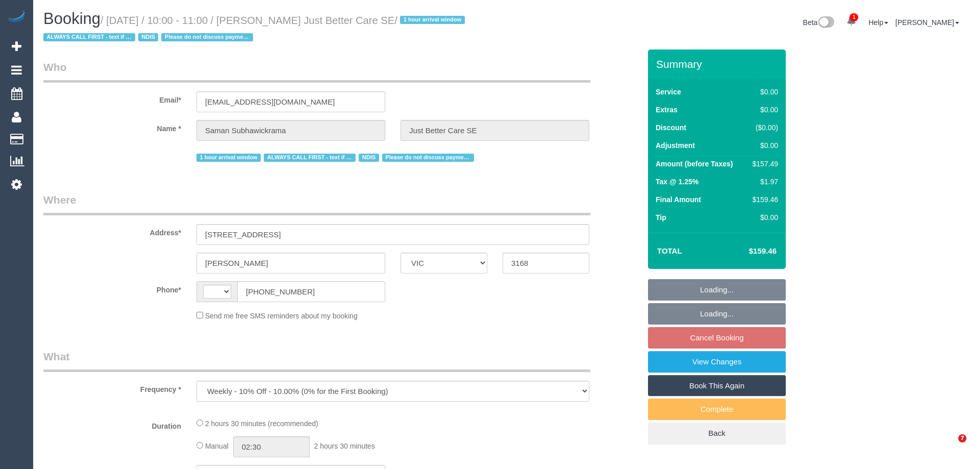
select select "VIC"
select select "number:28"
select select "number:14"
select select "number:18"
select select "number:23"
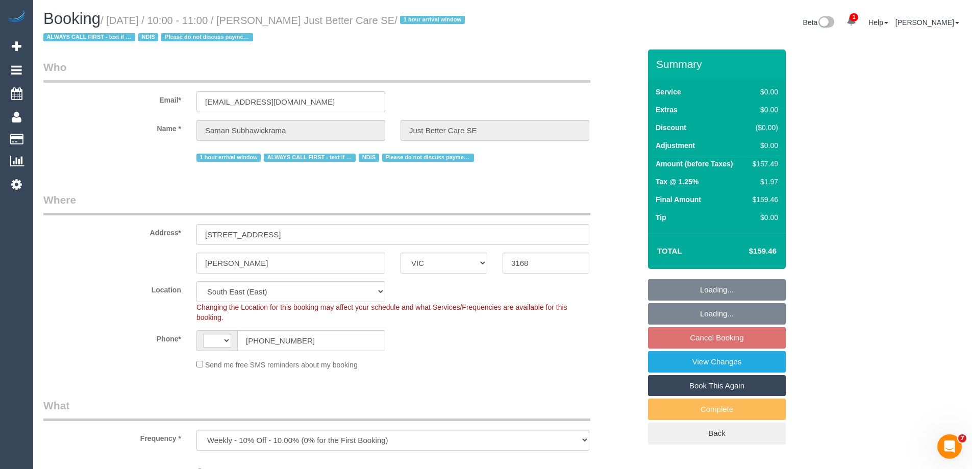
select select "object:442"
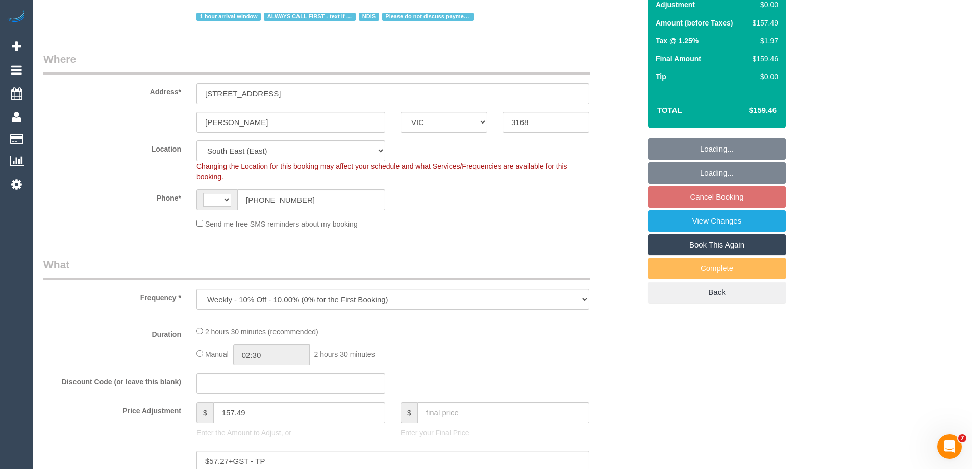
select select "string:AU"
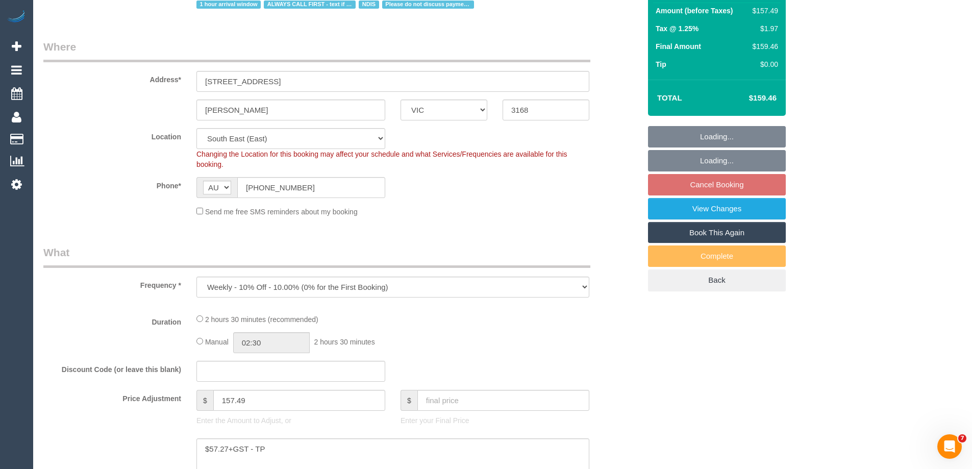
select select "150"
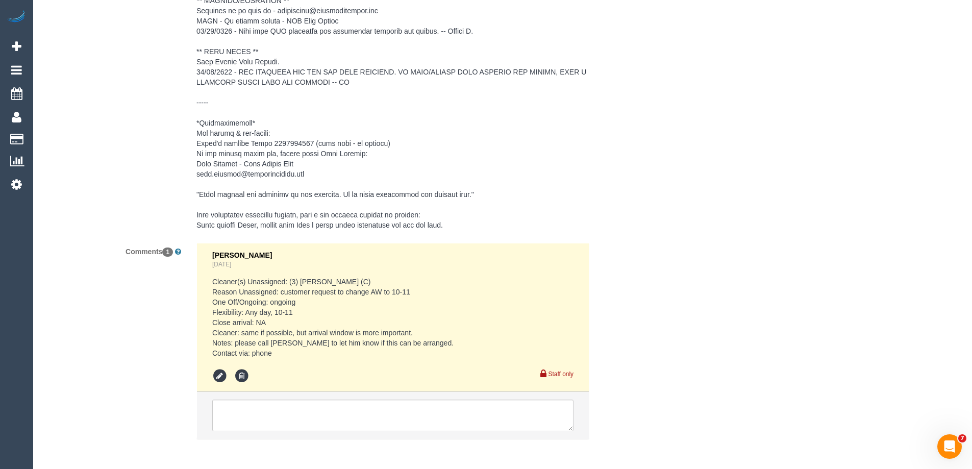
scroll to position [1837, 0]
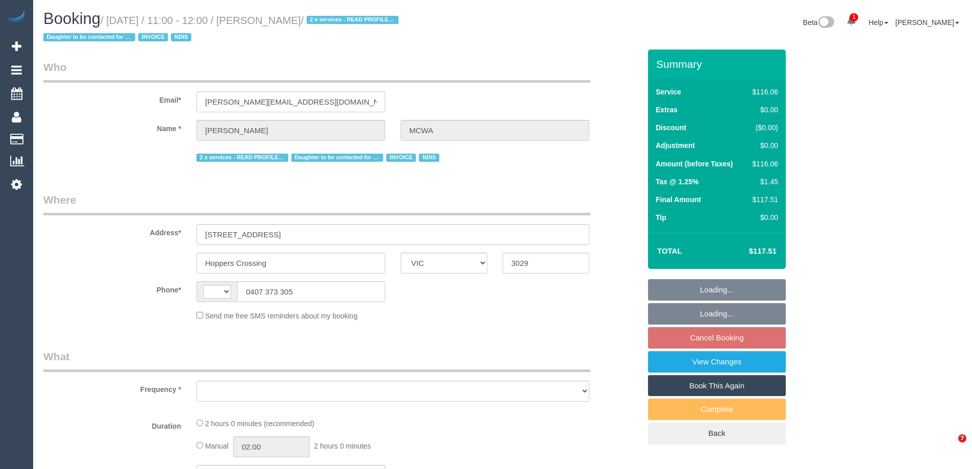
select select "VIC"
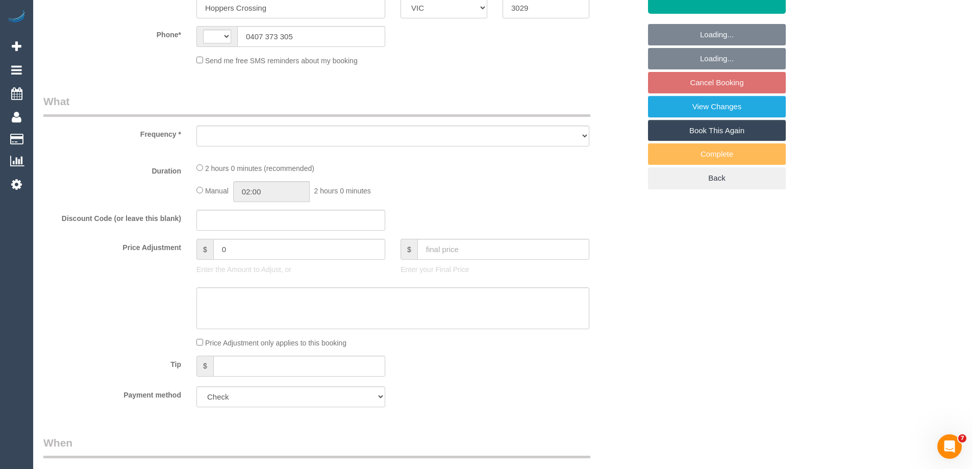
select select "string:AU"
select select "object:611"
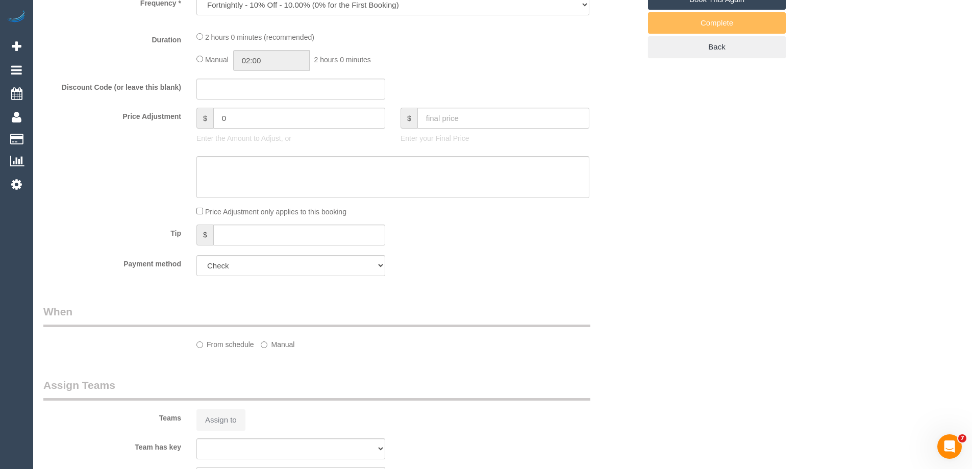
select select "number:28"
select select "number:14"
select select "number:19"
select select "number:36"
select select "number:35"
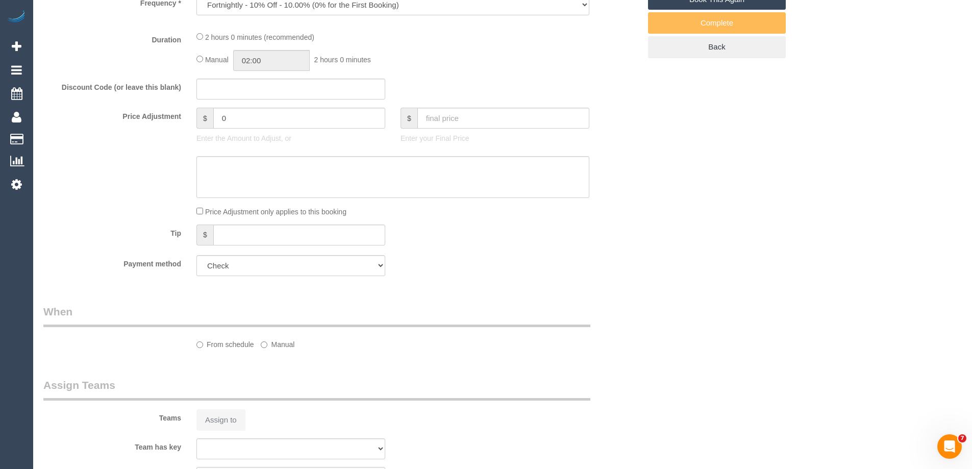
select select "number:11"
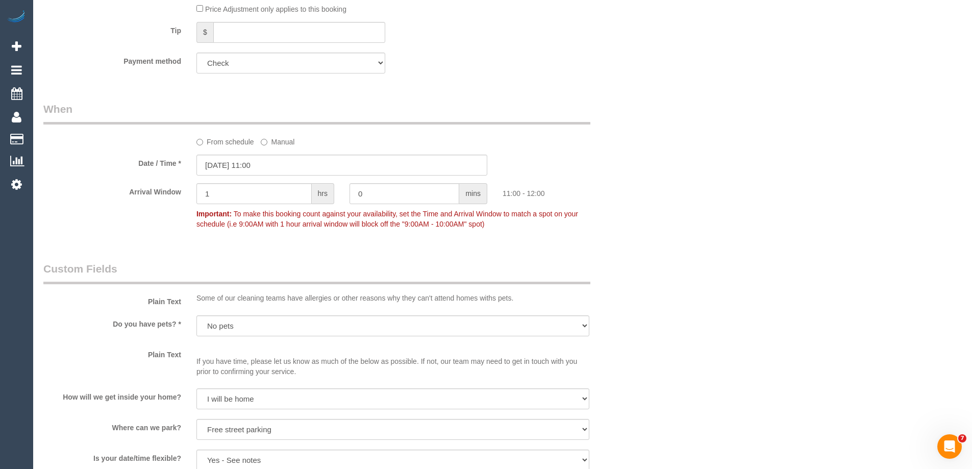
select select "object:2118"
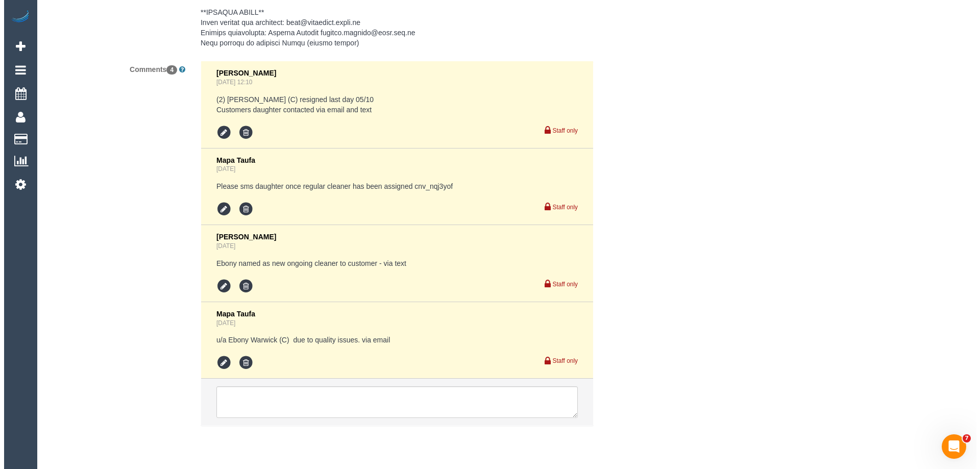
scroll to position [1301, 0]
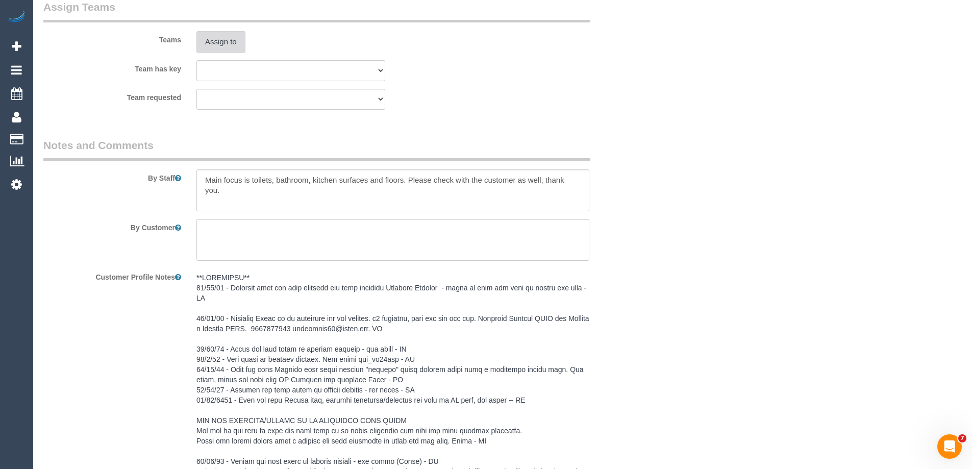
click at [225, 42] on button "Assign to" at bounding box center [221, 41] width 49 height 21
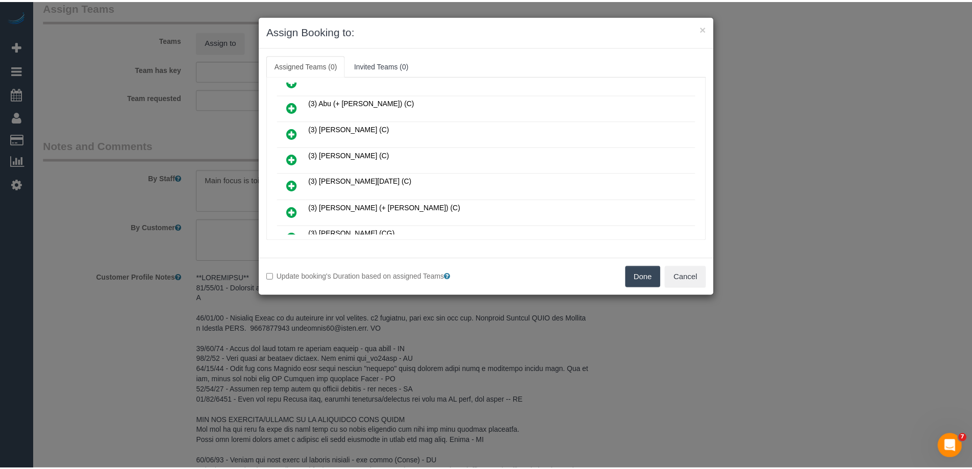
scroll to position [459, 0]
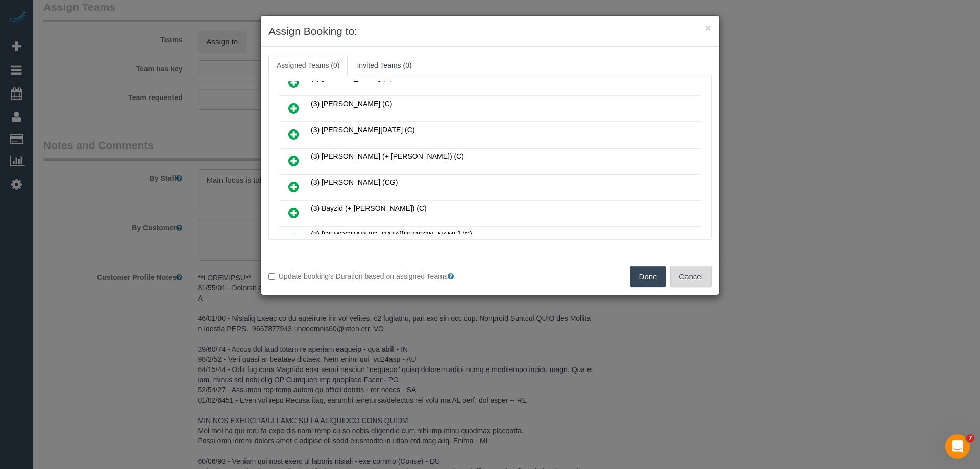
click at [699, 274] on button "Cancel" at bounding box center [690, 276] width 41 height 21
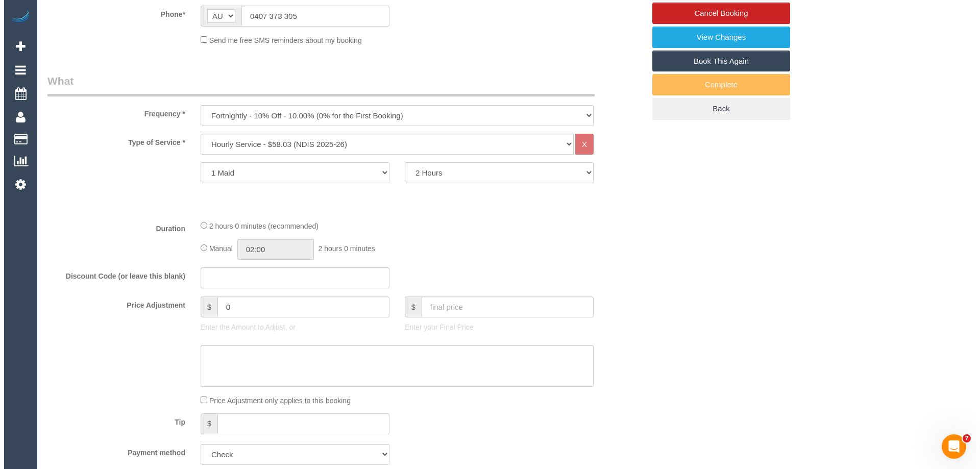
scroll to position [0, 0]
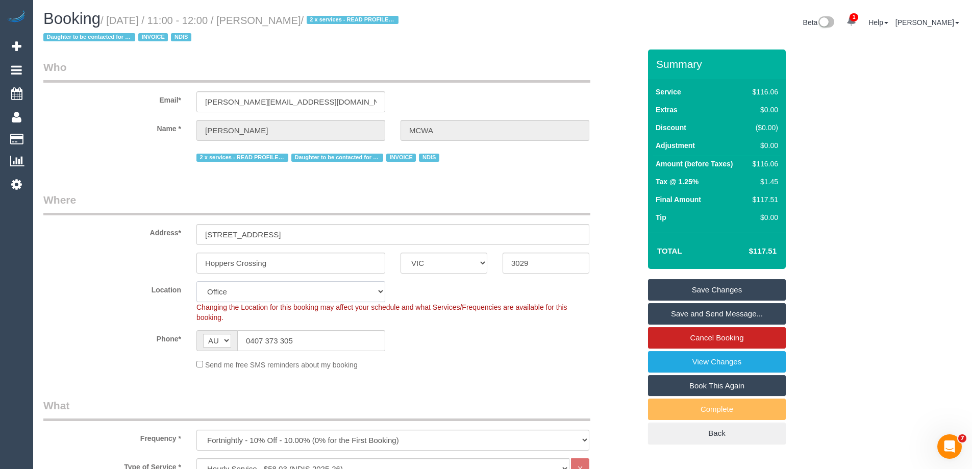
click at [226, 296] on select "Office City East (North) East (South) Inner East Inner North (East) Inner North…" at bounding box center [291, 291] width 189 height 21
select select "62"
click at [197, 281] on select "Office City East (North) East (South) Inner East Inner North (East) Inner North…" at bounding box center [291, 291] width 189 height 21
select select "object:7791"
click at [248, 292] on select "Office City East (North) East (South) Inner East Inner North (East) Inner North…" at bounding box center [291, 291] width 189 height 21
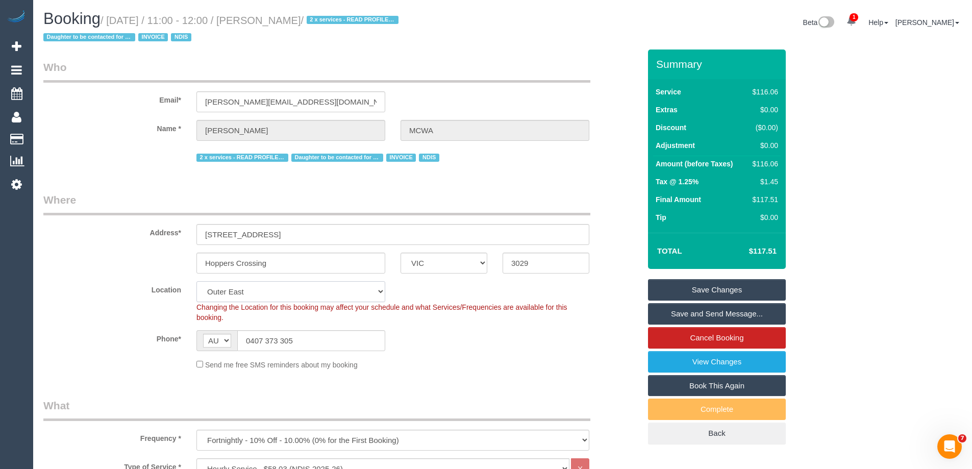
select select "53"
click at [197, 281] on select "Office City East (North) East (South) Inner East Inner North (East) Inner North…" at bounding box center [291, 291] width 189 height 21
select select "object:7996"
click at [664, 290] on link "Save Changes" at bounding box center [717, 289] width 138 height 21
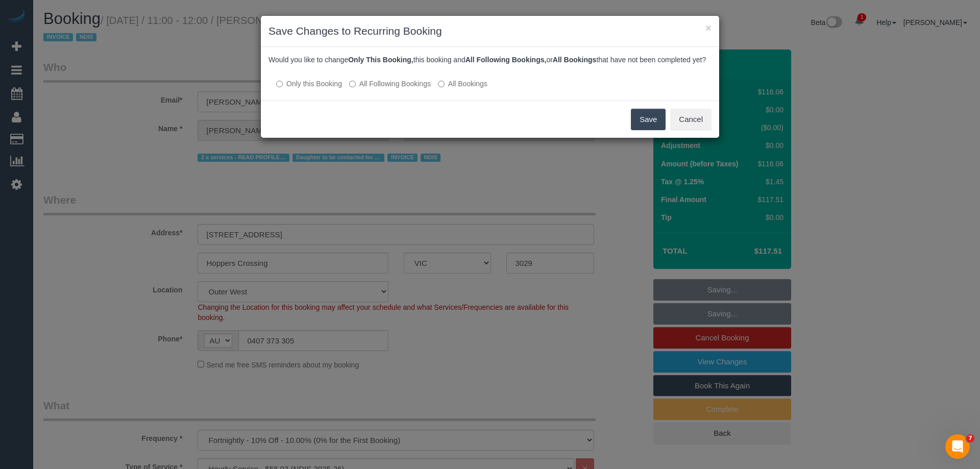
click at [392, 89] on label "All Following Bookings" at bounding box center [390, 84] width 82 height 10
click at [647, 128] on button "Save" at bounding box center [648, 119] width 35 height 21
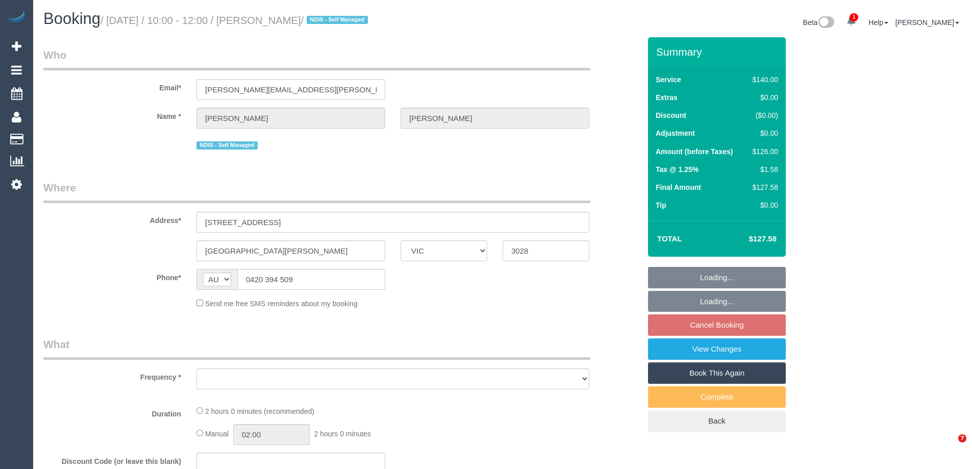
select select "VIC"
select select "string:stripe-pm_1MmV7H2GScqysDRVZKMDQIUD"
select select "number:27"
select select "number:14"
select select "number:18"
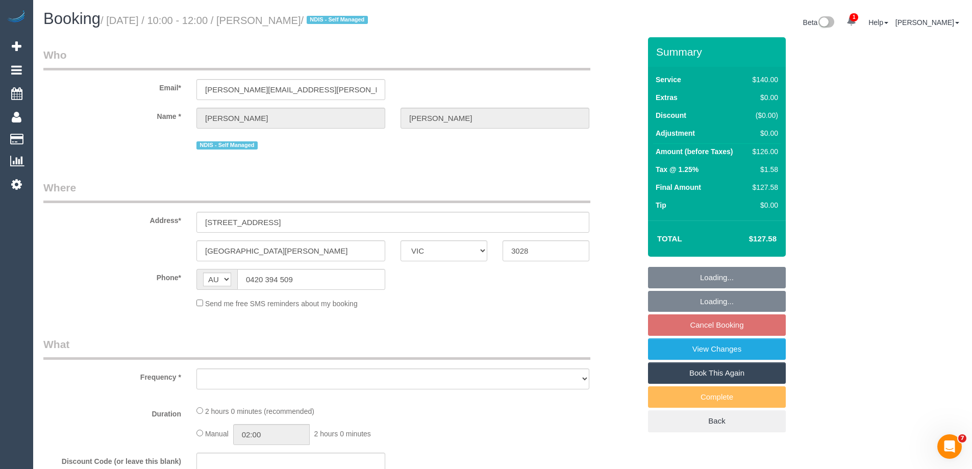
select select "number:22"
select select "number:34"
select select "number:13"
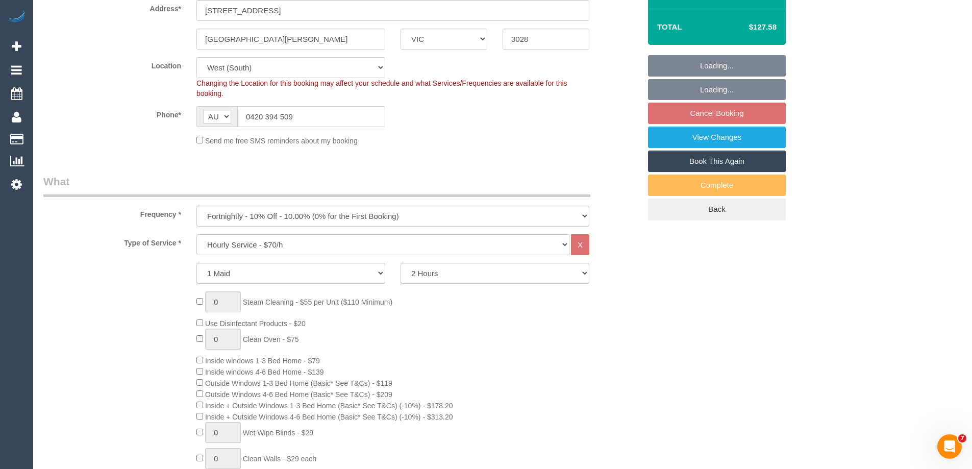
select select "object:1350"
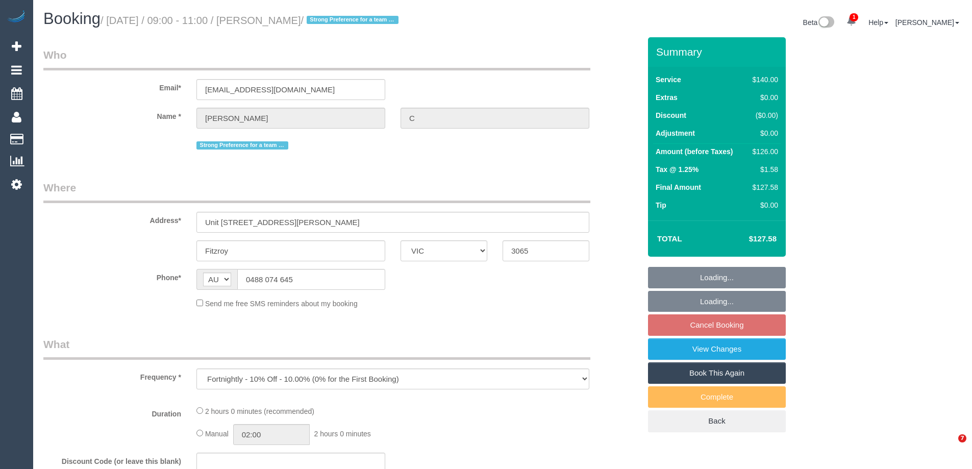
select select "VIC"
select select "string:stripe-pm_1QRSer2GScqysDRVdsBRKzC8"
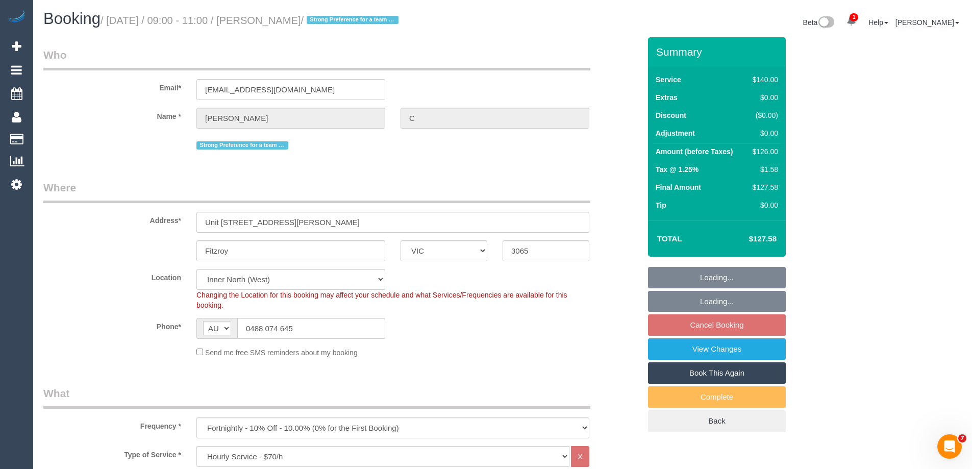
select select "object:744"
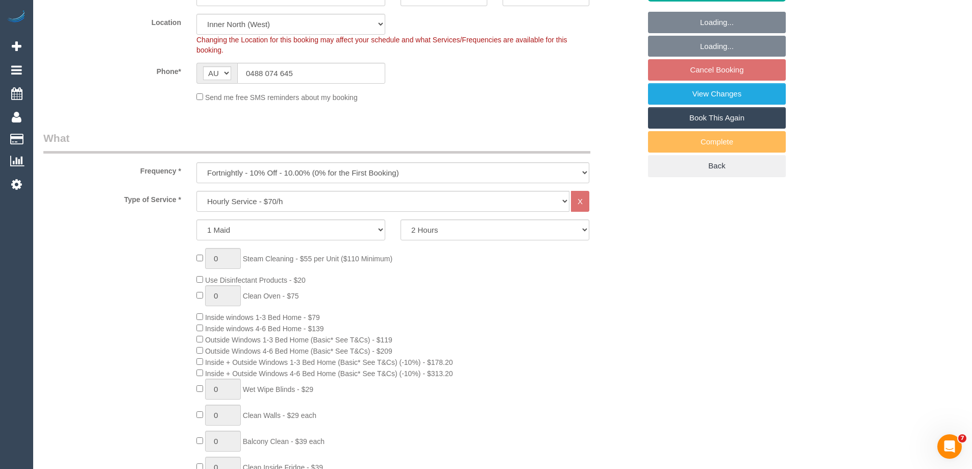
select select "number:28"
select select "number:14"
select select "number:19"
select select "number:36"
select select "number:11"
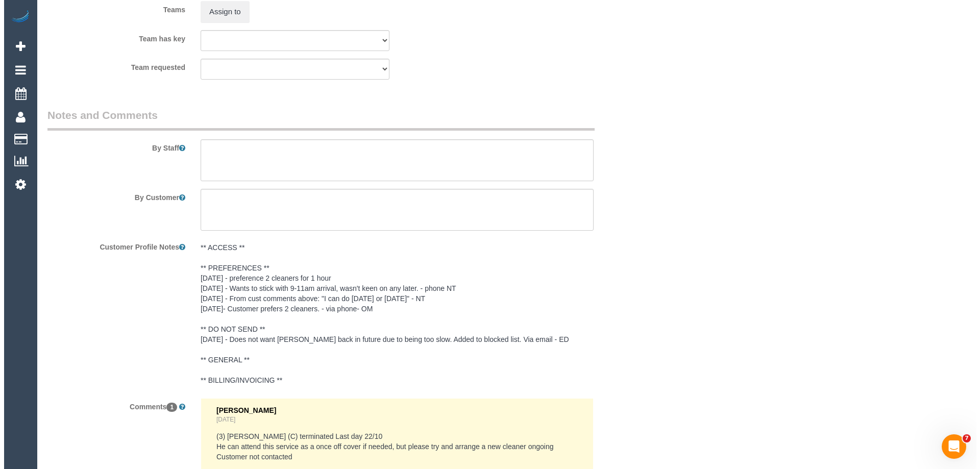
scroll to position [1660, 0]
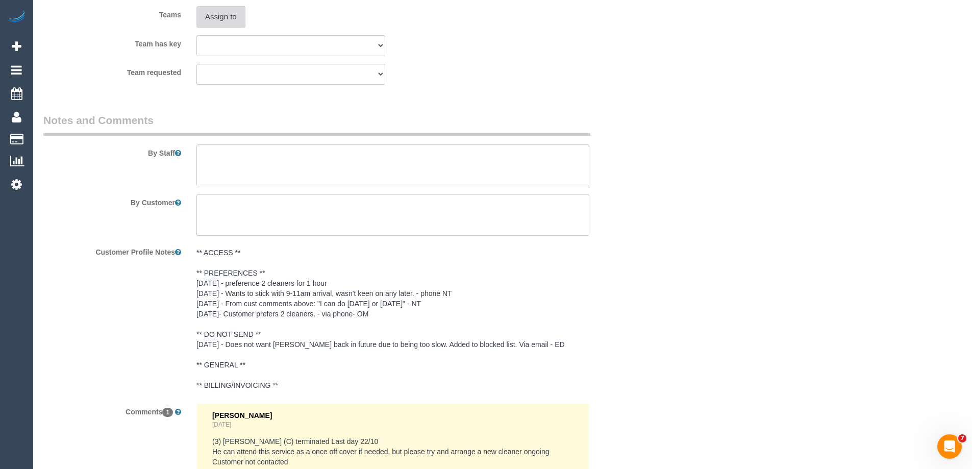
click at [231, 20] on button "Assign to" at bounding box center [221, 16] width 49 height 21
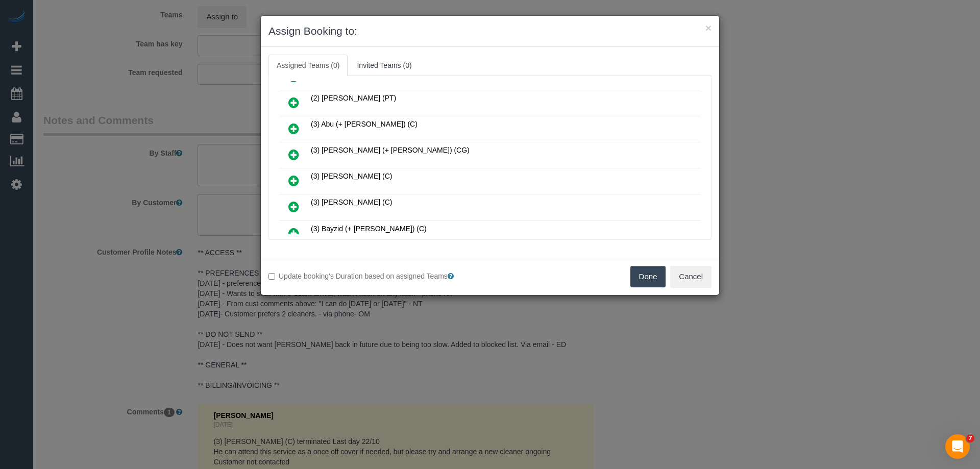
scroll to position [153, 0]
click at [296, 150] on icon at bounding box center [293, 154] width 11 height 12
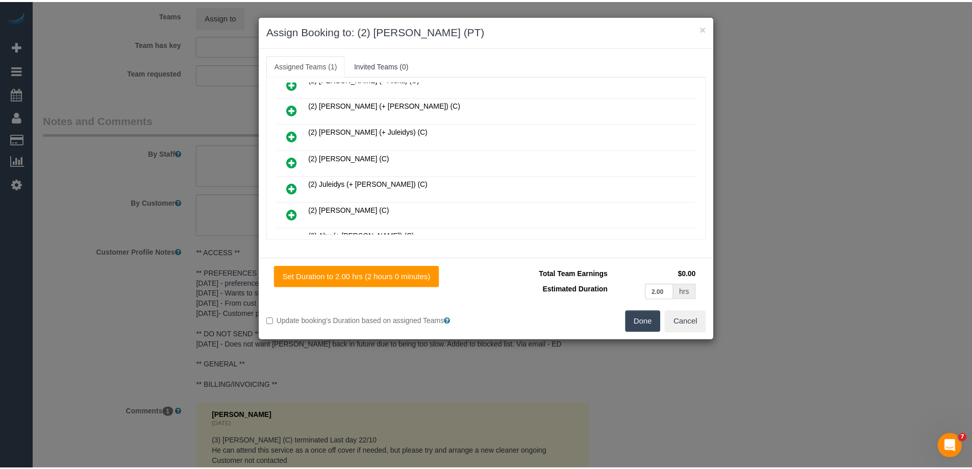
scroll to position [0, 0]
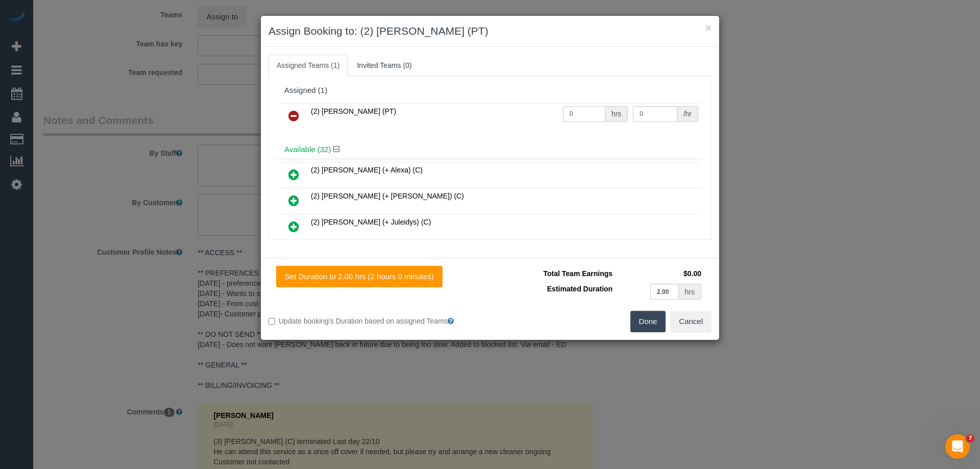
drag, startPoint x: 579, startPoint y: 116, endPoint x: 527, endPoint y: 109, distance: 53.1
click at [528, 109] on tr "(2) [PERSON_NAME] (PT) 0 hrs 0 /hr" at bounding box center [490, 116] width 422 height 26
type input "2"
click at [637, 114] on input "0" at bounding box center [655, 114] width 44 height 16
click at [580, 110] on tr "(2) Theo Rohmer (PT) 2 hrs 0 /hr" at bounding box center [490, 116] width 422 height 26
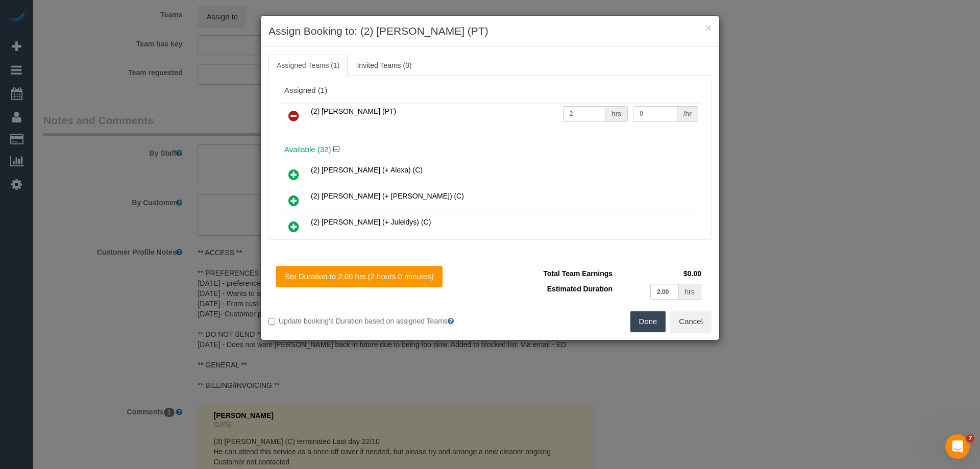
drag, startPoint x: 640, startPoint y: 114, endPoint x: 571, endPoint y: 106, distance: 69.3
click at [571, 106] on tr "(2) Theo Rohmer (PT) 2 hrs 0 /hr" at bounding box center [490, 116] width 422 height 26
type input "37.5"
click at [652, 322] on button "Done" at bounding box center [648, 321] width 36 height 21
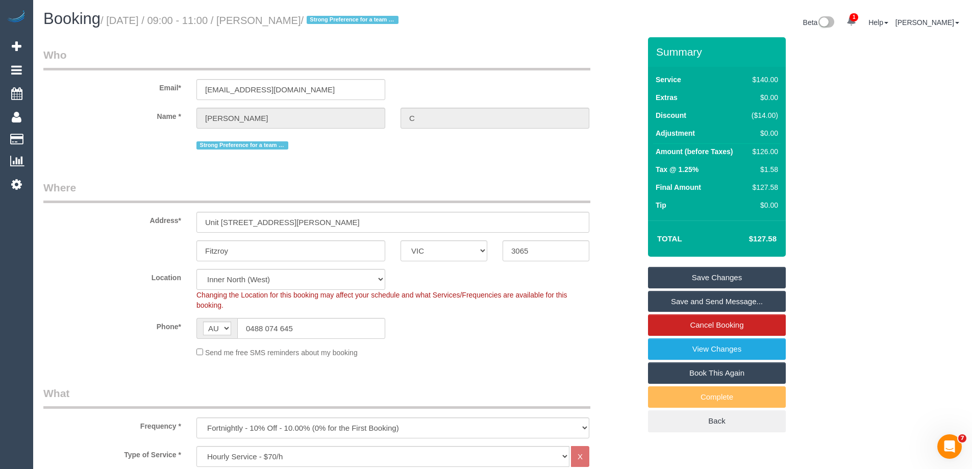
drag, startPoint x: 301, startPoint y: 21, endPoint x: 267, endPoint y: 16, distance: 33.5
click at [267, 16] on small "/ October 16, 2025 / 09:00 - 11:00 / Ruth C / Strong Preference for a team of 2" at bounding box center [251, 20] width 301 height 11
copy small "Ruth C"
click at [680, 276] on link "Save Changes" at bounding box center [717, 277] width 138 height 21
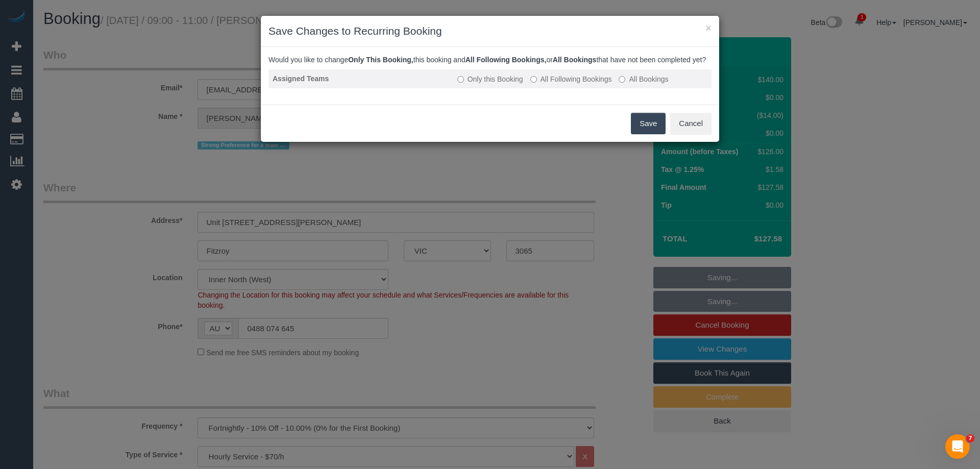
click at [561, 84] on label "All Following Bookings" at bounding box center [571, 79] width 82 height 10
click at [658, 129] on button "Save" at bounding box center [648, 123] width 35 height 21
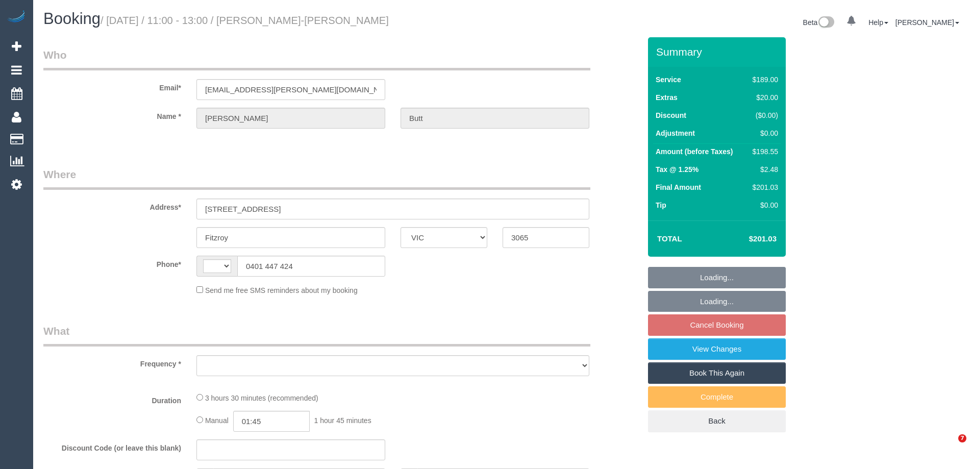
select select "VIC"
select select "string:stripe-pm_1RdQq92GScqysDRVO85jUO6u"
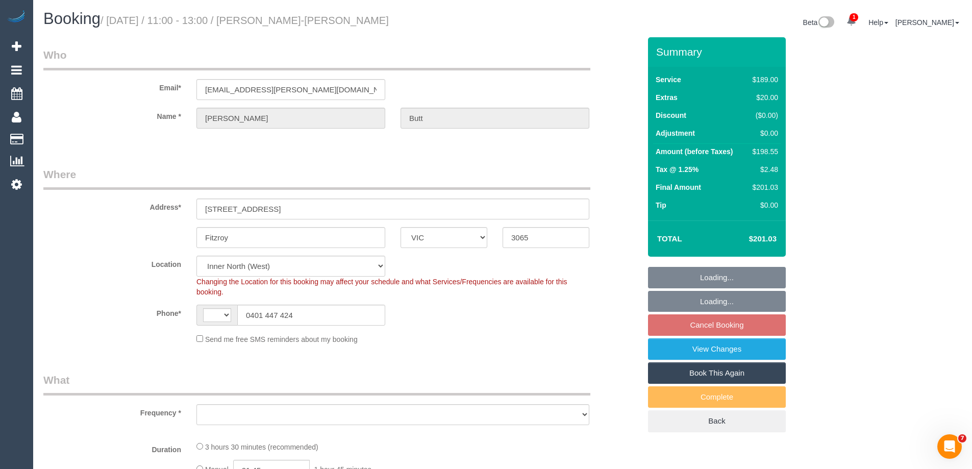
select select "string:AU"
select select "object:642"
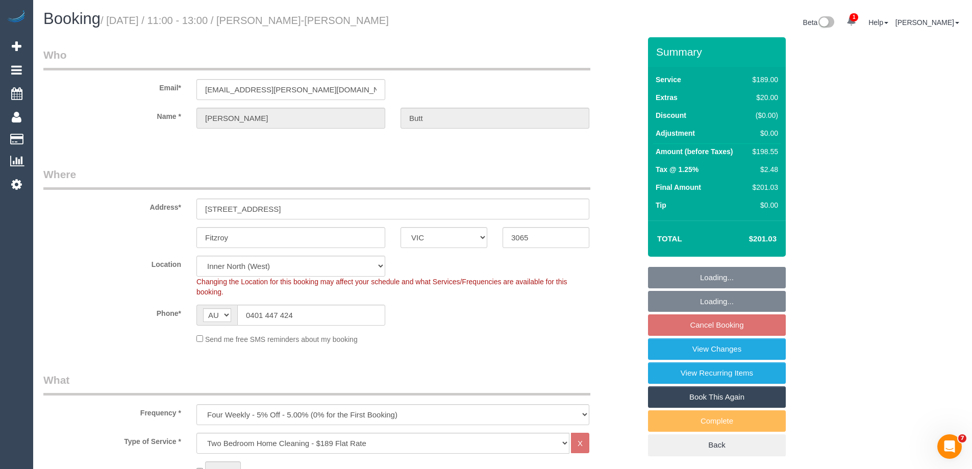
select select "number:29"
select select "number:14"
select select "number:20"
select select "number:22"
select select "number:34"
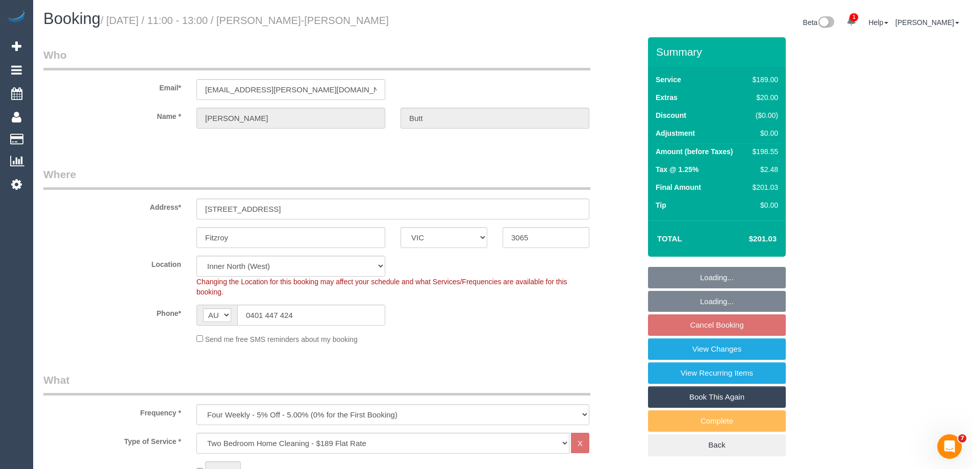
select select "number:26"
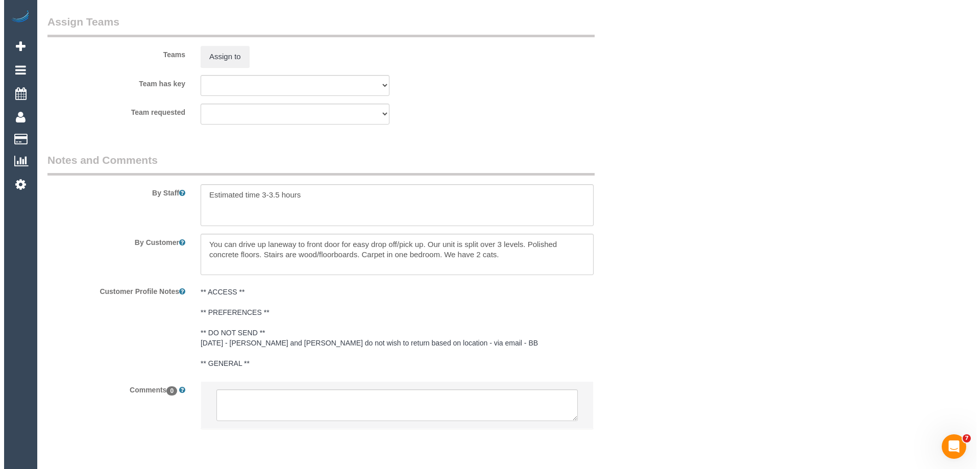
scroll to position [1595, 0]
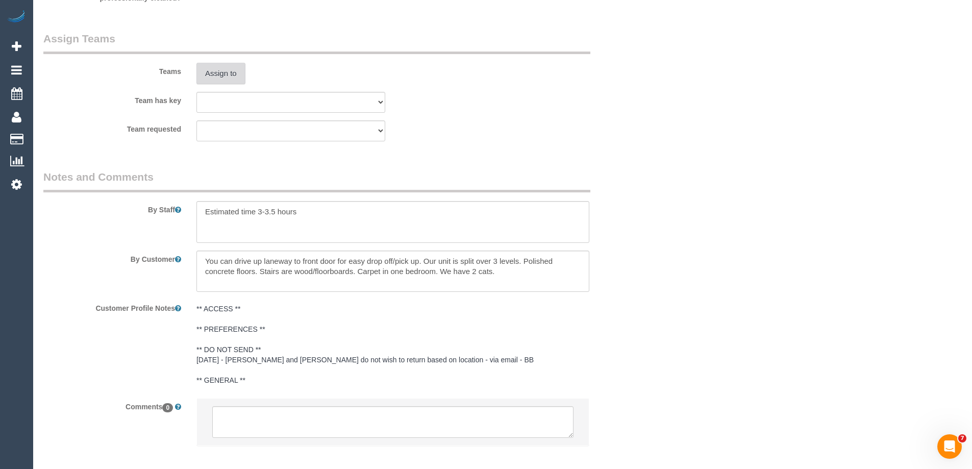
click at [214, 76] on button "Assign to" at bounding box center [221, 73] width 49 height 21
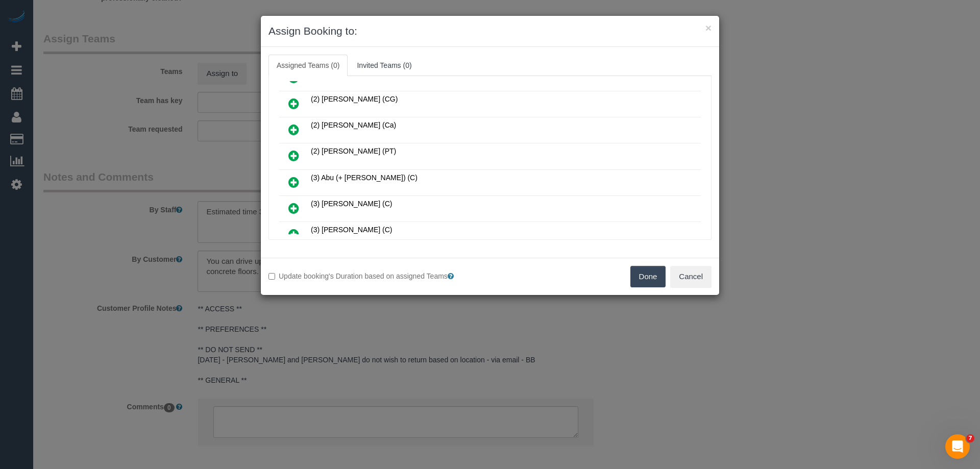
click at [293, 152] on icon at bounding box center [293, 156] width 11 height 12
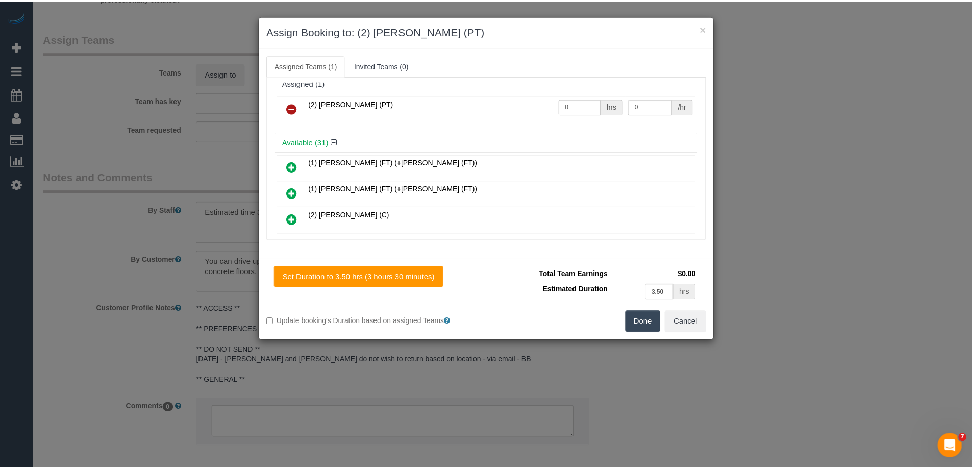
scroll to position [0, 0]
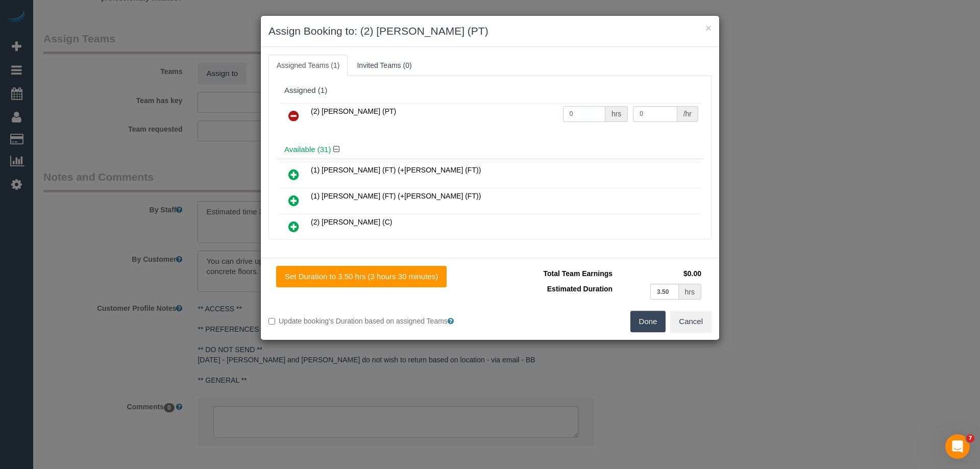
drag, startPoint x: 586, startPoint y: 111, endPoint x: 461, endPoint y: 109, distance: 125.1
click at [461, 109] on tr "(2) [PERSON_NAME] (PT) 0 hrs 0 /hr" at bounding box center [490, 116] width 422 height 26
type input "1"
drag, startPoint x: 570, startPoint y: 107, endPoint x: 553, endPoint y: 106, distance: 17.4
click at [558, 107] on tr "(2) [PERSON_NAME] (PT) 1 hrs 0 /hr" at bounding box center [490, 116] width 422 height 26
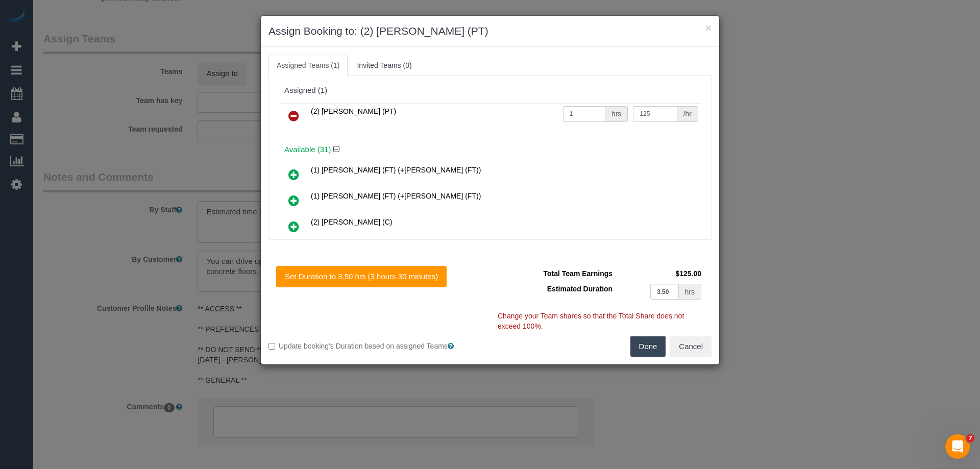
type input "125"
click at [652, 346] on button "Done" at bounding box center [648, 346] width 36 height 21
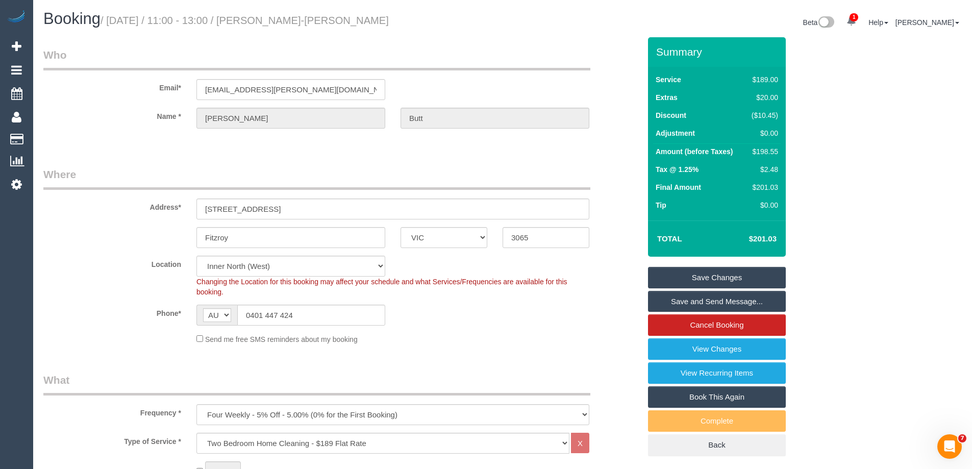
drag, startPoint x: 340, startPoint y: 17, endPoint x: 268, endPoint y: 19, distance: 72.0
click at [268, 19] on h1 "Booking / [DATE] / 11:00 - 13:00 / [PERSON_NAME]-[PERSON_NAME]" at bounding box center [269, 18] width 452 height 17
copy small "[PERSON_NAME]-[PERSON_NAME]"
click at [691, 275] on link "Save Changes" at bounding box center [717, 277] width 138 height 21
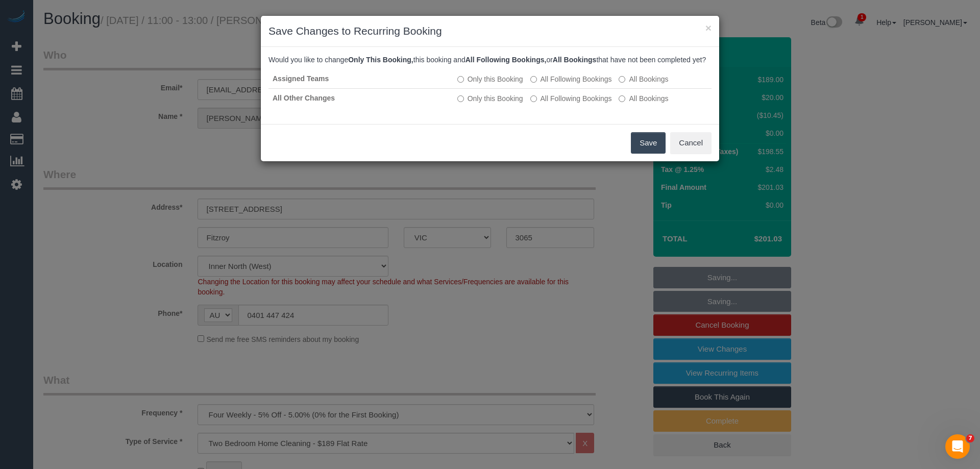
click at [645, 154] on button "Save" at bounding box center [648, 142] width 35 height 21
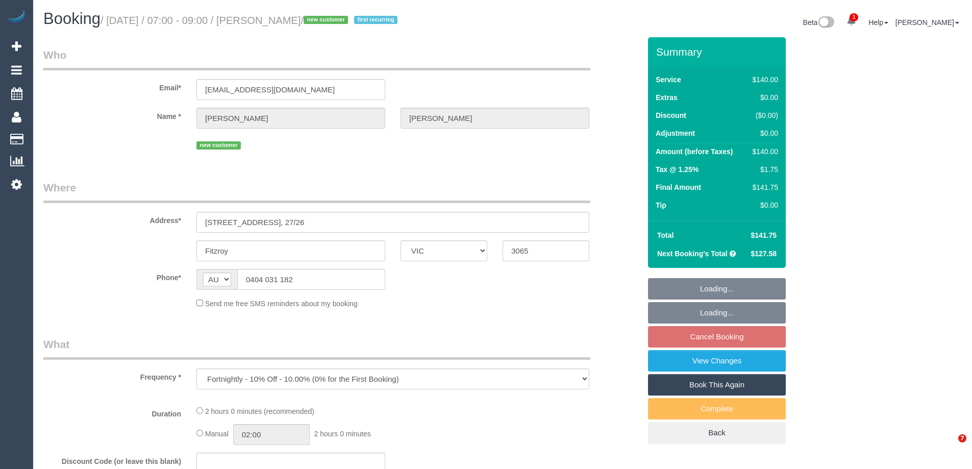
select select "VIC"
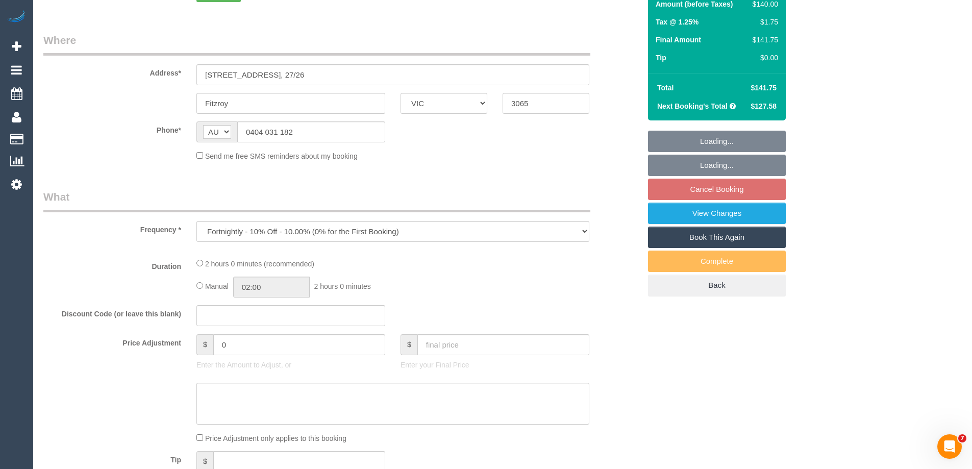
select select "string:stripe-pm_1SCfIf2GScqysDRV53HWlqbS"
select select "number:29"
select select "number:14"
select select "number:19"
select select "number:22"
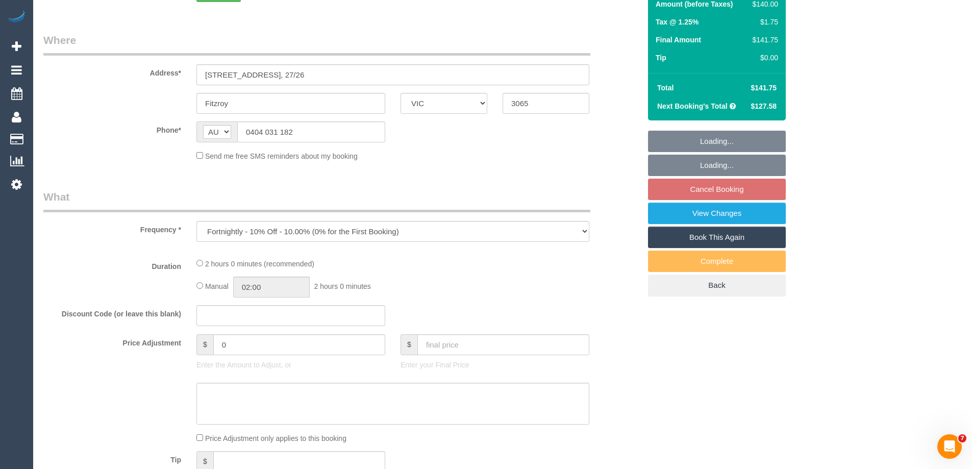
select select "number:34"
select select "number:26"
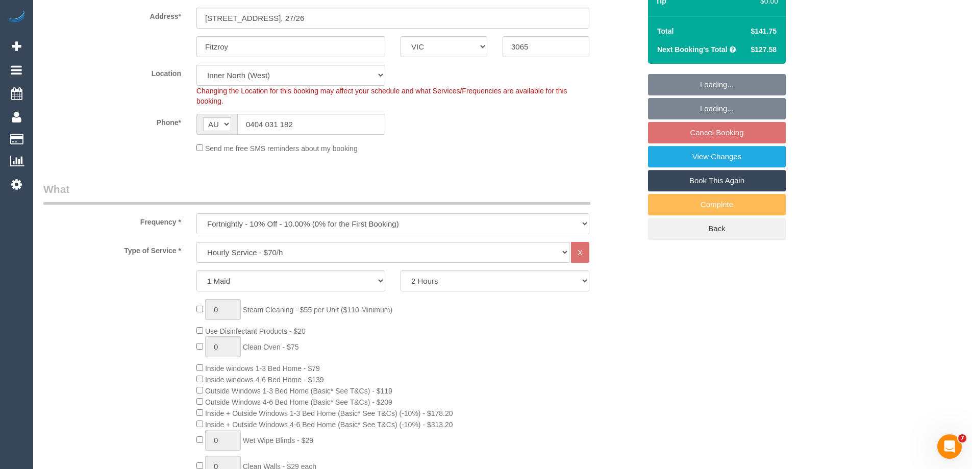
select select "object:874"
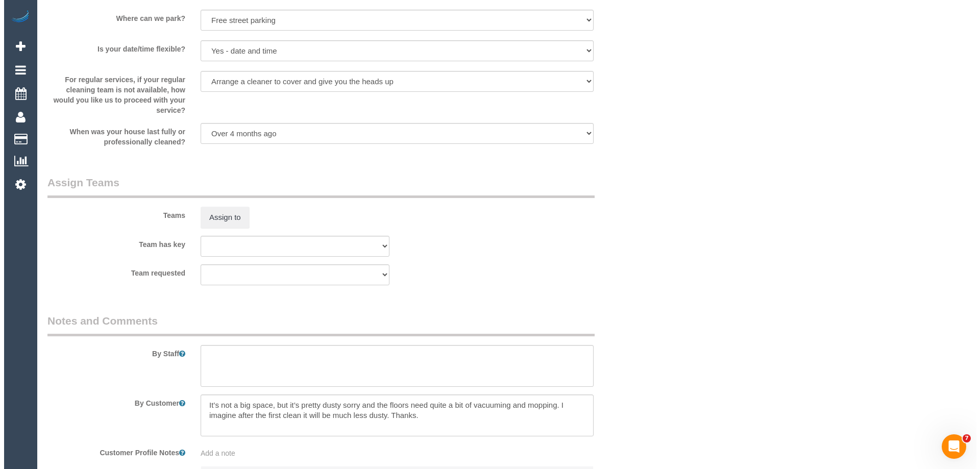
scroll to position [1578, 0]
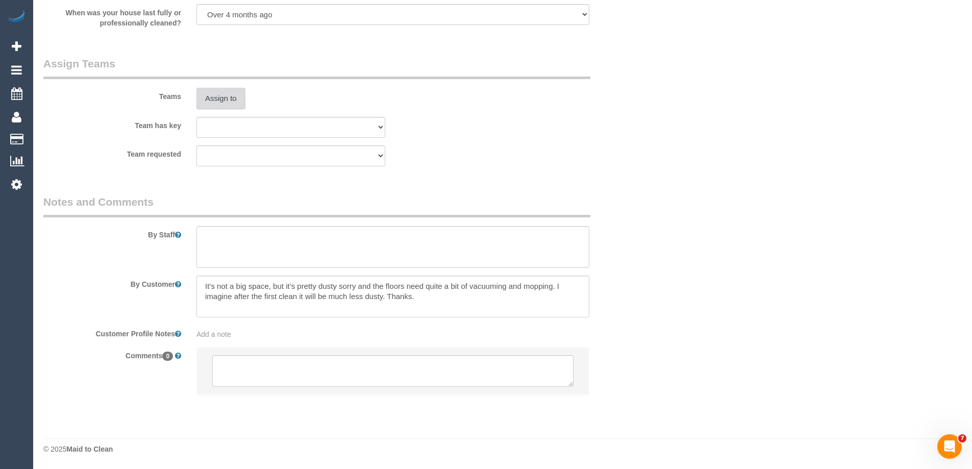
click at [223, 97] on button "Assign to" at bounding box center [221, 98] width 49 height 21
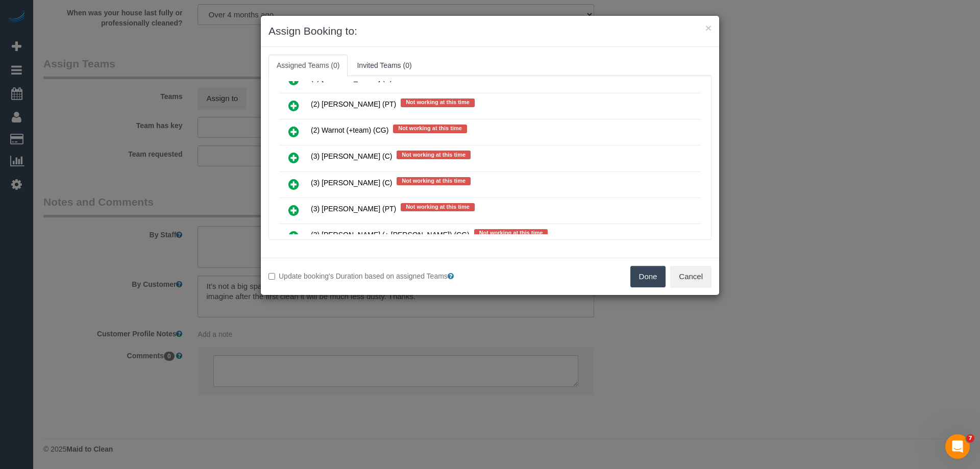
click at [295, 105] on icon at bounding box center [293, 106] width 11 height 12
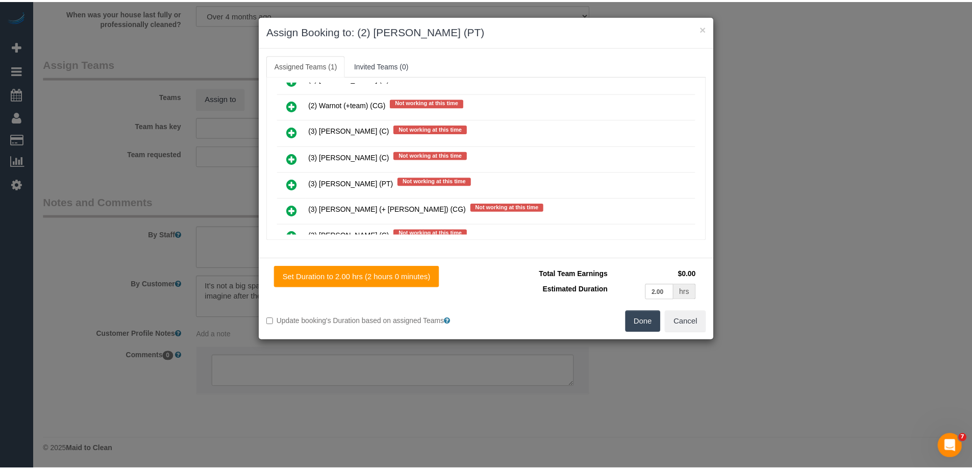
scroll to position [0, 0]
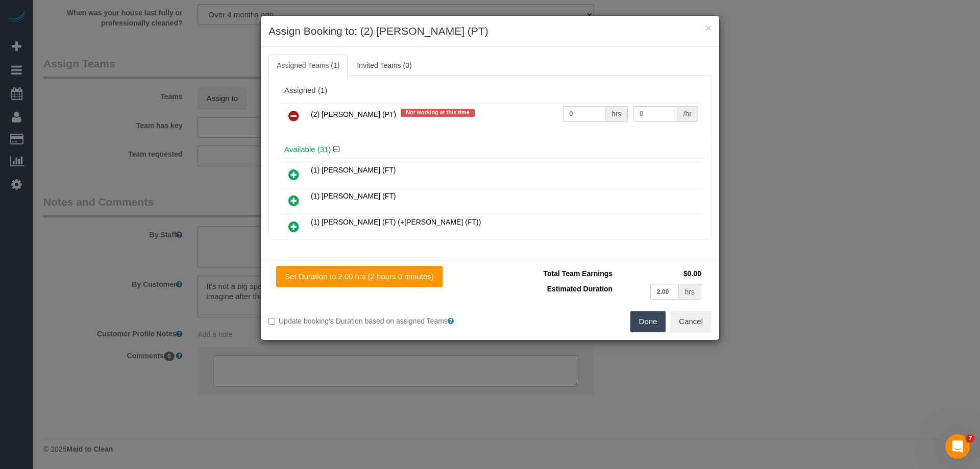
drag, startPoint x: 526, startPoint y: 114, endPoint x: 536, endPoint y: 113, distance: 10.8
click at [516, 113] on tr "(2) [PERSON_NAME] (PT) Not working at this time 0 hrs 0 /hr" at bounding box center [490, 116] width 422 height 26
type input "2"
drag, startPoint x: 643, startPoint y: 113, endPoint x: 576, endPoint y: 110, distance: 66.9
click at [576, 110] on tr "(2) [PERSON_NAME] (PT) Not working at this time 2 hrs 0 /hr" at bounding box center [490, 116] width 422 height 26
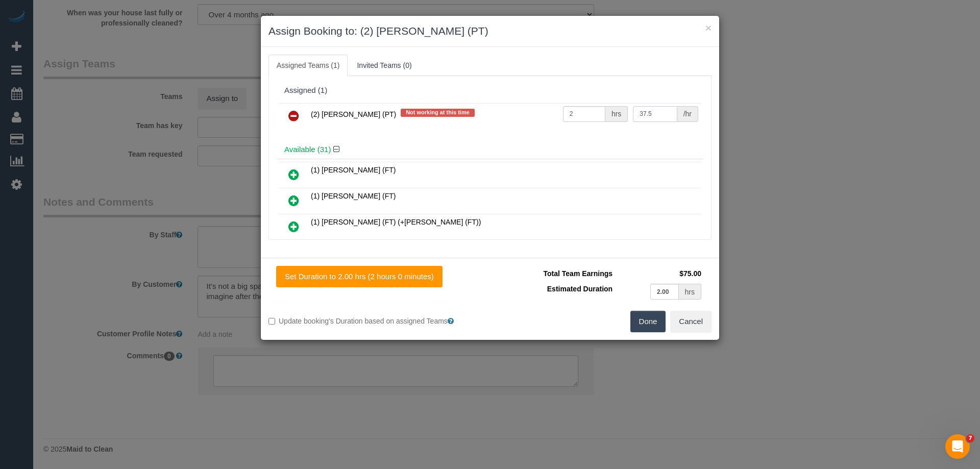
type input "37.5"
click at [641, 311] on button "Done" at bounding box center [648, 321] width 36 height 21
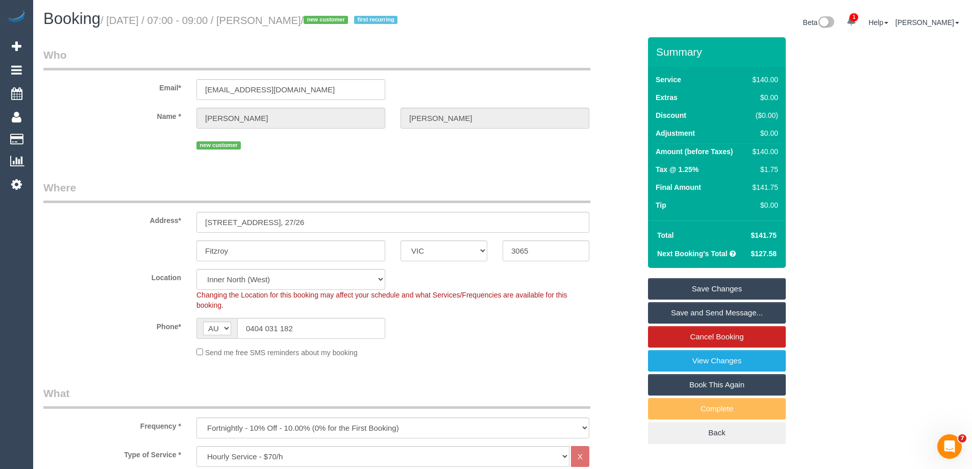
drag, startPoint x: 325, startPoint y: 20, endPoint x: 267, endPoint y: 18, distance: 57.7
click at [267, 18] on small "/ [DATE] / 07:00 - 09:00 / [PERSON_NAME] / new customer first recurring" at bounding box center [251, 20] width 300 height 11
copy small "[PERSON_NAME]"
click at [663, 314] on link "Save and Send Message..." at bounding box center [717, 312] width 138 height 21
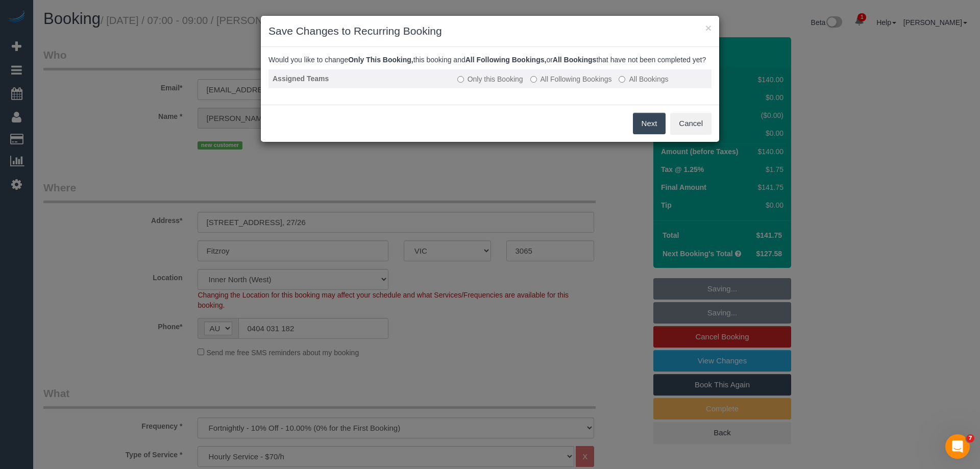
click at [567, 84] on label "All Following Bookings" at bounding box center [571, 79] width 82 height 10
click at [651, 134] on button "Save" at bounding box center [648, 123] width 35 height 21
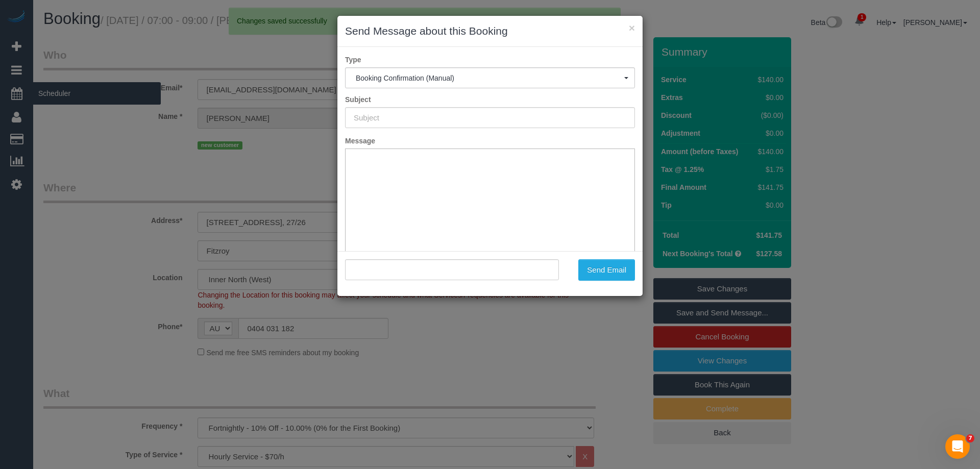
type input "Booking Confirmed"
type input ""[PERSON_NAME]" <[EMAIL_ADDRESS][DOMAIN_NAME]>"
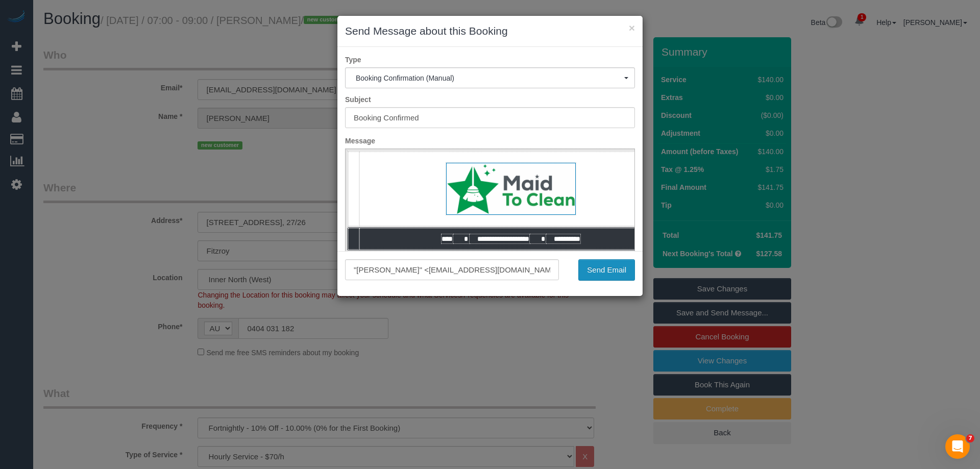
click at [601, 269] on button "Send Email" at bounding box center [606, 269] width 57 height 21
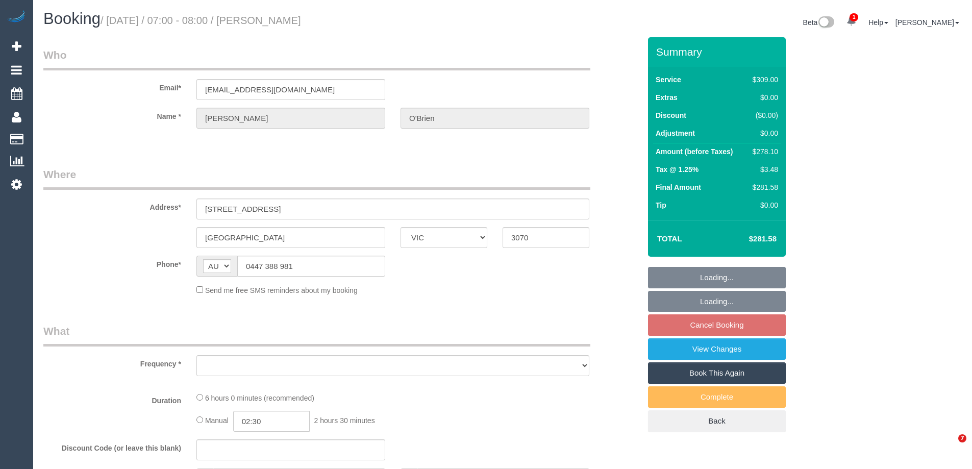
select select "VIC"
select select "object:552"
select select "string:stripe-pm_1RO6QW2GScqysDRVb1xD2Jbd"
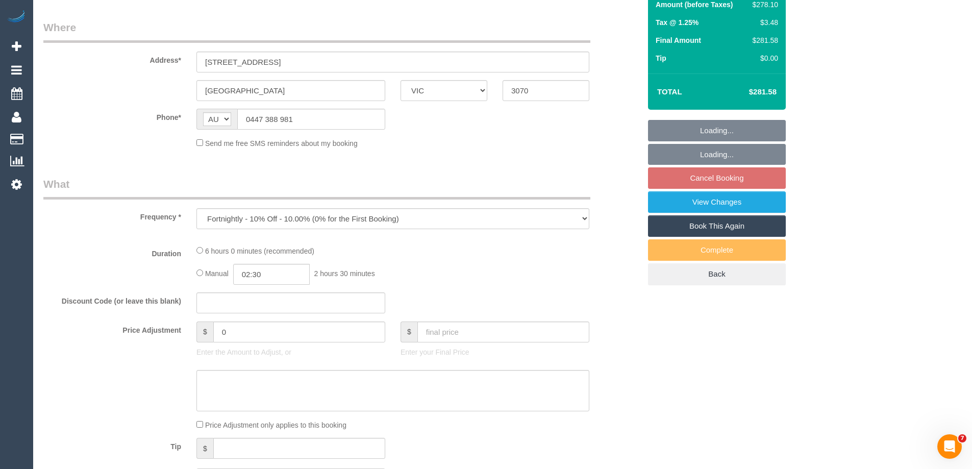
select select "number:27"
select select "number:14"
select select "number:19"
select select "number:22"
select select "number:34"
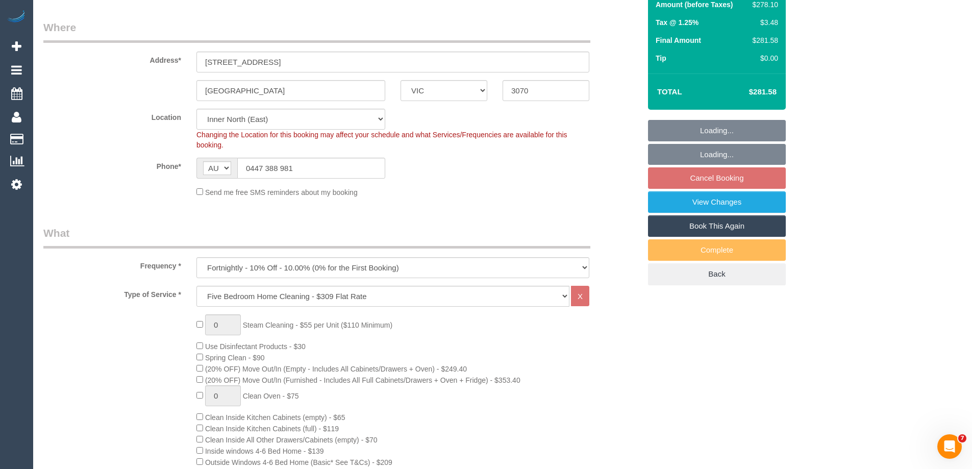
select select "object:1575"
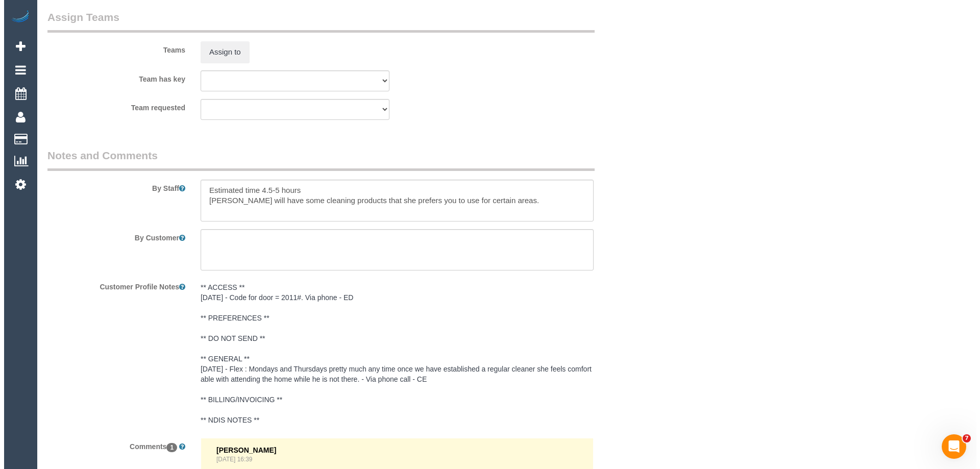
scroll to position [1633, 0]
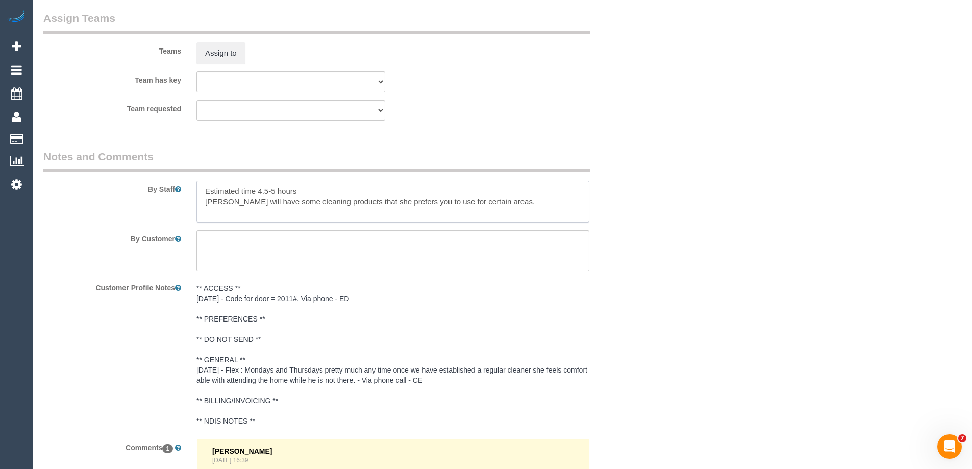
click at [203, 190] on textarea at bounding box center [393, 202] width 393 height 42
type textarea "*Cover* Estimated time 4.5-5 hours Miranda will have some cleaning products tha…"
click at [233, 51] on button "Assign to" at bounding box center [221, 52] width 49 height 21
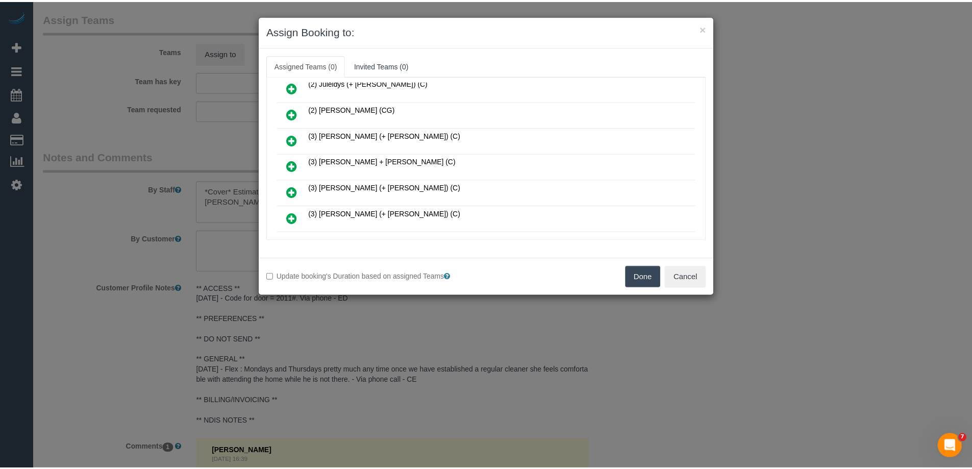
scroll to position [306, 0]
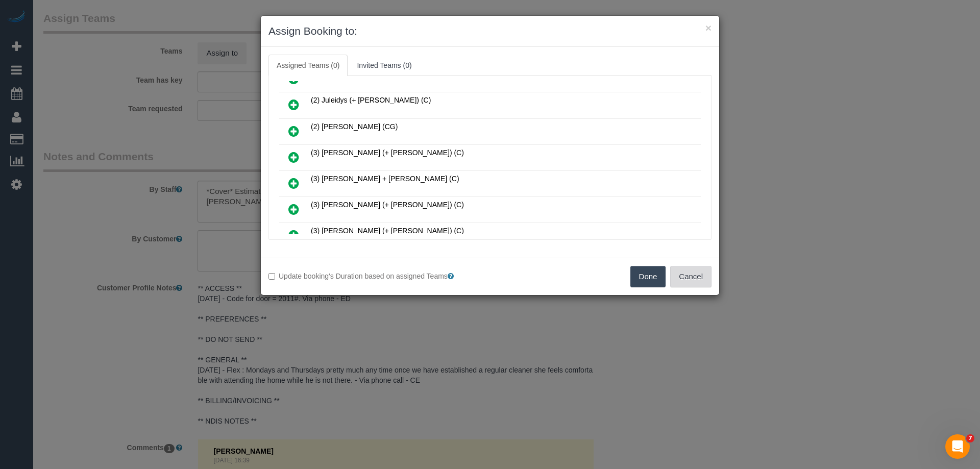
click at [689, 278] on button "Cancel" at bounding box center [690, 276] width 41 height 21
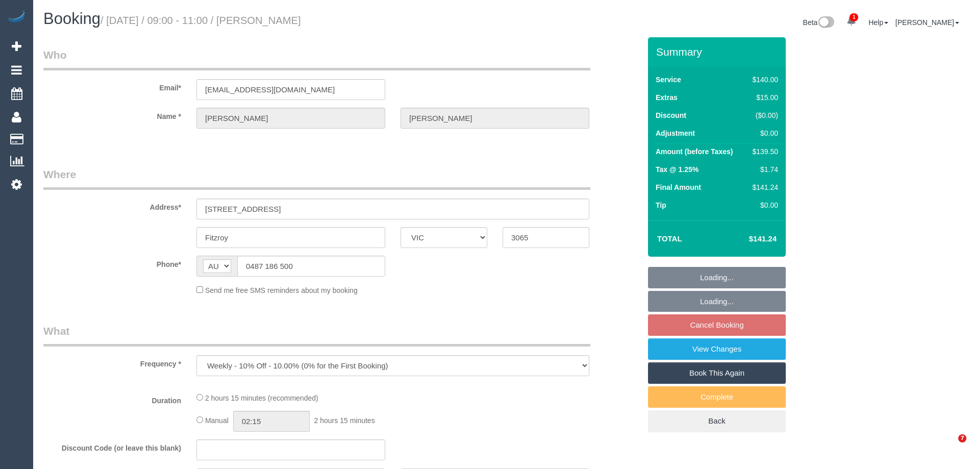
select select "VIC"
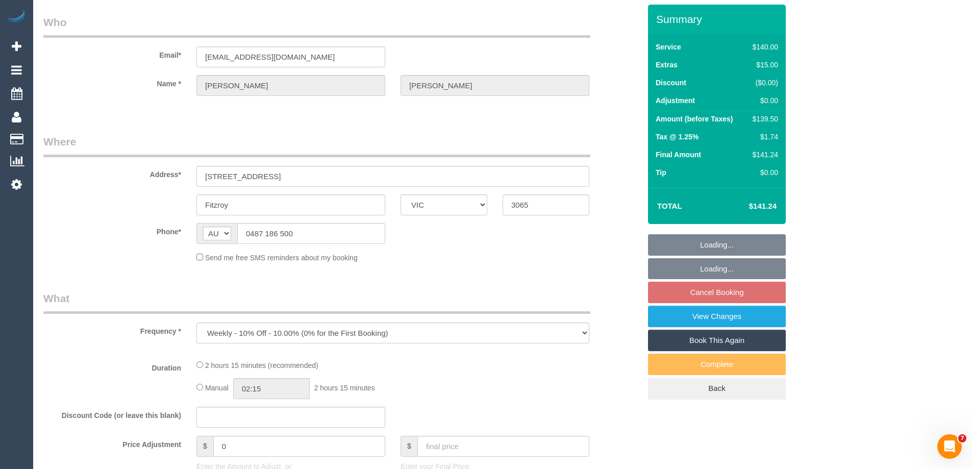
select select "string:stripe-pm_1S9EDK2GScqysDRV8mSUpJKS"
select select "number:29"
select select "number:15"
select select "number:18"
select select "number:24"
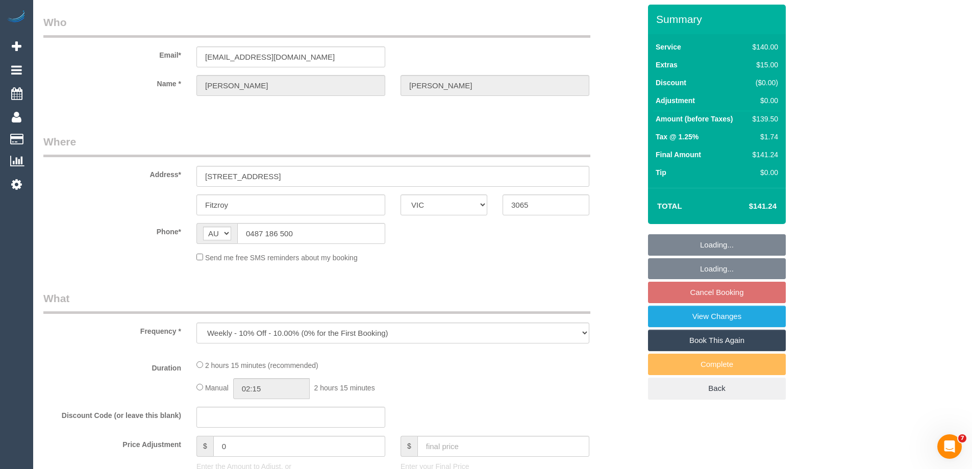
select select "number:35"
select select "number:12"
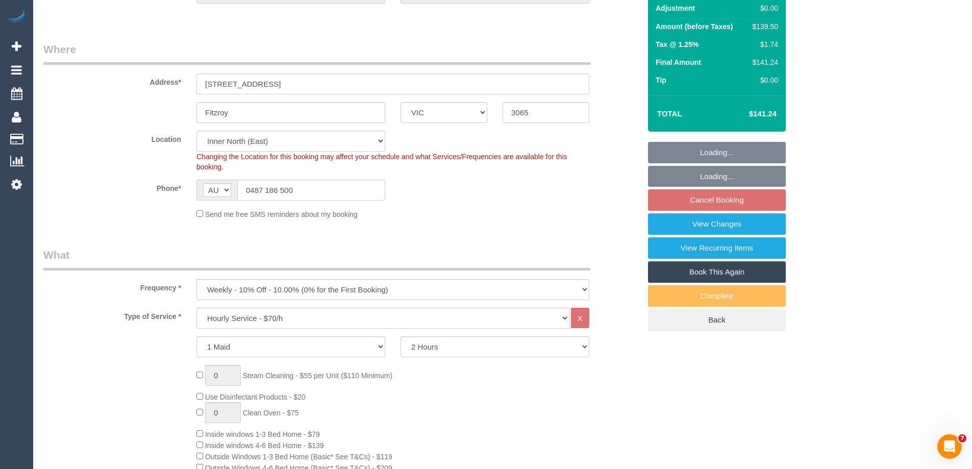
select select "object:883"
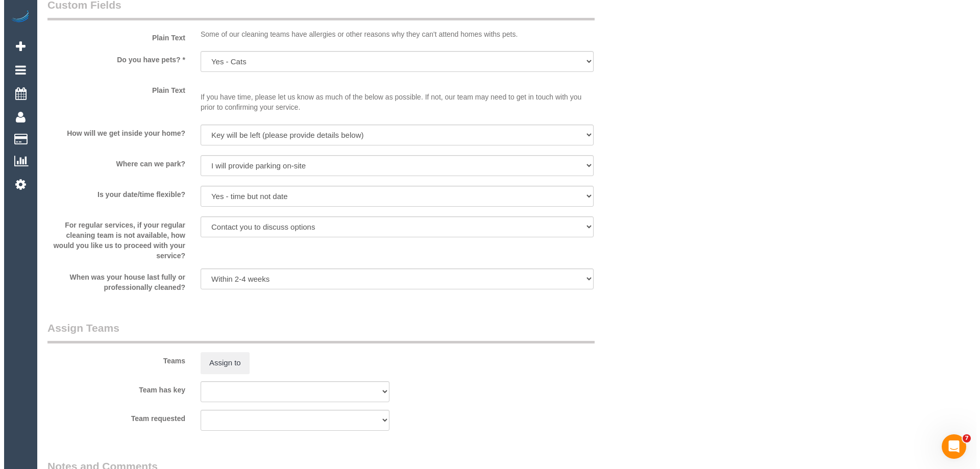
scroll to position [1582, 0]
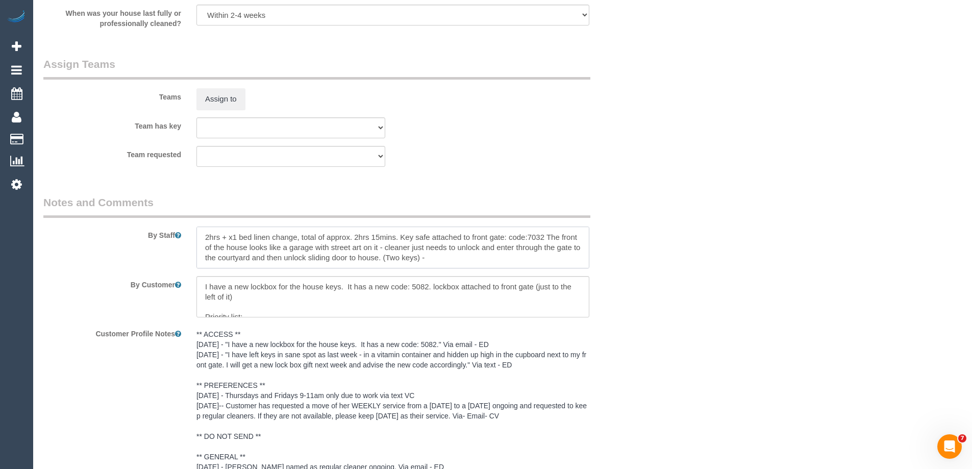
click at [202, 233] on textarea at bounding box center [393, 248] width 393 height 42
type textarea "*Cover* 2hrs + x1 bed linen change, total of approx. 2hrs 15mins. Key safe atta…"
click at [223, 97] on button "Assign to" at bounding box center [221, 98] width 49 height 21
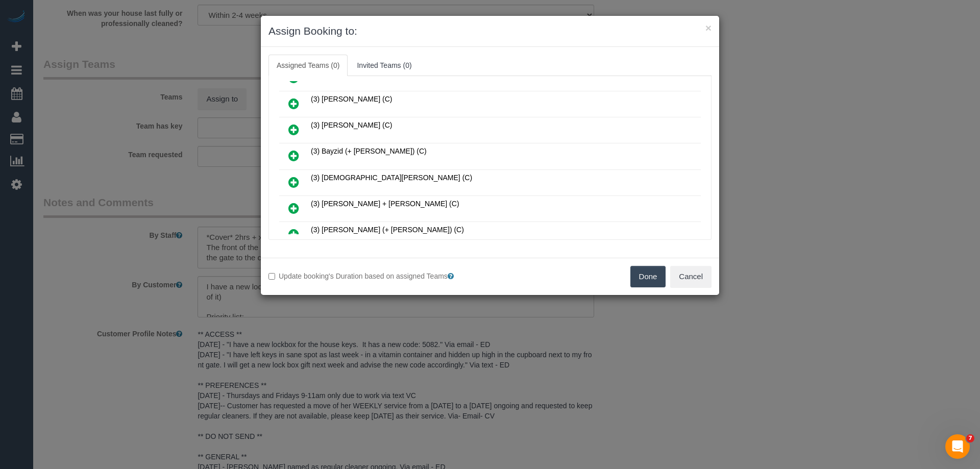
click at [297, 101] on icon at bounding box center [293, 103] width 11 height 12
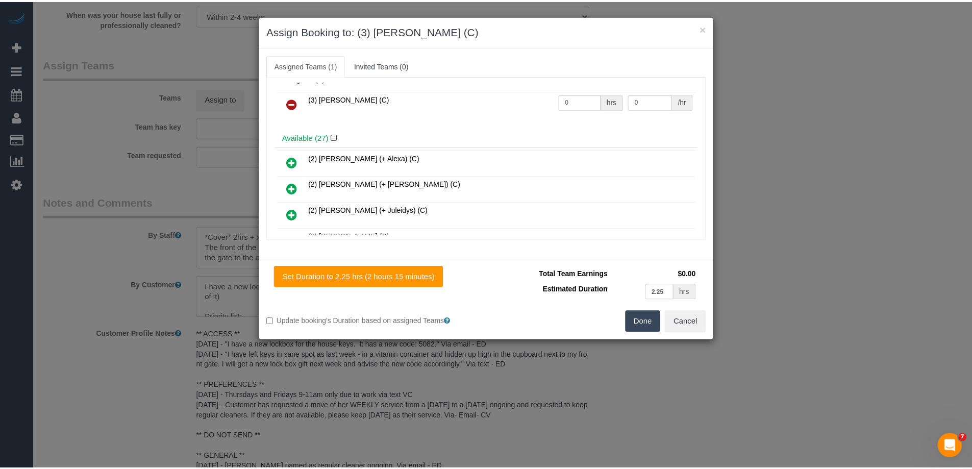
scroll to position [0, 0]
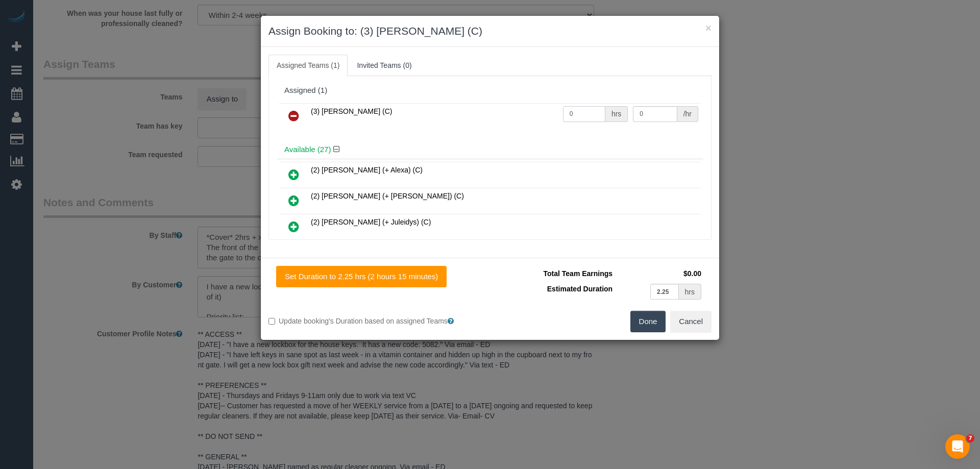
drag, startPoint x: 579, startPoint y: 108, endPoint x: 508, endPoint y: 107, distance: 71.0
click at [509, 107] on tr "(3) [PERSON_NAME] (C) 0 hrs 0 /hr" at bounding box center [490, 116] width 422 height 26
type input "2.25"
drag, startPoint x: 656, startPoint y: 114, endPoint x: 571, endPoint y: 107, distance: 85.5
click at [581, 107] on tr "(3) [PERSON_NAME] (C) 2.25 hrs 0 /hr" at bounding box center [490, 116] width 422 height 26
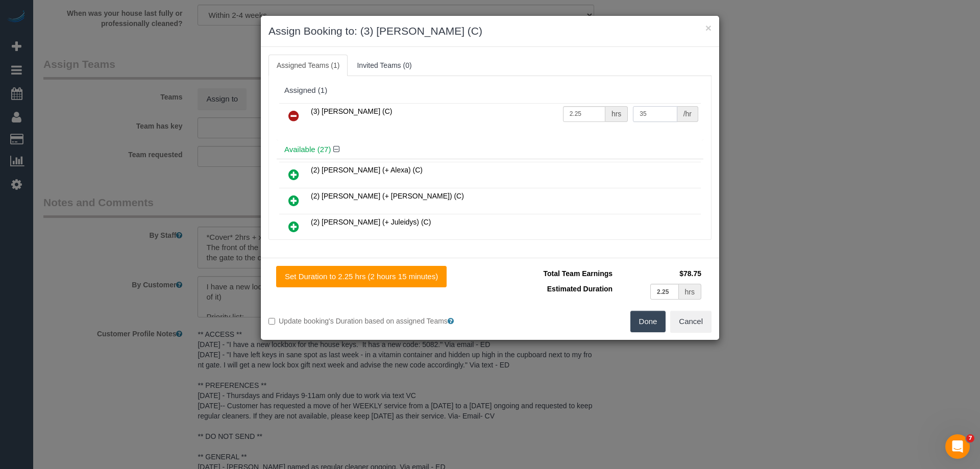
type input "35"
click at [648, 316] on button "Done" at bounding box center [648, 321] width 36 height 21
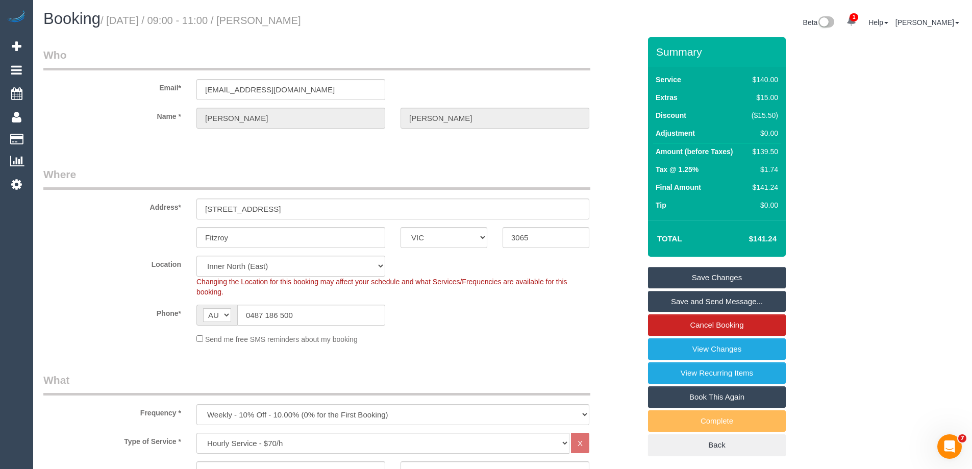
drag, startPoint x: 331, startPoint y: 16, endPoint x: 269, endPoint y: 16, distance: 61.8
click at [269, 16] on h1 "Booking / [DATE] / 09:00 - 11:00 / [PERSON_NAME]" at bounding box center [269, 18] width 452 height 17
copy small "[PERSON_NAME]"
click at [674, 301] on link "Save and Send Message..." at bounding box center [717, 301] width 138 height 21
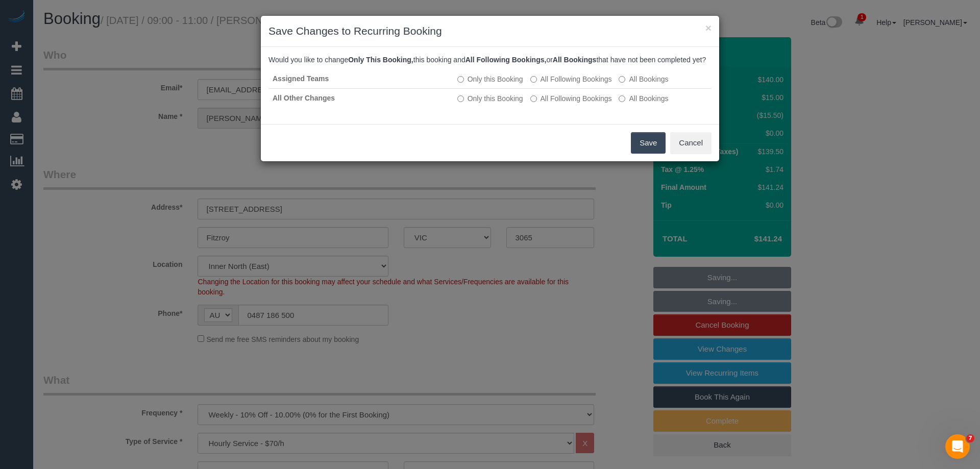
click at [637, 153] on button "Save" at bounding box center [648, 142] width 35 height 21
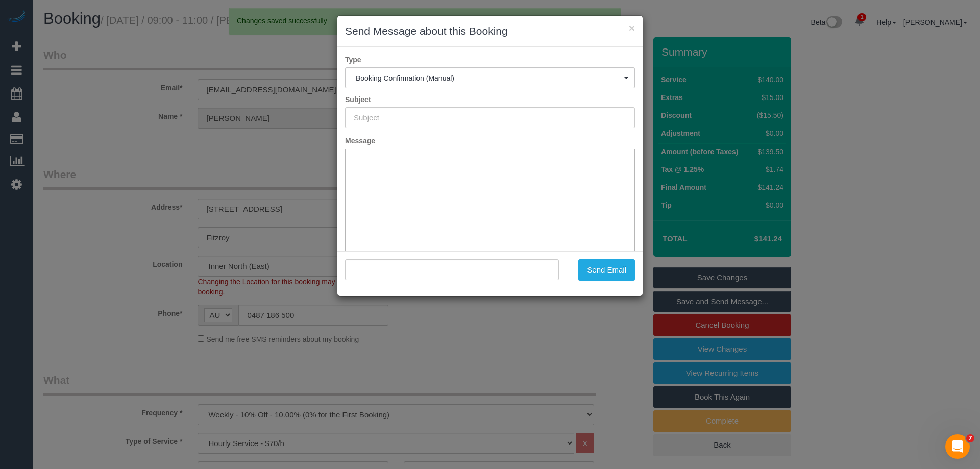
type input "Booking Confirmed"
type input ""[PERSON_NAME]" <[EMAIL_ADDRESS][DOMAIN_NAME]>"
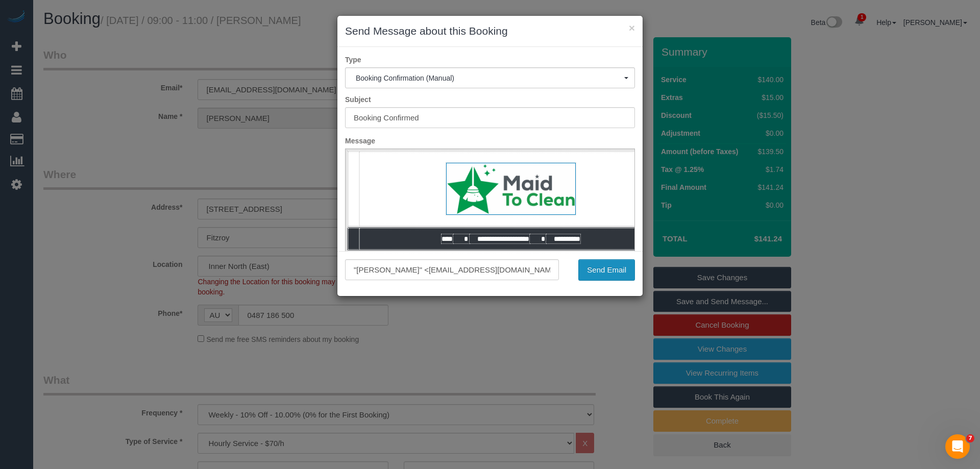
click at [597, 270] on button "Send Email" at bounding box center [606, 269] width 57 height 21
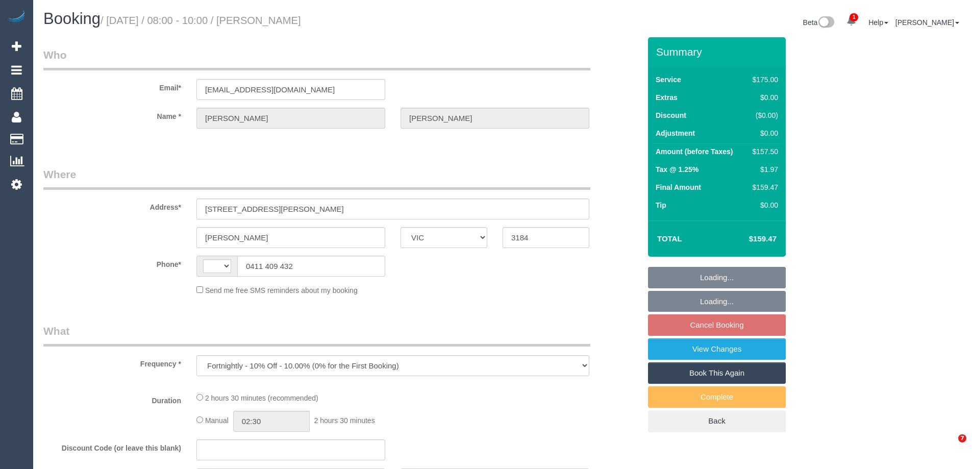
select select "VIC"
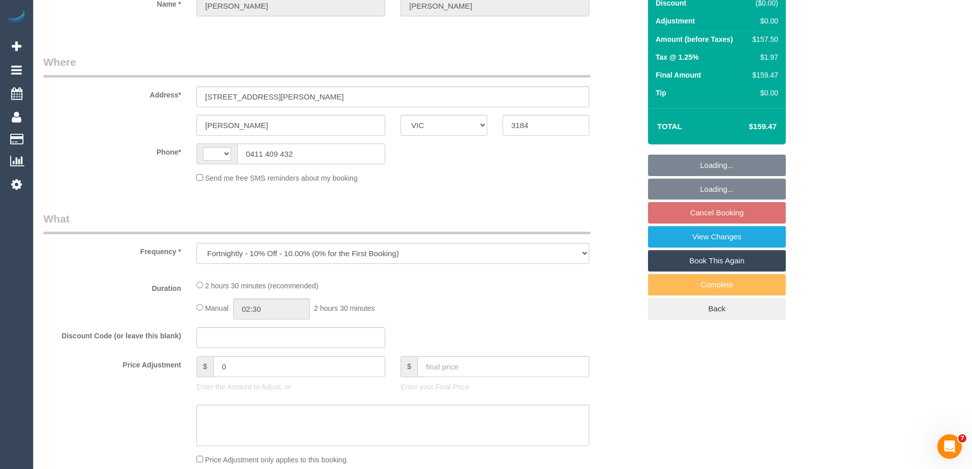
select select "string:stripe-pm_1P34yD2GScqysDRVVdnCHjHx"
select select "150"
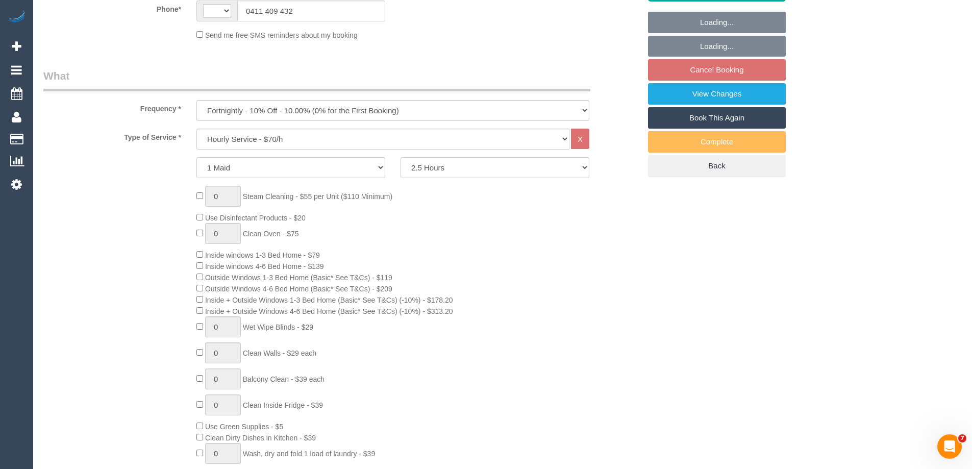
select select "string:AU"
select select "number:27"
select select "number:14"
select select "number:19"
select select "number:24"
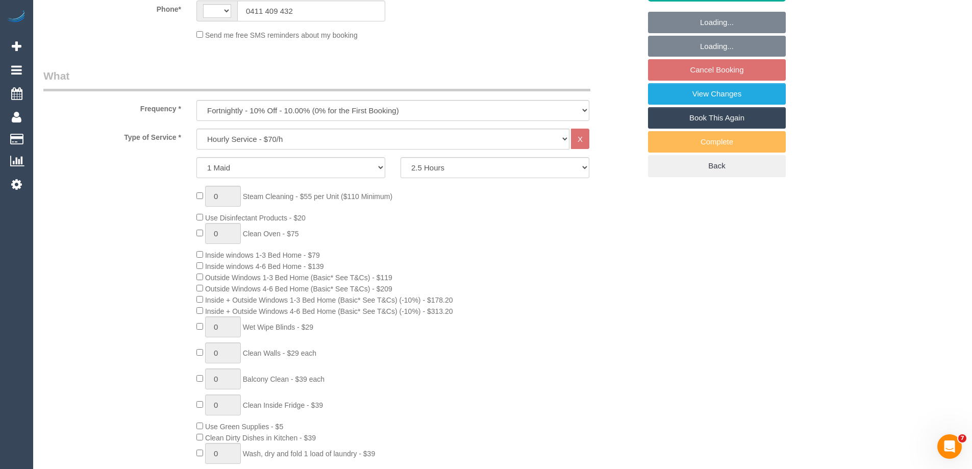
select select "number:34"
select select "number:13"
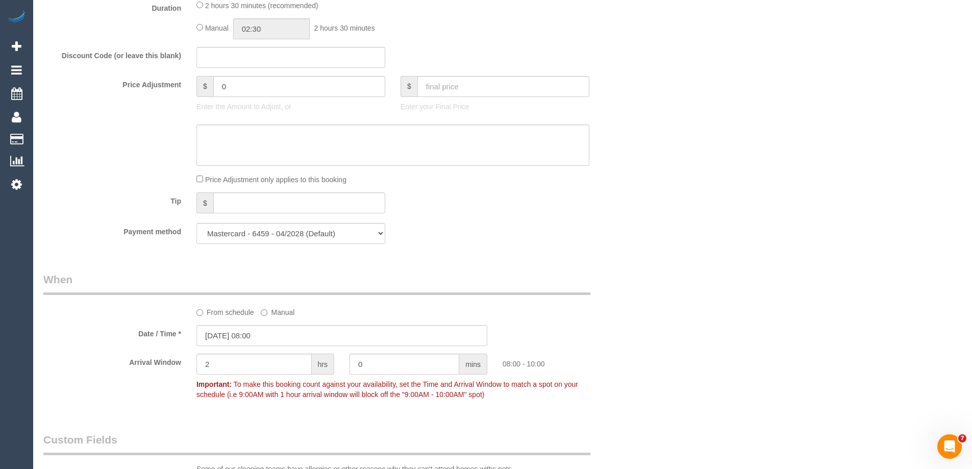
select select "object:2179"
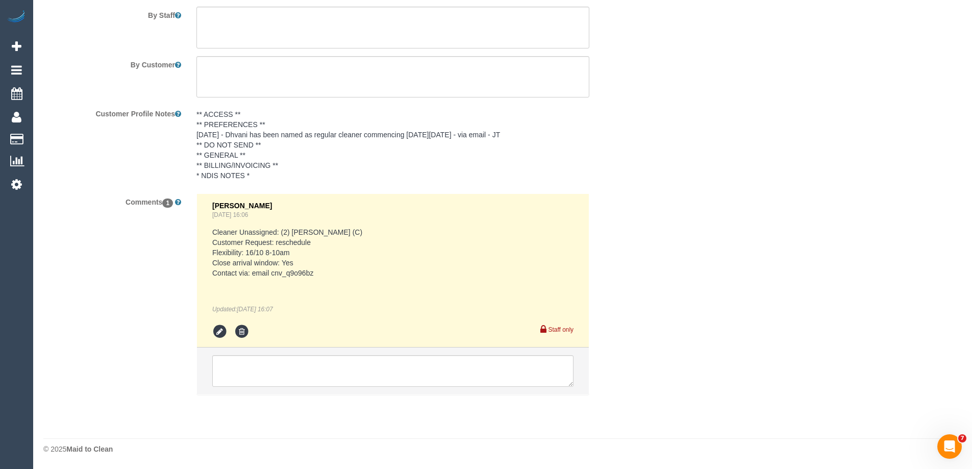
scroll to position [1682, 0]
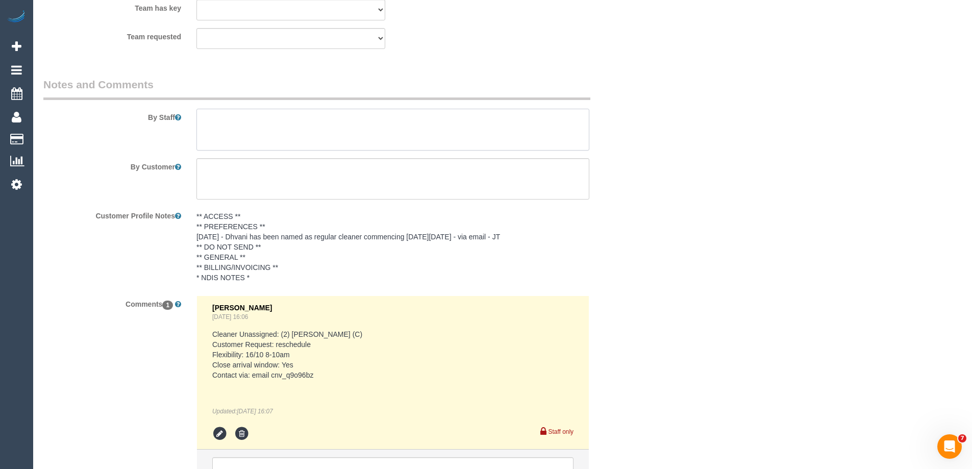
click at [224, 123] on textarea at bounding box center [393, 130] width 393 height 42
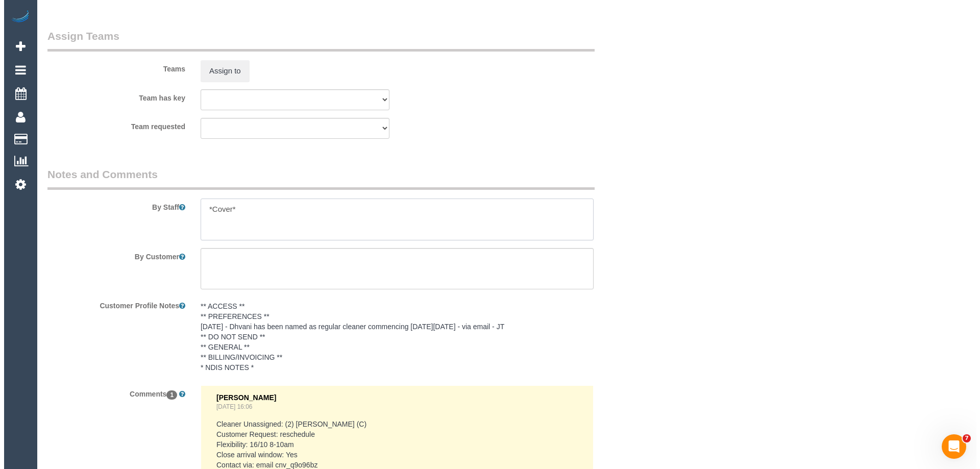
scroll to position [1529, 0]
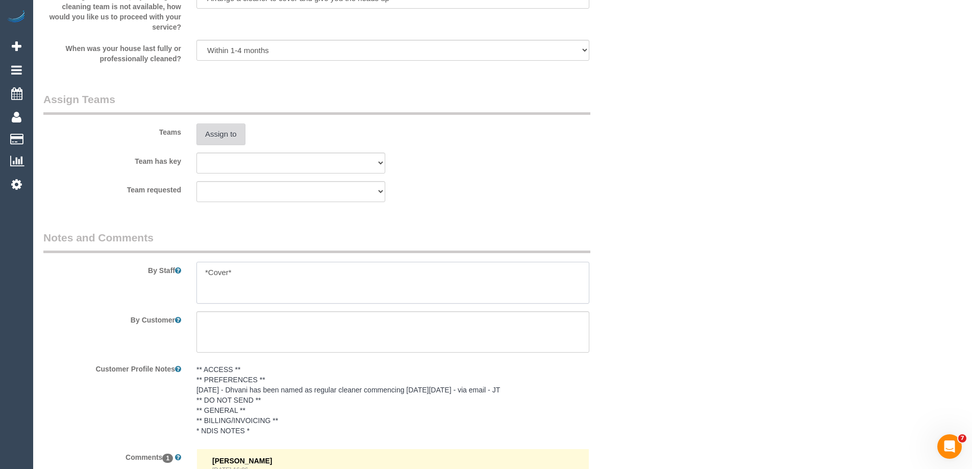
type textarea "*Cover*"
click at [221, 141] on button "Assign to" at bounding box center [221, 134] width 49 height 21
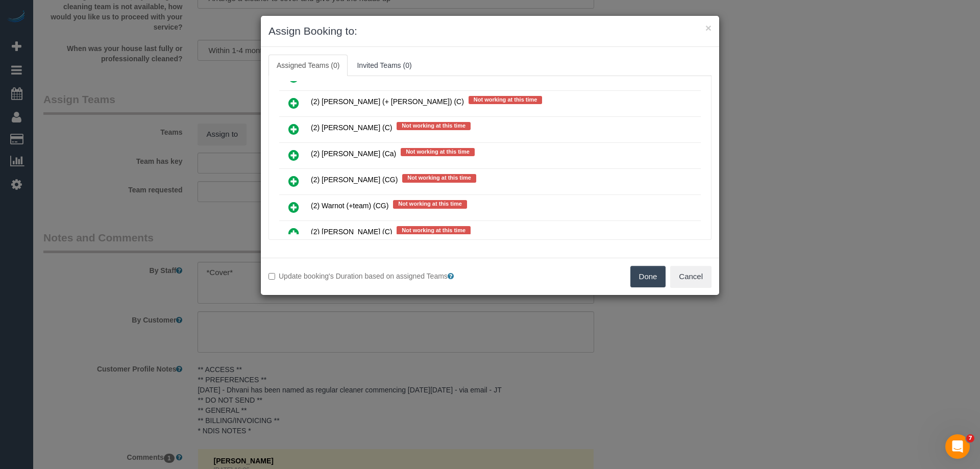
scroll to position [2603, 0]
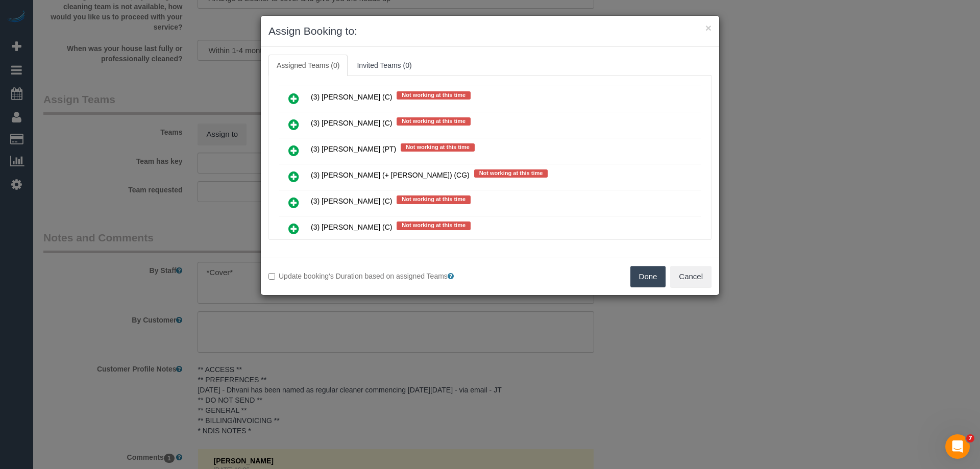
click at [289, 203] on icon at bounding box center [293, 203] width 11 height 12
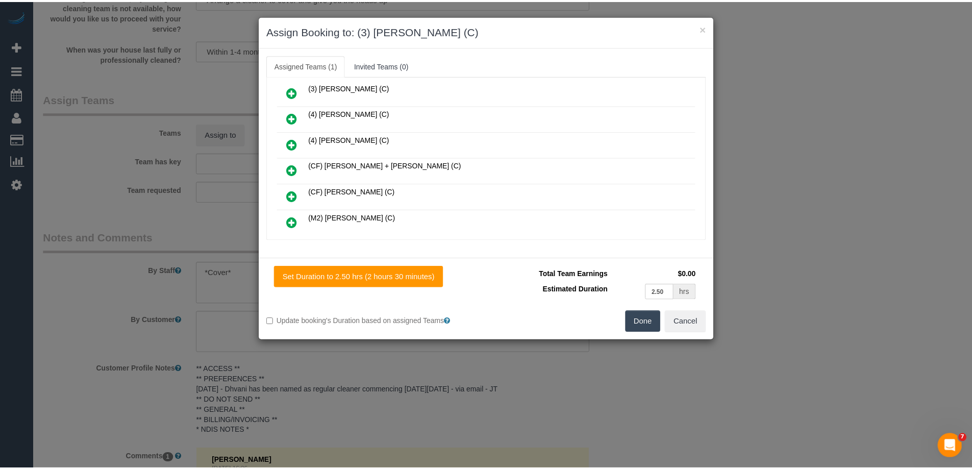
scroll to position [0, 0]
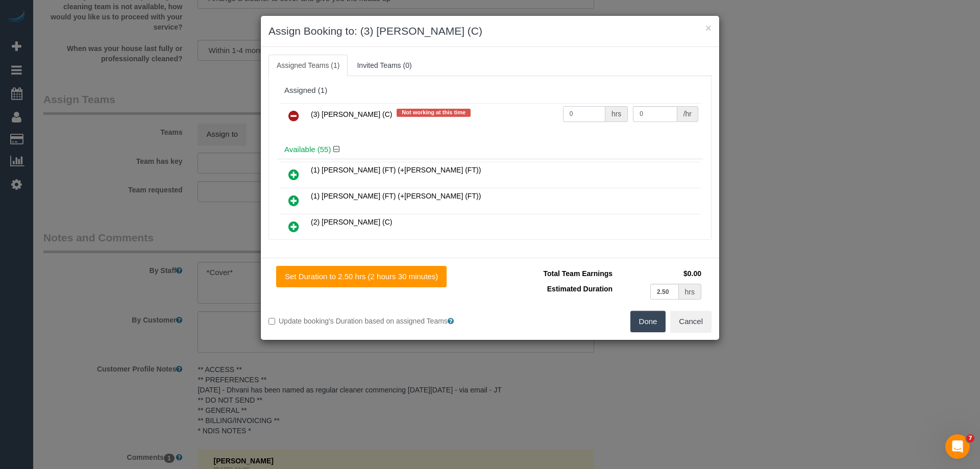
drag, startPoint x: 581, startPoint y: 112, endPoint x: 520, endPoint y: 107, distance: 61.5
click at [522, 108] on tr "(3) Andres Arredondo (C) Not working at this time 0 hrs 0 /hr" at bounding box center [490, 116] width 422 height 26
type input "2.5"
drag, startPoint x: 644, startPoint y: 119, endPoint x: 576, endPoint y: 117, distance: 68.4
click at [609, 117] on tr "(3) Andres Arredondo (C) Not working at this time 2.5 hrs 0 /hr" at bounding box center [490, 116] width 422 height 26
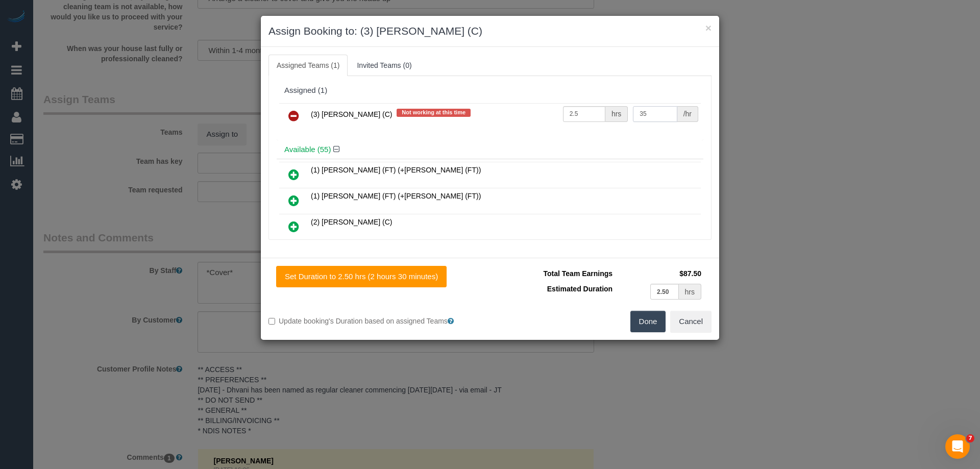
type input "35"
click at [640, 322] on button "Done" at bounding box center [648, 321] width 36 height 21
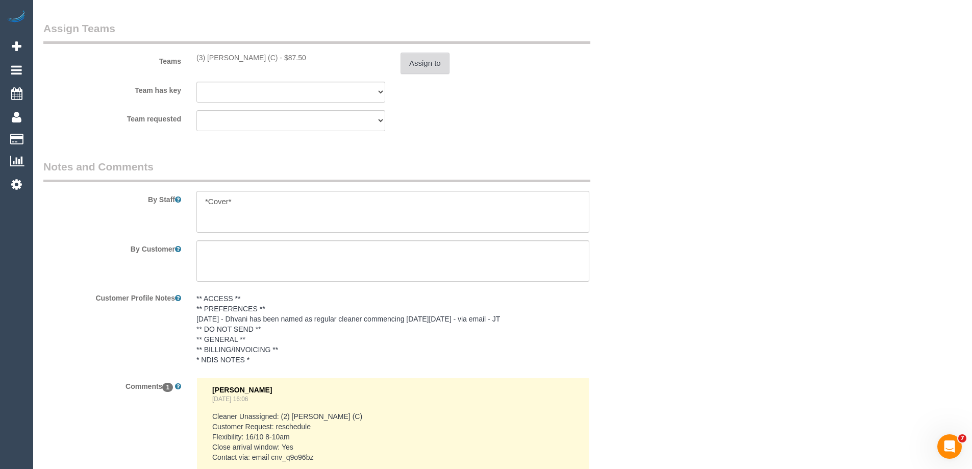
scroll to position [1735, 0]
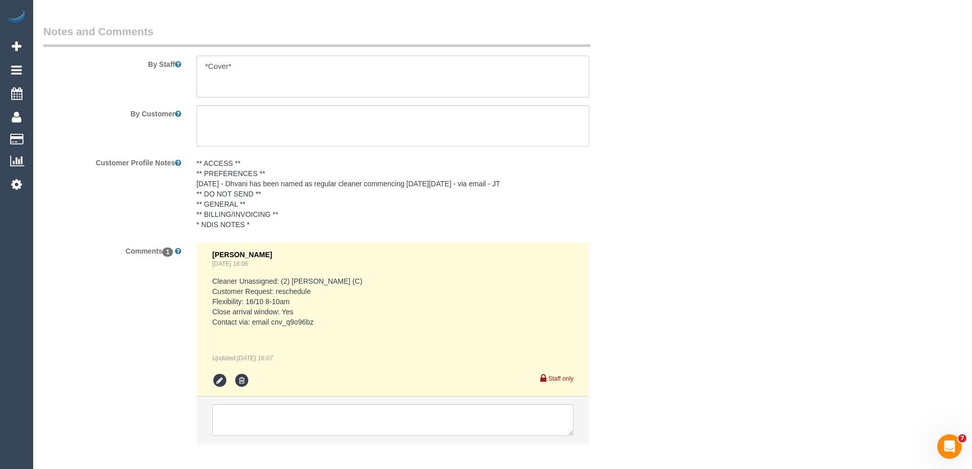
drag, startPoint x: 240, startPoint y: 64, endPoint x: 65, endPoint y: 59, distance: 175.1
click at [65, 59] on div "By Staff" at bounding box center [342, 60] width 612 height 73
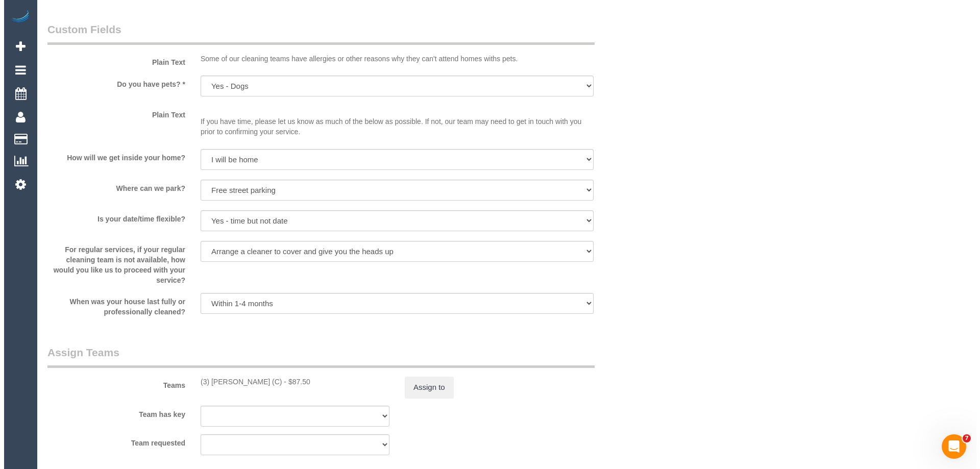
scroll to position [0, 0]
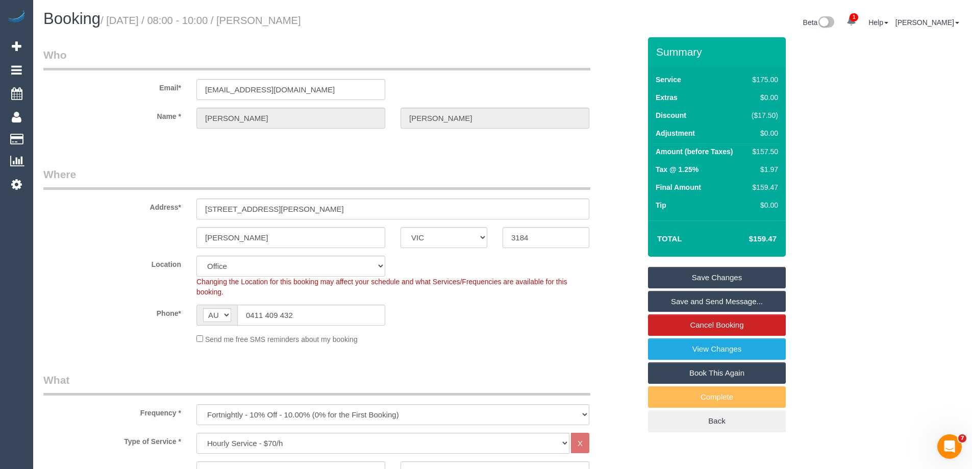
drag, startPoint x: 334, startPoint y: 17, endPoint x: 267, endPoint y: 17, distance: 66.9
click at [267, 17] on h1 "Booking / October 16, 2025 / 08:00 - 10:00 / Damon Mills" at bounding box center [269, 18] width 452 height 17
copy small "Damon Mills"
click at [672, 302] on link "Save and Send Message..." at bounding box center [717, 301] width 138 height 21
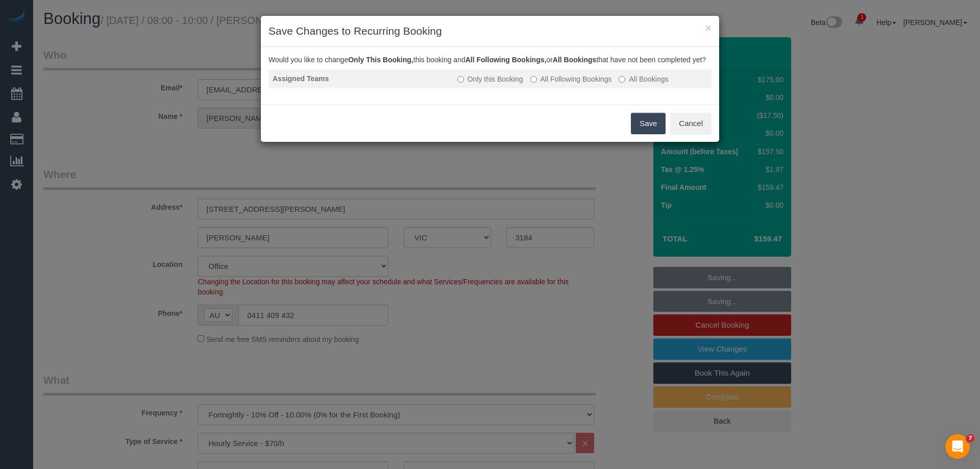
click at [570, 84] on label "All Following Bookings" at bounding box center [571, 79] width 82 height 10
click at [650, 130] on button "Save" at bounding box center [648, 123] width 35 height 21
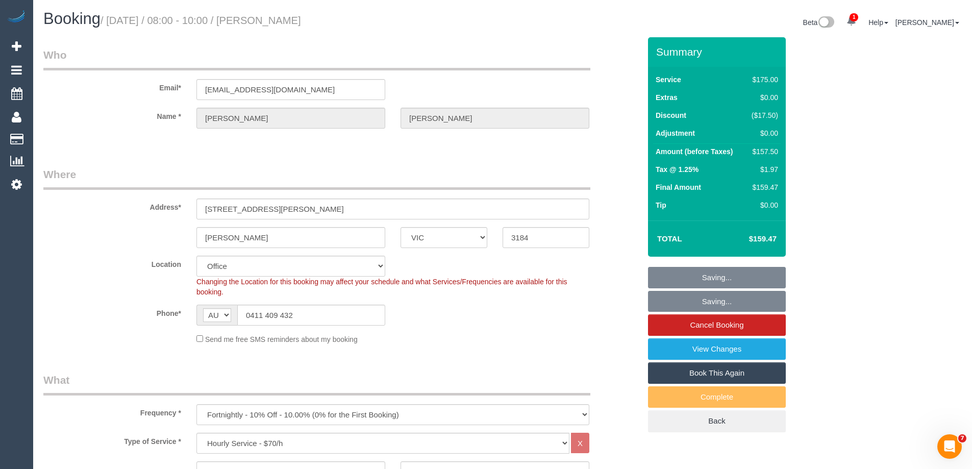
click at [351, 18] on h1 "Booking / October 16, 2025 / 08:00 - 10:00 / Damon Mills" at bounding box center [269, 18] width 452 height 17
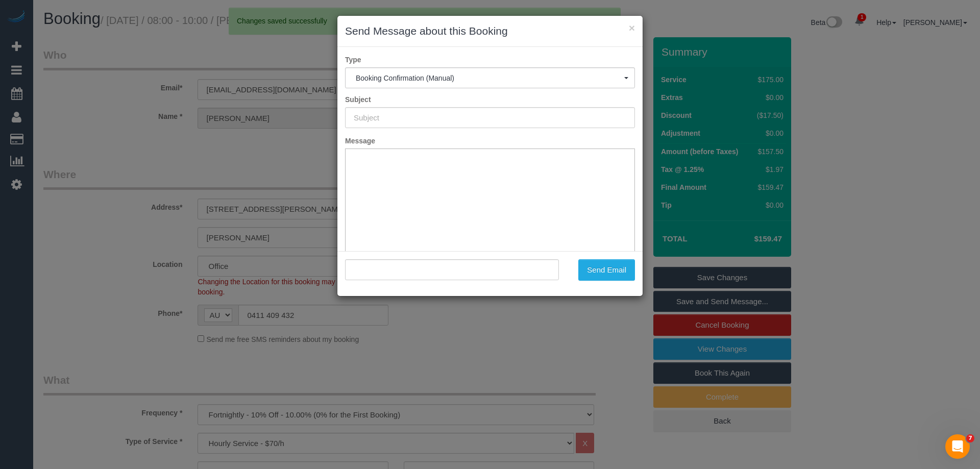
type input "Booking Confirmed"
type input ""Damon Mills" <damon.mills198@gmail.com>"
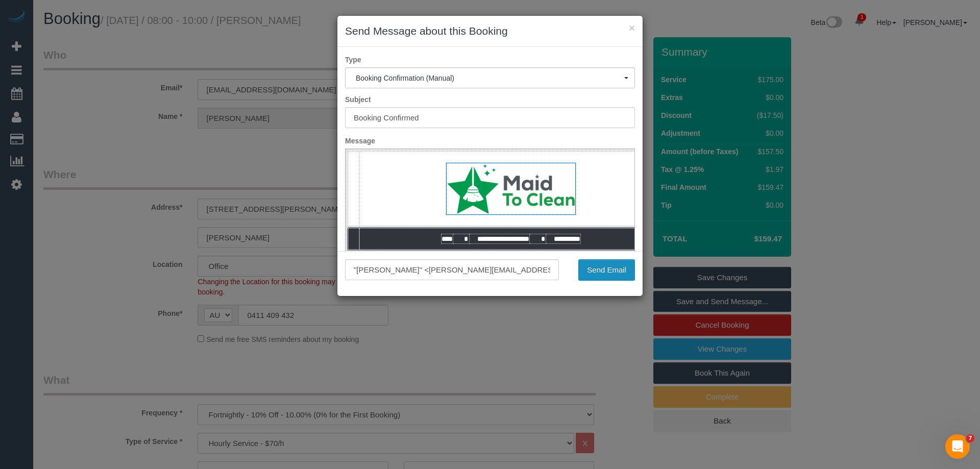
click at [582, 271] on button "Send Email" at bounding box center [606, 269] width 57 height 21
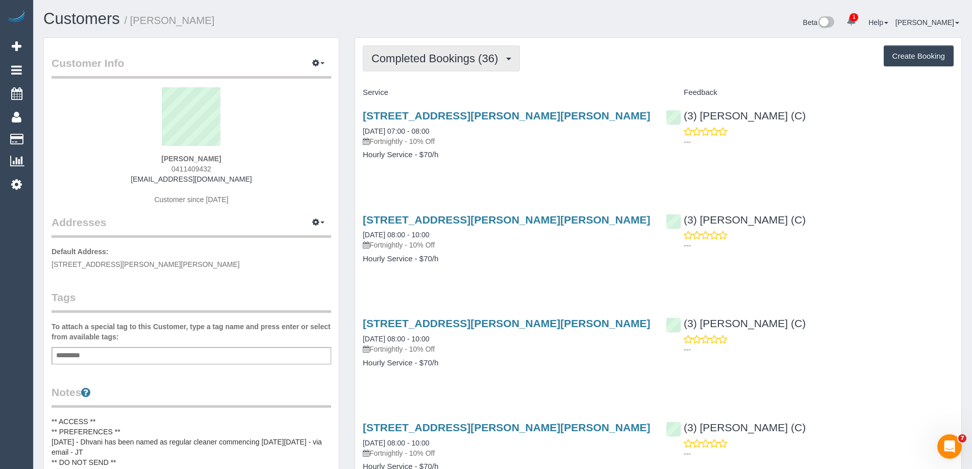
click at [429, 64] on span "Completed Bookings (36)" at bounding box center [438, 58] width 132 height 13
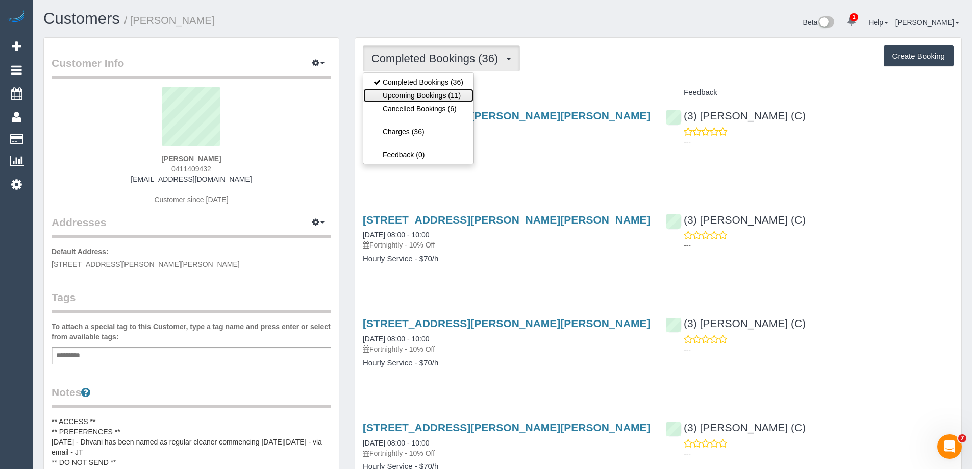
click at [440, 94] on link "Upcoming Bookings (11)" at bounding box center [418, 95] width 110 height 13
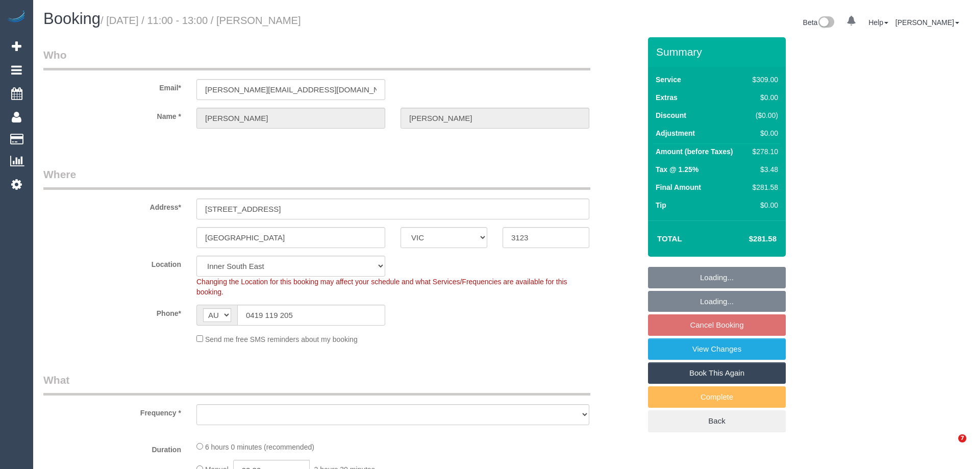
select select "VIC"
select select "string:stripe-pm_1LbYKu2GScqysDRVWQMqRjJ6"
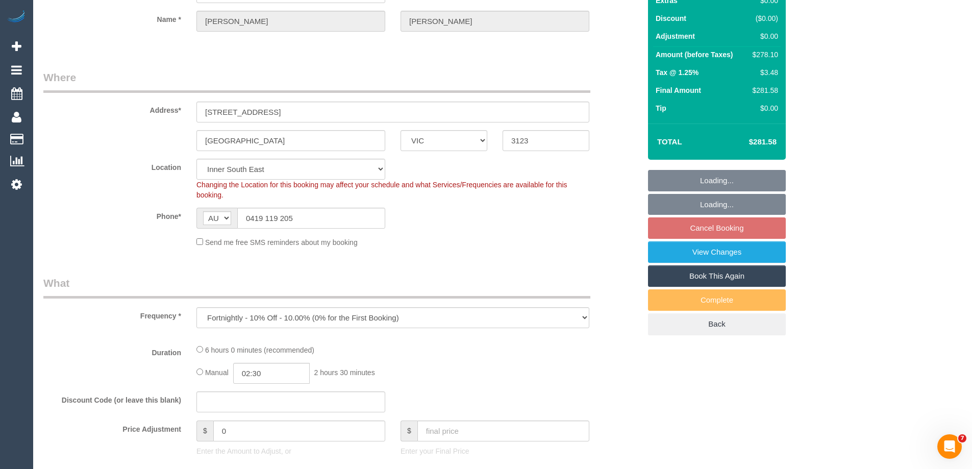
select select "object:807"
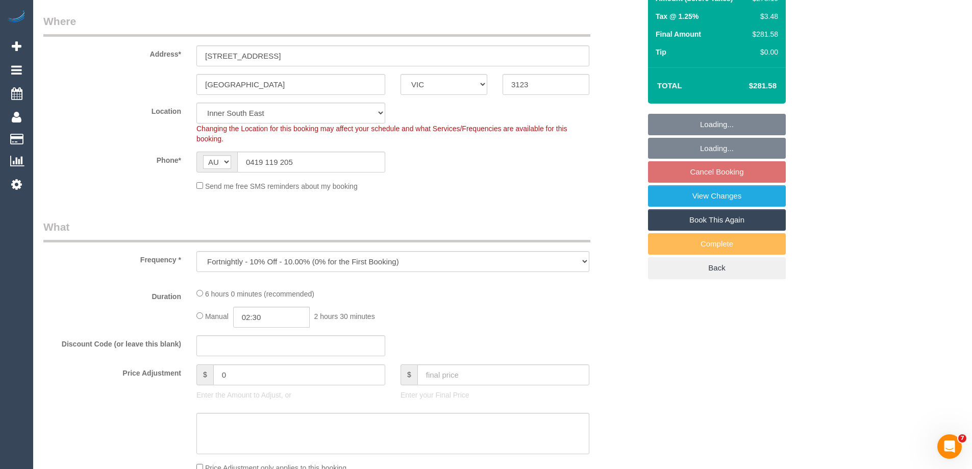
select select "number:28"
select select "number:14"
select select "number:19"
select select "number:22"
select select "number:34"
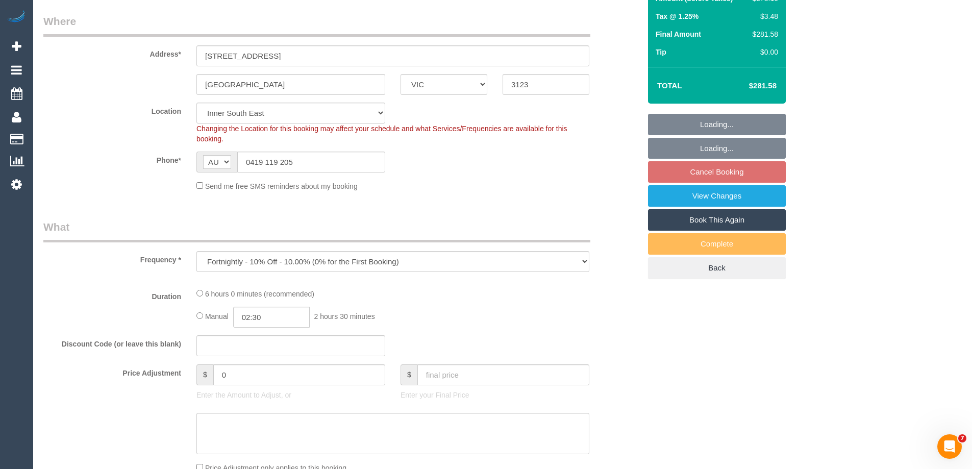
select select "number:13"
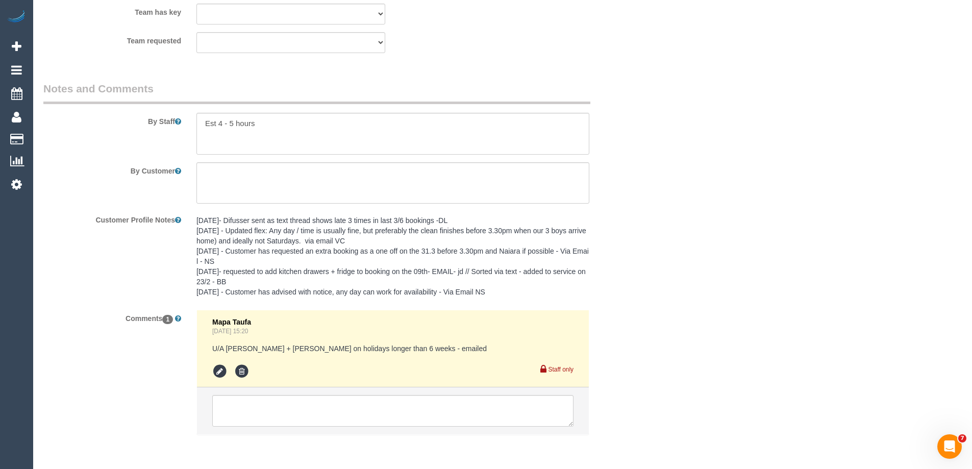
scroll to position [1684, 0]
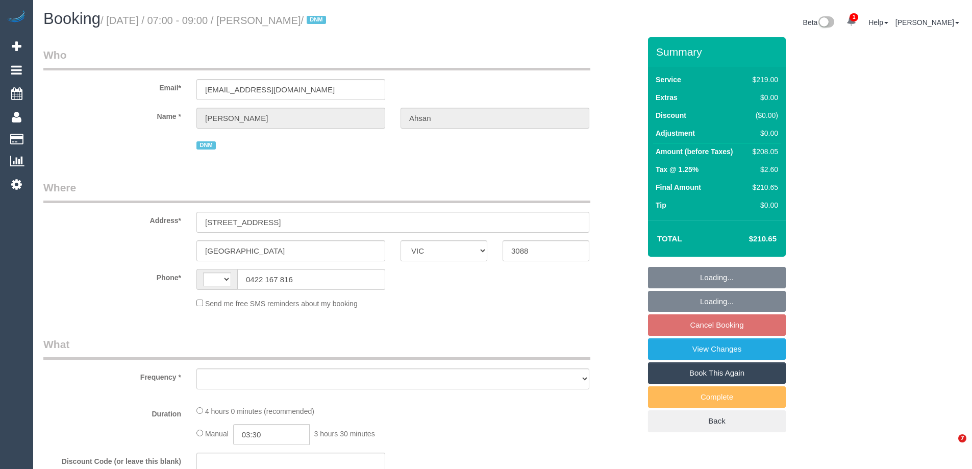
select select "VIC"
select select "string:AU"
select select "string:stripe-pm_1IDHnA2GScqysDRVq10oy6f4"
select select "number:28"
select select "number:14"
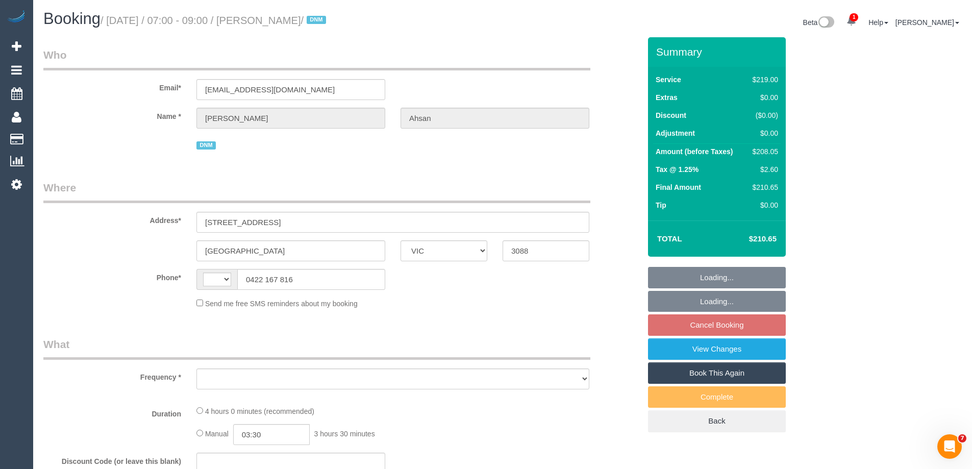
select select "number:19"
select select "number:25"
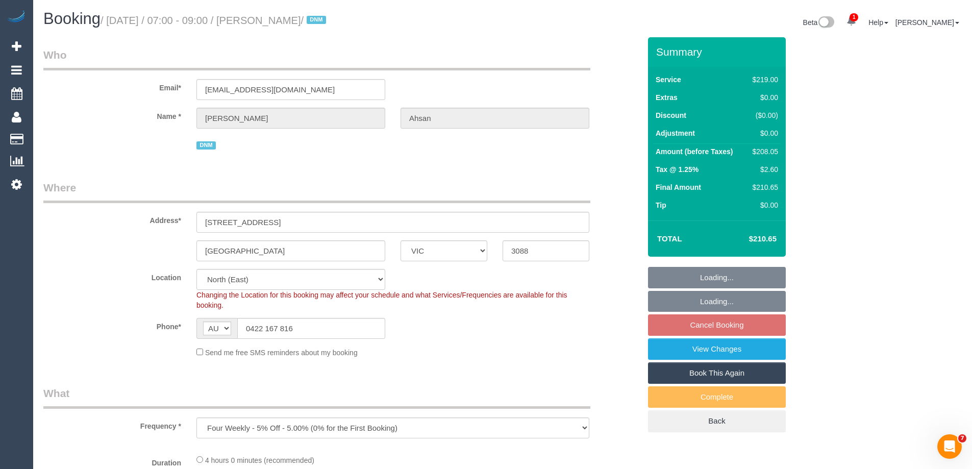
select select "object:1265"
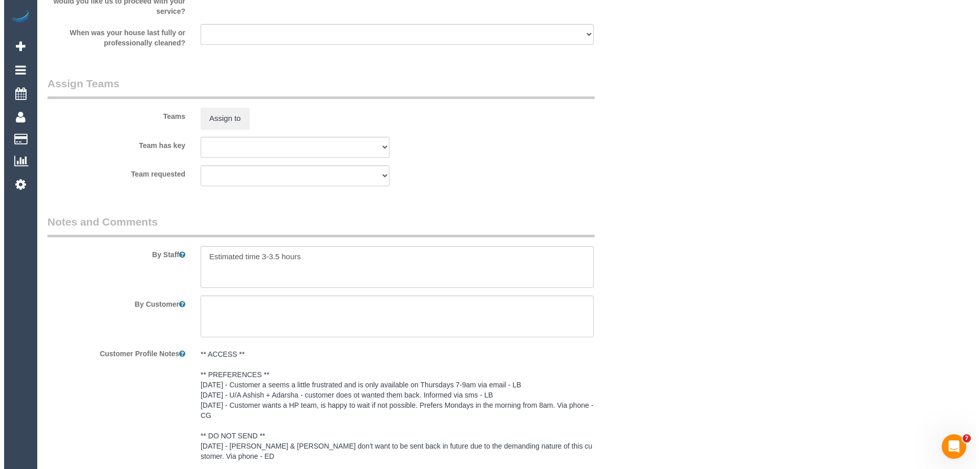
scroll to position [1581, 0]
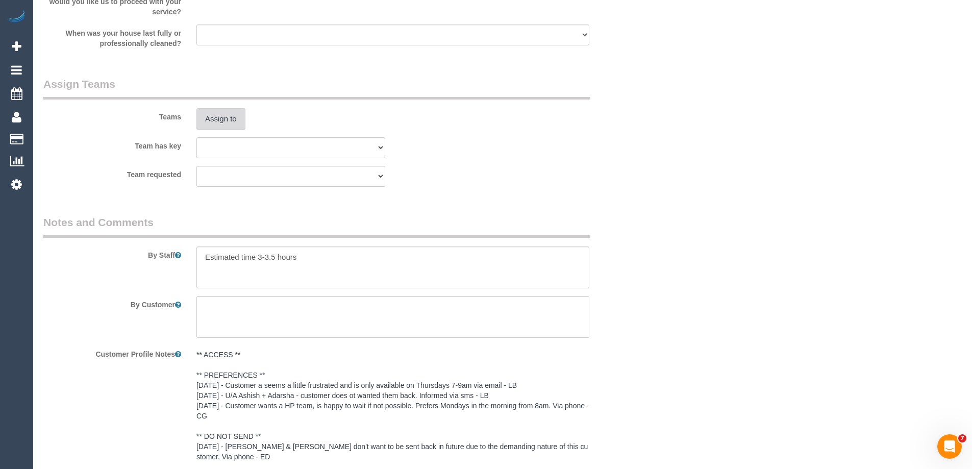
click at [227, 122] on button "Assign to" at bounding box center [221, 118] width 49 height 21
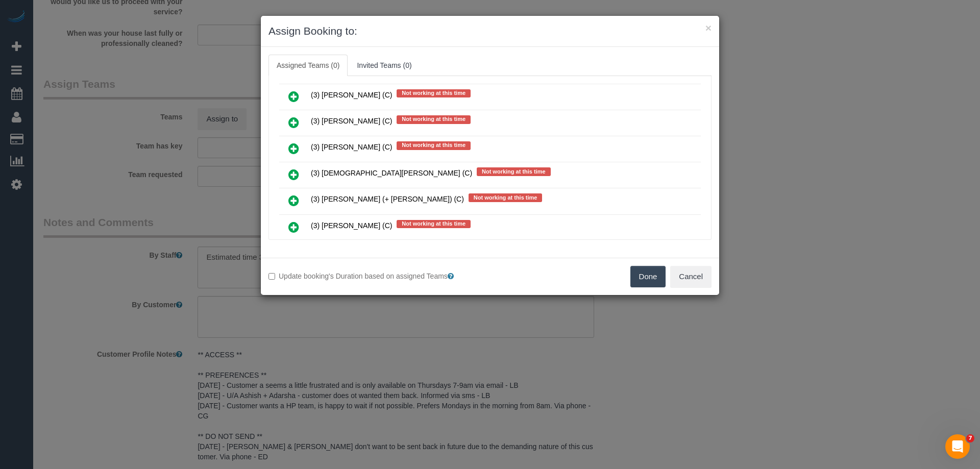
click at [295, 168] on link at bounding box center [294, 175] width 24 height 20
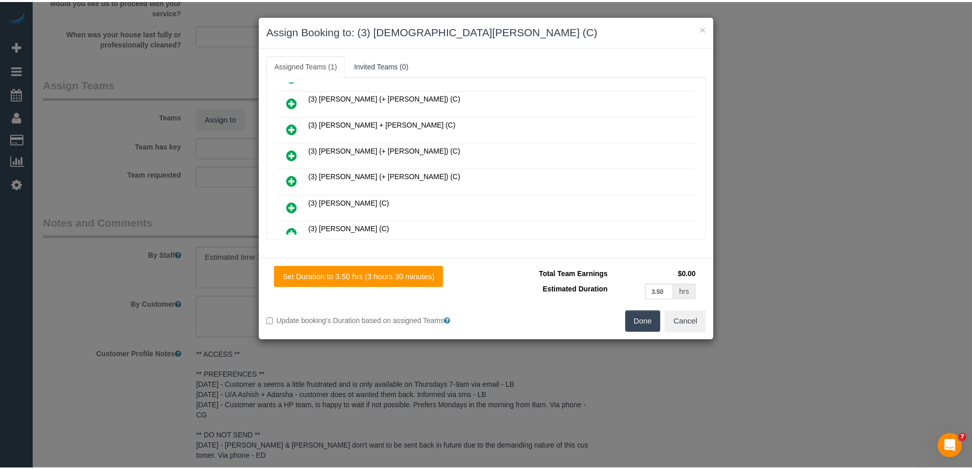
scroll to position [0, 0]
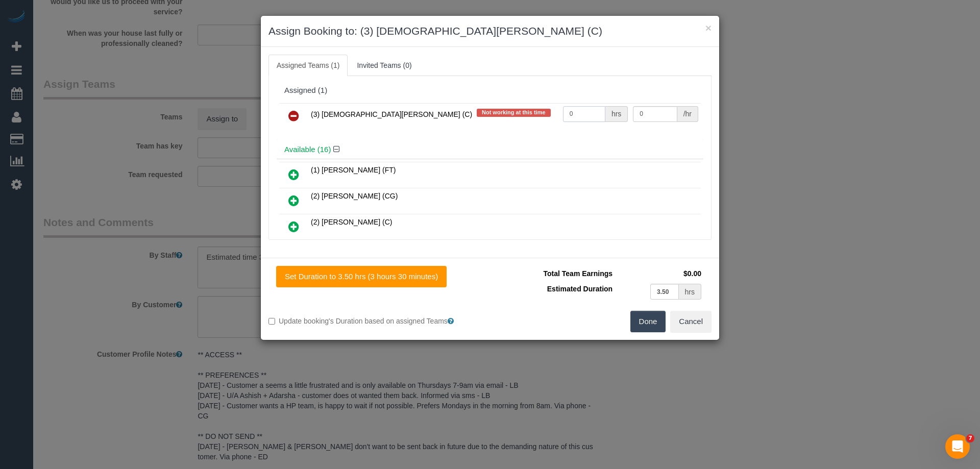
drag, startPoint x: 575, startPoint y: 111, endPoint x: 522, endPoint y: 109, distance: 53.7
click at [525, 110] on tr "(3) Buddhi Adhikari (C) Not working at this time 0 hrs 0 /hr" at bounding box center [490, 116] width 422 height 26
type input "1"
drag, startPoint x: 654, startPoint y: 107, endPoint x: 591, endPoint y: 106, distance: 63.8
click at [595, 108] on tr "(3) Buddhi Adhikari (C) Not working at this time 1 hrs 0 /hr" at bounding box center [490, 116] width 422 height 26
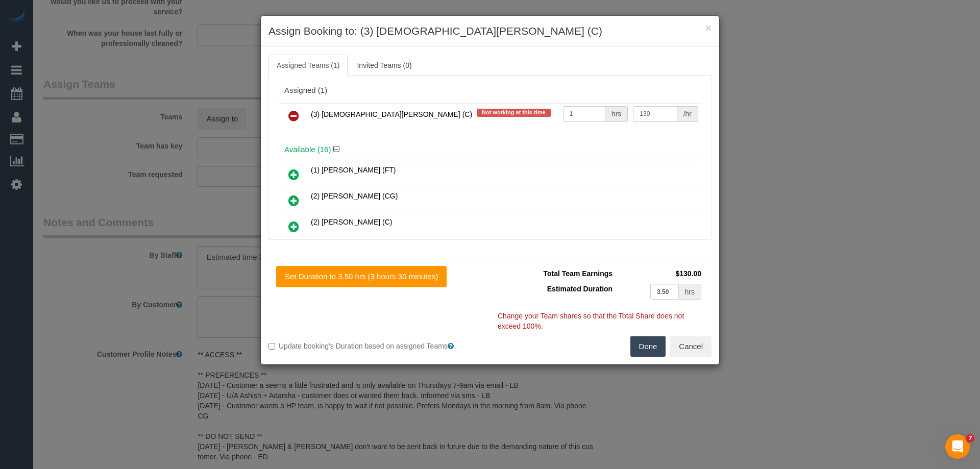
type input "130"
click at [649, 356] on button "Done" at bounding box center [648, 346] width 36 height 21
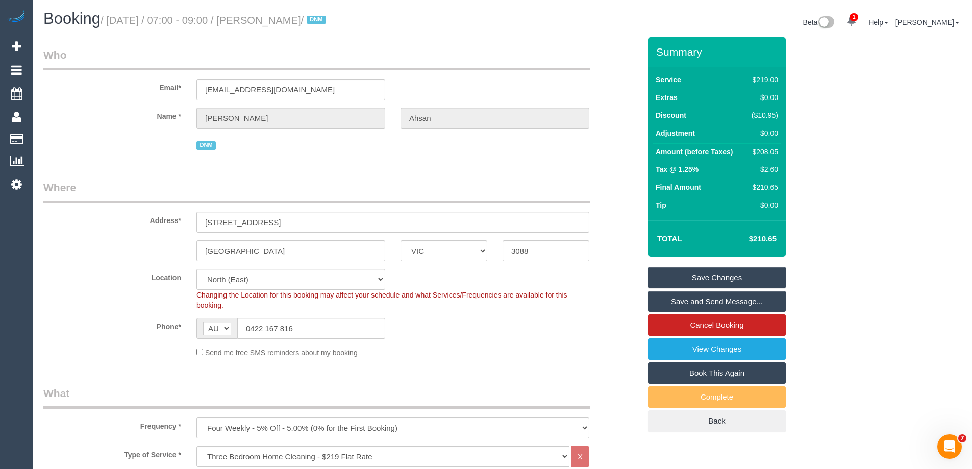
drag, startPoint x: 329, startPoint y: 18, endPoint x: 267, endPoint y: 14, distance: 61.9
click at [267, 14] on h1 "Booking / October 16, 2025 / 07:00 - 09:00 / Sarah Ahsan / DNM" at bounding box center [269, 18] width 452 height 17
copy small "Sarah Ahsan"
click at [696, 298] on link "Save and Send Message..." at bounding box center [717, 301] width 138 height 21
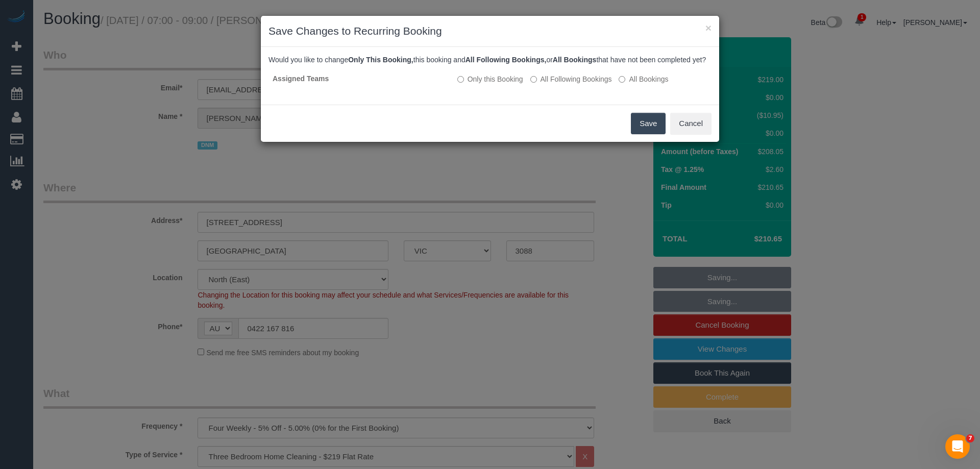
click at [634, 131] on button "Save" at bounding box center [648, 123] width 35 height 21
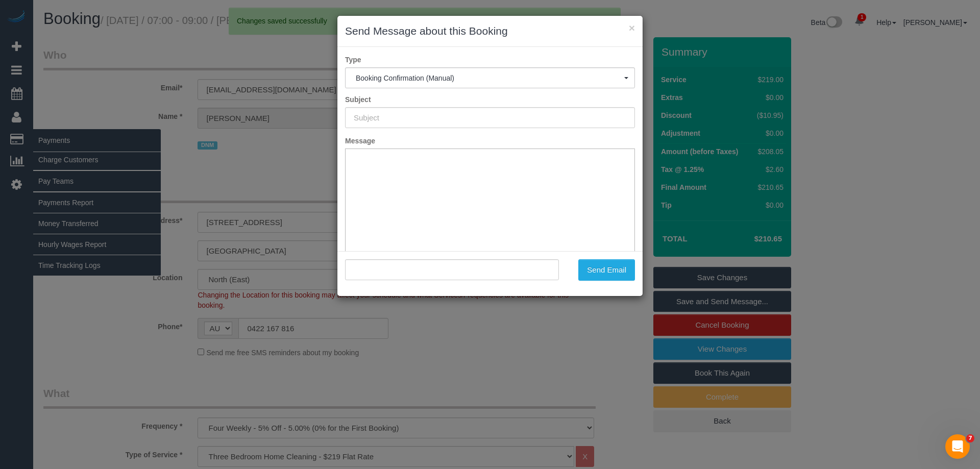
type input "Booking Confirmed"
type input ""Sarah Ahsan" <sarahhomeir@gmail.com>"
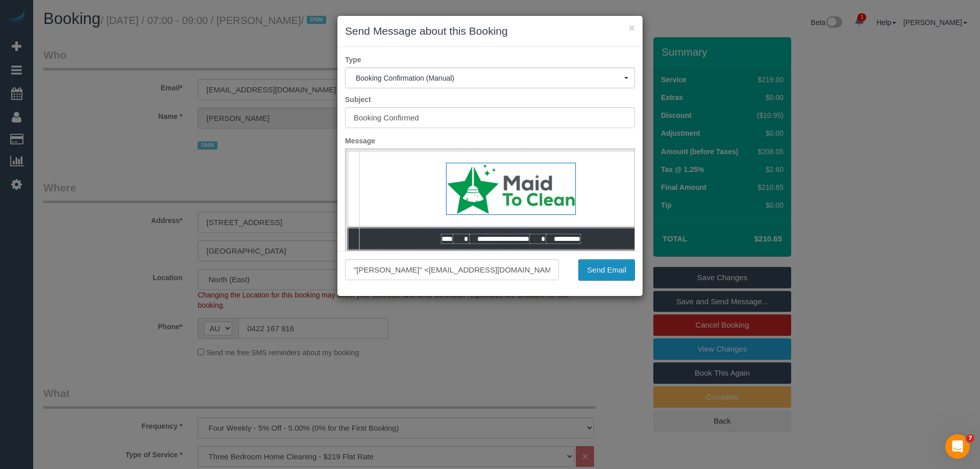
click at [629, 268] on button "Send Email" at bounding box center [606, 269] width 57 height 21
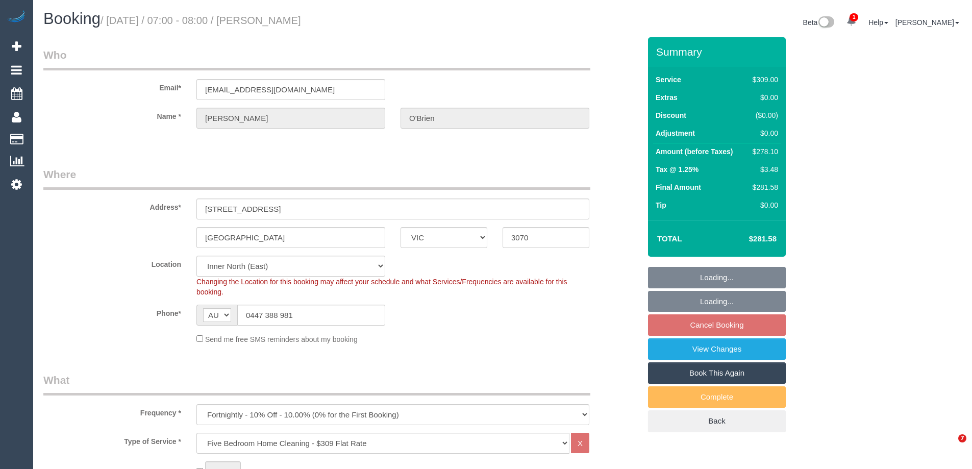
select select "VIC"
select select "number:27"
select select "number:14"
select select "number:19"
select select "number:22"
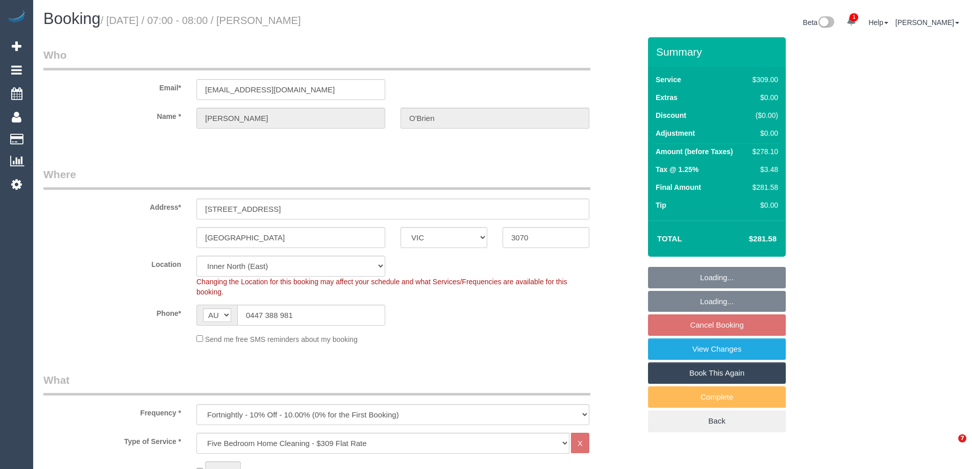
select select "number:34"
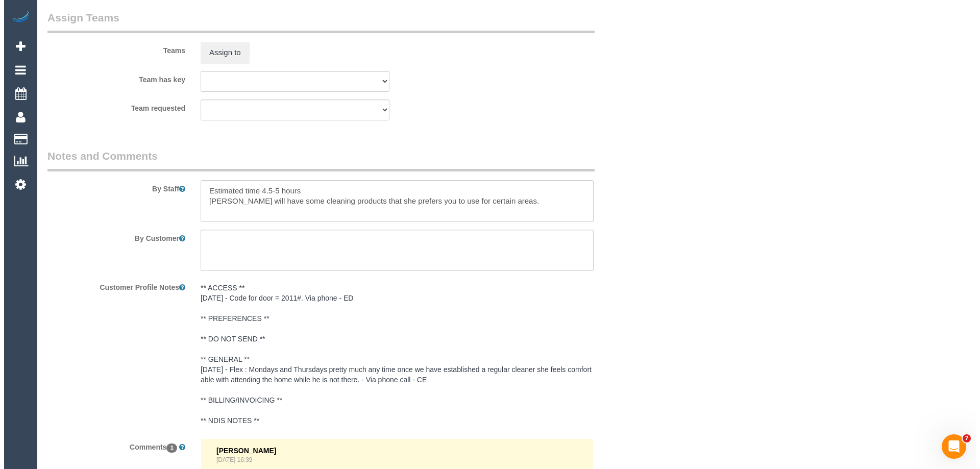
scroll to position [1633, 0]
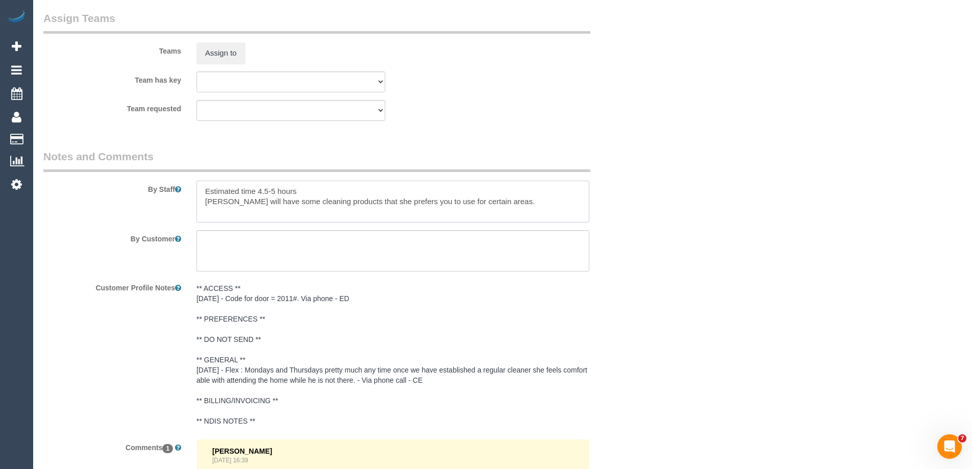
click at [200, 187] on textarea at bounding box center [393, 202] width 393 height 42
type textarea "*Cover* Estimated time 4.5-5 hours [PERSON_NAME] will have some cleaning produc…"
click at [204, 52] on button "Assign to" at bounding box center [221, 52] width 49 height 21
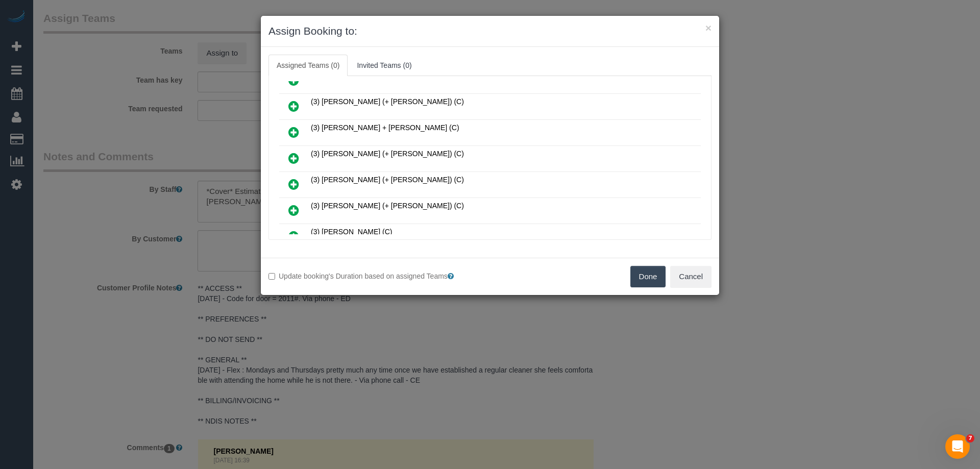
click at [290, 133] on icon at bounding box center [293, 132] width 11 height 12
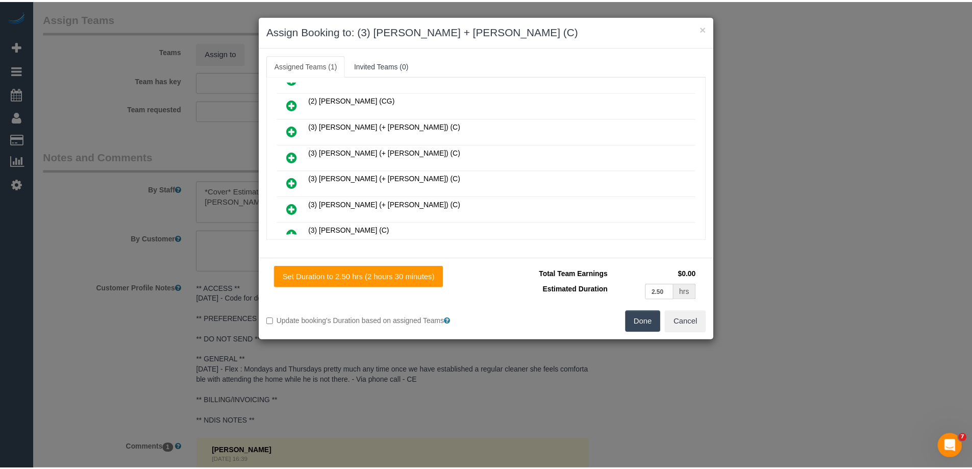
scroll to position [382, 0]
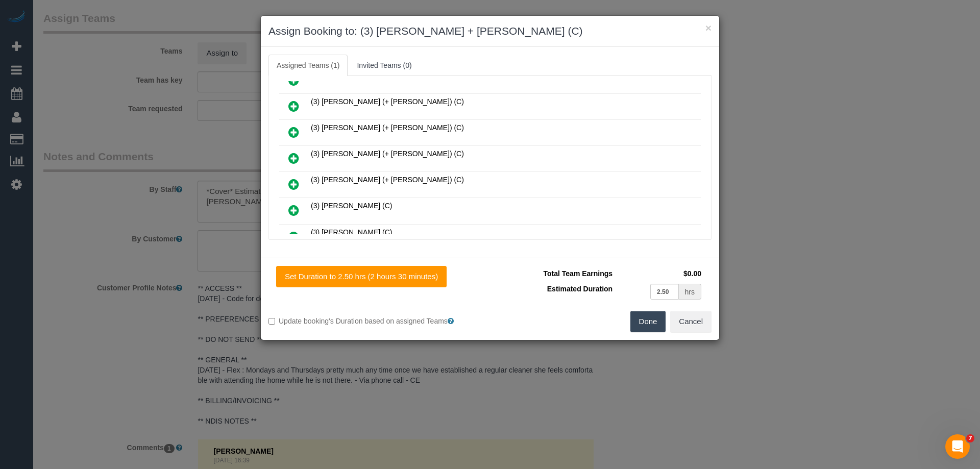
click at [643, 322] on button "Done" at bounding box center [648, 321] width 36 height 21
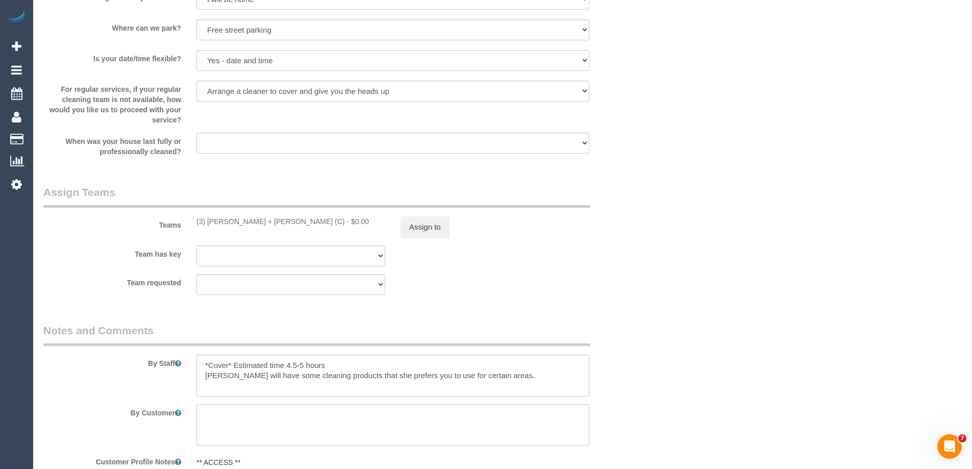
scroll to position [1531, 0]
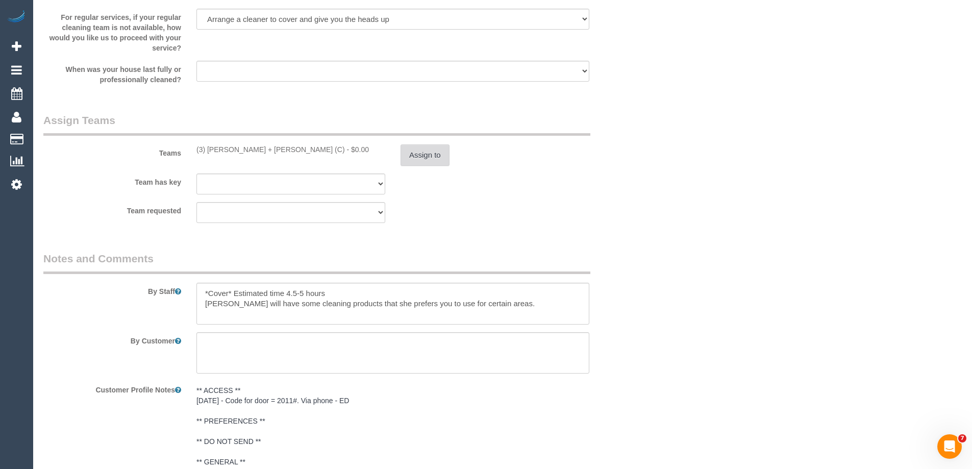
drag, startPoint x: 425, startPoint y: 143, endPoint x: 422, endPoint y: 151, distance: 7.6
click at [422, 151] on div "Teams (3) [PERSON_NAME] + [PERSON_NAME] (C) - $0.00 Assign to" at bounding box center [342, 139] width 612 height 53
click at [421, 148] on button "Assign to" at bounding box center [425, 154] width 49 height 21
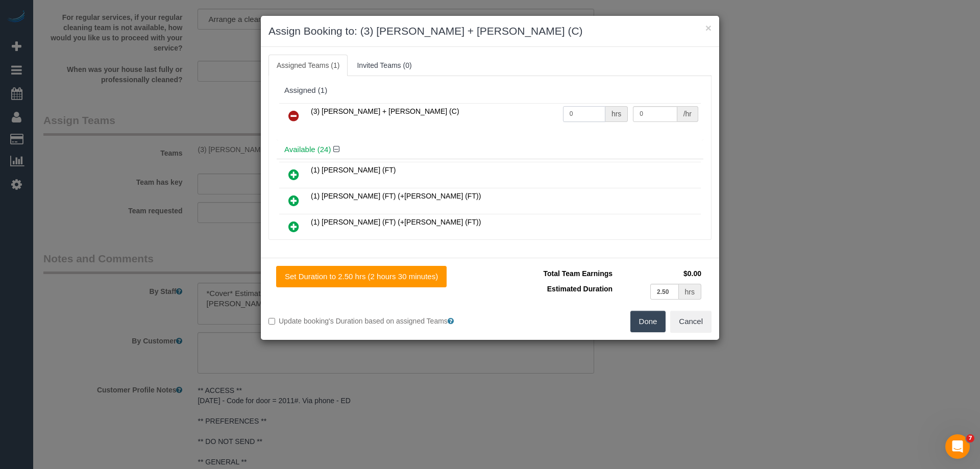
drag, startPoint x: 559, startPoint y: 114, endPoint x: 527, endPoint y: 112, distance: 32.2
click at [509, 113] on tr "(3) [PERSON_NAME] + [PERSON_NAME] (C) 0 hrs 0 /hr" at bounding box center [490, 116] width 422 height 26
type input "1"
drag, startPoint x: 650, startPoint y: 114, endPoint x: 581, endPoint y: 109, distance: 69.1
click at [584, 110] on tr "(3) [PERSON_NAME] + [PERSON_NAME] (C) 1 hrs 0 /hr" at bounding box center [490, 116] width 422 height 26
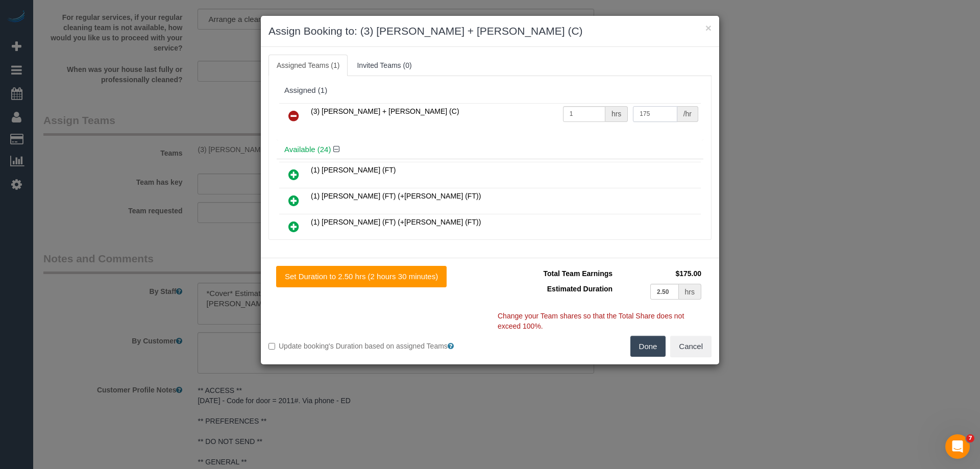
type input "175"
click at [653, 346] on button "Done" at bounding box center [648, 346] width 36 height 21
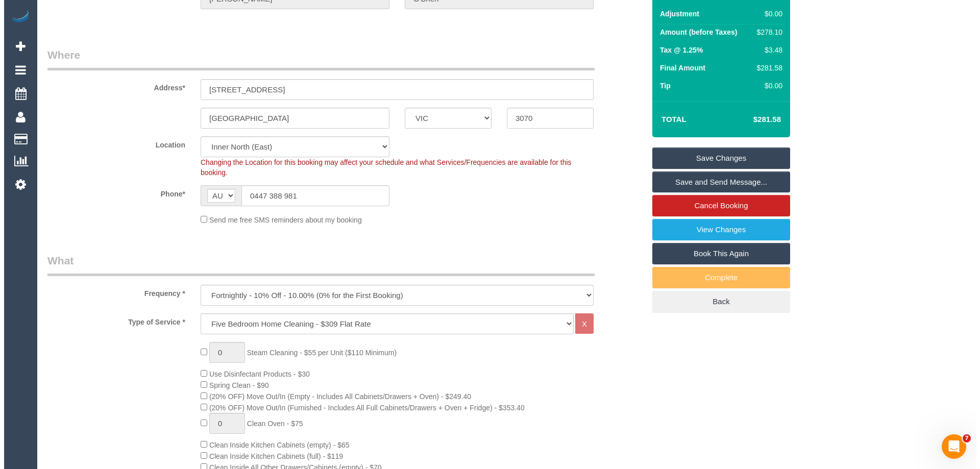
scroll to position [0, 0]
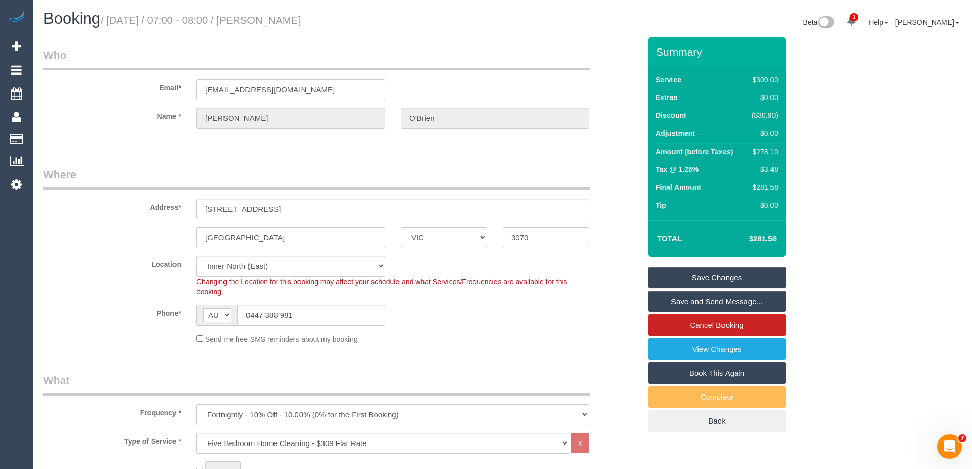
drag, startPoint x: 382, startPoint y: 18, endPoint x: 271, endPoint y: 18, distance: 111.8
click at [271, 18] on h1 "Booking / October 16, 2025 / 07:00 - 08:00 / Miranda O'Brien" at bounding box center [269, 18] width 452 height 17
copy small "Miranda O'Brien"
click at [686, 298] on link "Save and Send Message..." at bounding box center [717, 301] width 138 height 21
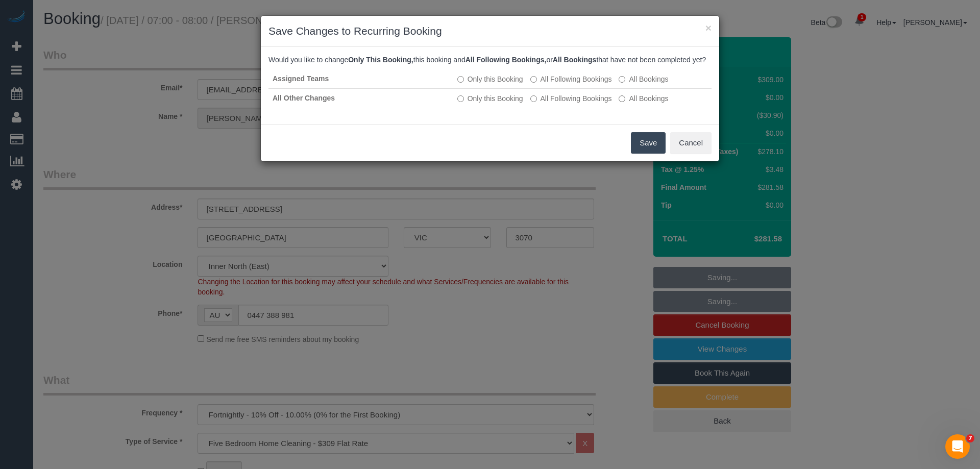
click at [647, 154] on button "Save" at bounding box center [648, 142] width 35 height 21
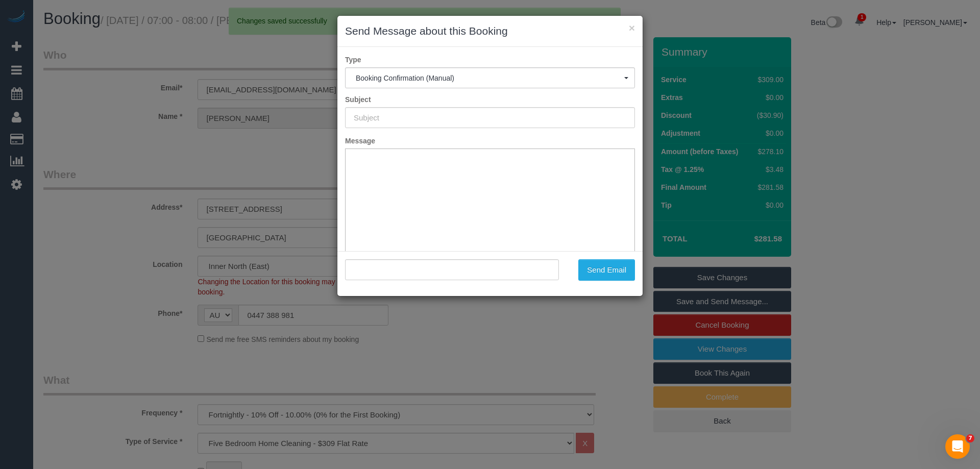
type input "Booking Confirmed"
type input ""Miranda O'Brien" <mirandalobrien@gmail.com>"
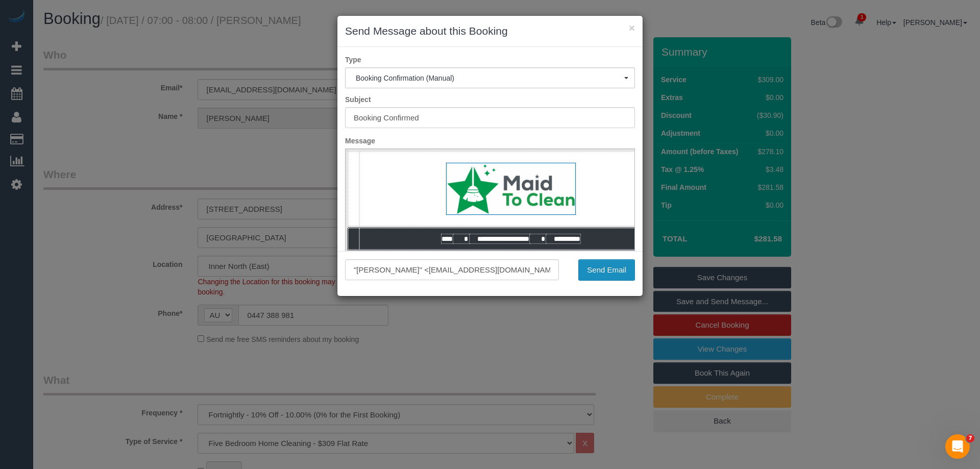
click at [597, 273] on button "Send Email" at bounding box center [606, 269] width 57 height 21
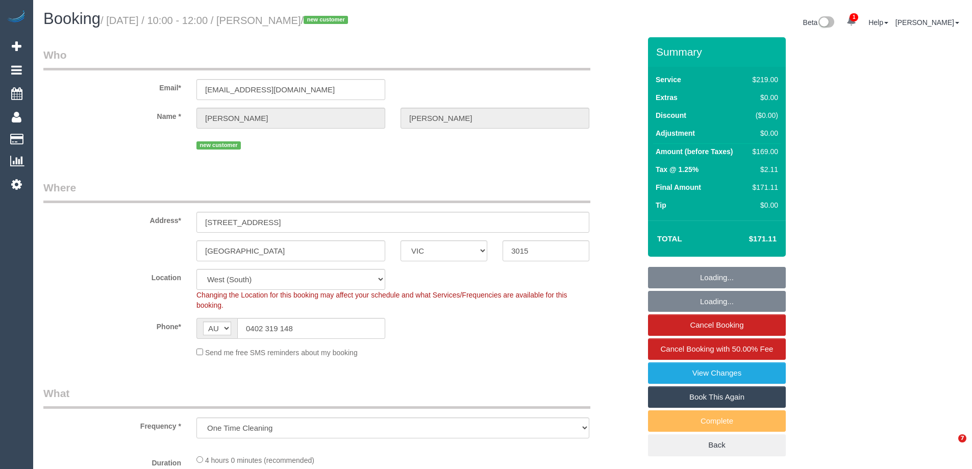
select select "VIC"
select select "object:572"
select select "string:stripe-pm_1SFOpl2GScqysDRV6G9617VU"
select select "number:28"
select select "number:14"
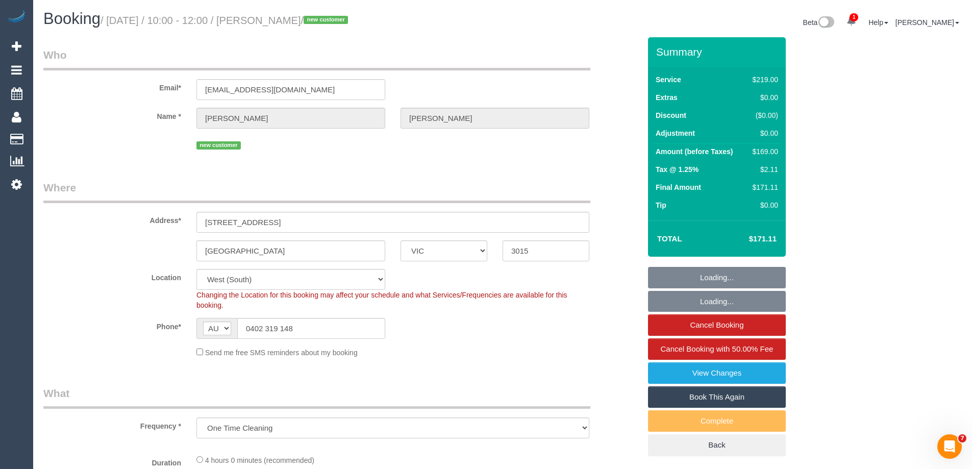
select select "number:19"
select select "number:25"
select select "number:35"
select select "number:26"
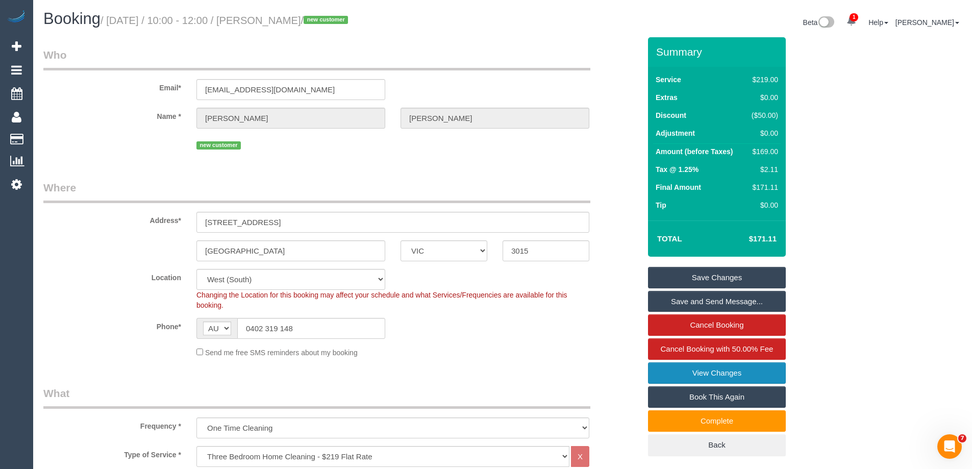
click at [701, 374] on link "View Changes" at bounding box center [717, 372] width 138 height 21
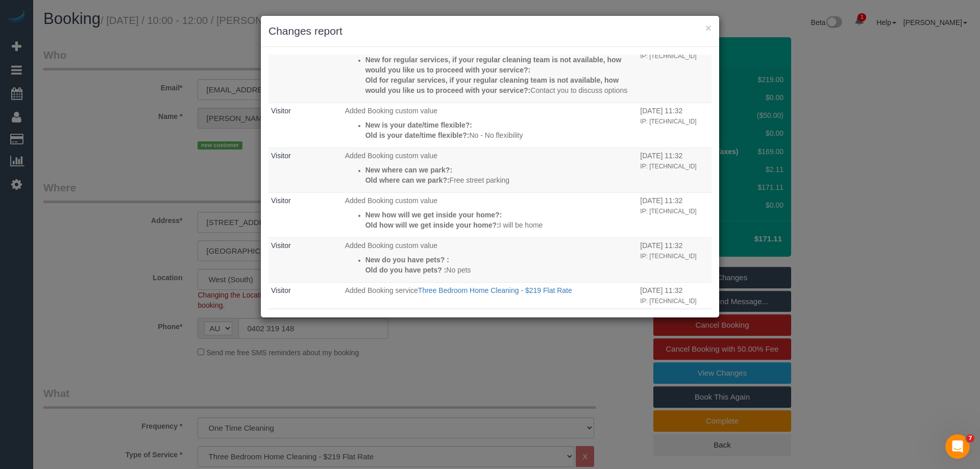
scroll to position [585, 0]
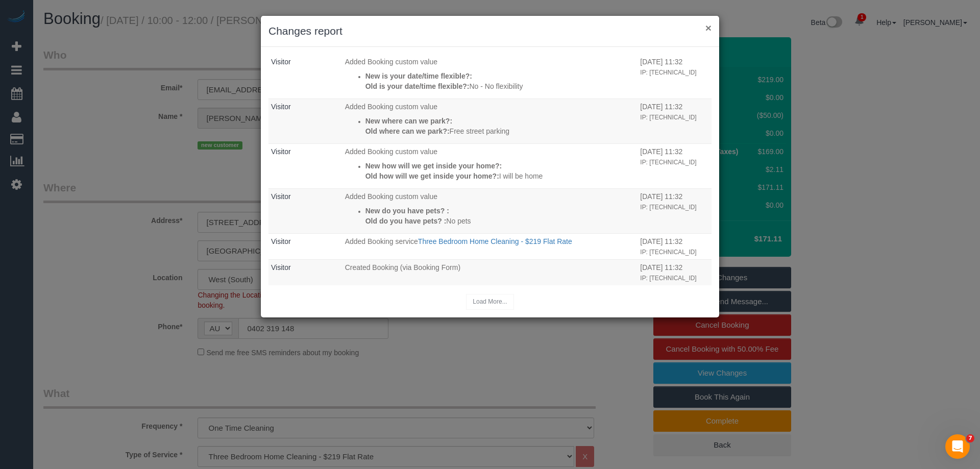
click at [708, 25] on button "×" at bounding box center [708, 27] width 6 height 11
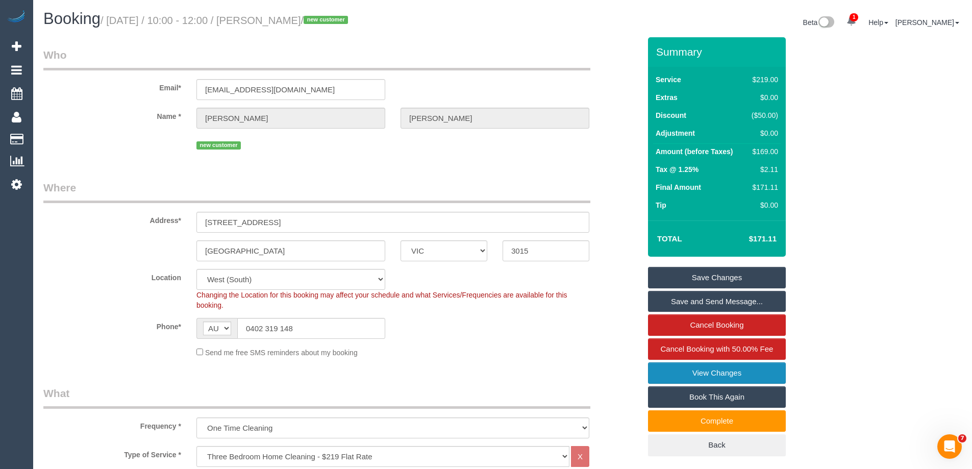
click at [671, 374] on link "View Changes" at bounding box center [717, 372] width 138 height 21
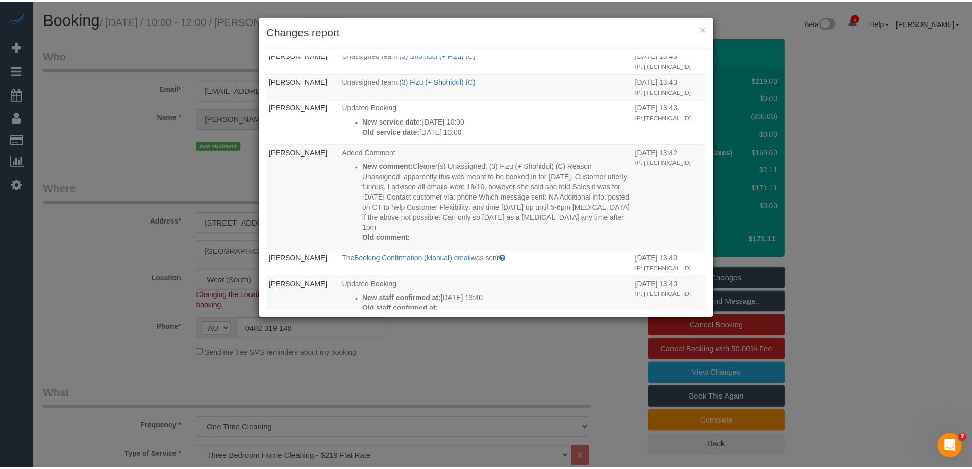
scroll to position [0, 0]
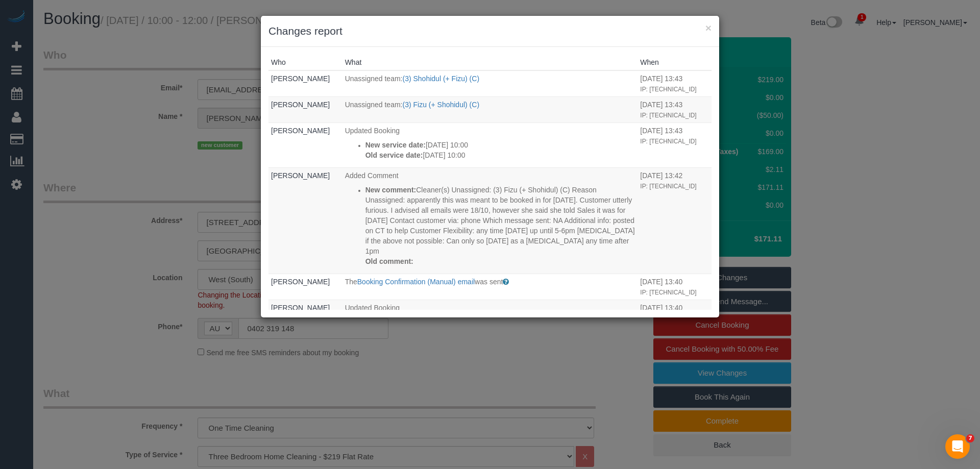
click at [703, 27] on h3 "Changes report" at bounding box center [489, 30] width 443 height 15
click at [707, 26] on button "×" at bounding box center [708, 27] width 6 height 11
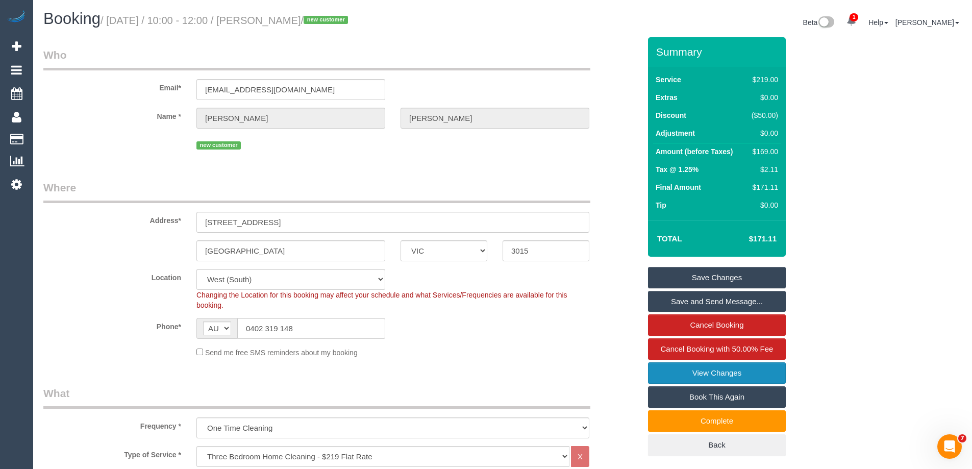
click at [695, 373] on link "View Changes" at bounding box center [717, 372] width 138 height 21
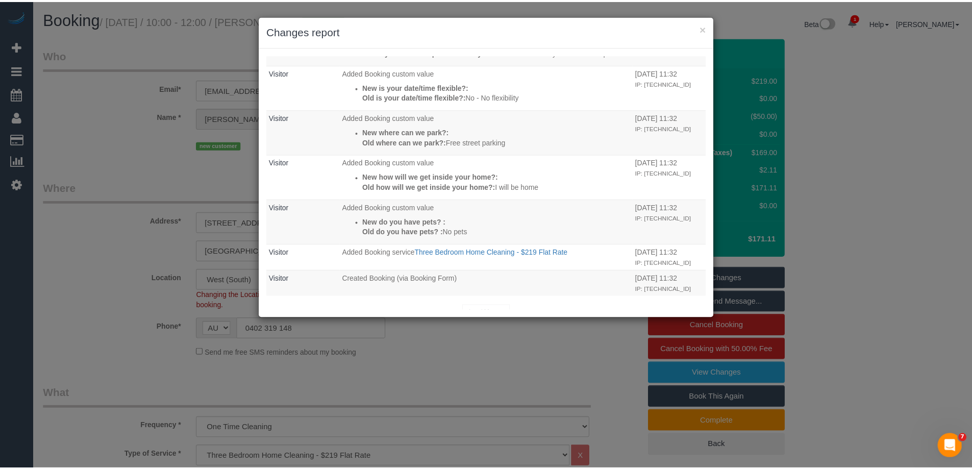
scroll to position [585, 0]
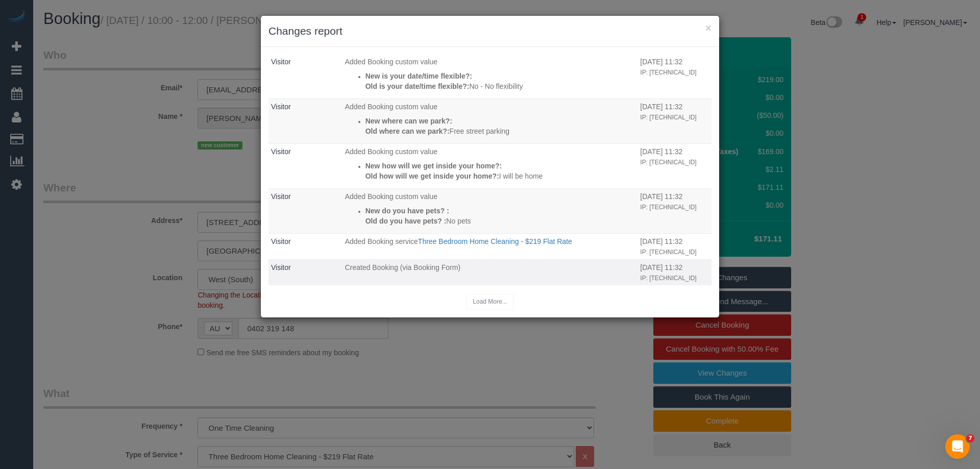
click at [434, 269] on span "Created Booking (via Booking Form)" at bounding box center [402, 267] width 115 height 8
click at [479, 306] on div "Load More..." at bounding box center [489, 302] width 443 height 16
click at [707, 26] on button "×" at bounding box center [708, 27] width 6 height 11
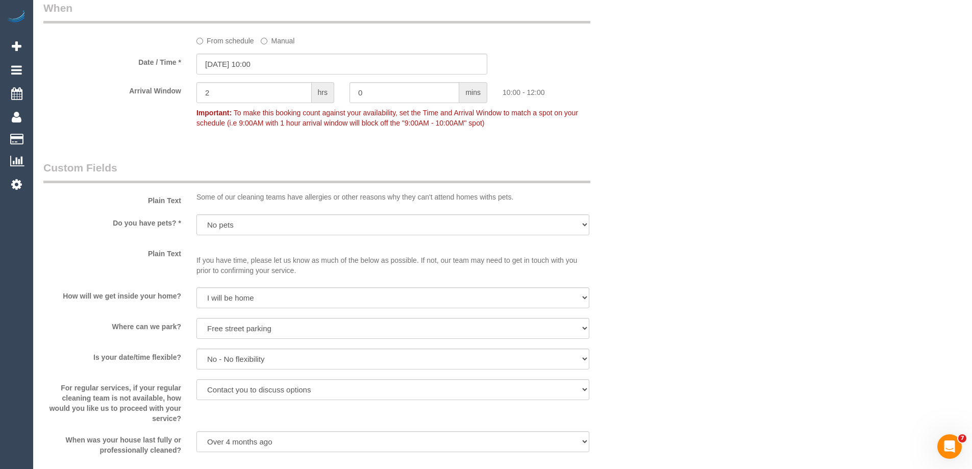
scroll to position [0, 0]
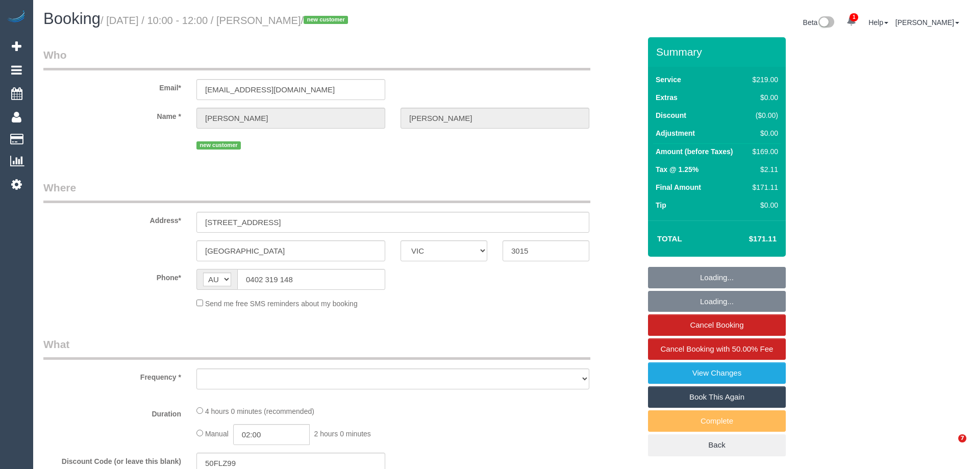
select select "VIC"
select select "string:stripe-pm_1SFOpl2GScqysDRV6G9617VU"
select select "number:28"
select select "number:14"
select select "number:19"
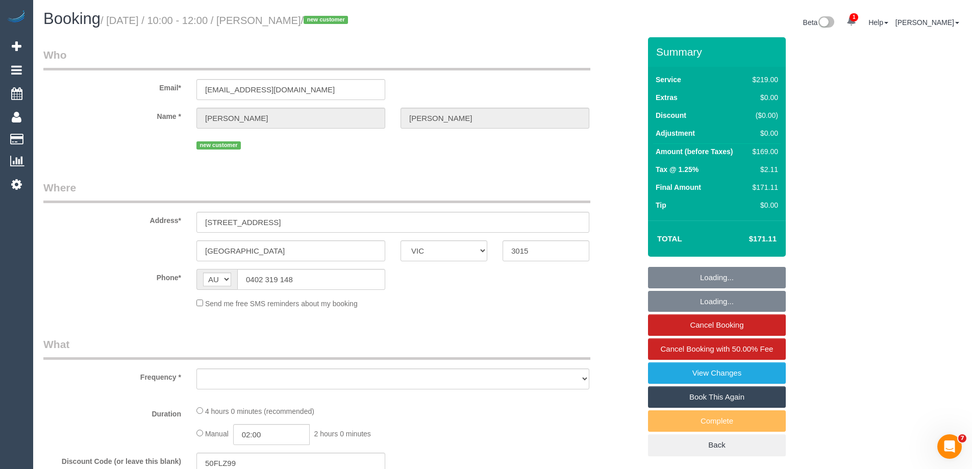
select select "number:25"
select select "number:35"
select select "number:26"
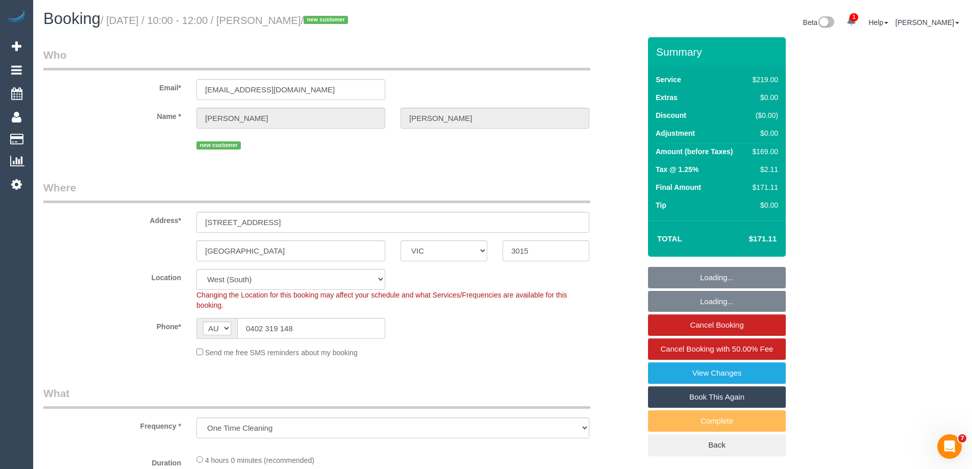
select select "object:820"
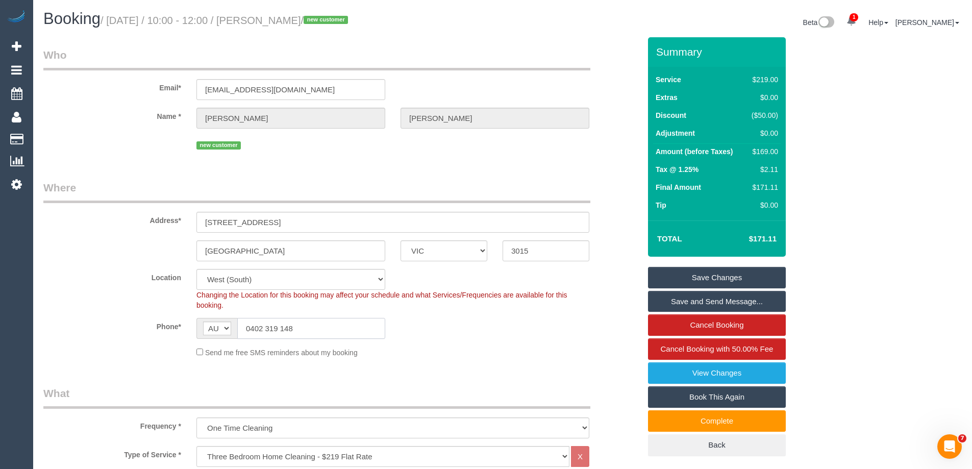
drag, startPoint x: 308, startPoint y: 332, endPoint x: 154, endPoint y: 320, distance: 154.1
click at [156, 320] on div "Phone* AF AL DZ AD AO AI AQ AG AR AM AW AU AT AZ BS BH BD BB BY BE BZ BJ BM BT …" at bounding box center [342, 328] width 612 height 21
